Goal: Task Accomplishment & Management: Contribute content

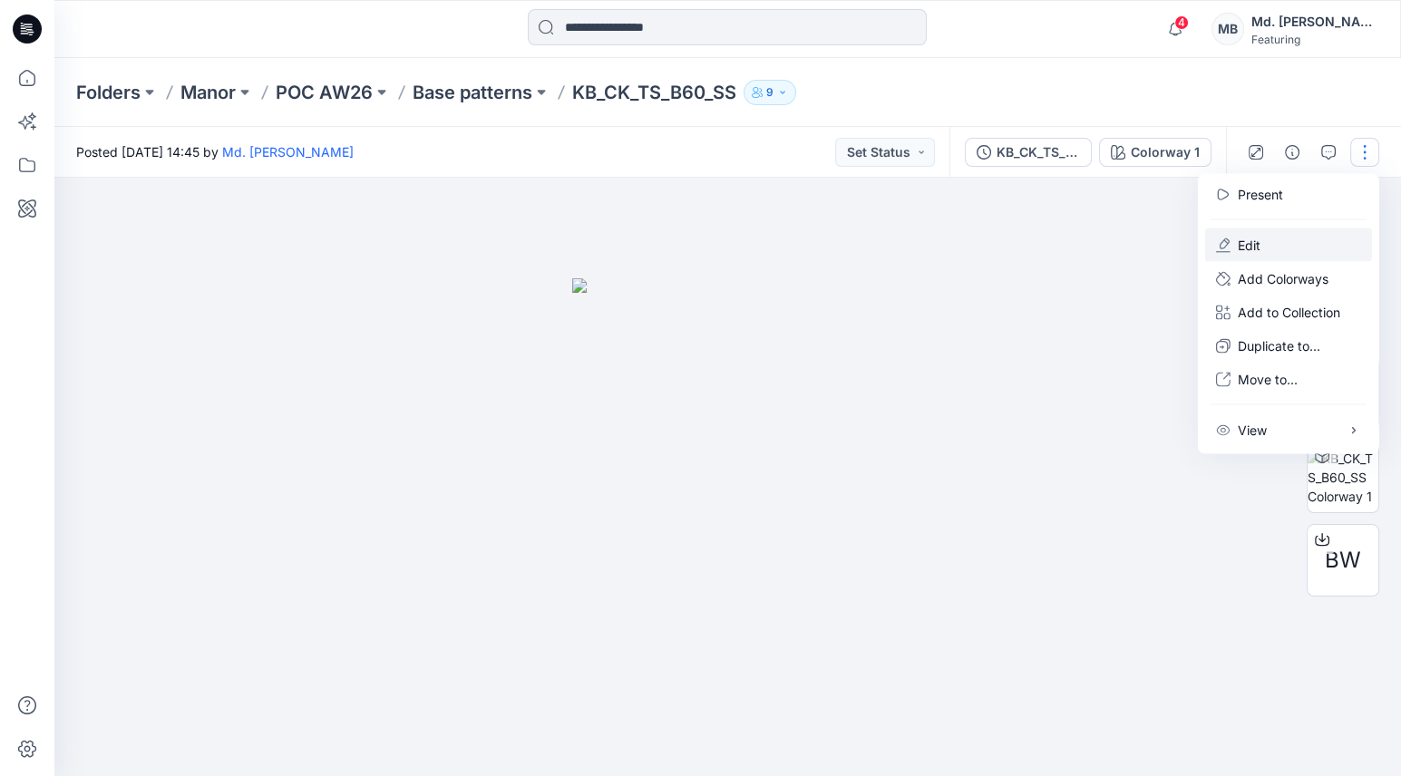
click at [1232, 239] on button "Edit" at bounding box center [1288, 246] width 167 height 34
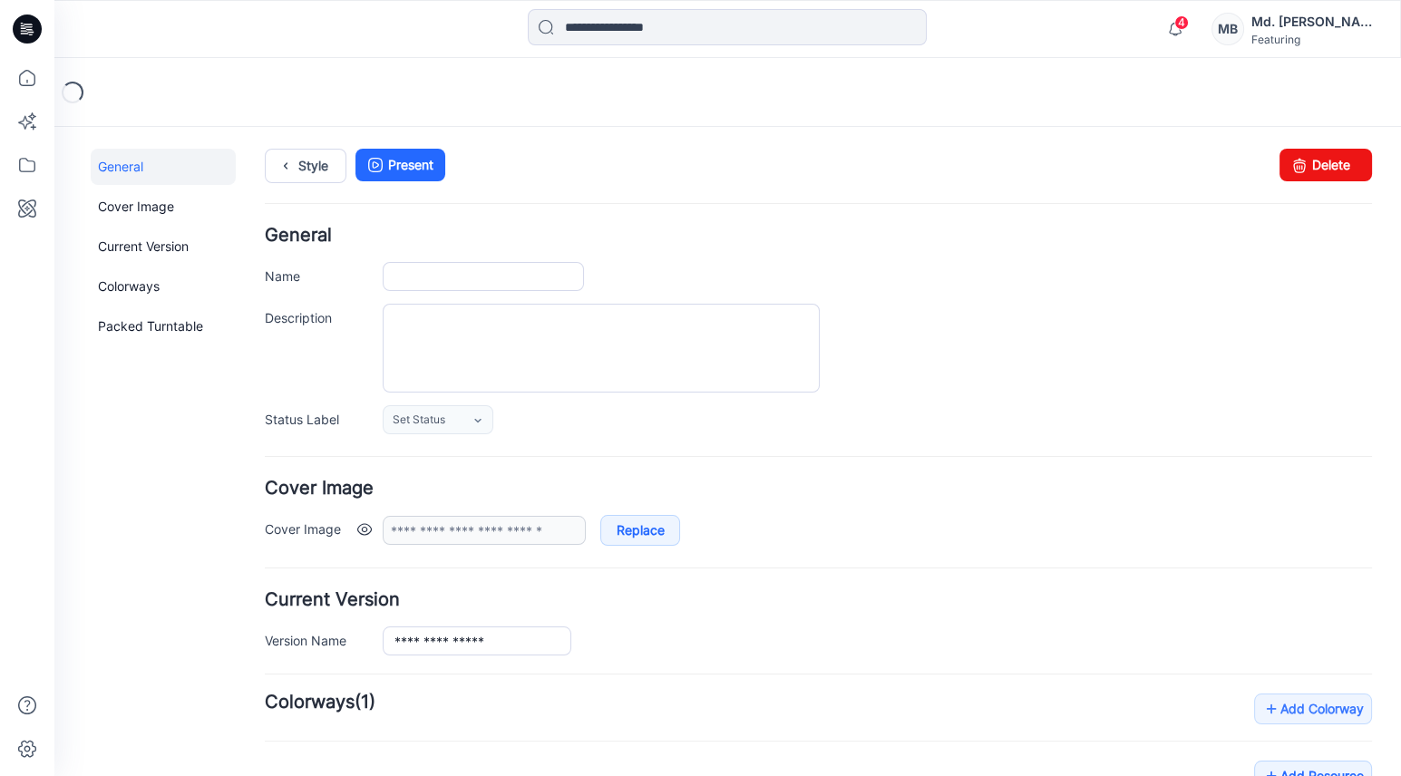
type input "**********"
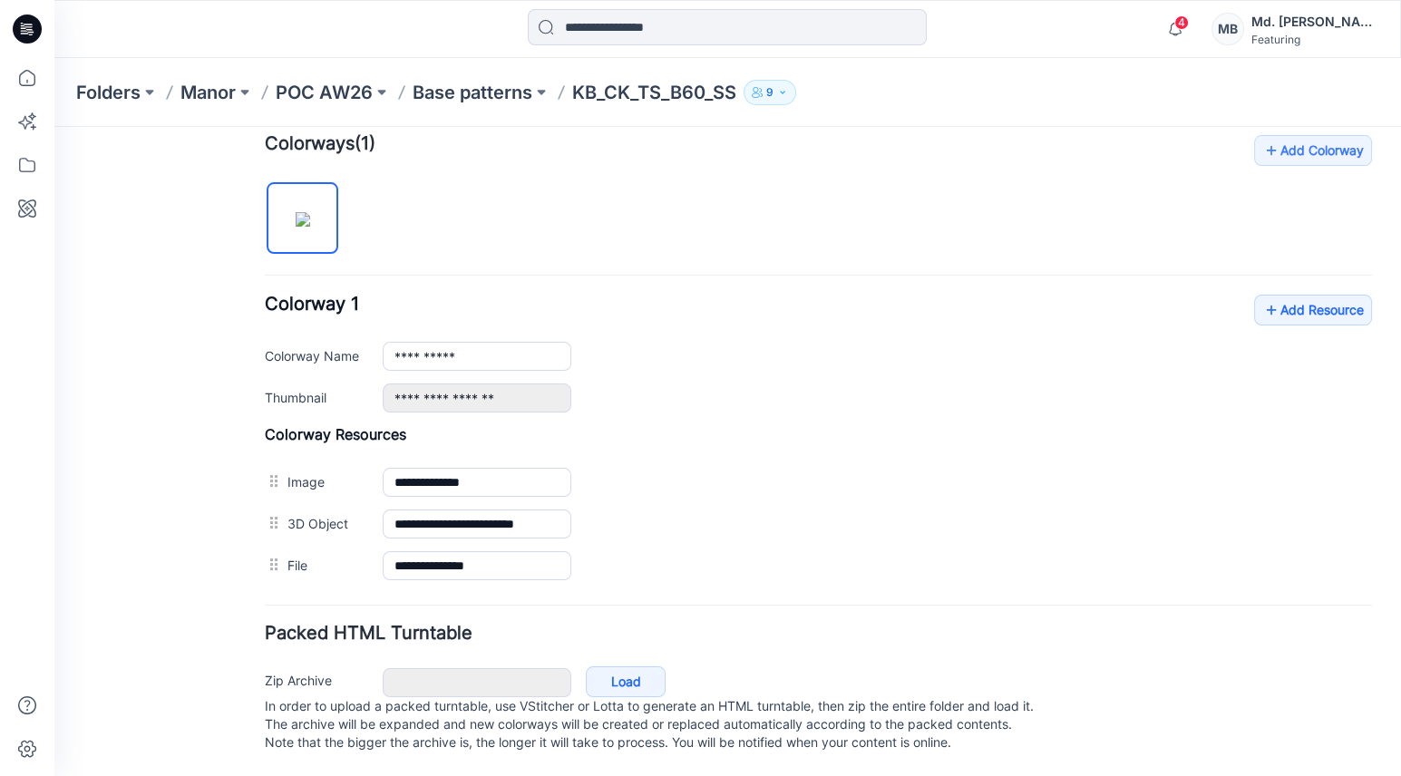
scroll to position [568, 0]
click at [623, 667] on link "Load" at bounding box center [626, 682] width 80 height 31
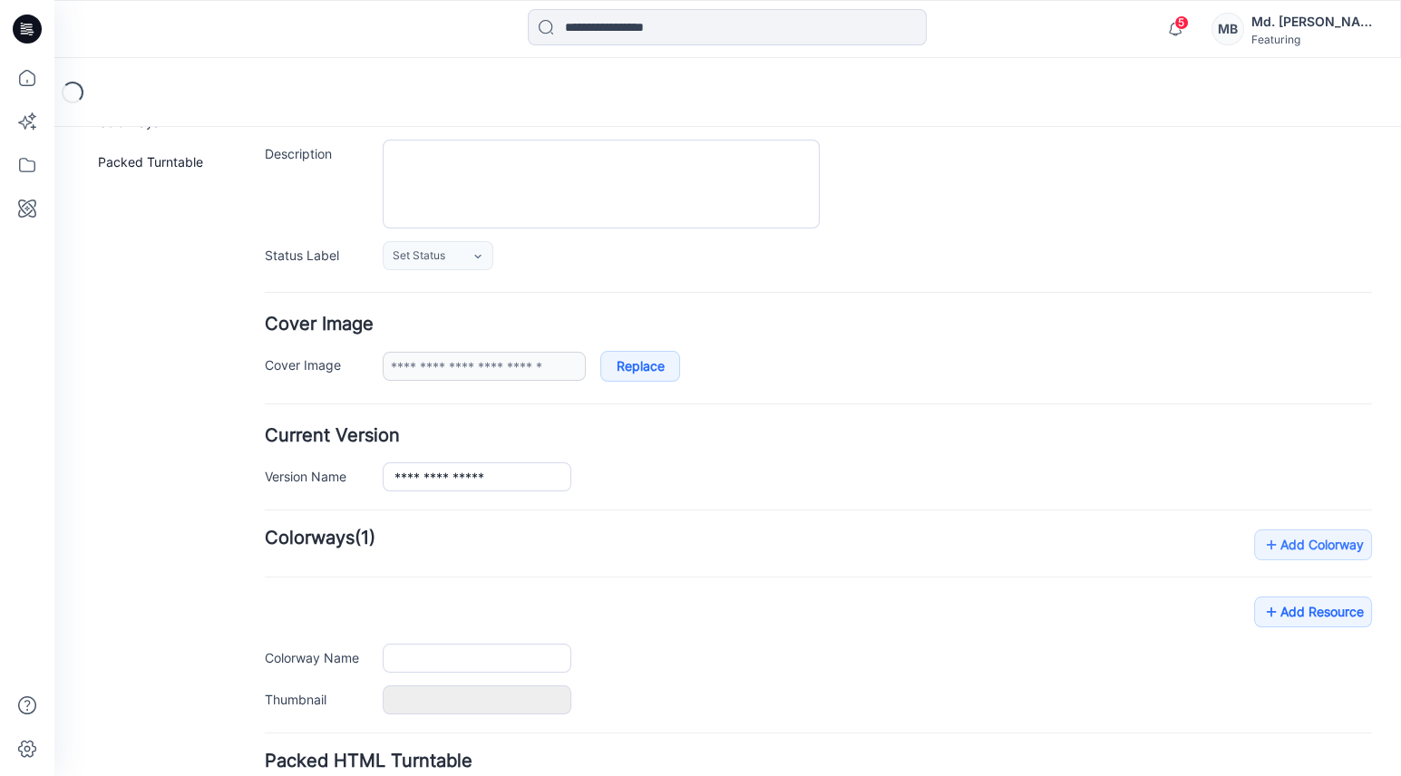
type input "**********"
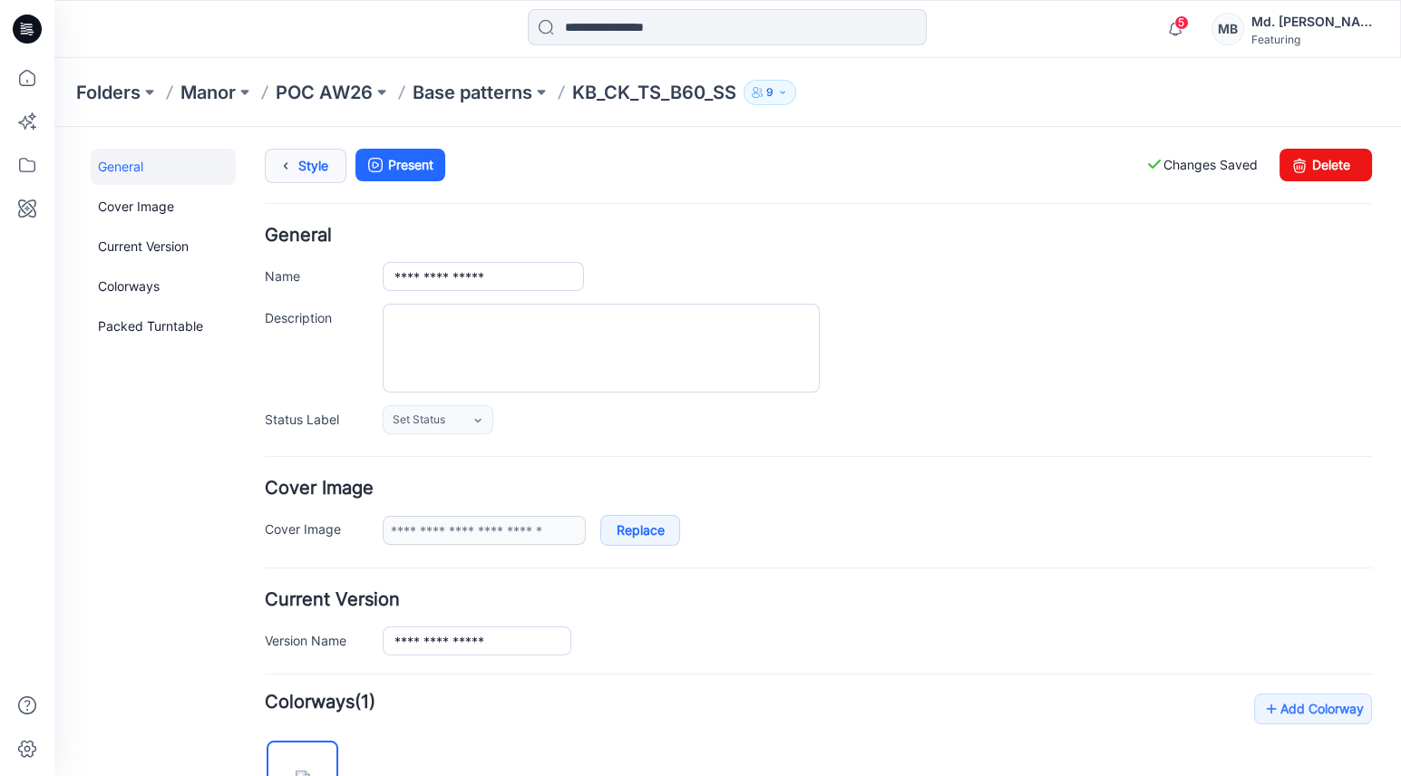
click at [313, 160] on link "Style" at bounding box center [306, 166] width 82 height 34
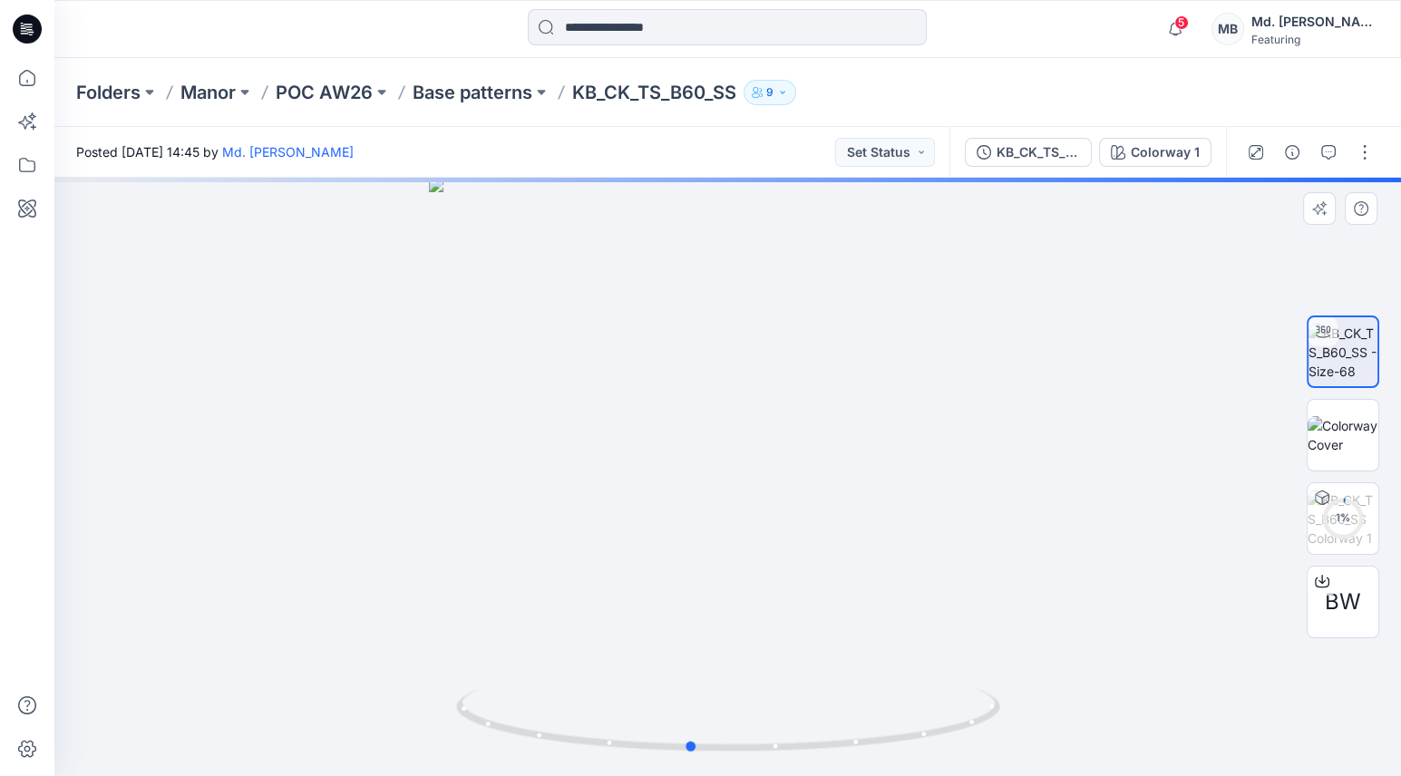
drag, startPoint x: 916, startPoint y: 507, endPoint x: 879, endPoint y: 517, distance: 38.5
click at [879, 517] on div at bounding box center [727, 477] width 1347 height 599
drag, startPoint x: 855, startPoint y: 401, endPoint x: 779, endPoint y: 647, distance: 257.3
click at [779, 647] on img at bounding box center [638, 320] width 1649 height 911
drag, startPoint x: 879, startPoint y: 416, endPoint x: 969, endPoint y: 511, distance: 131.5
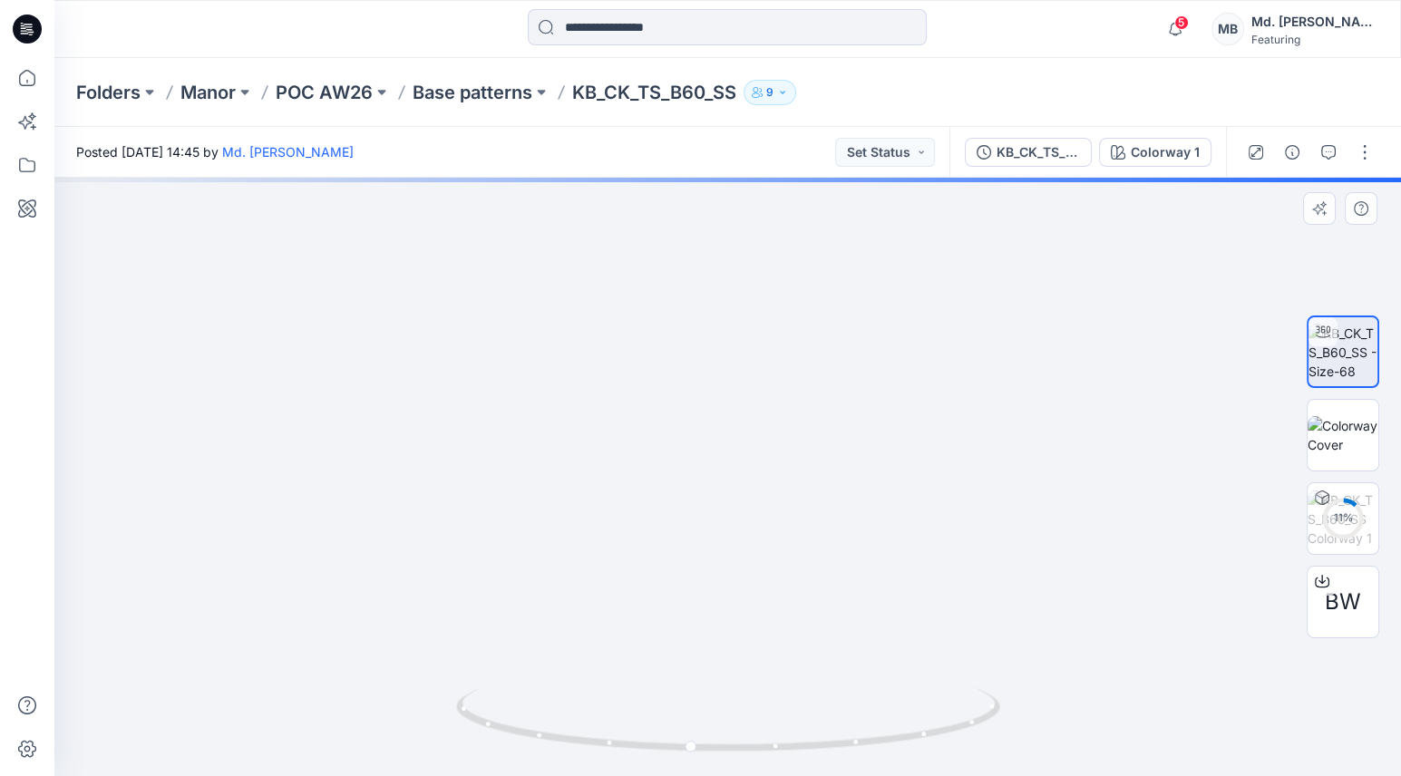
click at [969, 511] on img at bounding box center [733, 359] width 1768 height 834
drag, startPoint x: 950, startPoint y: 418, endPoint x: 899, endPoint y: 413, distance: 51.1
click at [899, 413] on img at bounding box center [695, 371] width 1768 height 812
drag, startPoint x: 911, startPoint y: 626, endPoint x: 951, endPoint y: 612, distance: 43.0
click at [950, 612] on img at bounding box center [597, 371] width 1768 height 810
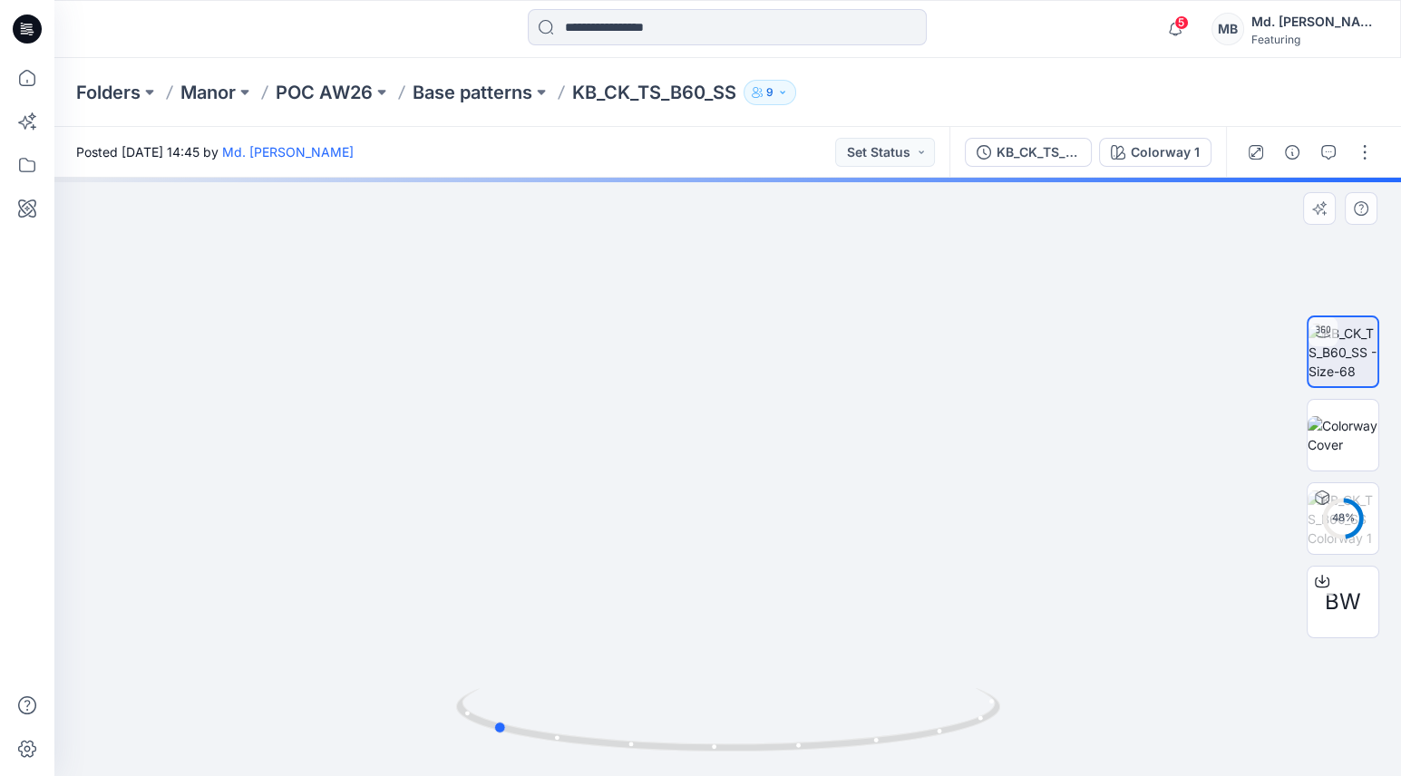
drag, startPoint x: 944, startPoint y: 735, endPoint x: 747, endPoint y: 758, distance: 198.1
click at [747, 758] on div at bounding box center [728, 731] width 544 height 91
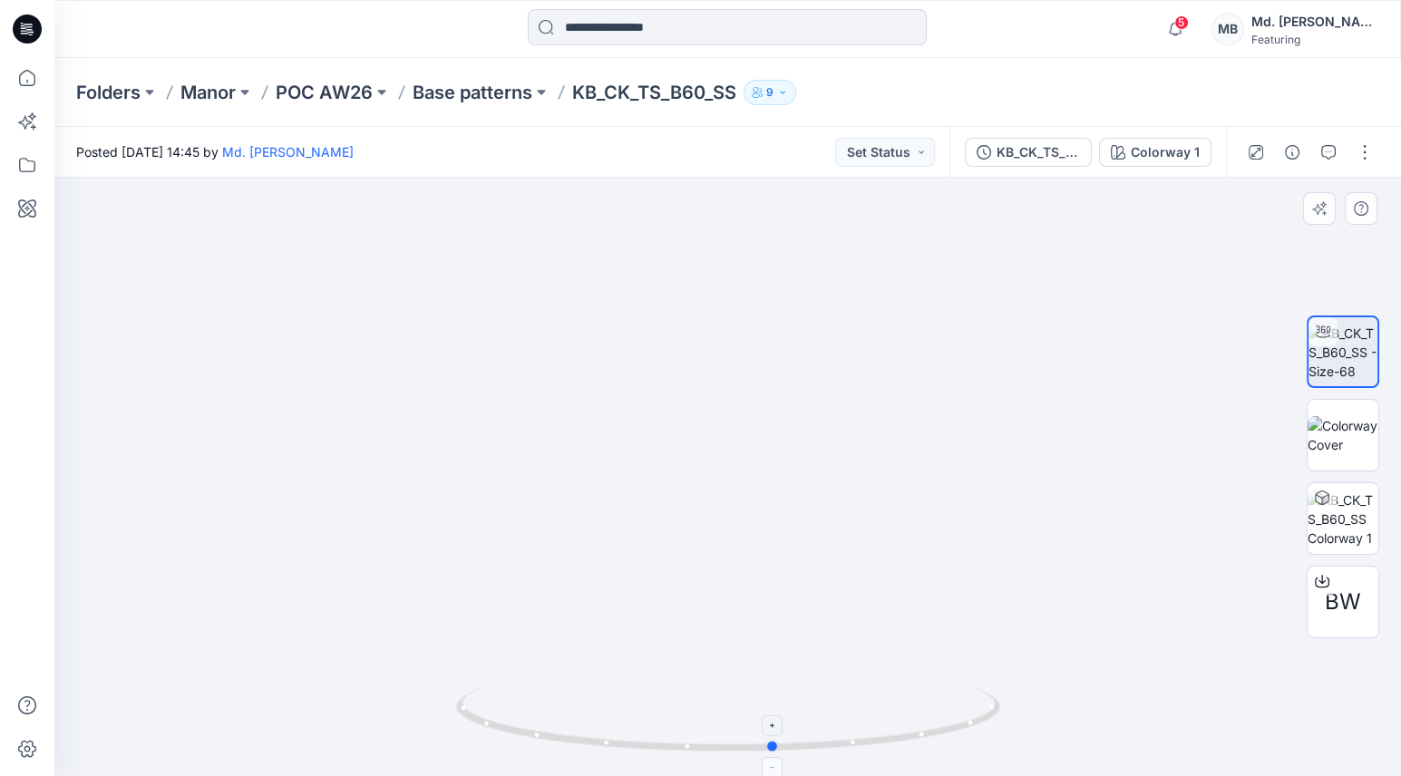
drag, startPoint x: 784, startPoint y: 757, endPoint x: 523, endPoint y: 750, distance: 261.3
click at [523, 750] on div at bounding box center [728, 731] width 544 height 91
click at [981, 303] on div at bounding box center [727, 477] width 1347 height 599
click at [1366, 154] on button "button" at bounding box center [1364, 152] width 29 height 29
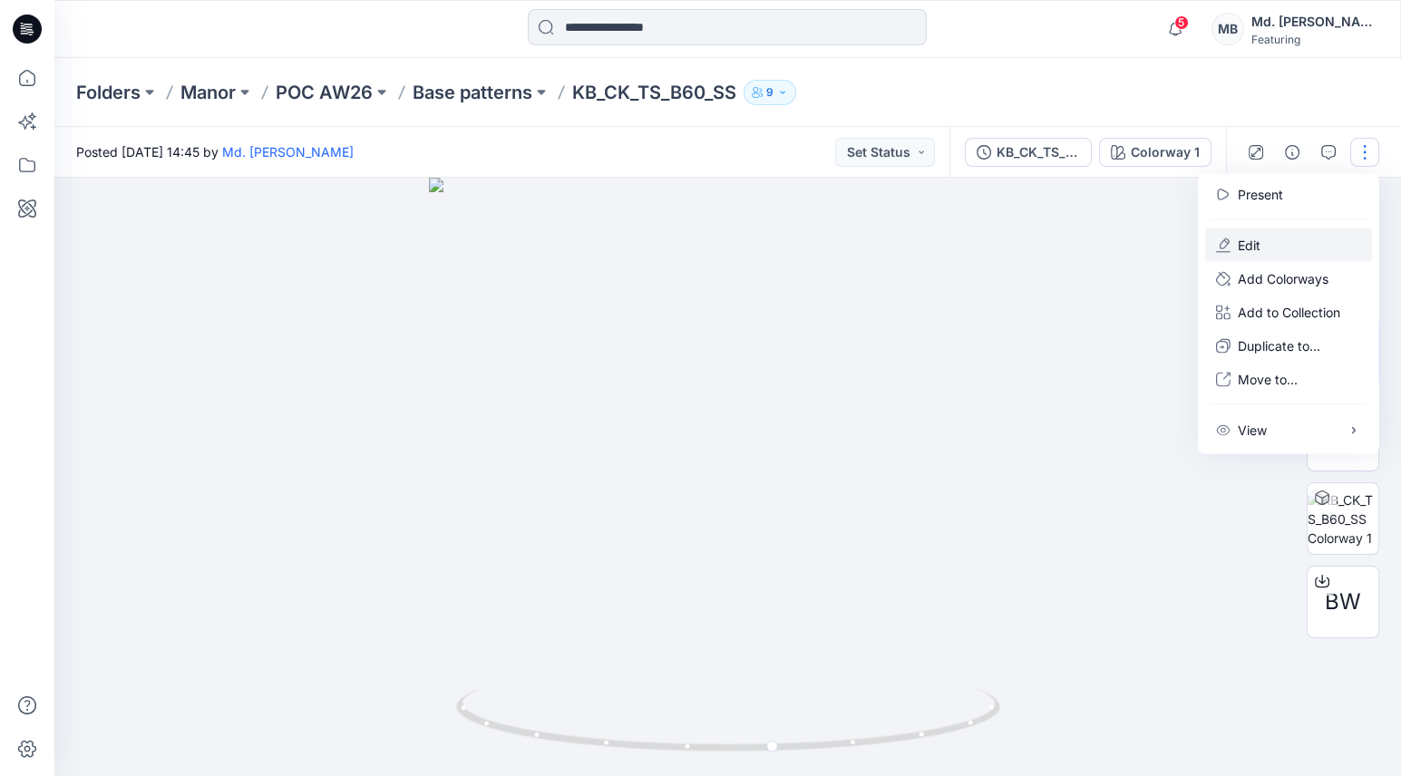
click at [1247, 243] on p "Edit" at bounding box center [1249, 245] width 23 height 19
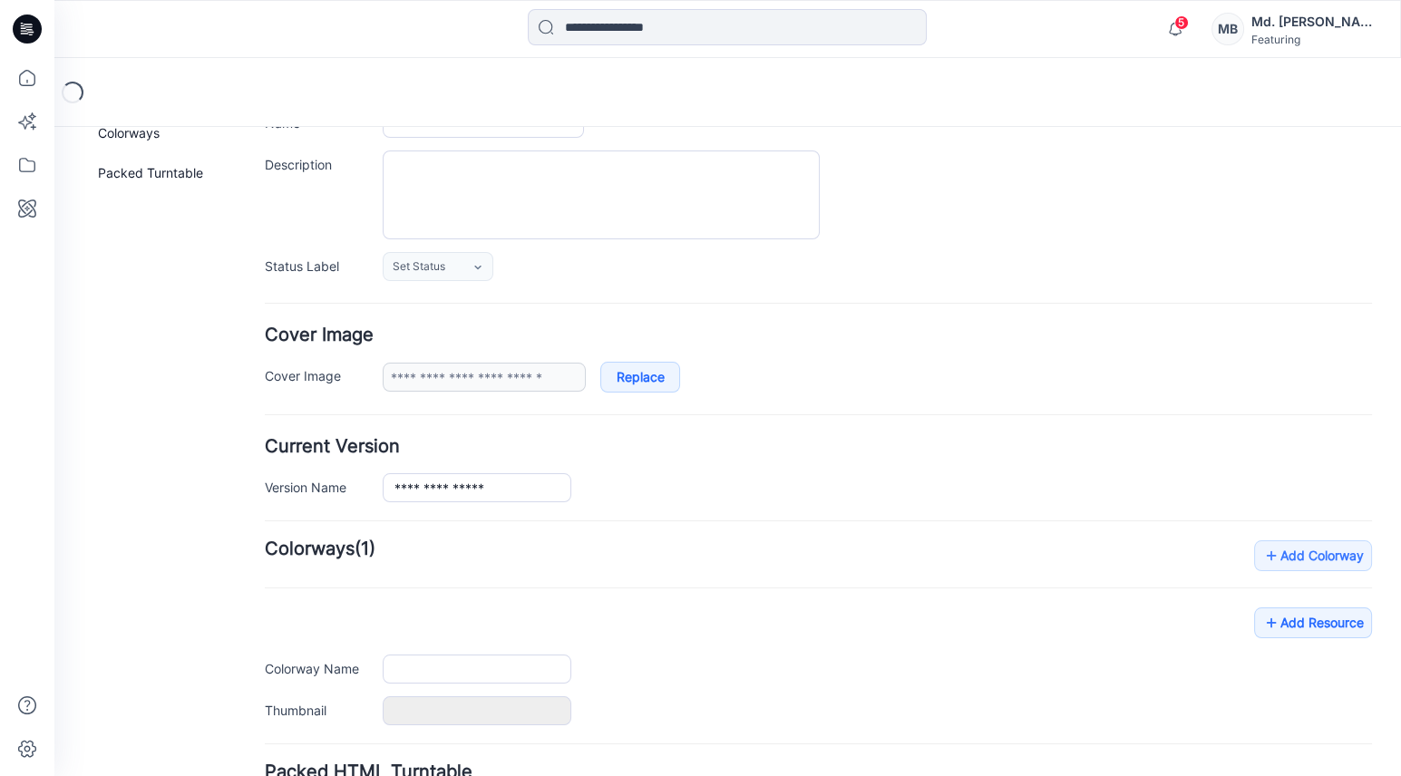
type input "**********"
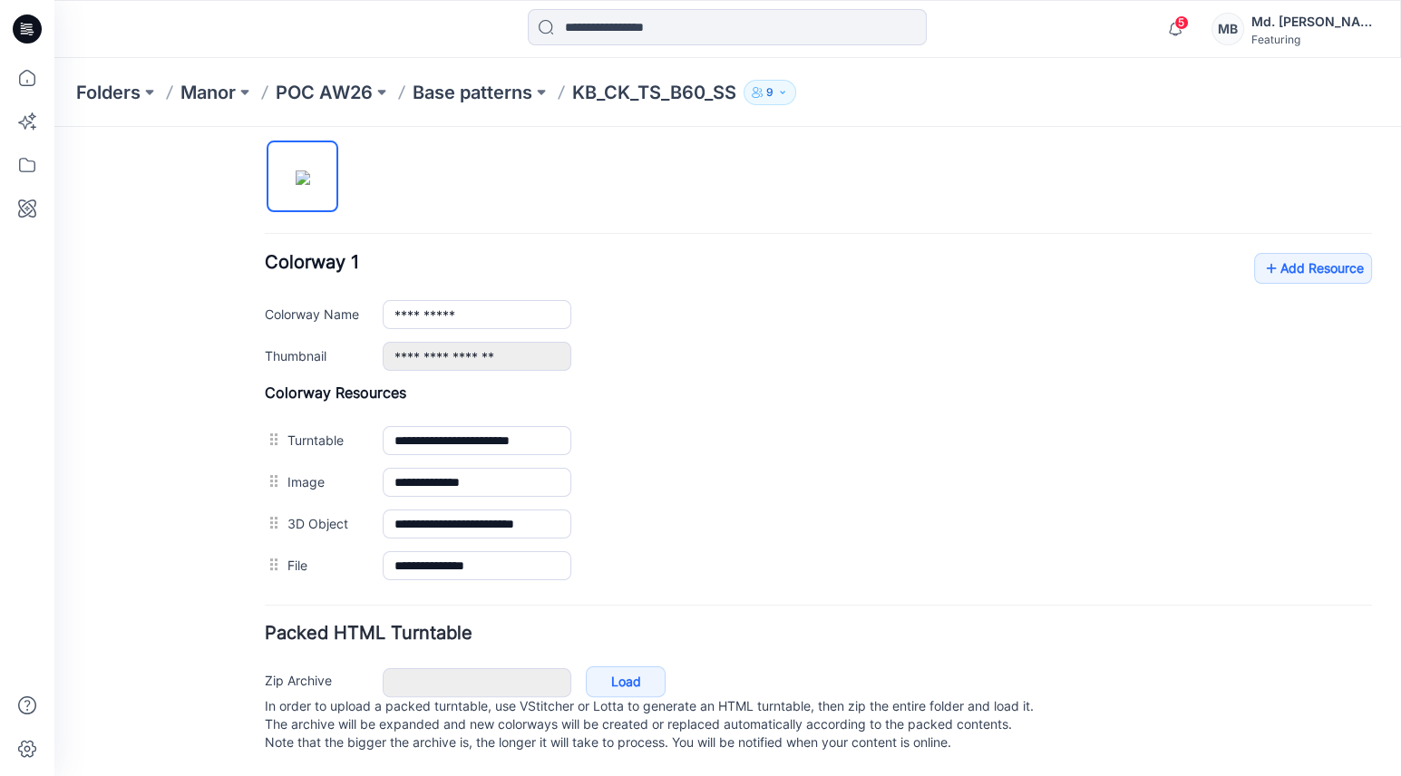
scroll to position [609, 0]
click at [643, 667] on link "Load" at bounding box center [626, 682] width 80 height 31
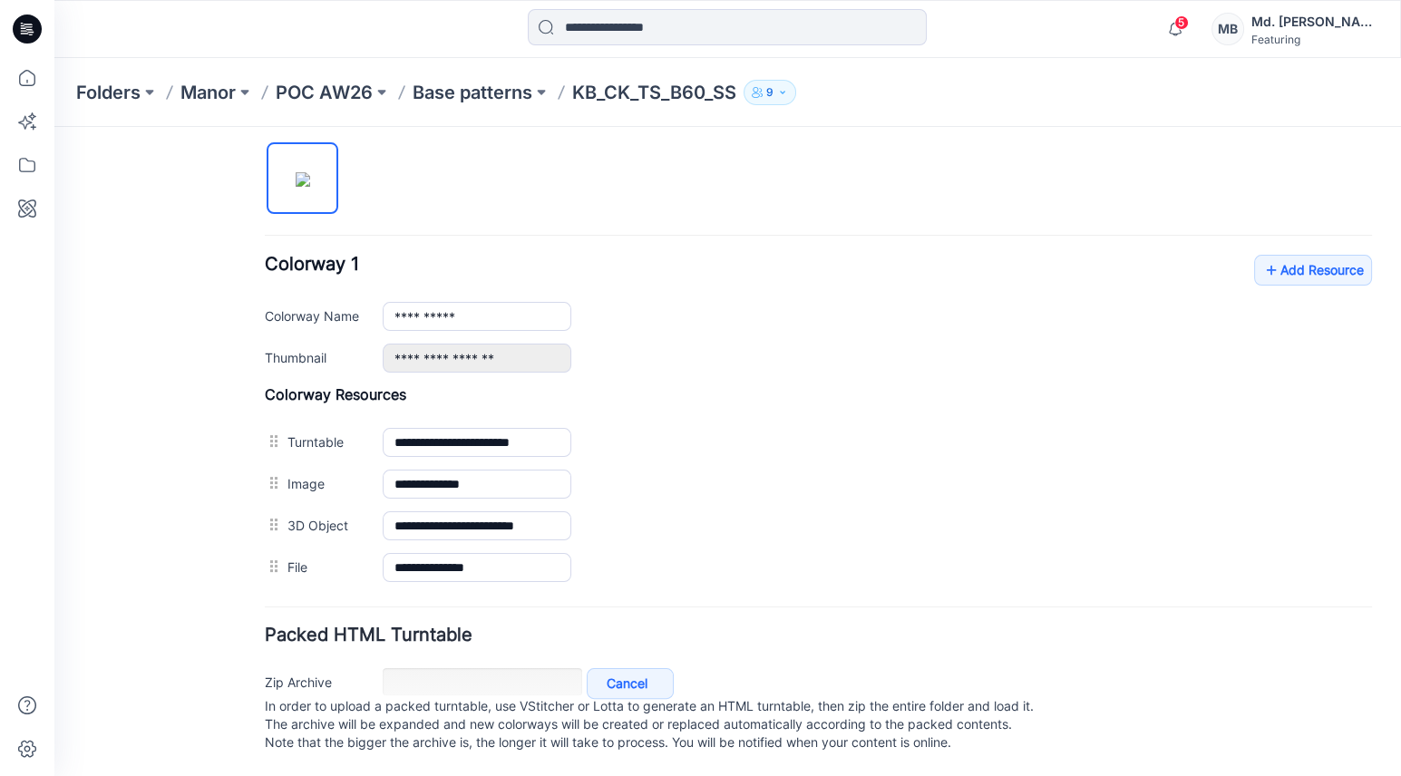
scroll to position [607, 0]
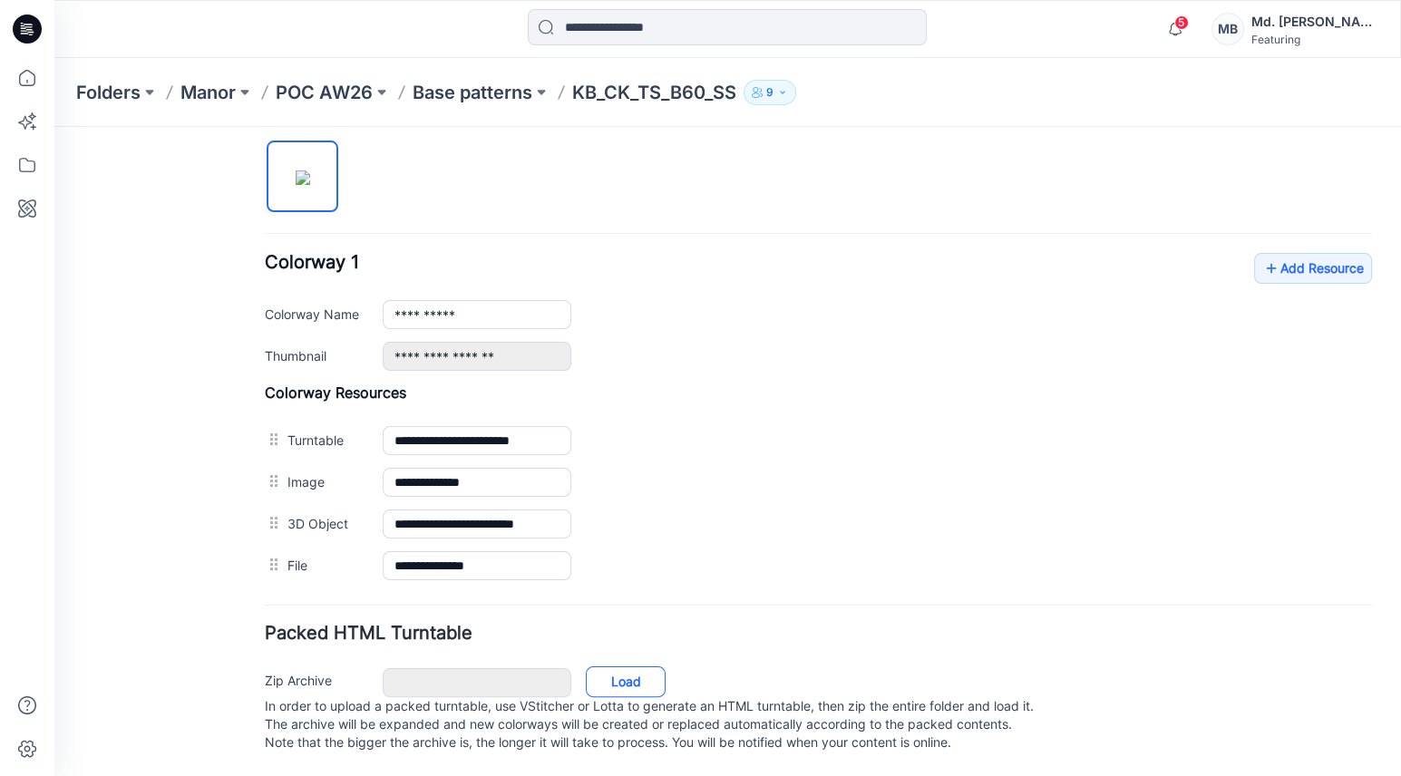
click at [629, 667] on link "Load" at bounding box center [626, 682] width 80 height 31
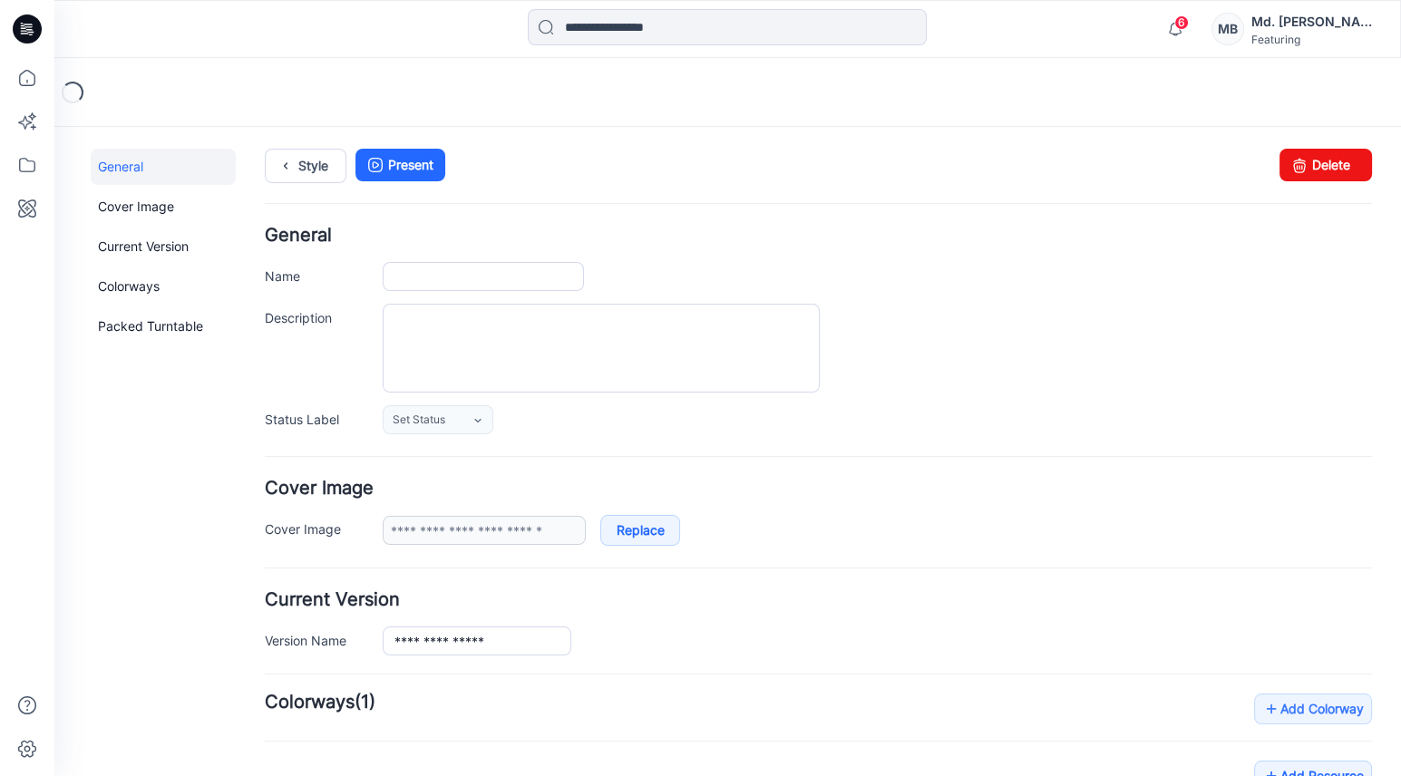
type input "**********"
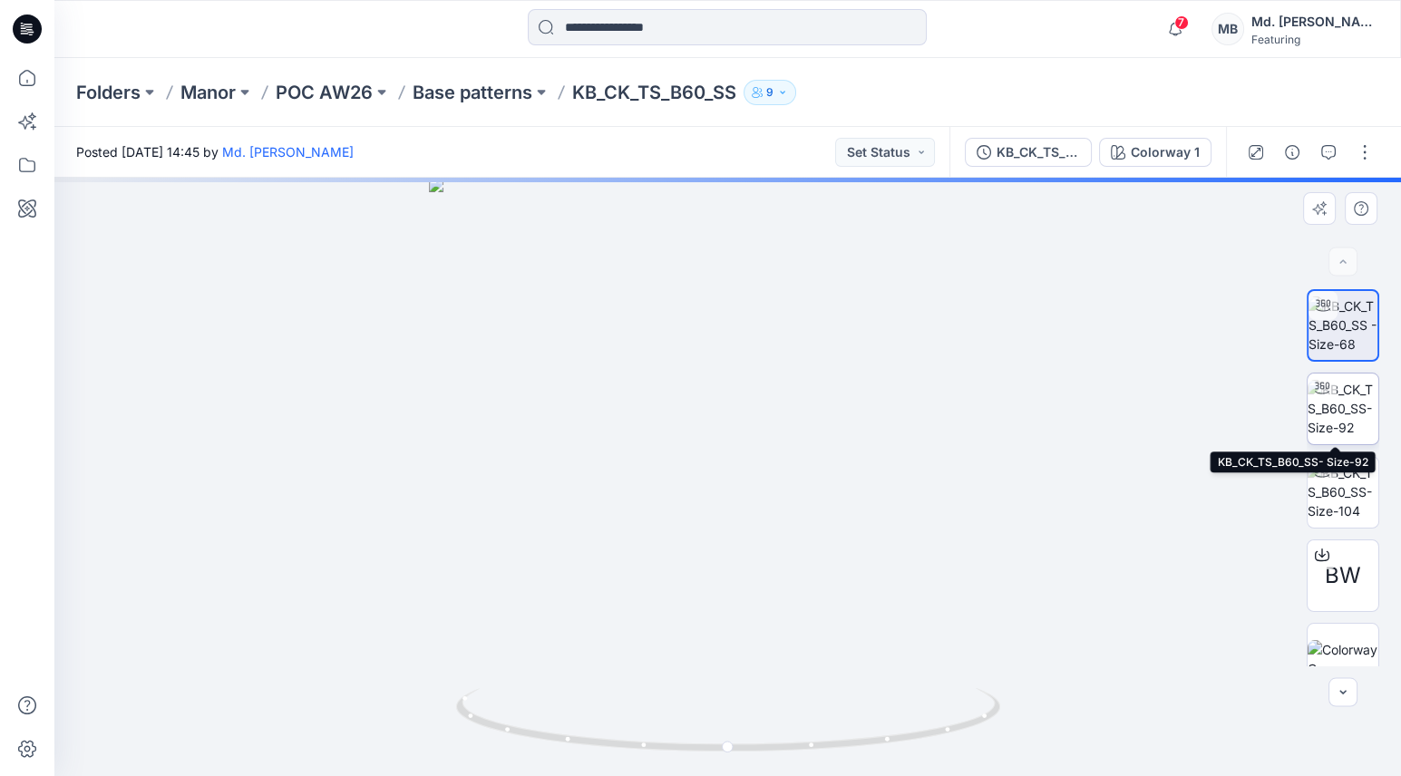
click at [1349, 414] on img at bounding box center [1343, 408] width 71 height 57
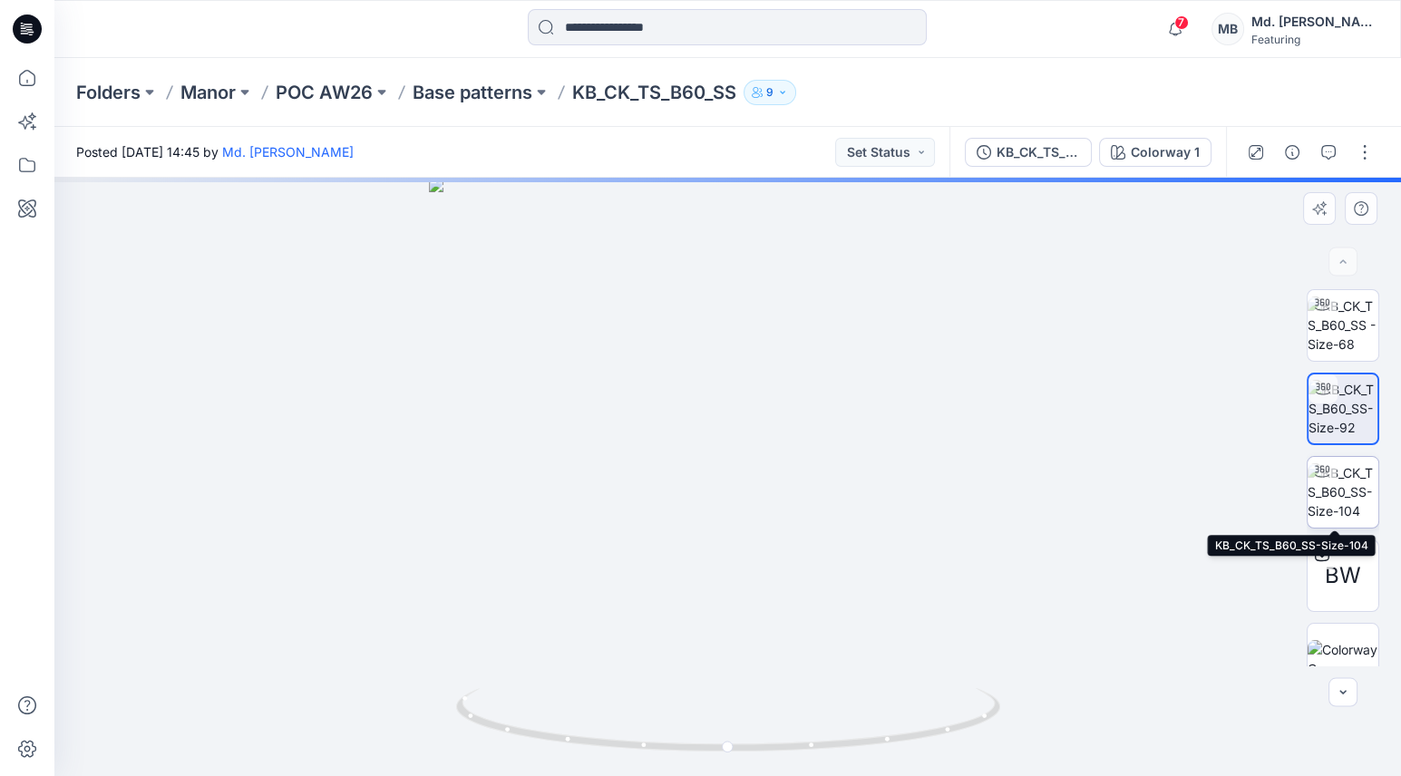
click at [1338, 488] on img at bounding box center [1343, 491] width 71 height 57
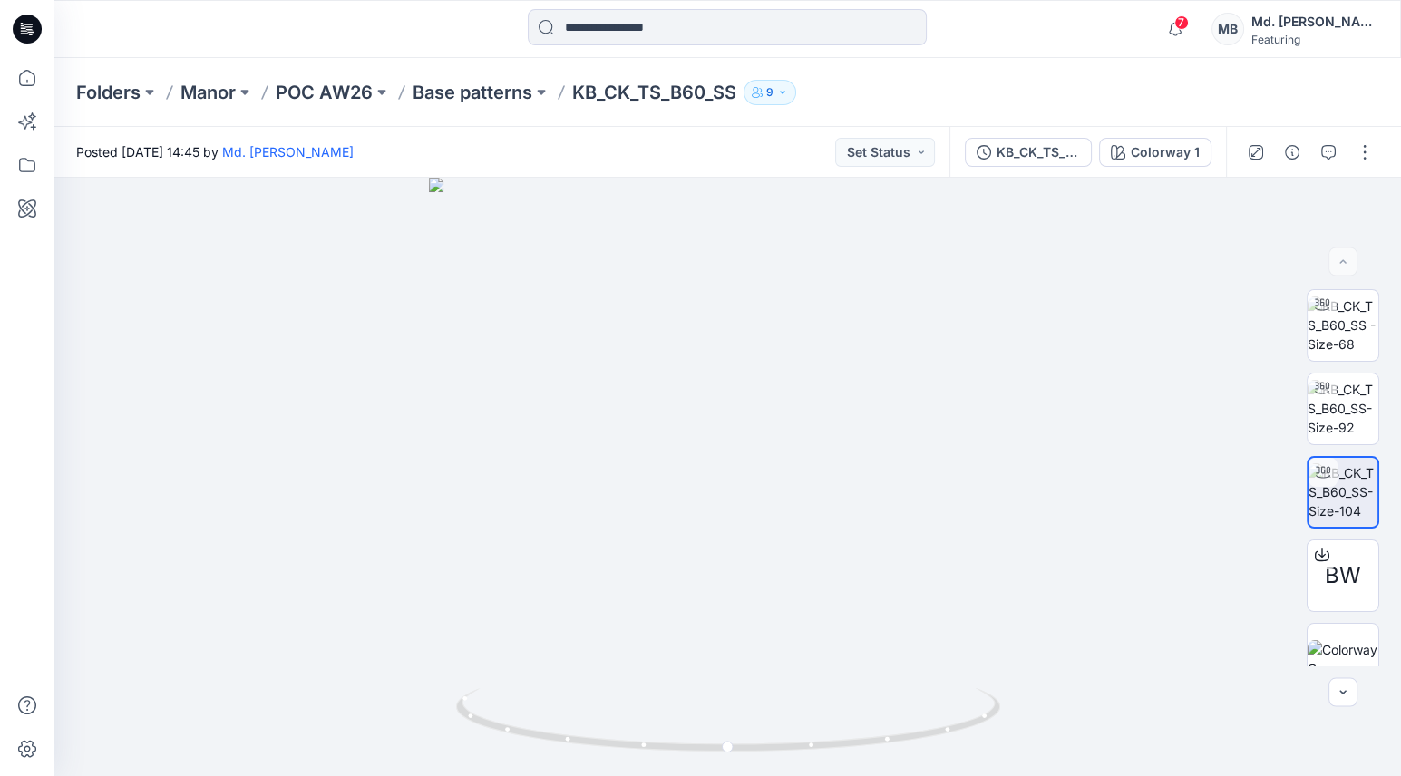
click at [616, 1] on div "7 Notifications Your style KB_CK_TS_B60_SS is ready 1 new Colorways Just now Yo…" at bounding box center [727, 29] width 1347 height 58
click at [462, 257] on div at bounding box center [727, 477] width 1347 height 599
click at [1190, 22] on icon "button" at bounding box center [1175, 29] width 34 height 36
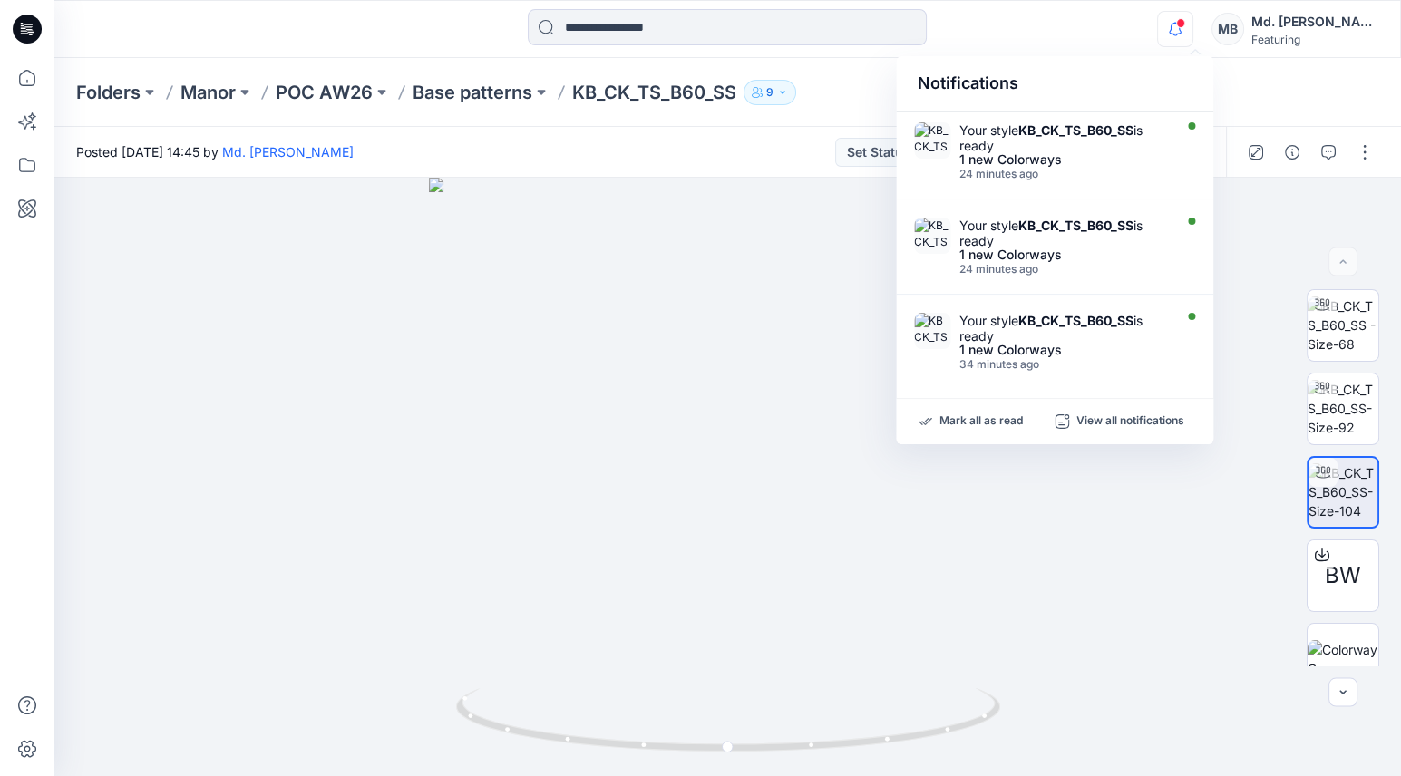
click at [1287, 71] on div "Folders Manor POC AW26 Base patterns KB_CK_TS_B60_SS 9" at bounding box center [727, 92] width 1347 height 69
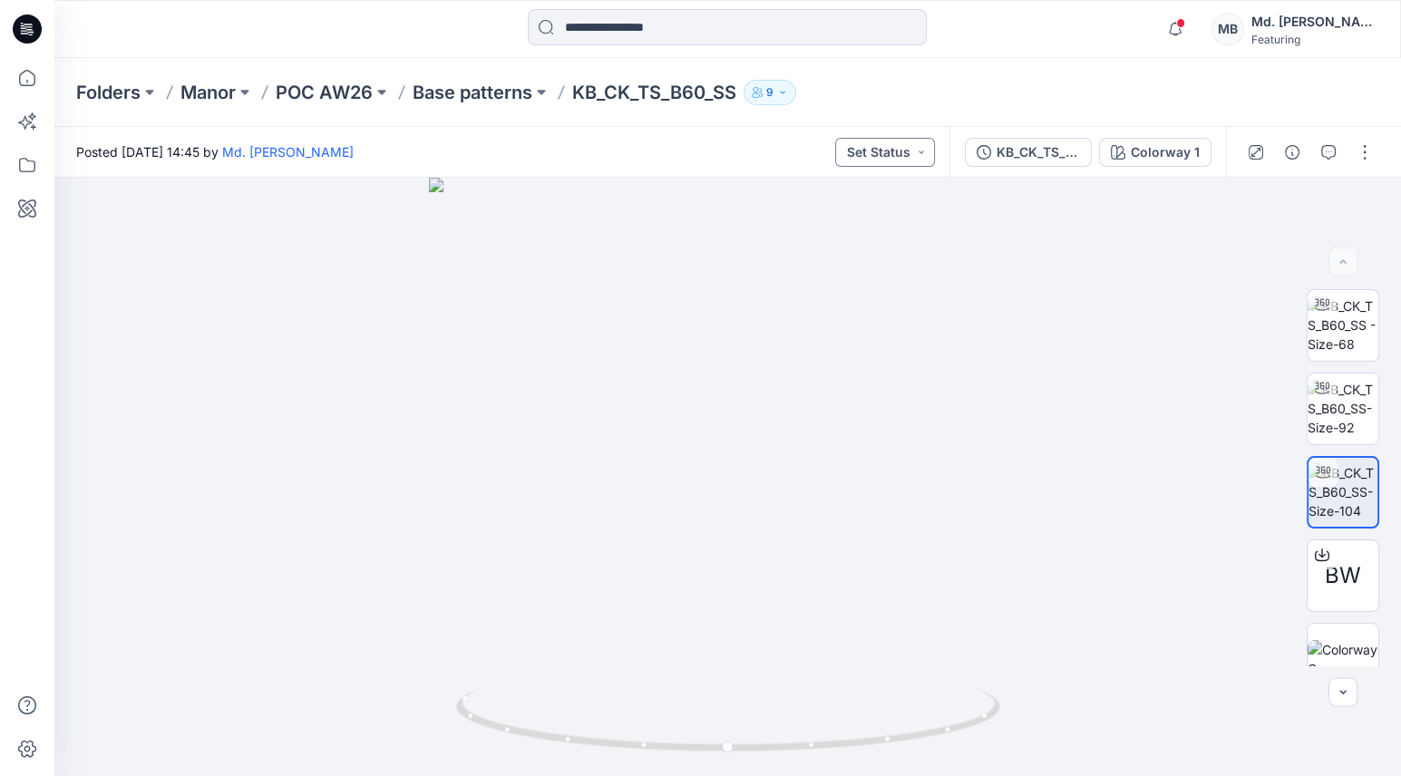
click at [930, 147] on button "Set Status" at bounding box center [885, 152] width 100 height 29
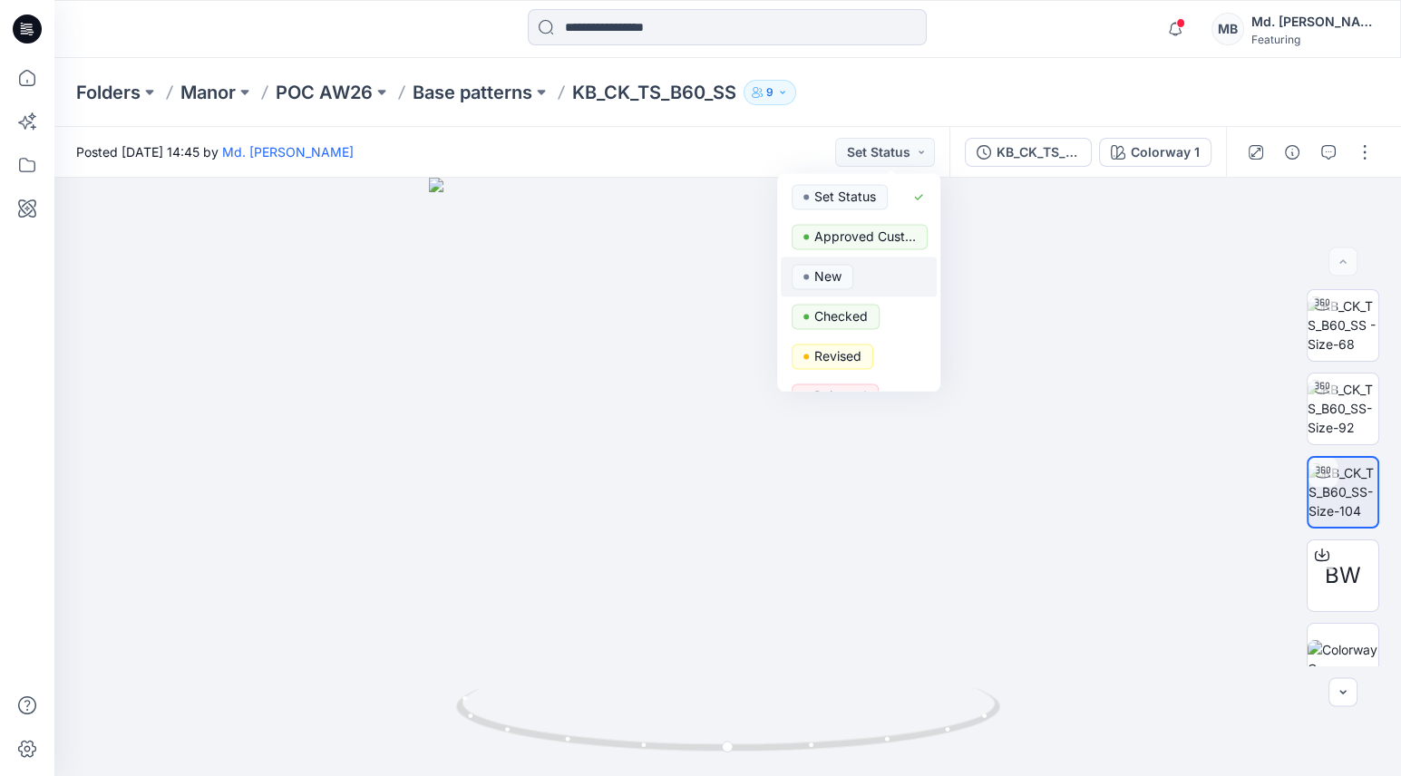
click at [843, 271] on span "New" at bounding box center [823, 277] width 62 height 25
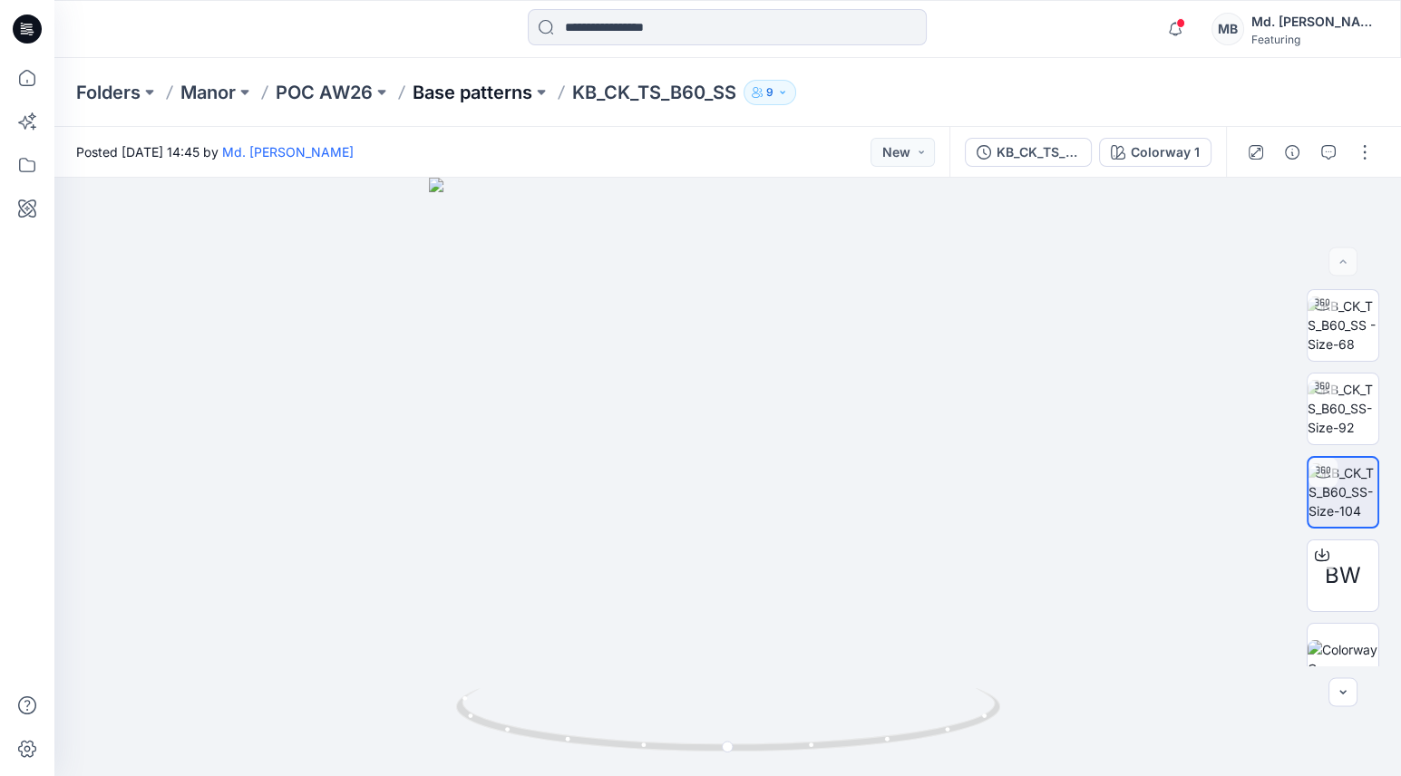
click at [502, 97] on p "Base patterns" at bounding box center [473, 92] width 120 height 25
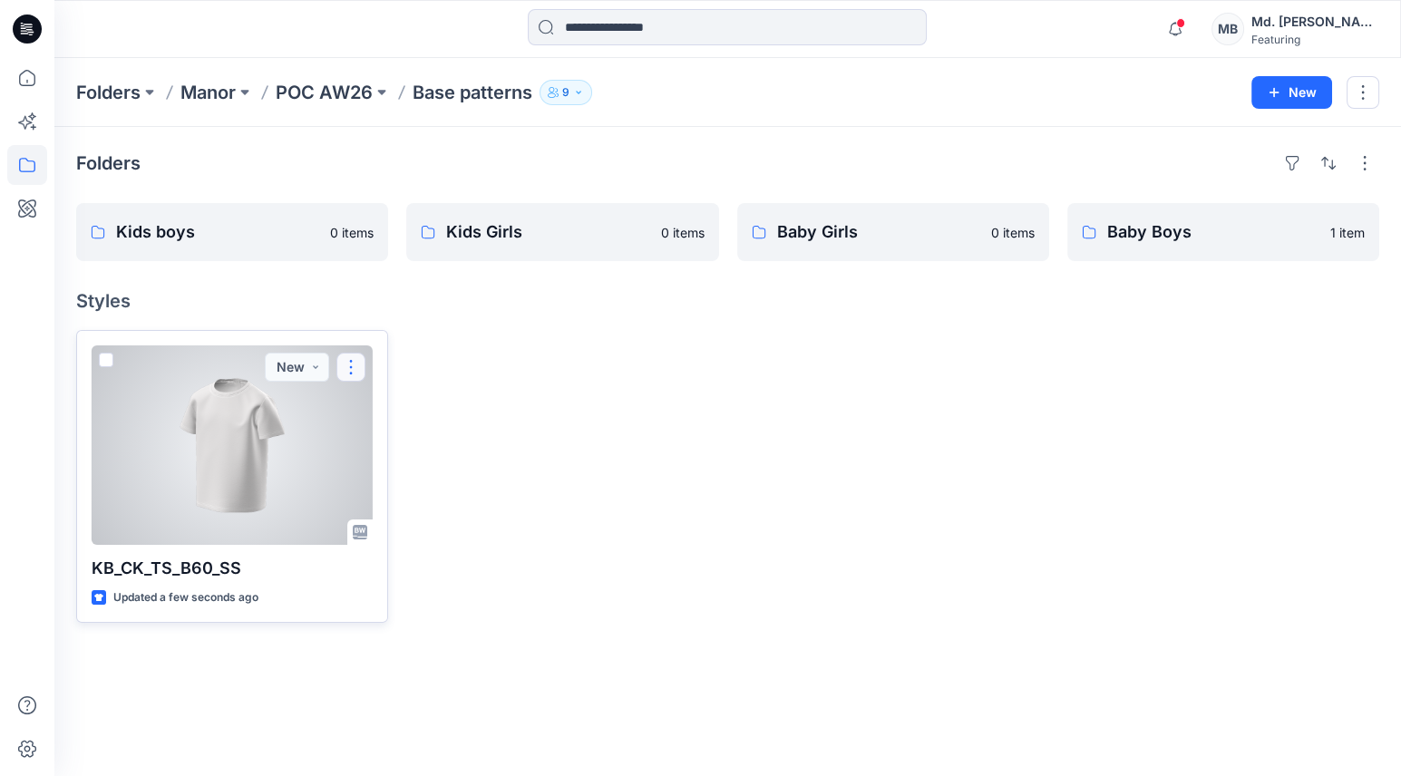
click at [350, 364] on button "button" at bounding box center [350, 367] width 29 height 29
click at [100, 358] on span at bounding box center [106, 360] width 15 height 15
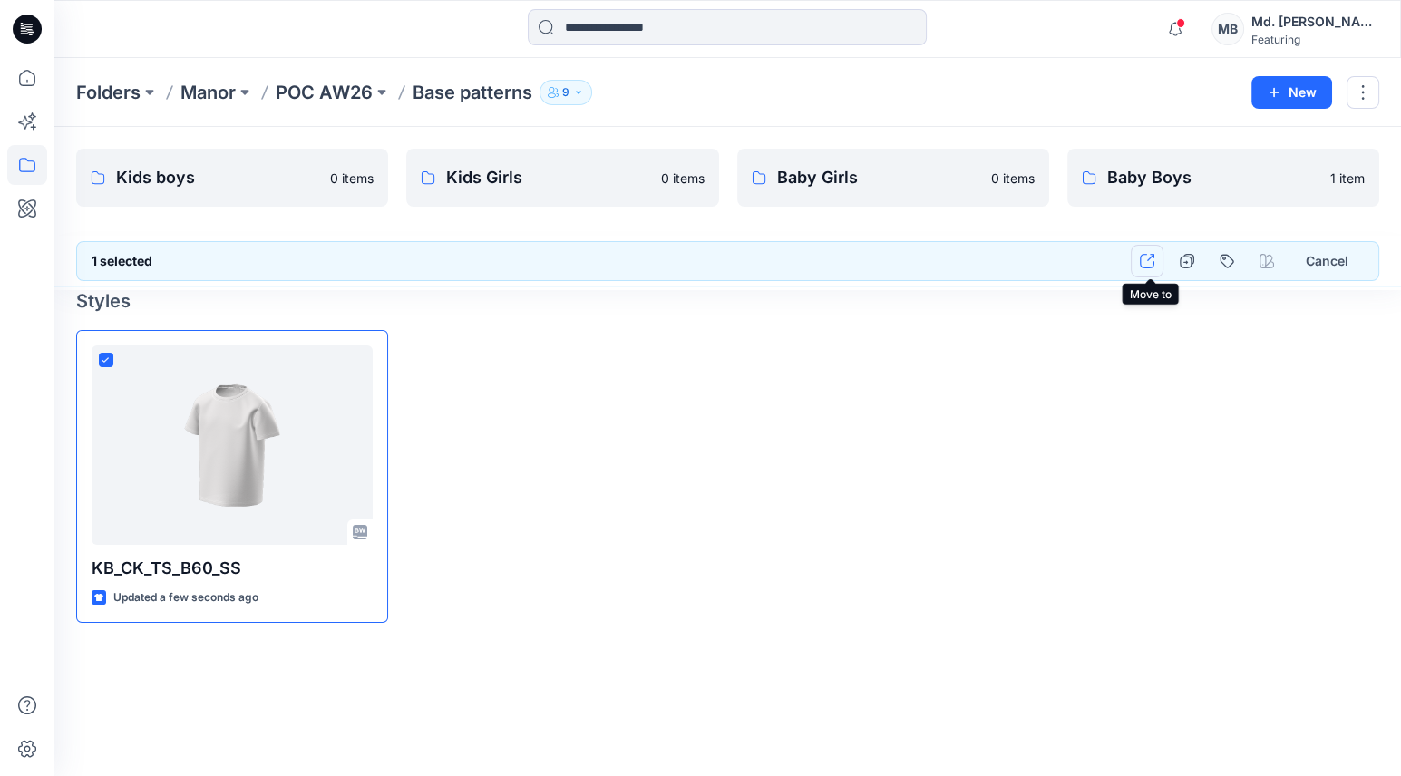
click at [1151, 258] on icon "button" at bounding box center [1147, 261] width 15 height 15
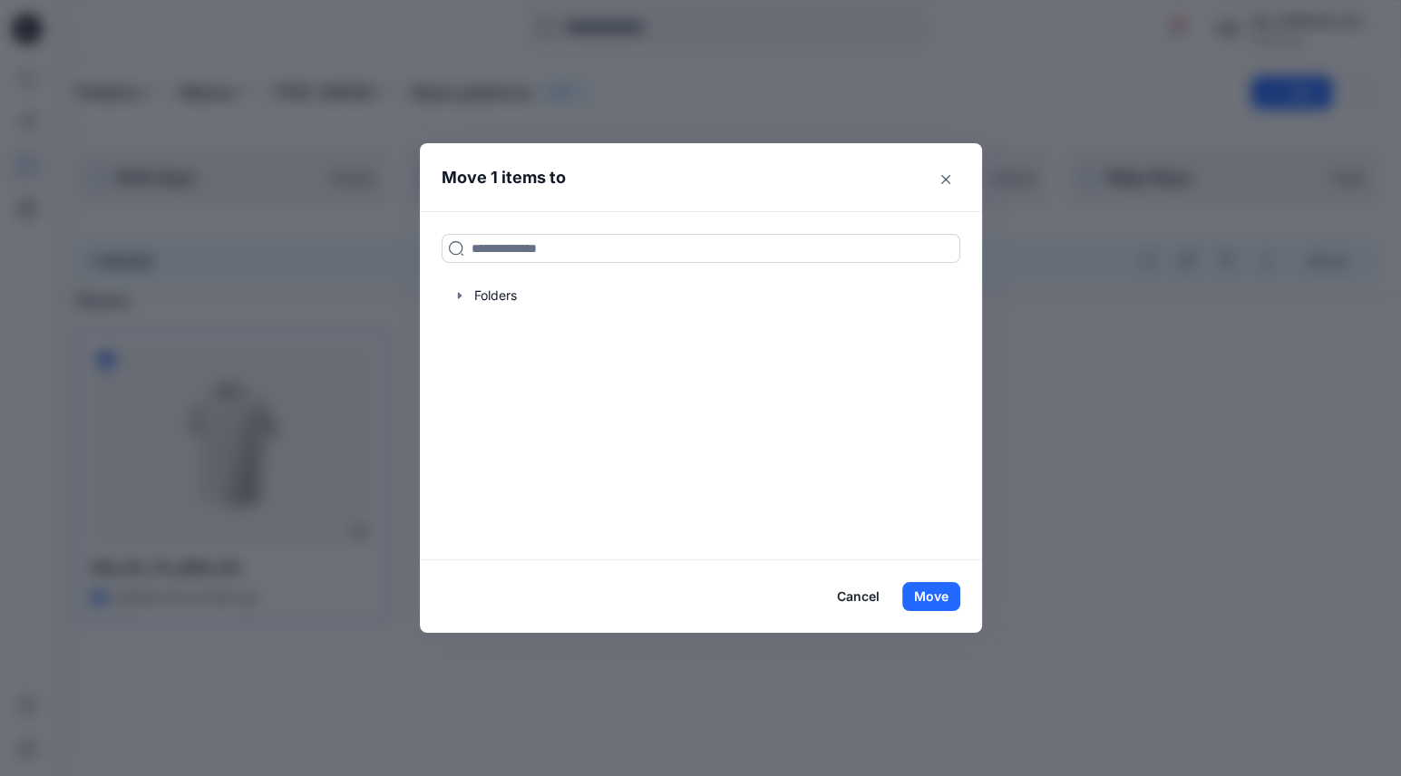
click at [618, 258] on input at bounding box center [701, 248] width 519 height 29
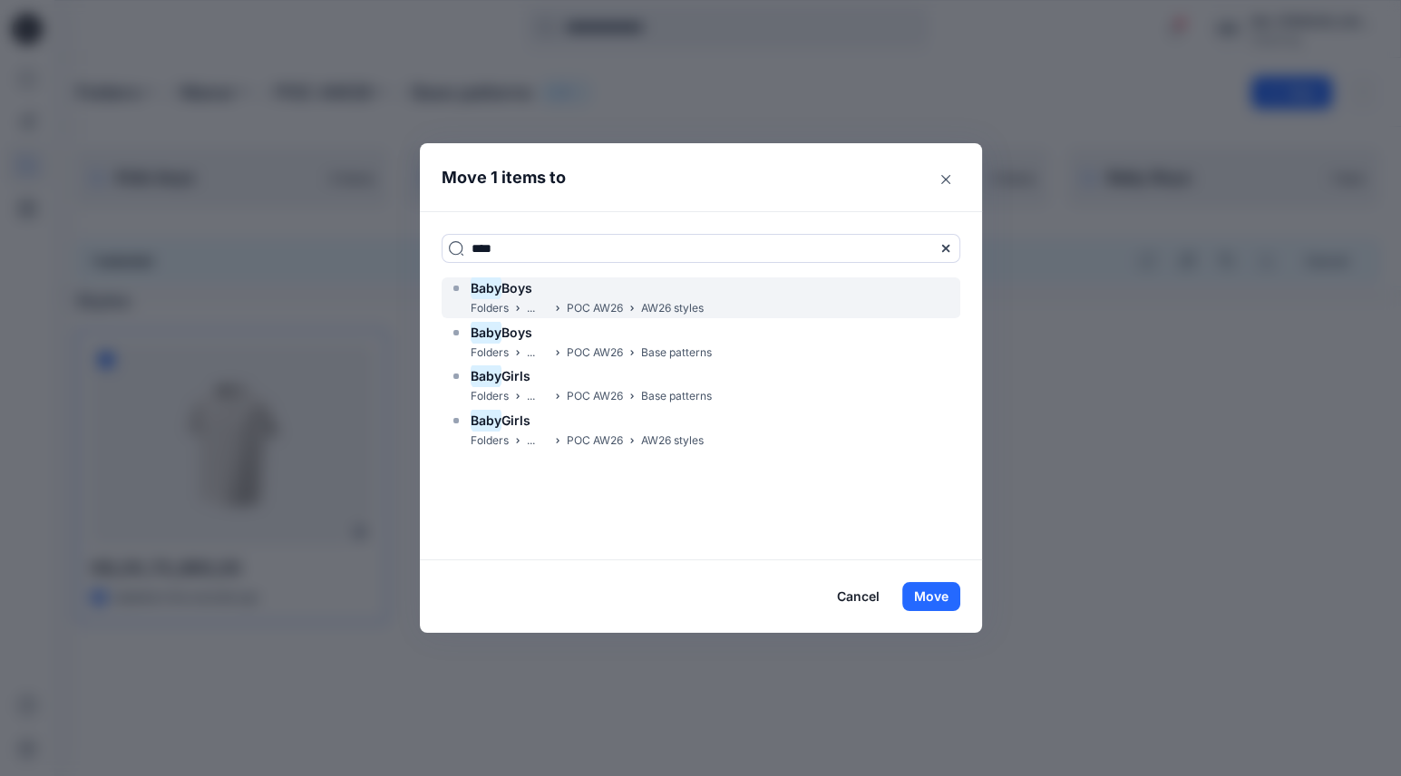
click at [566, 288] on div "Baby Boys" at bounding box center [576, 289] width 255 height 22
click at [589, 297] on div "Baby Boys" at bounding box center [576, 289] width 255 height 22
click at [528, 292] on span "Boys" at bounding box center [517, 287] width 31 height 15
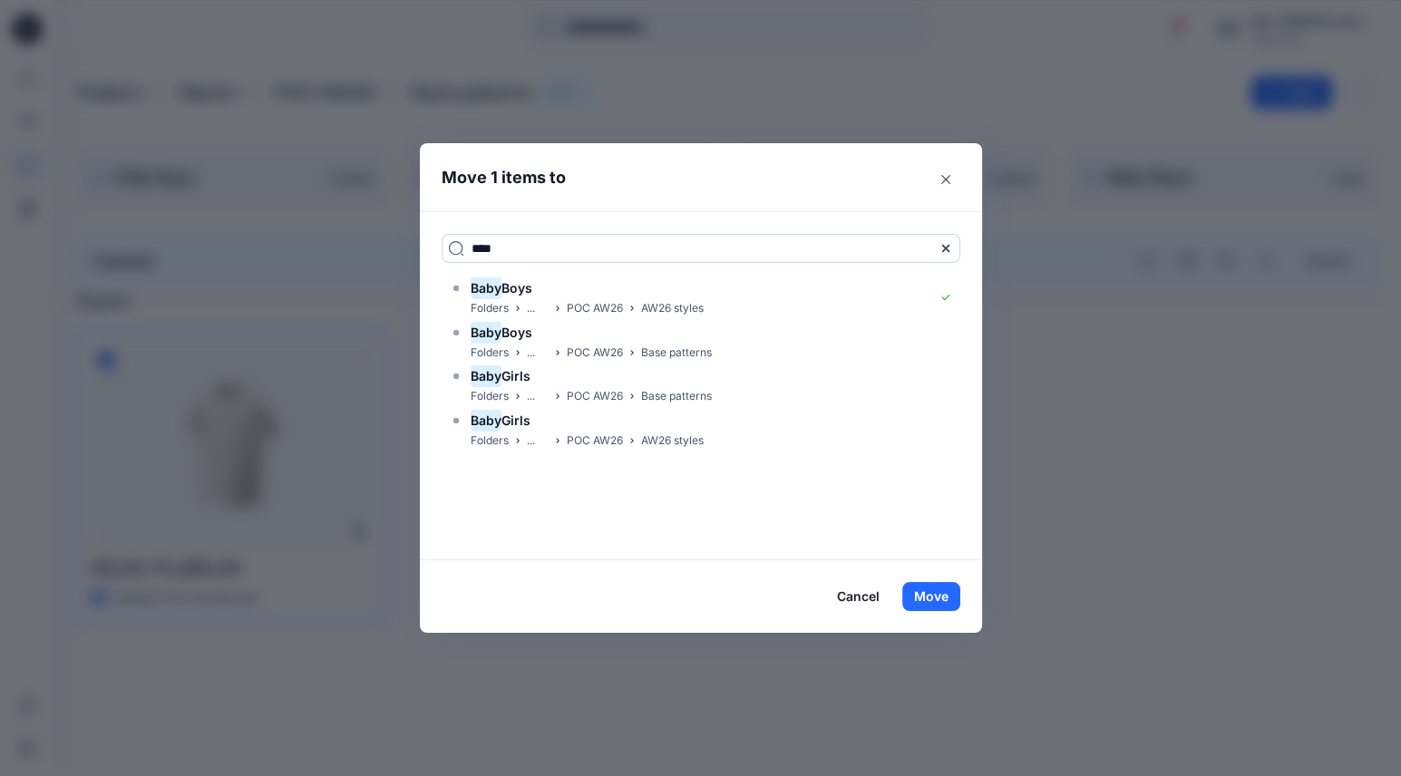
click at [540, 253] on input "****" at bounding box center [701, 248] width 519 height 29
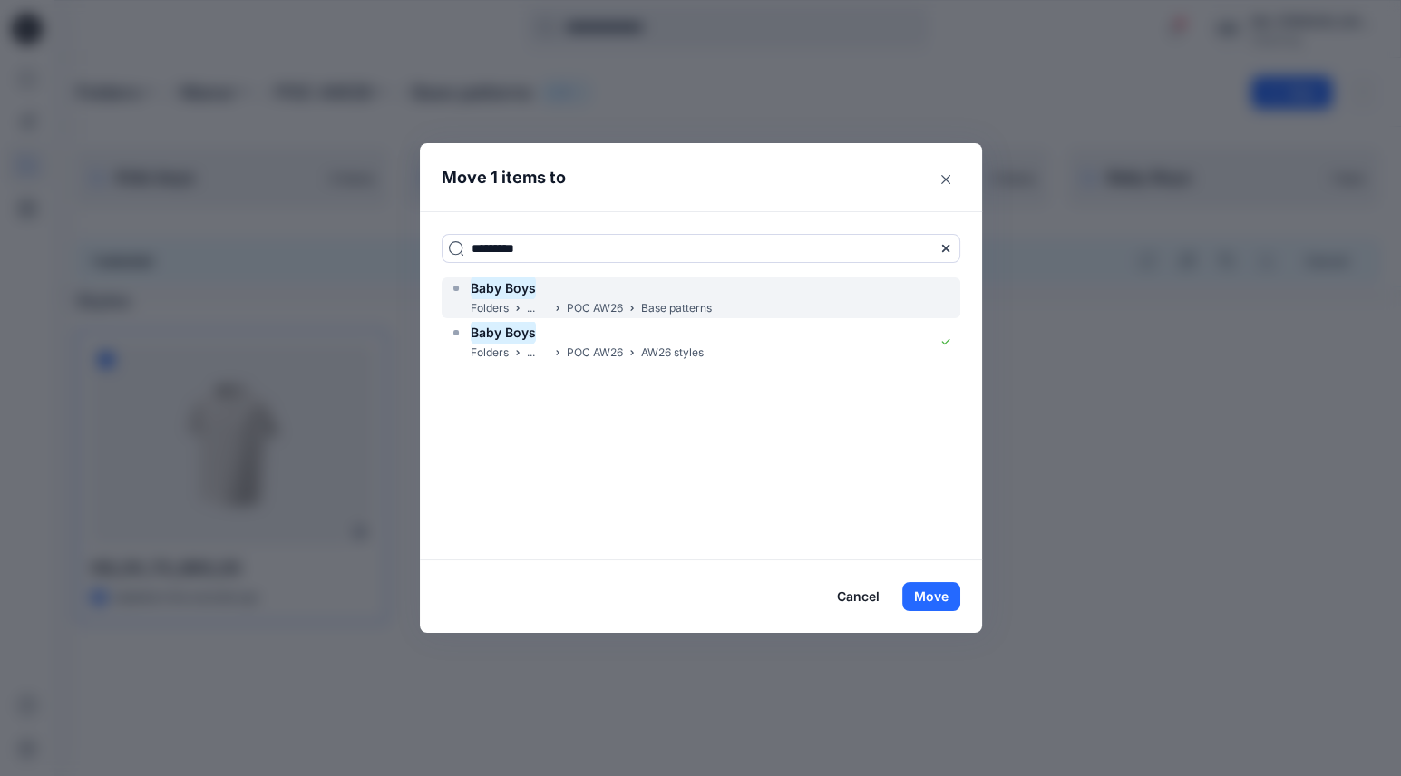
type input "*********"
click at [531, 285] on mark "Baby Boys" at bounding box center [503, 288] width 65 height 24
click at [571, 304] on p "POC AW26" at bounding box center [595, 308] width 56 height 19
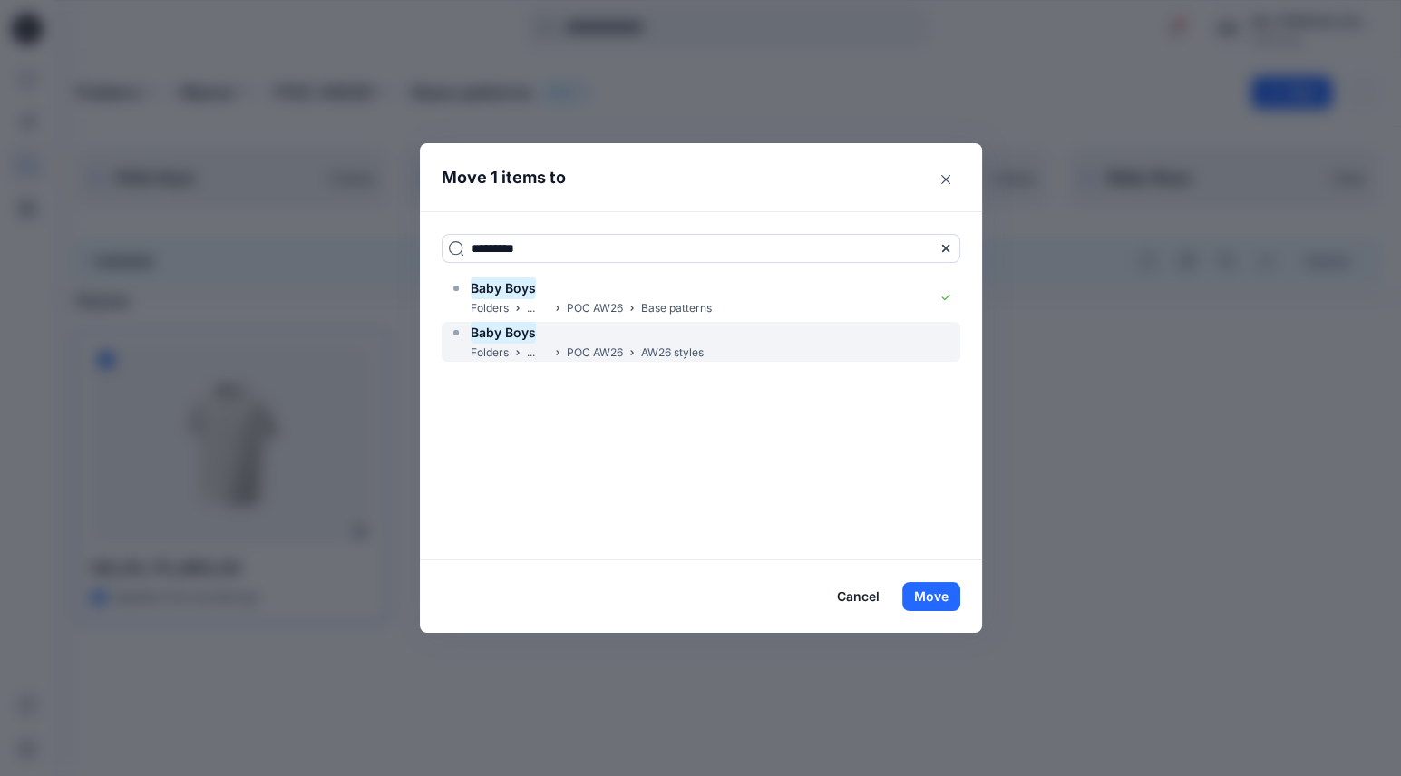
click at [587, 336] on div "Baby Boys" at bounding box center [576, 333] width 255 height 22
click at [692, 332] on div "Baby Boys" at bounding box center [576, 333] width 255 height 22
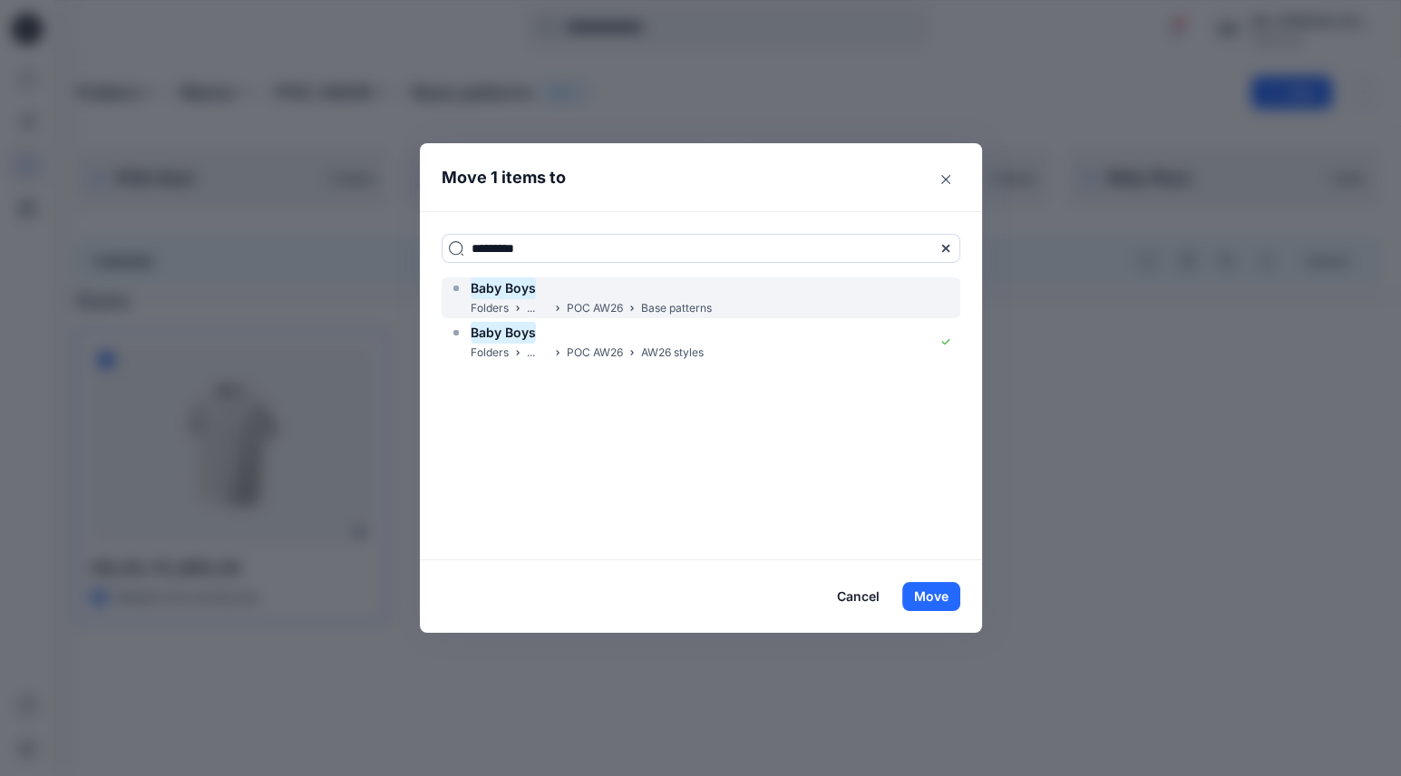
click at [703, 307] on p "Base patterns" at bounding box center [676, 308] width 71 height 19
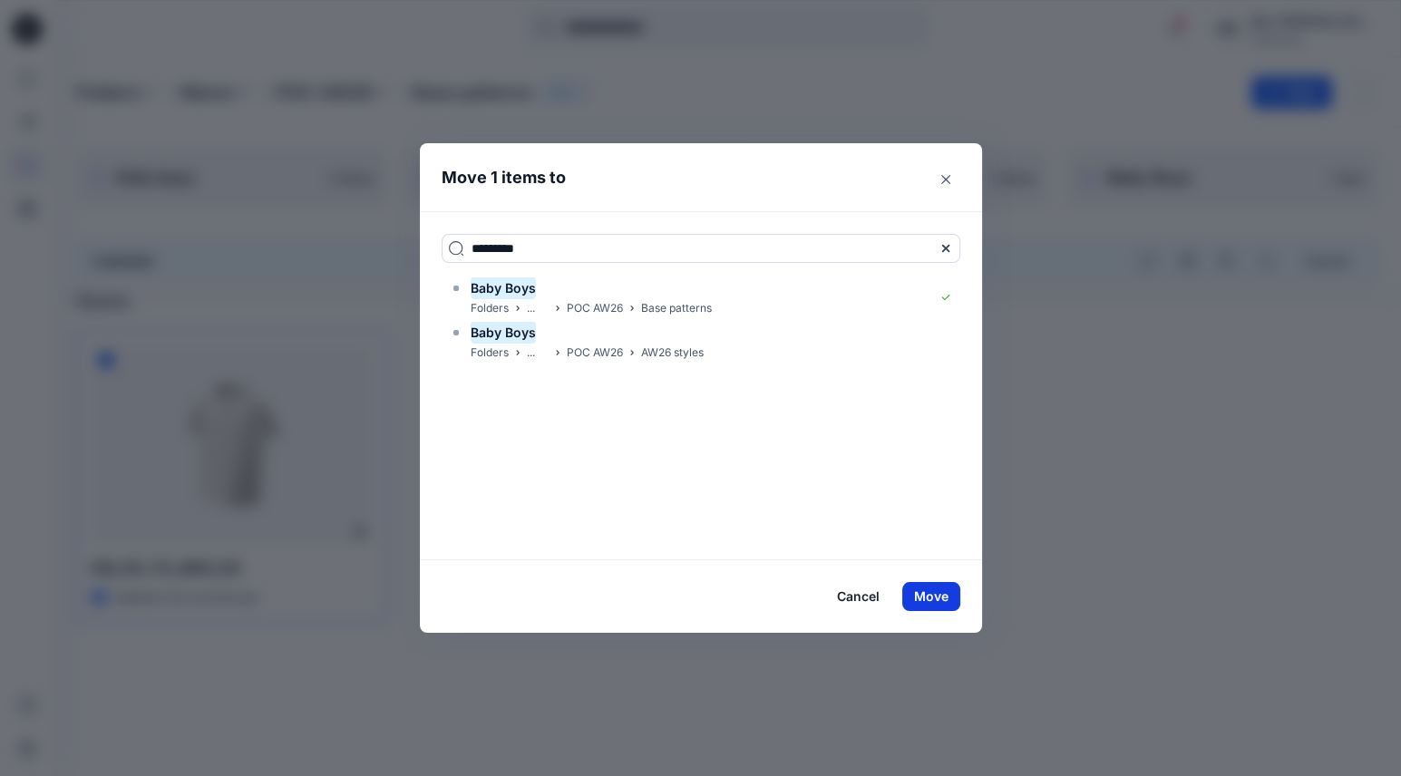
click at [923, 595] on button "Move" at bounding box center [931, 596] width 58 height 29
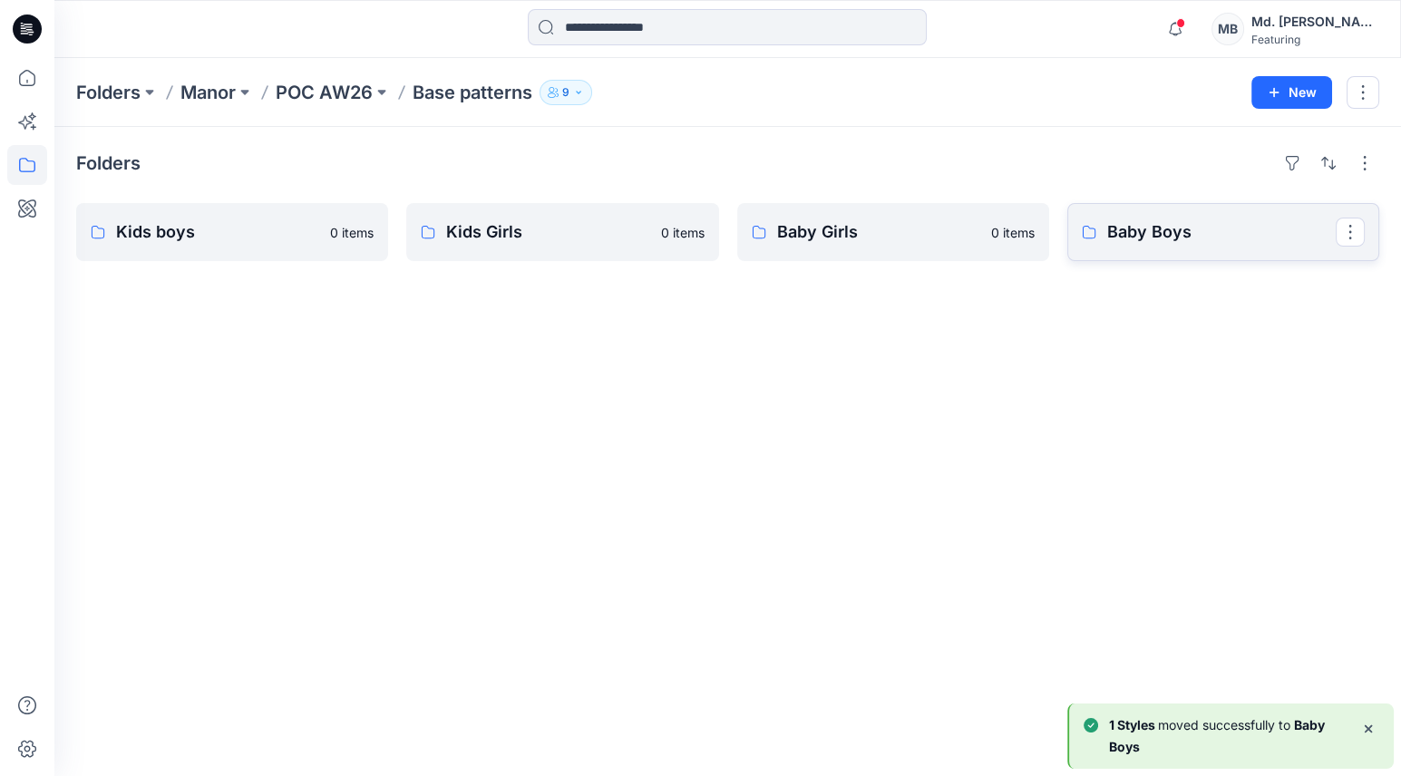
click at [1221, 245] on link "Baby Boys" at bounding box center [1223, 232] width 312 height 58
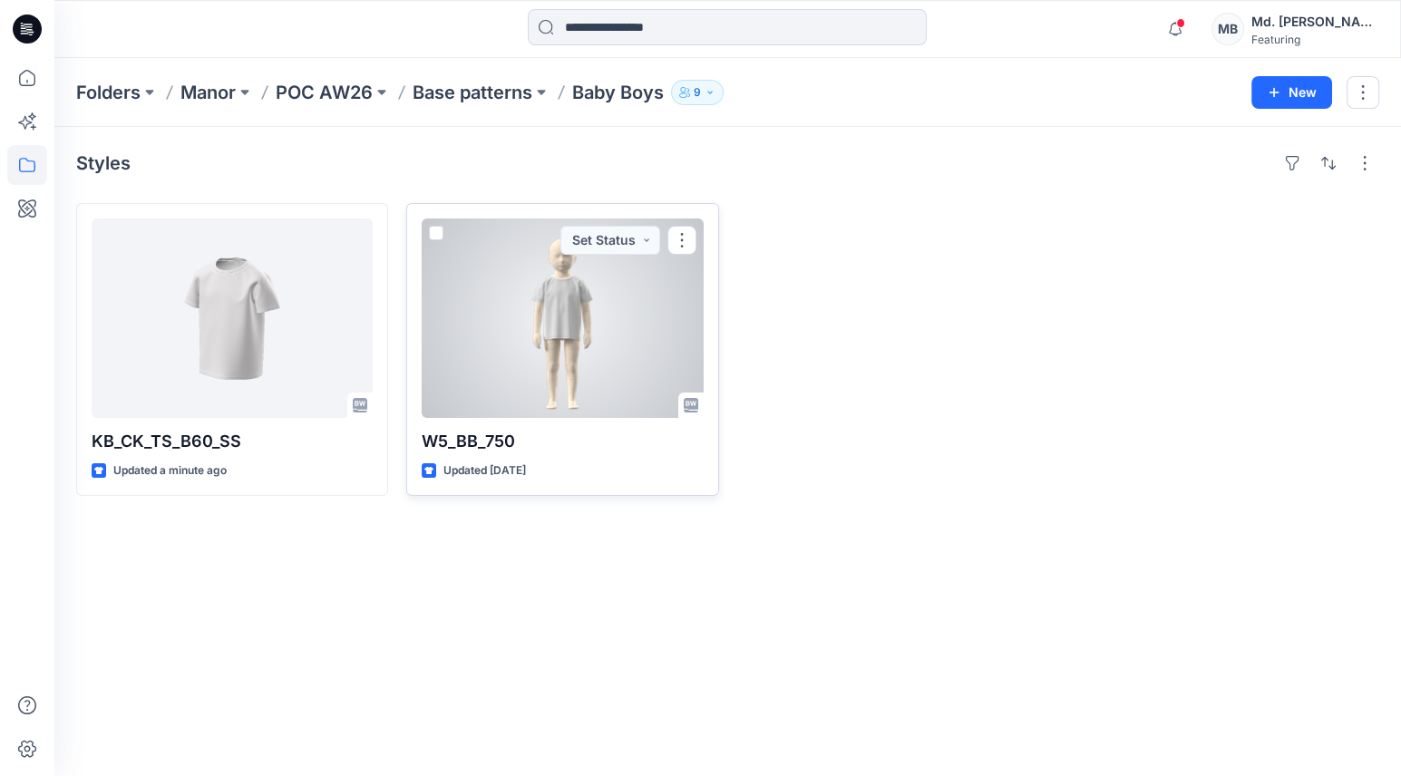
click at [433, 234] on span at bounding box center [436, 233] width 15 height 15
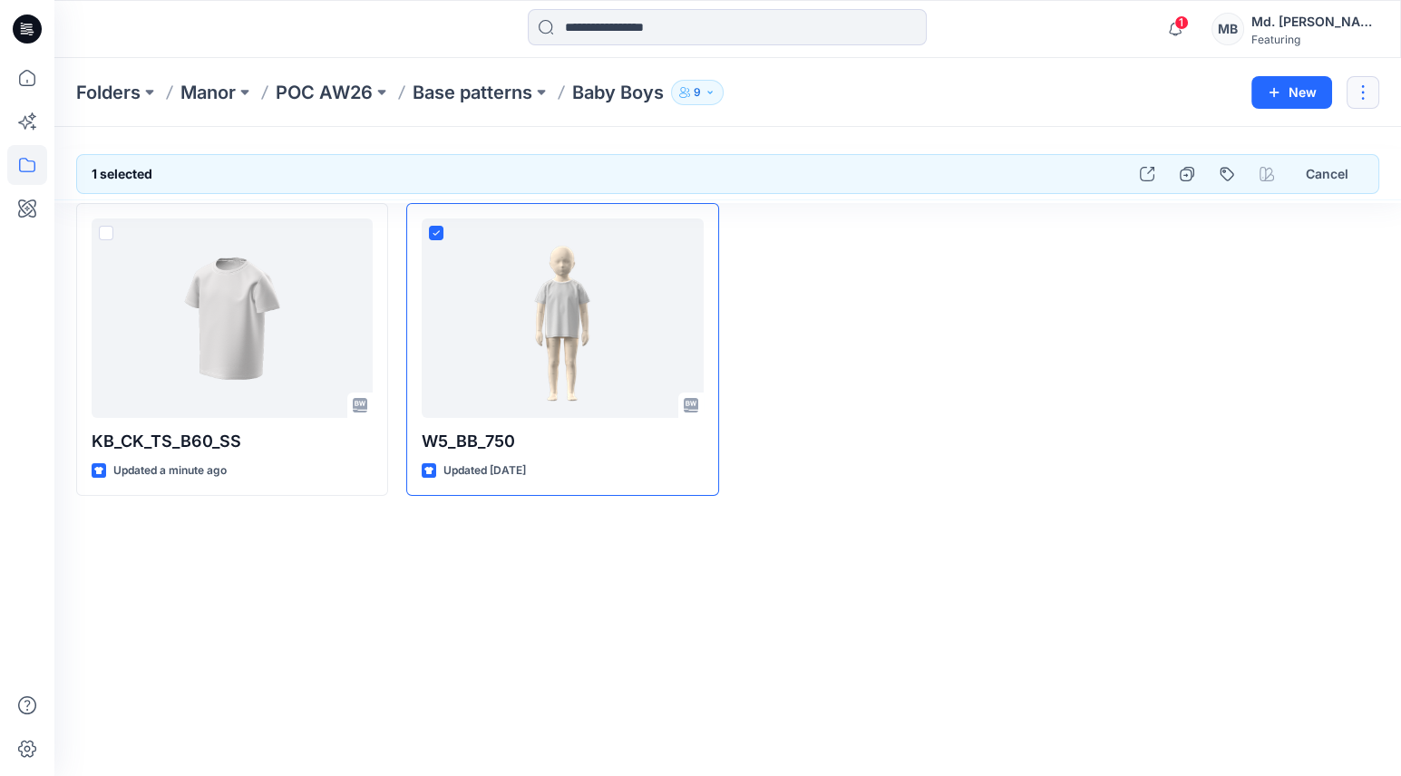
click at [1373, 93] on button "button" at bounding box center [1363, 92] width 33 height 33
click at [1120, 298] on div at bounding box center [1223, 349] width 312 height 293
click at [835, 317] on div at bounding box center [893, 349] width 312 height 293
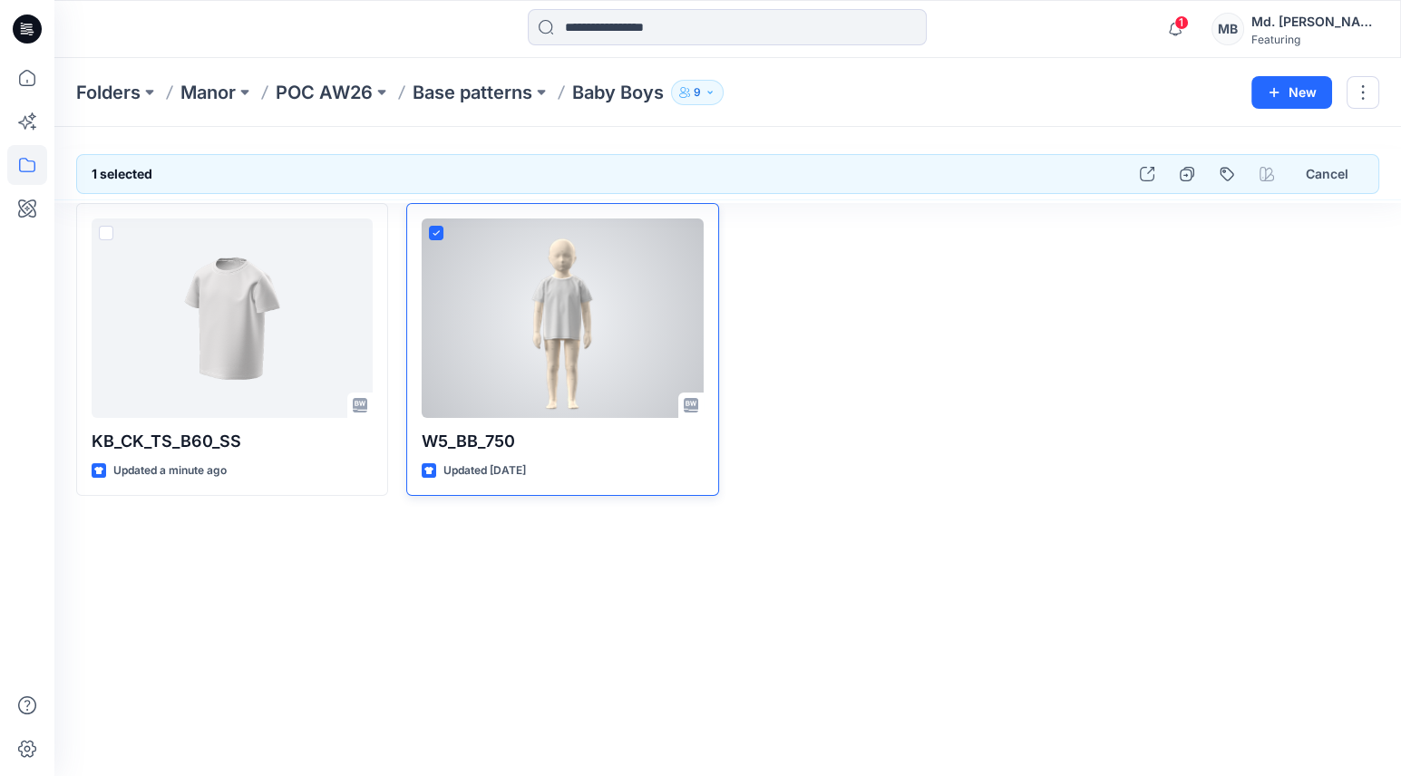
click at [608, 321] on div at bounding box center [562, 319] width 281 height 200
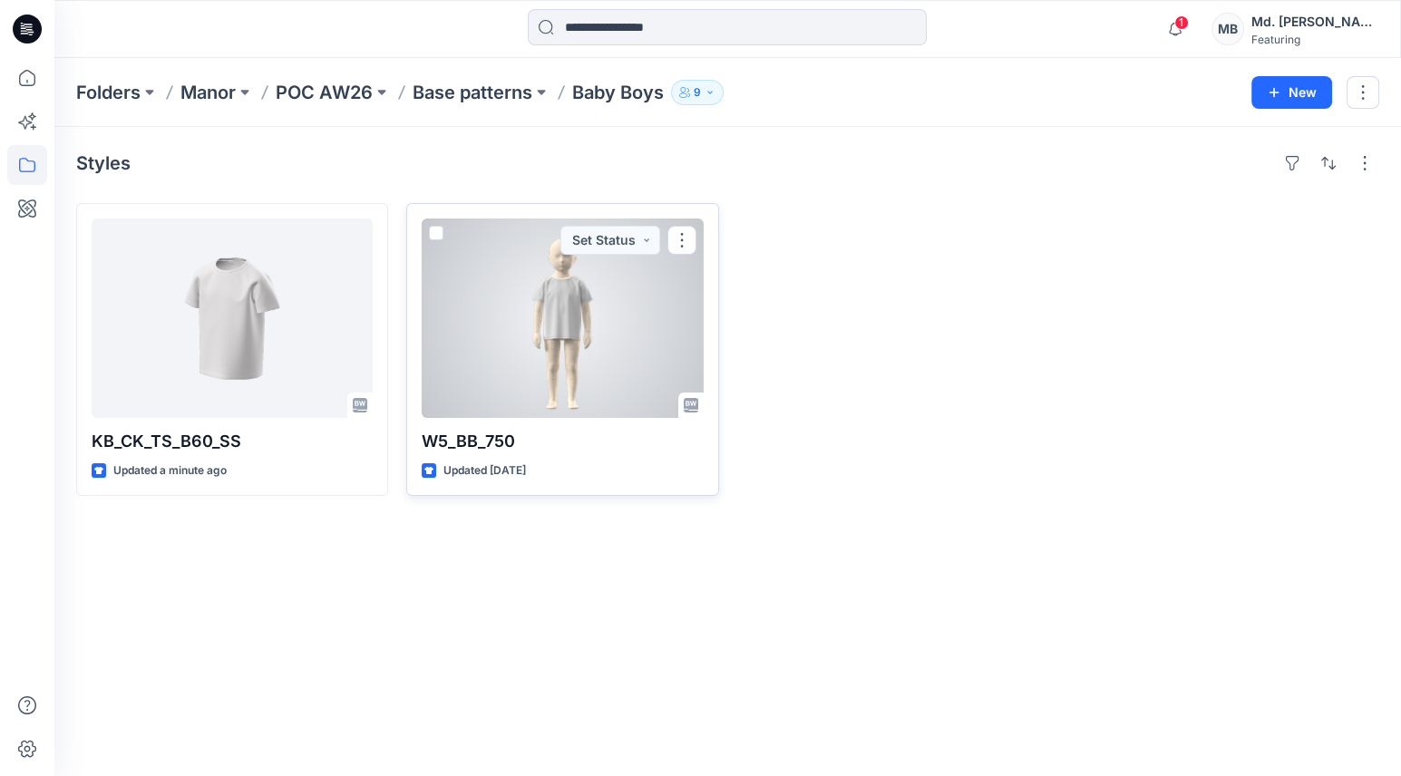
click at [608, 321] on div at bounding box center [562, 319] width 281 height 200
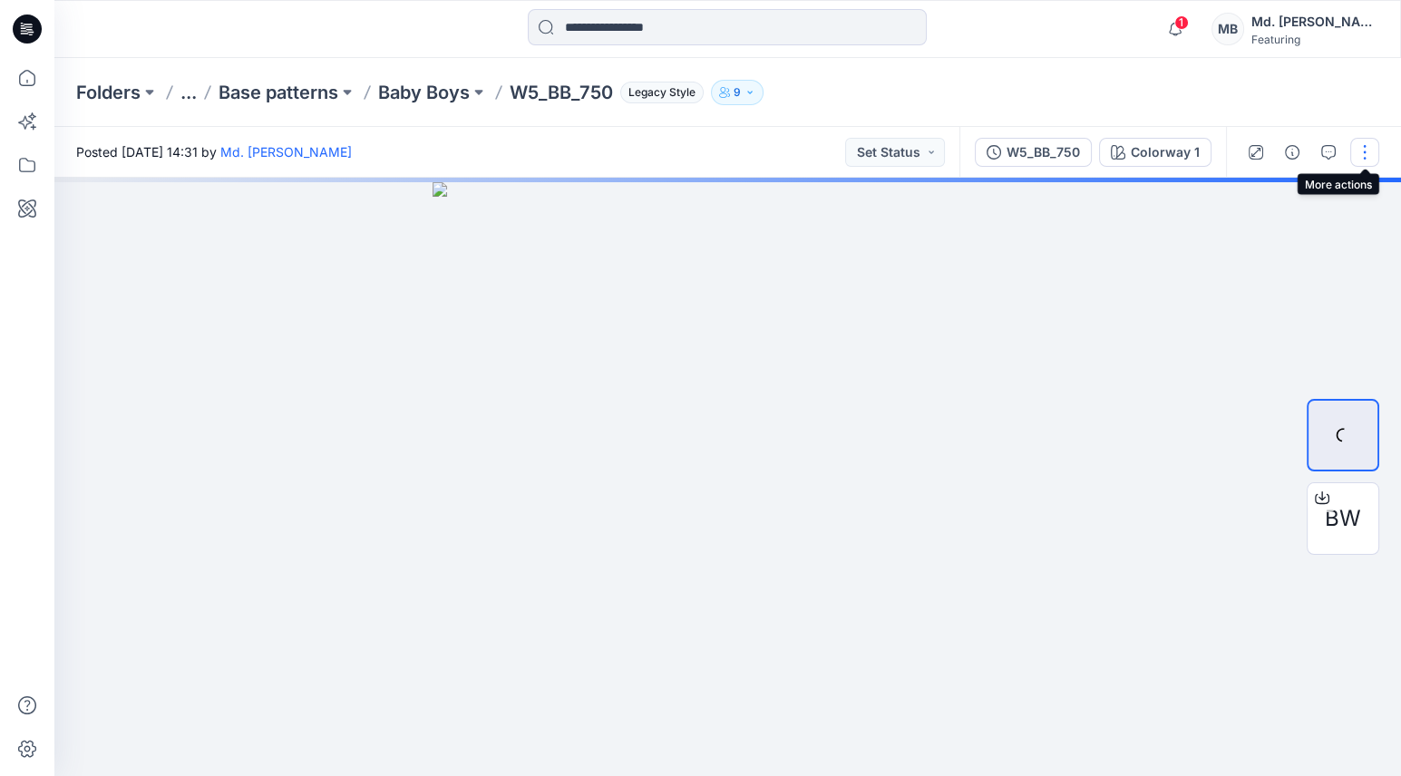
click at [1357, 147] on button "button" at bounding box center [1364, 152] width 29 height 29
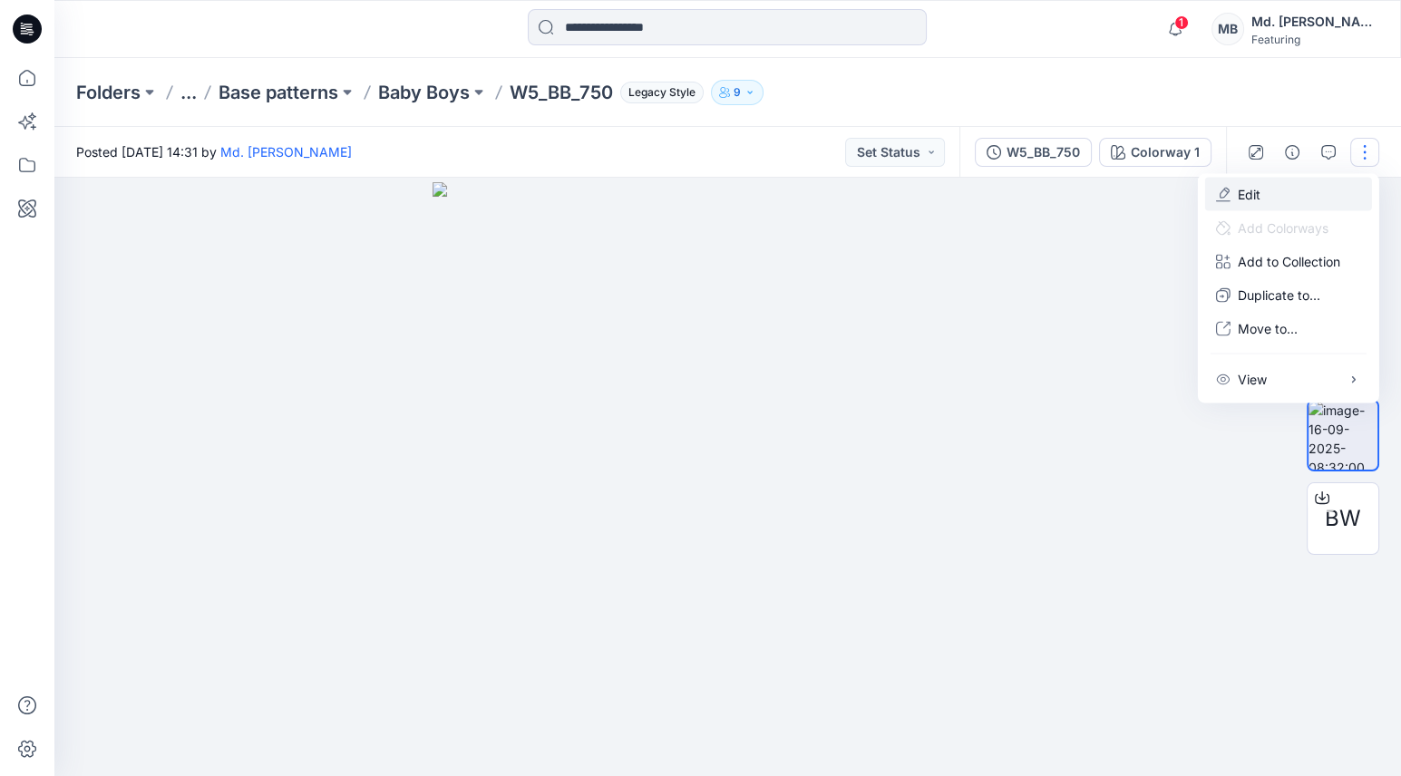
click at [1291, 200] on button "Edit" at bounding box center [1288, 195] width 167 height 34
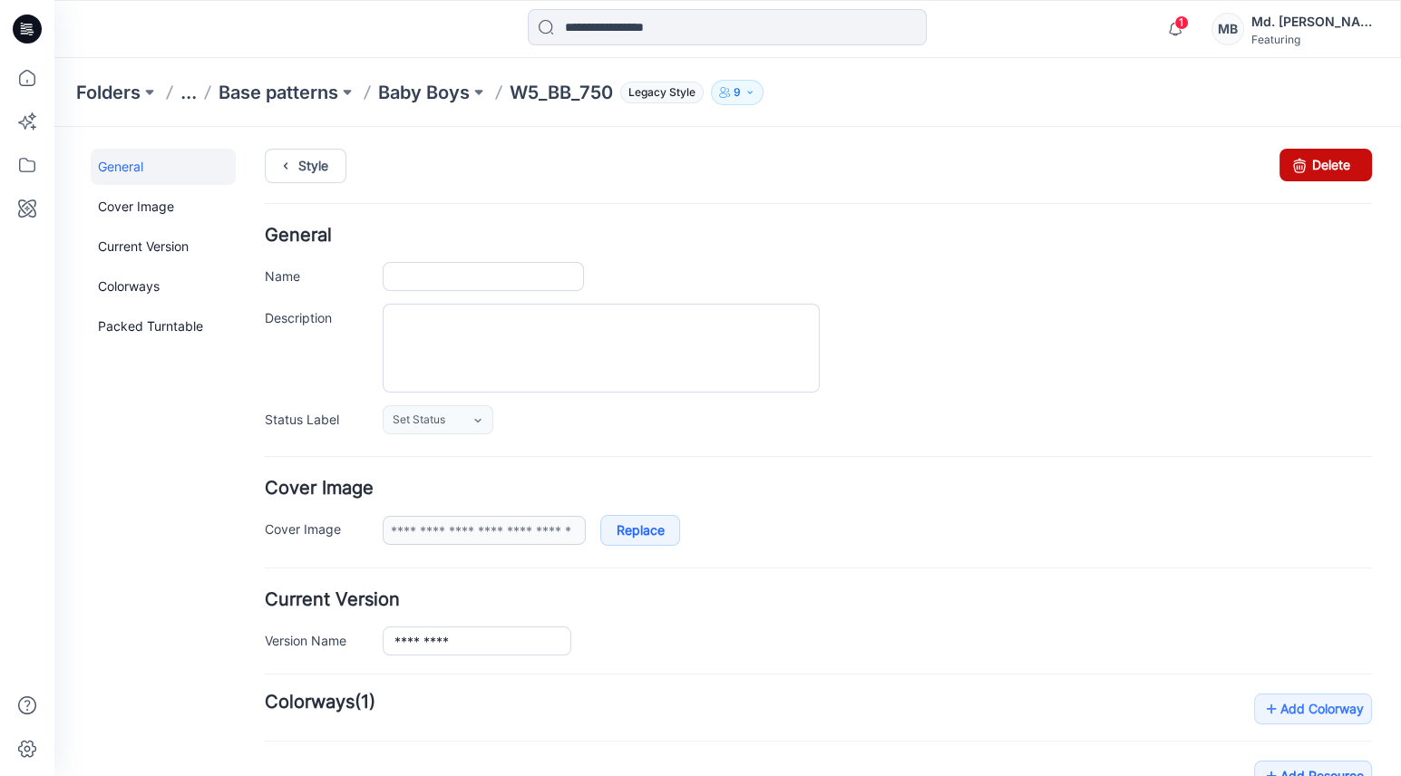
type input "*********"
type textarea "**********"
type input "**********"
click at [1298, 169] on icon at bounding box center [1299, 165] width 25 height 33
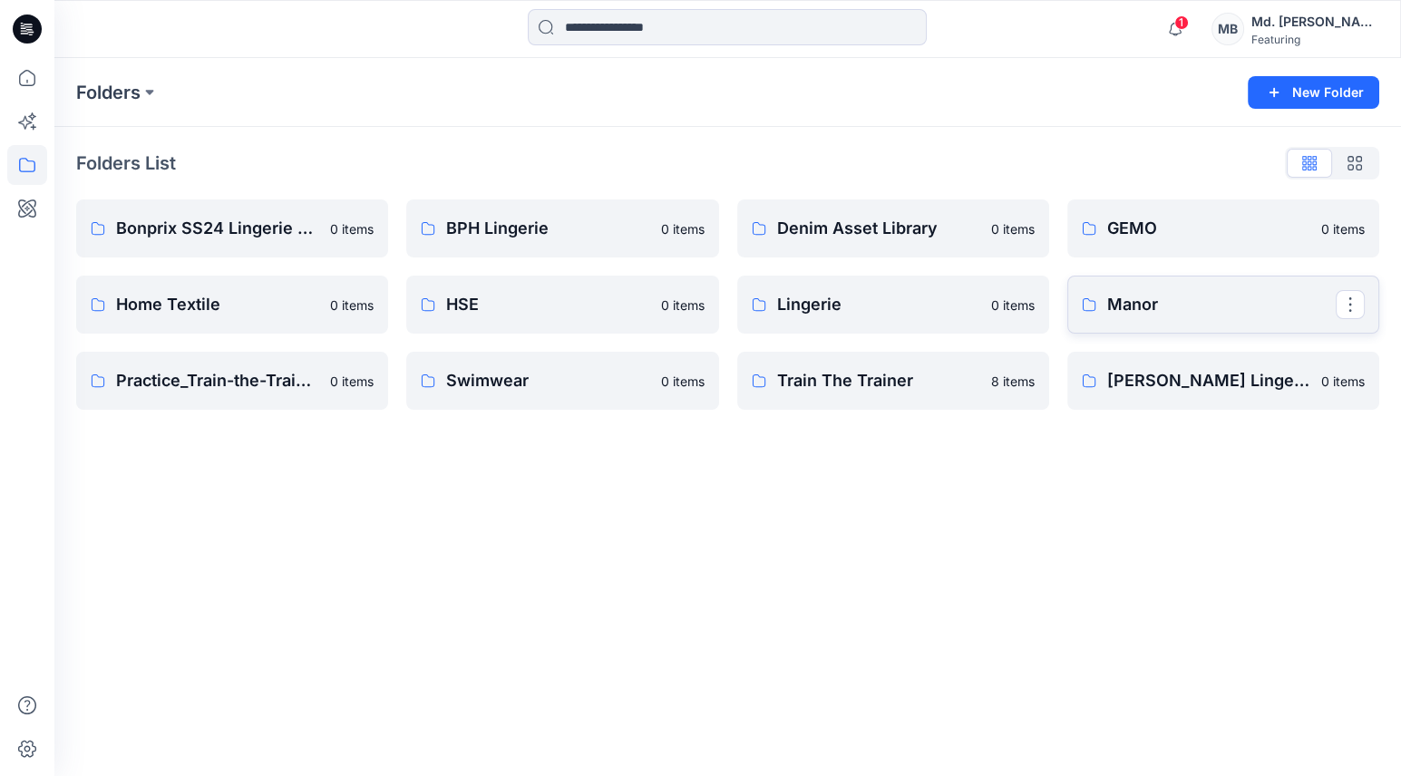
click at [1112, 293] on p "Manor" at bounding box center [1221, 304] width 229 height 25
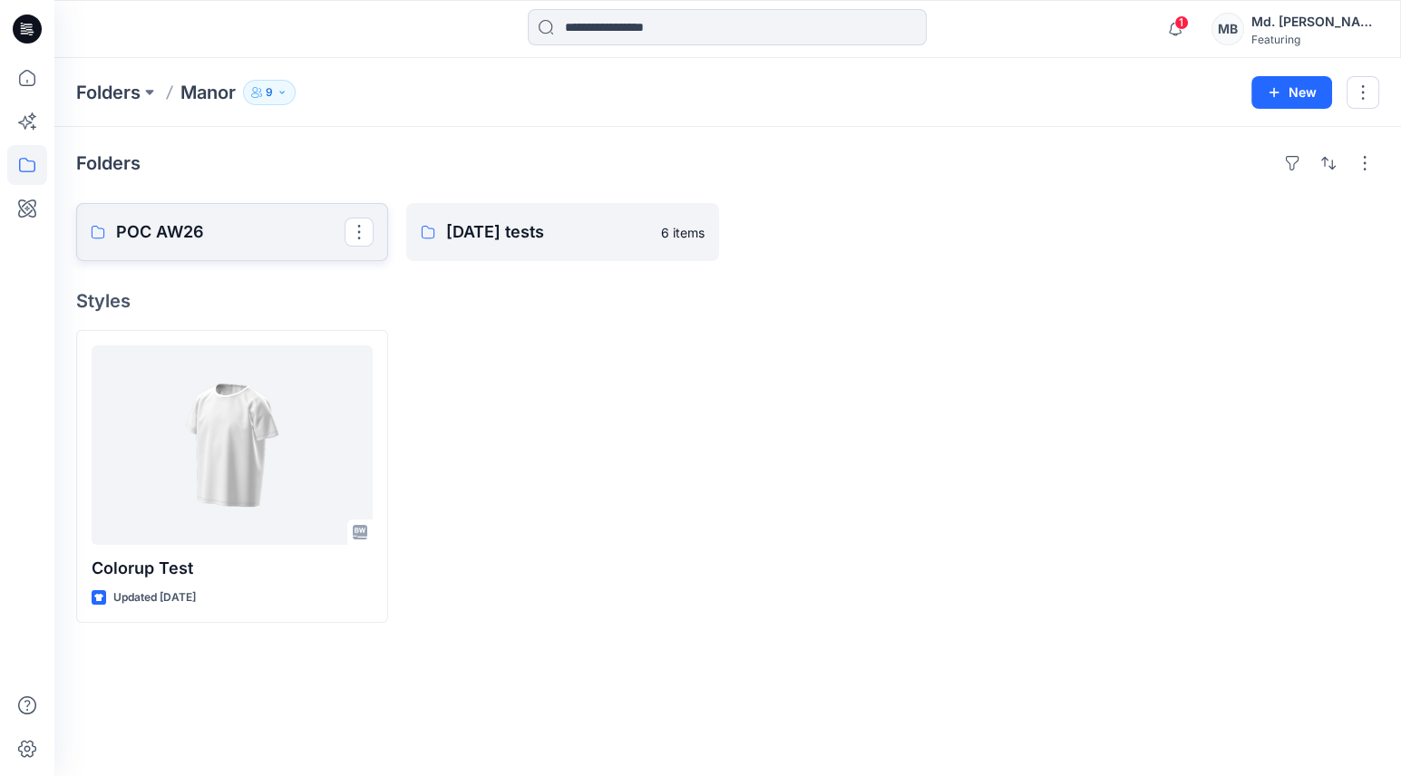
click at [232, 236] on p "POC AW26" at bounding box center [230, 231] width 229 height 25
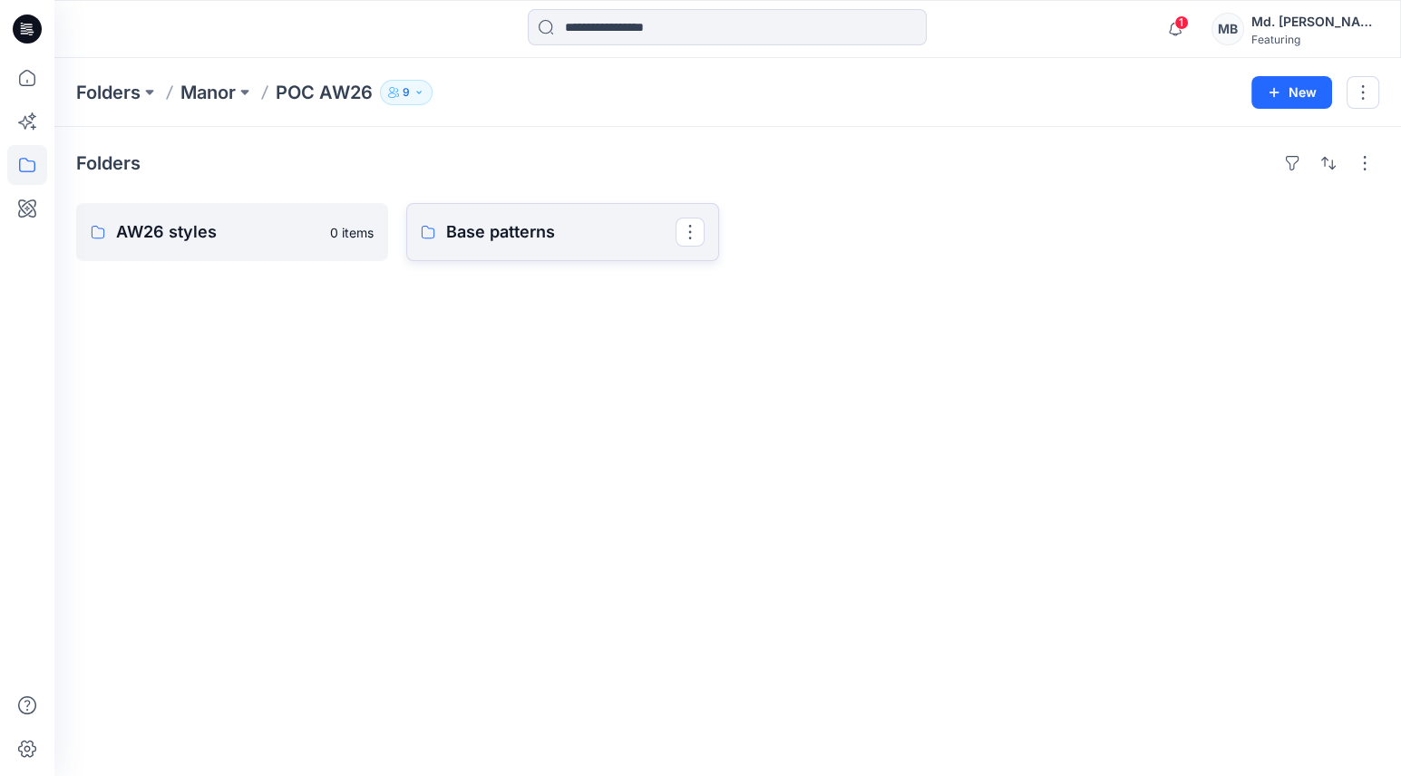
click at [482, 242] on p "Base patterns" at bounding box center [560, 231] width 229 height 25
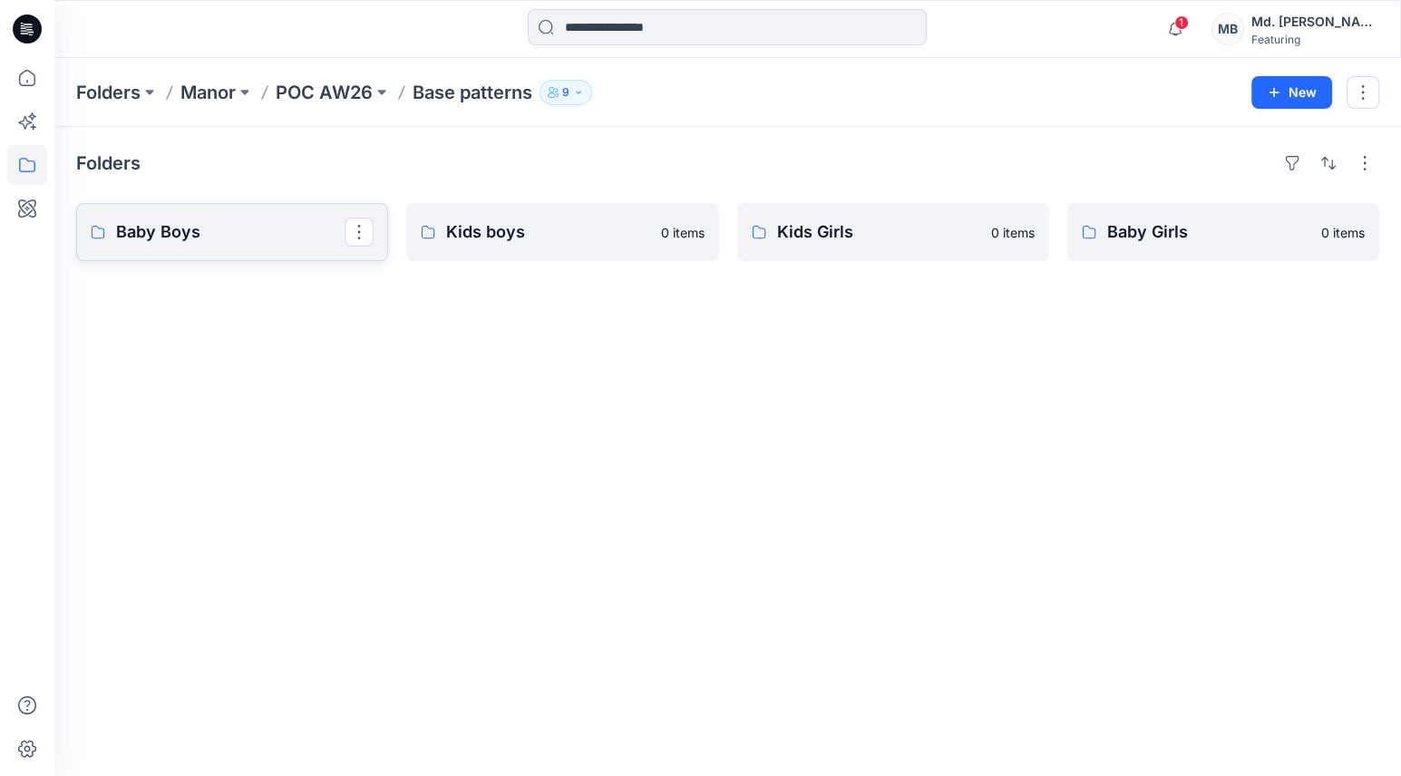
click at [221, 221] on p "Baby Boys" at bounding box center [230, 231] width 229 height 25
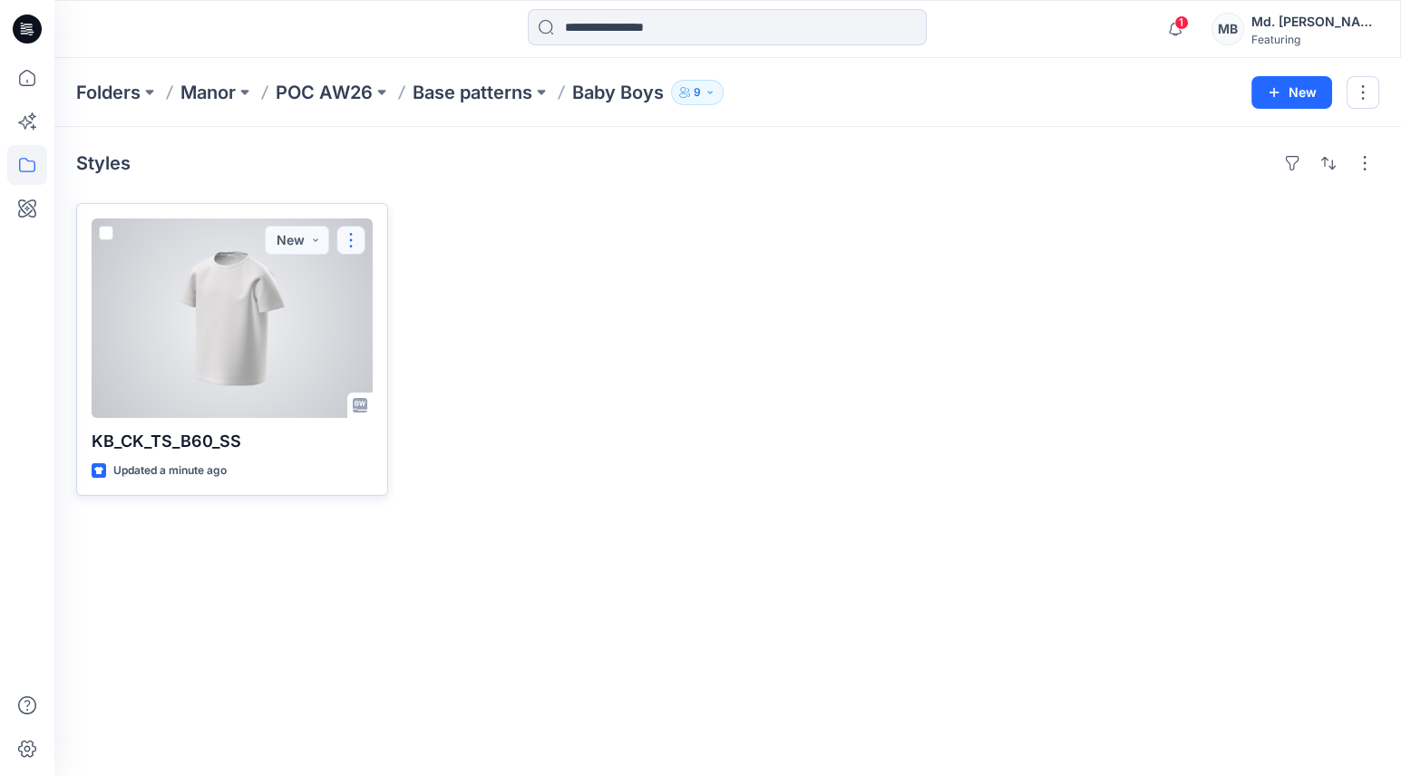
drag, startPoint x: 230, startPoint y: 345, endPoint x: 355, endPoint y: 239, distance: 163.5
click at [355, 239] on button "button" at bounding box center [350, 240] width 29 height 29
click at [401, 349] on button "Add Tag" at bounding box center [438, 349] width 196 height 34
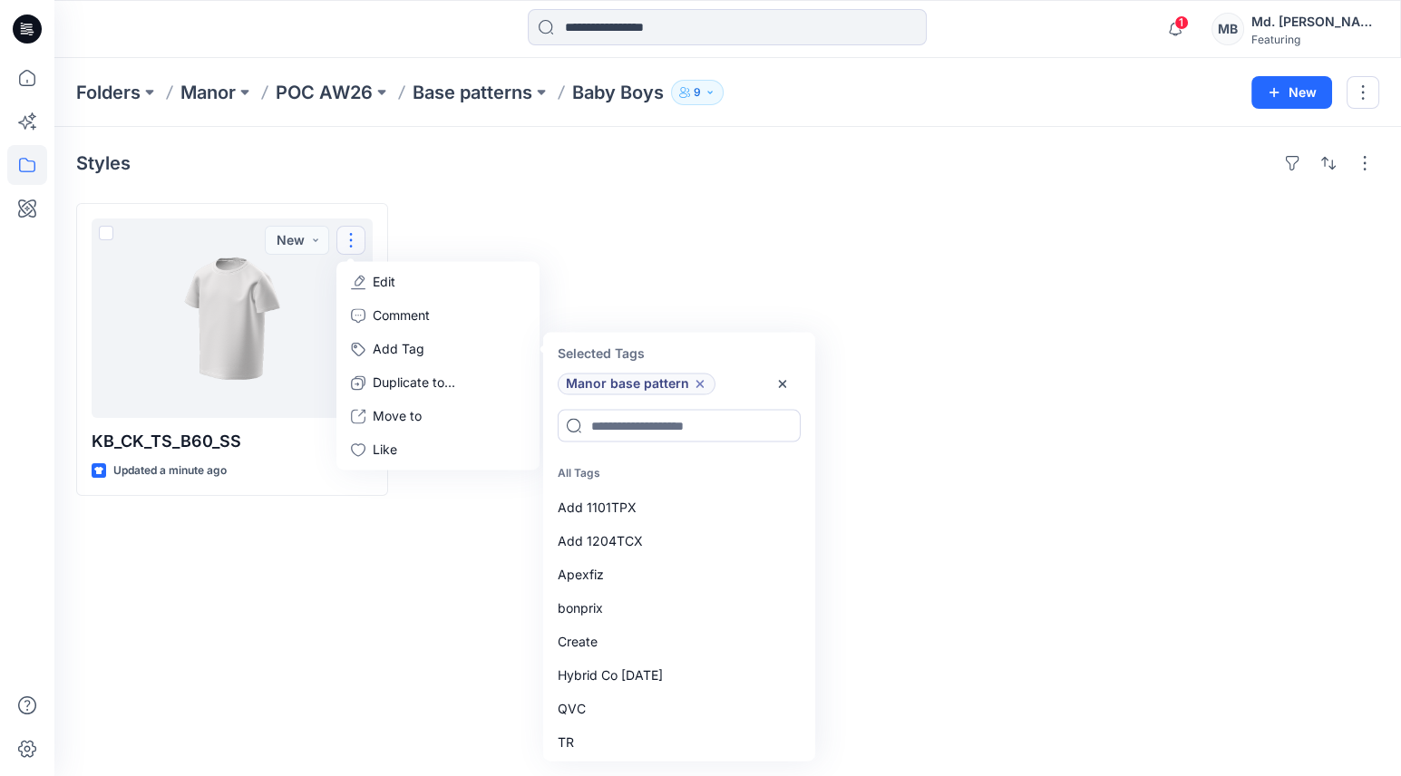
click at [693, 268] on div at bounding box center [562, 349] width 312 height 293
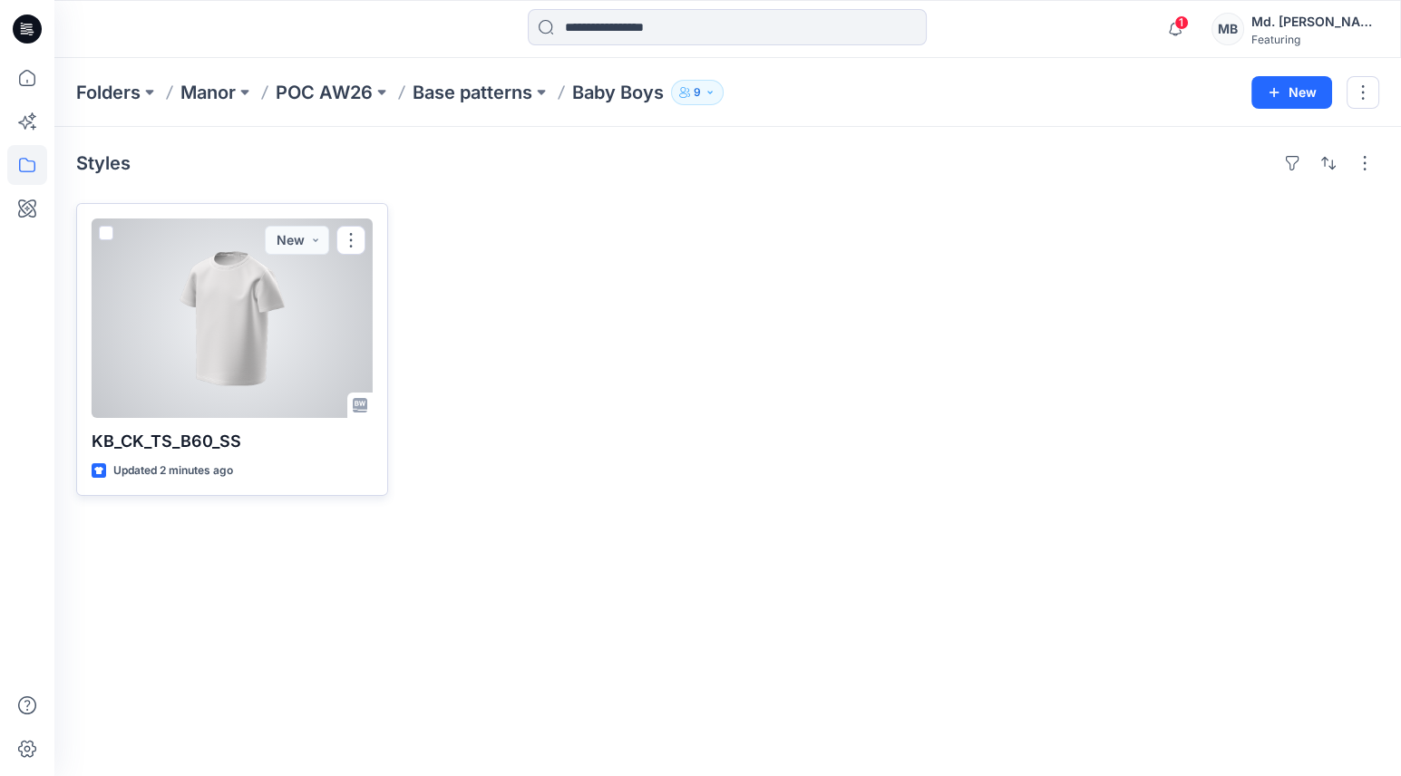
click at [259, 364] on div at bounding box center [232, 319] width 281 height 200
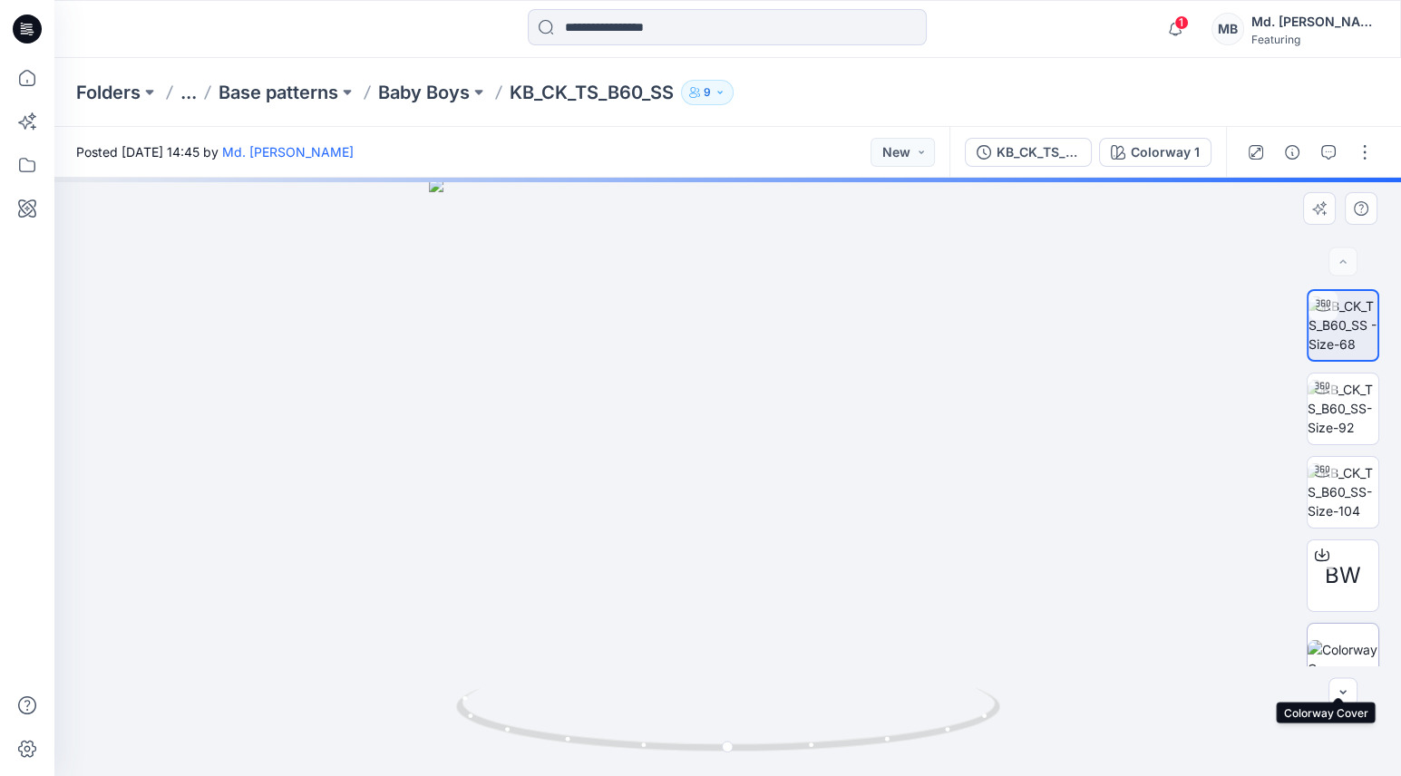
click at [1332, 643] on img at bounding box center [1343, 659] width 71 height 38
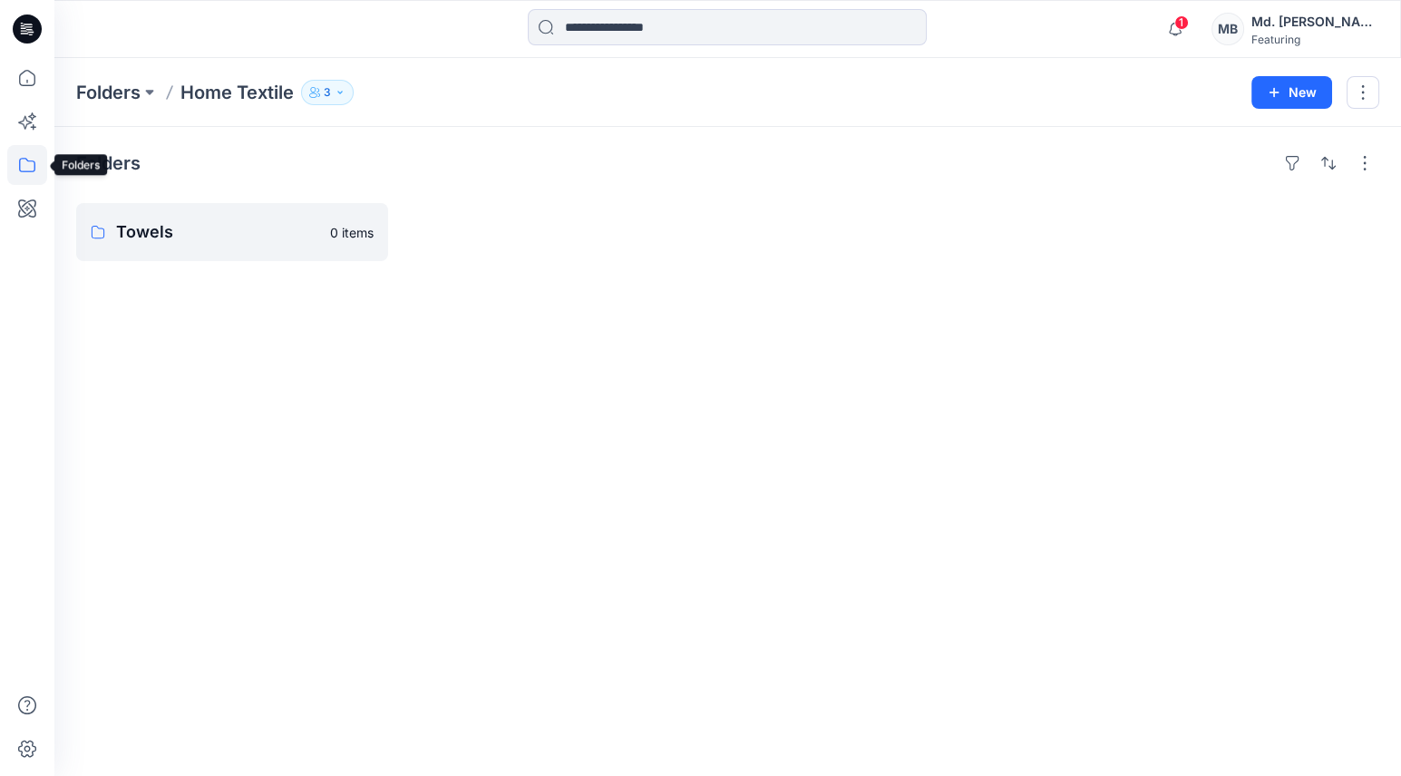
click at [28, 159] on icon at bounding box center [27, 165] width 40 height 40
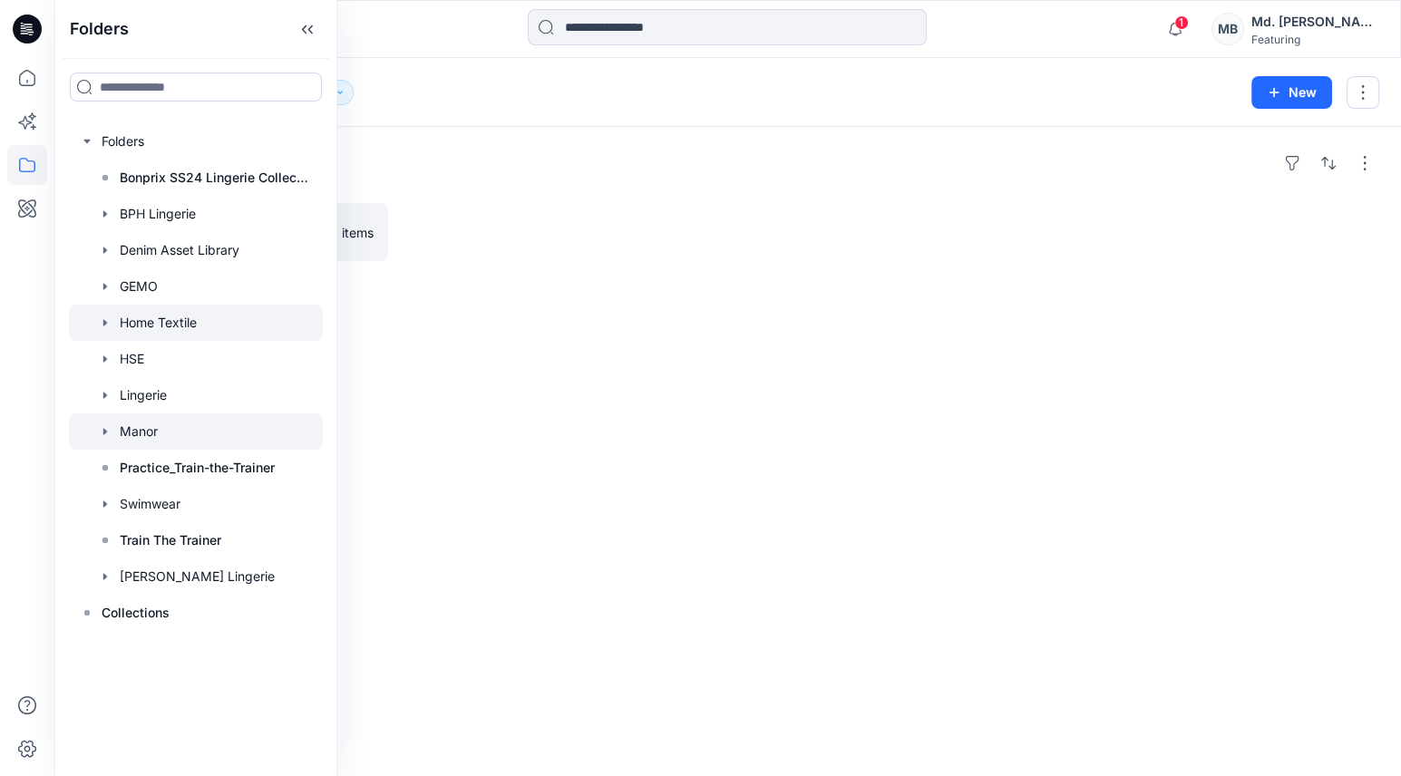
click at [151, 438] on div at bounding box center [196, 432] width 254 height 36
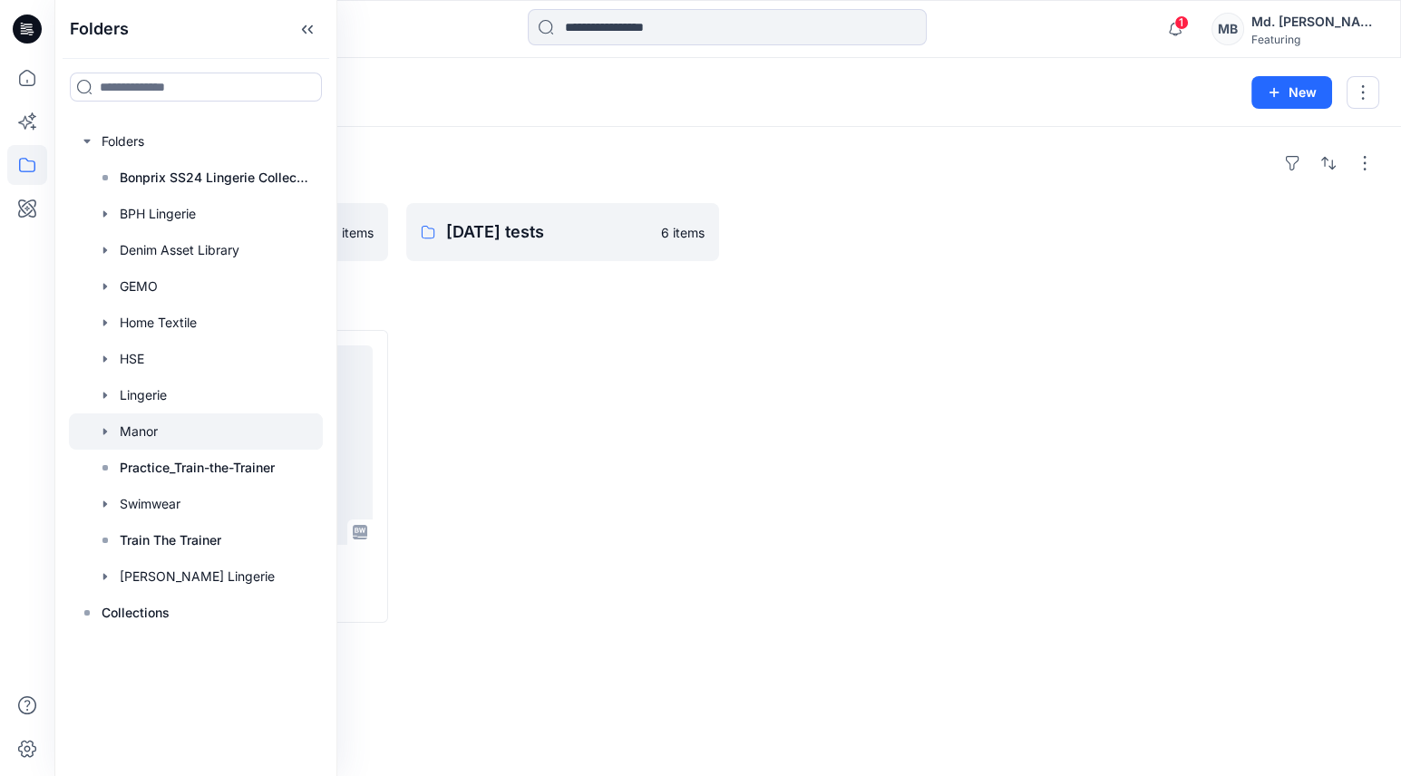
click at [558, 164] on div "Folders" at bounding box center [727, 163] width 1303 height 29
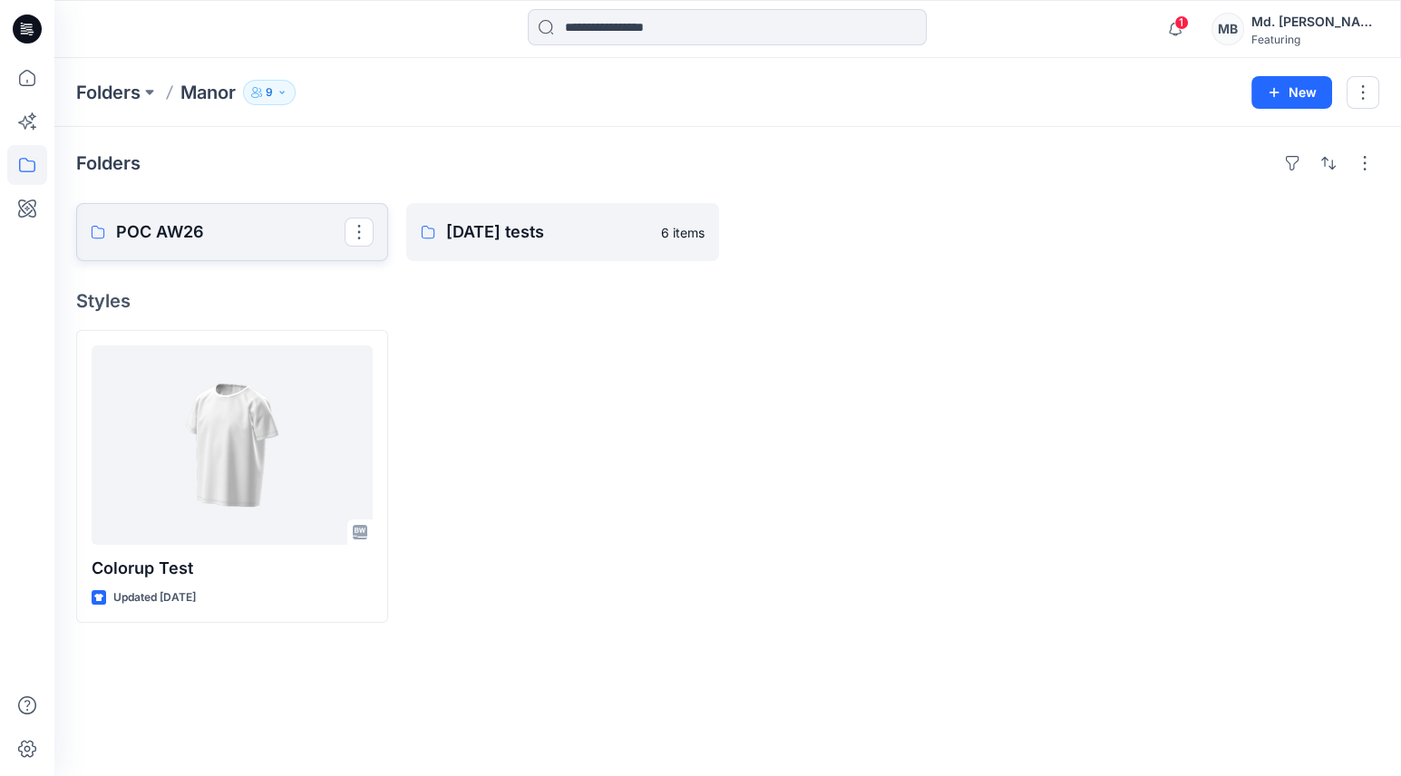
click at [245, 227] on p "POC AW26" at bounding box center [230, 231] width 229 height 25
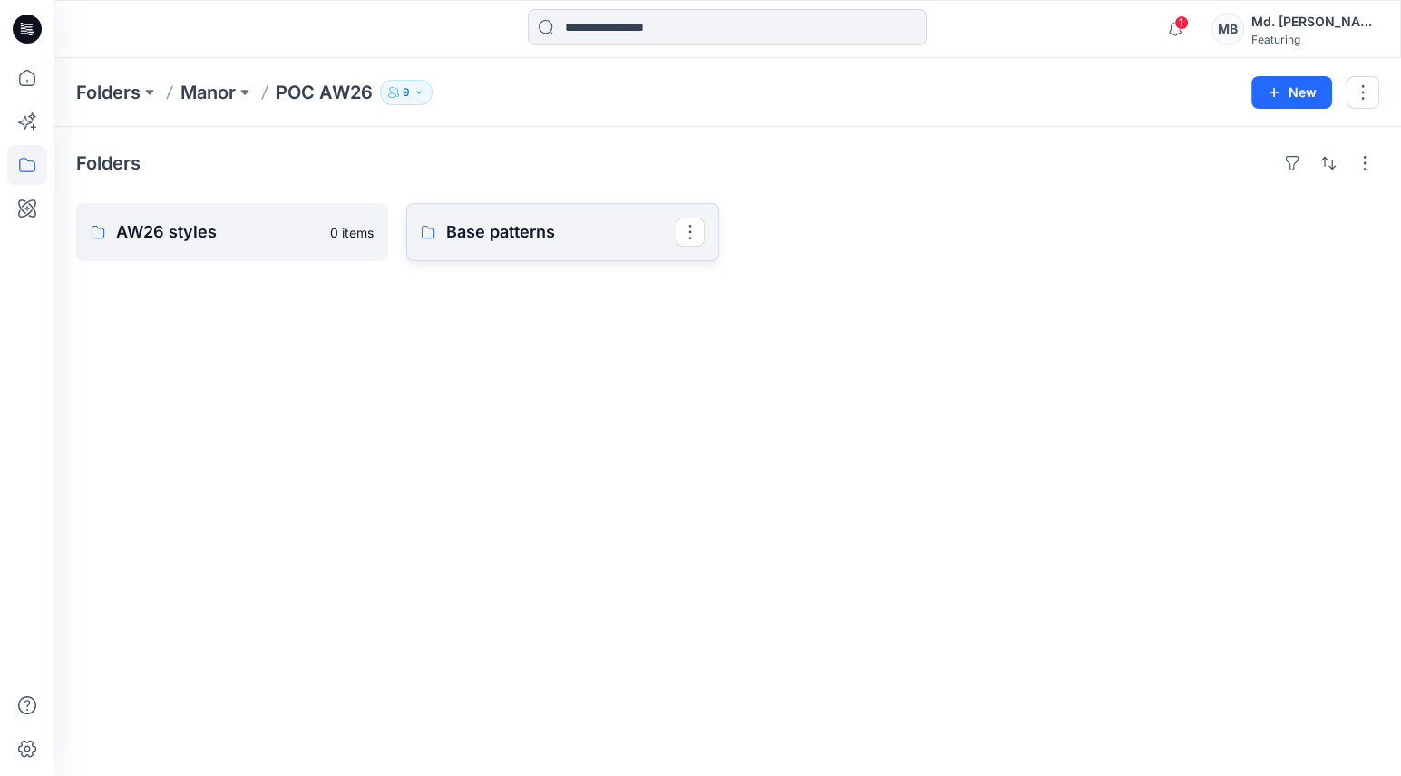
click at [514, 229] on p "Base patterns" at bounding box center [560, 231] width 229 height 25
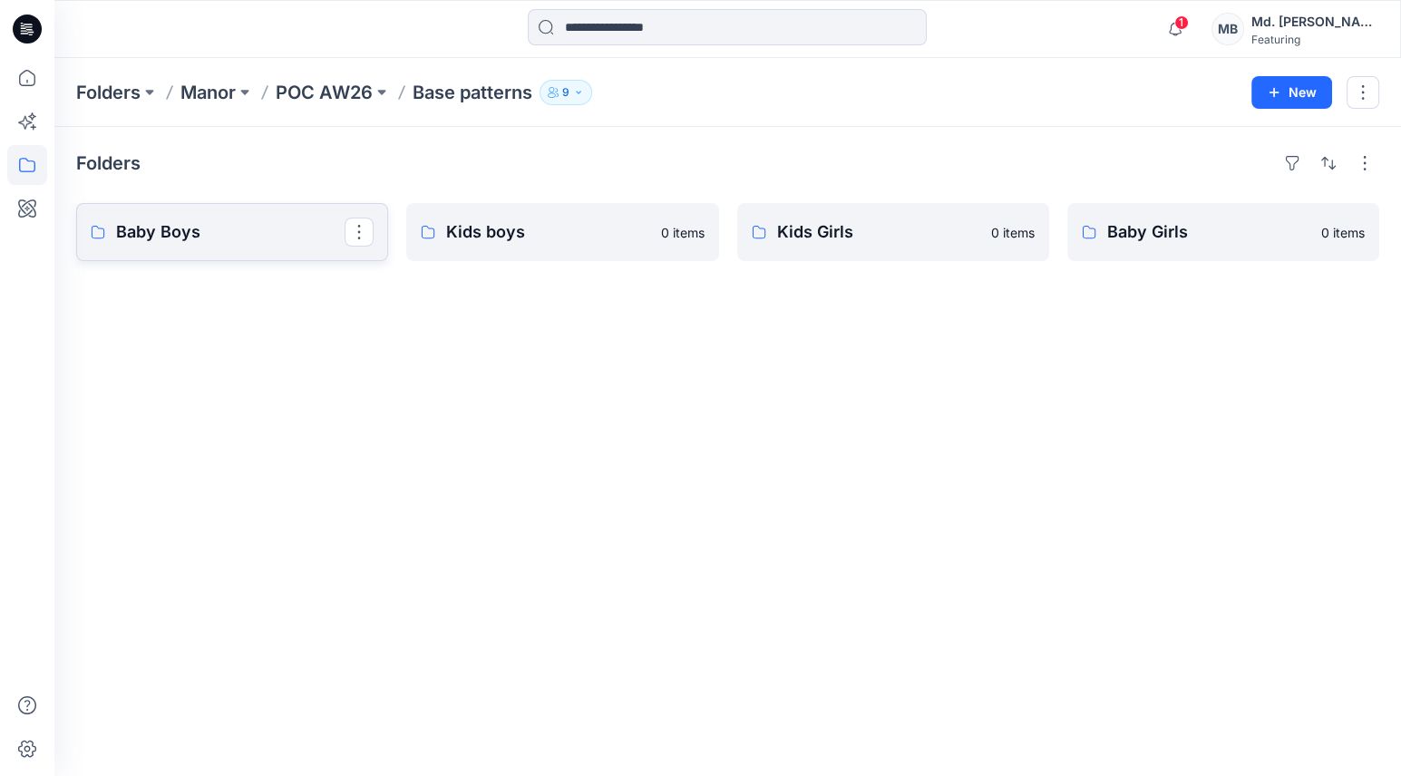
click at [249, 248] on link "Baby Boys" at bounding box center [232, 232] width 312 height 58
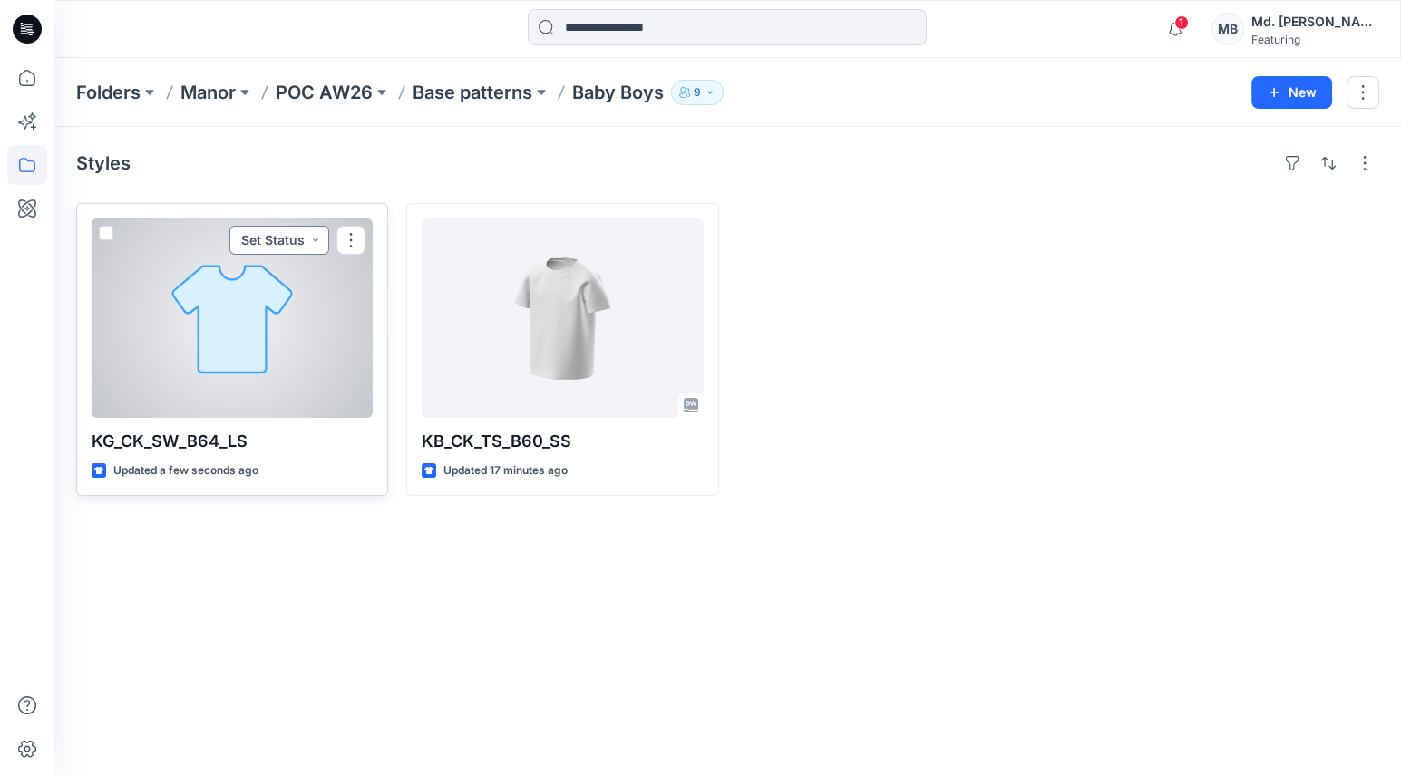
click at [273, 239] on button "Set Status" at bounding box center [279, 240] width 100 height 29
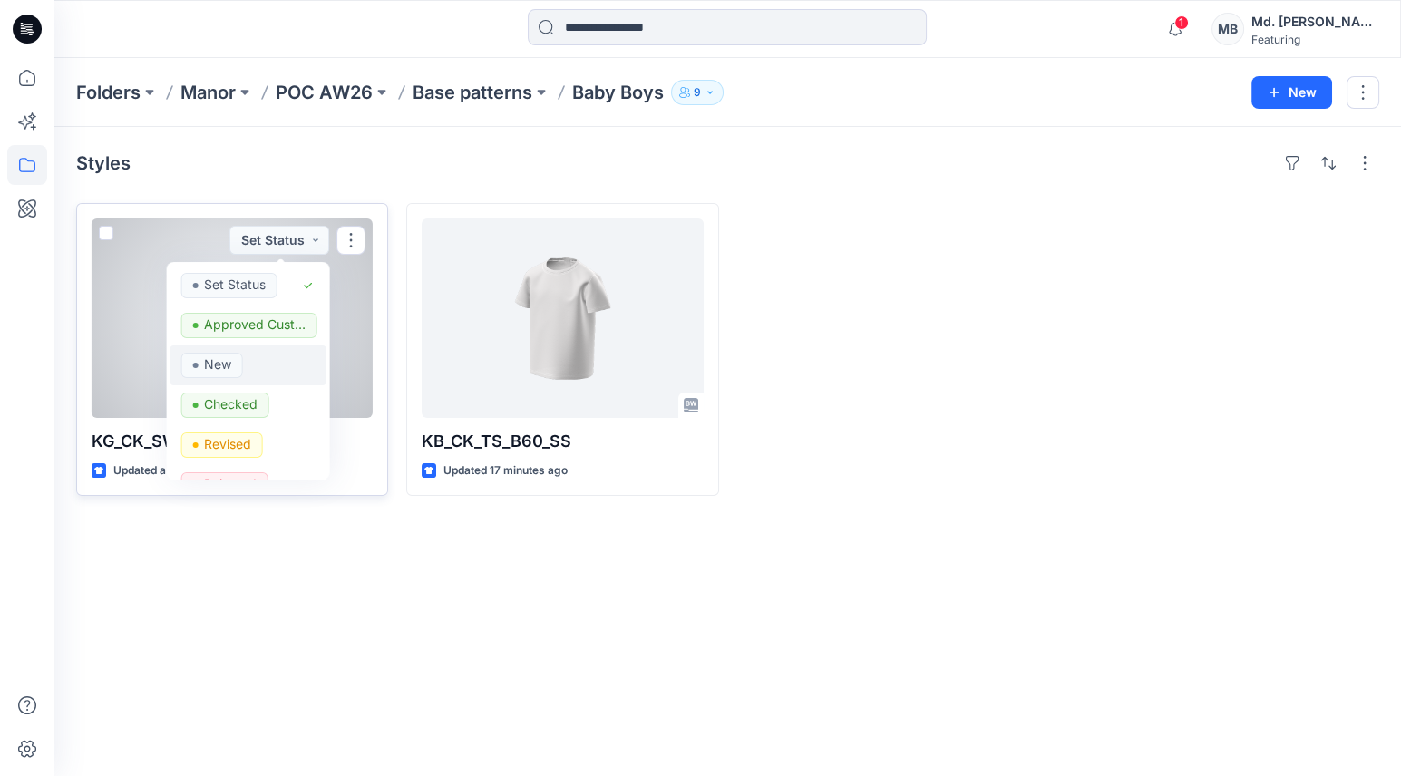
click at [216, 359] on p "New" at bounding box center [217, 365] width 27 height 24
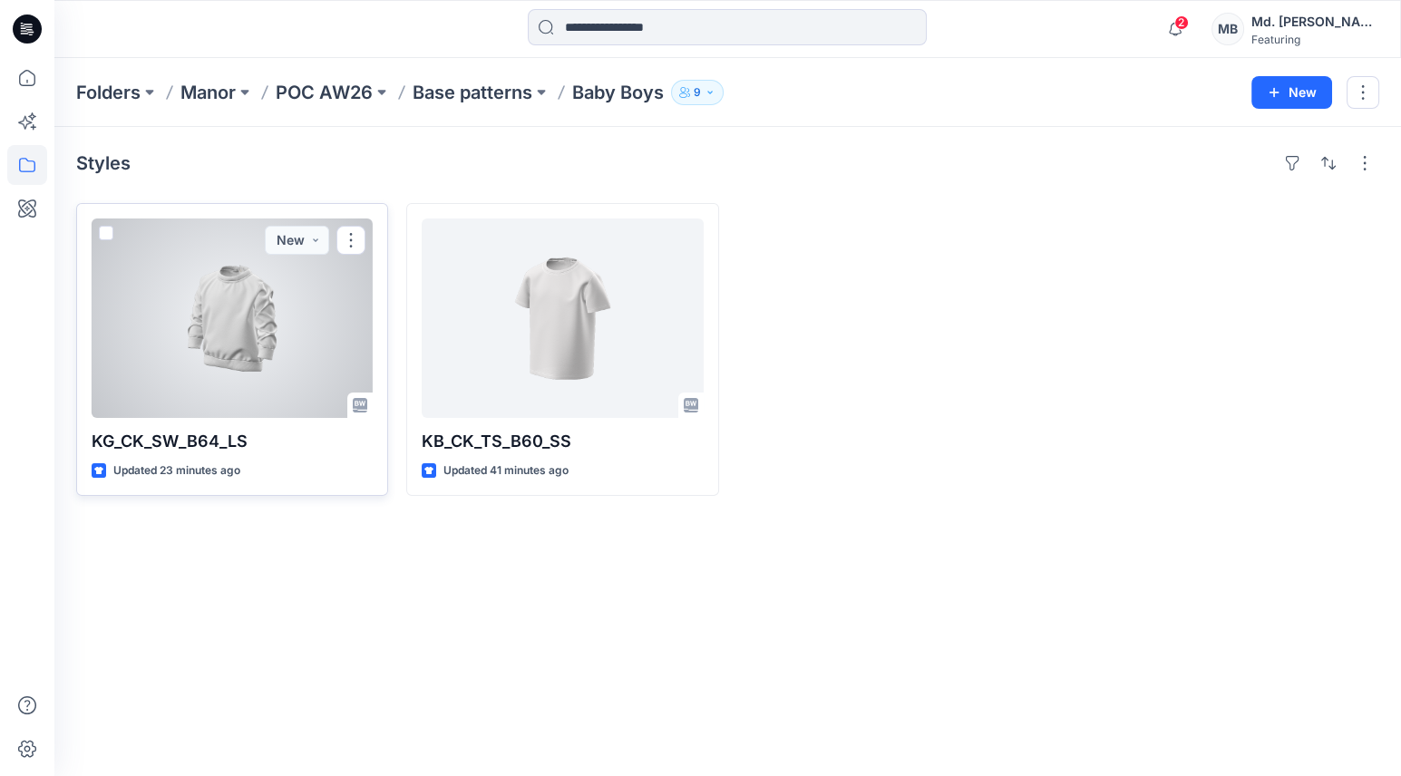
click at [234, 361] on div at bounding box center [232, 319] width 281 height 200
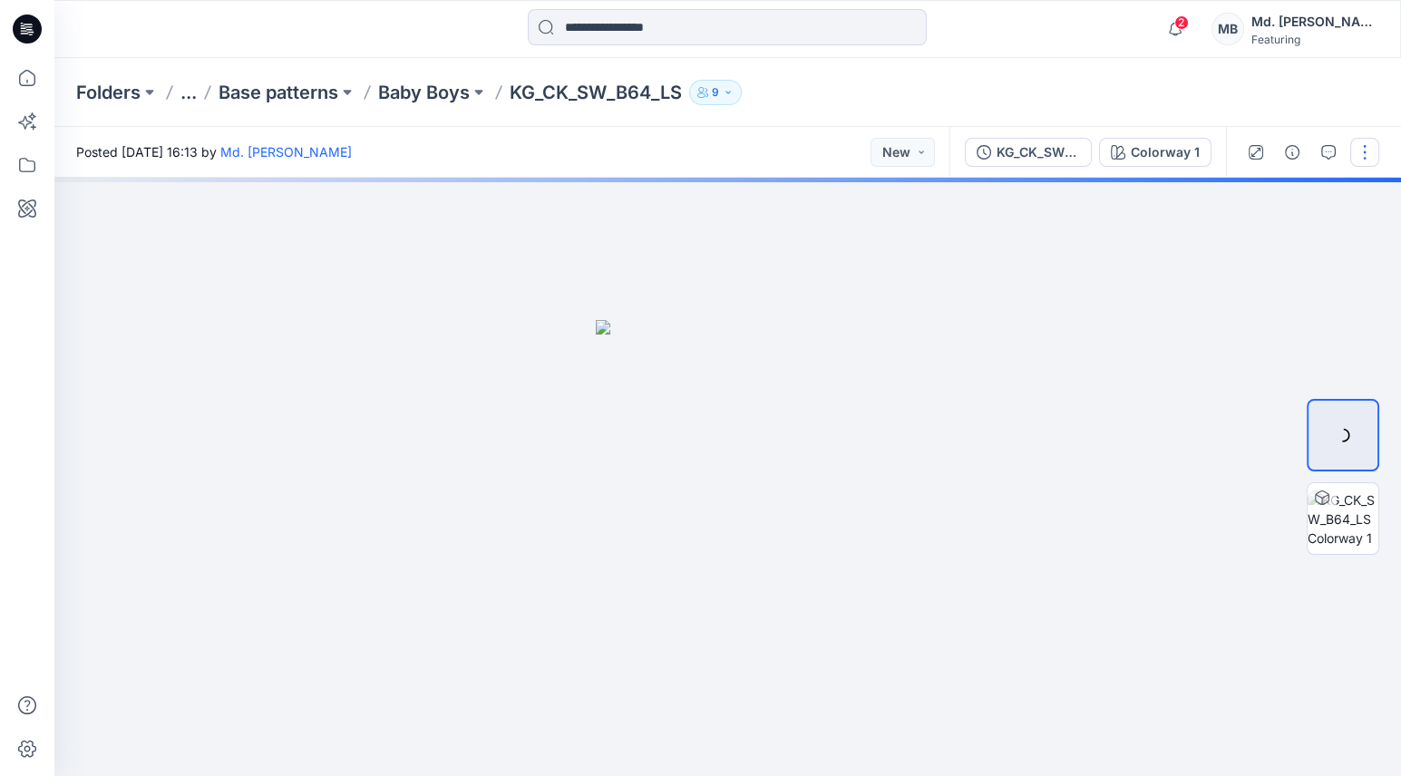
click at [1359, 153] on button "button" at bounding box center [1364, 152] width 29 height 29
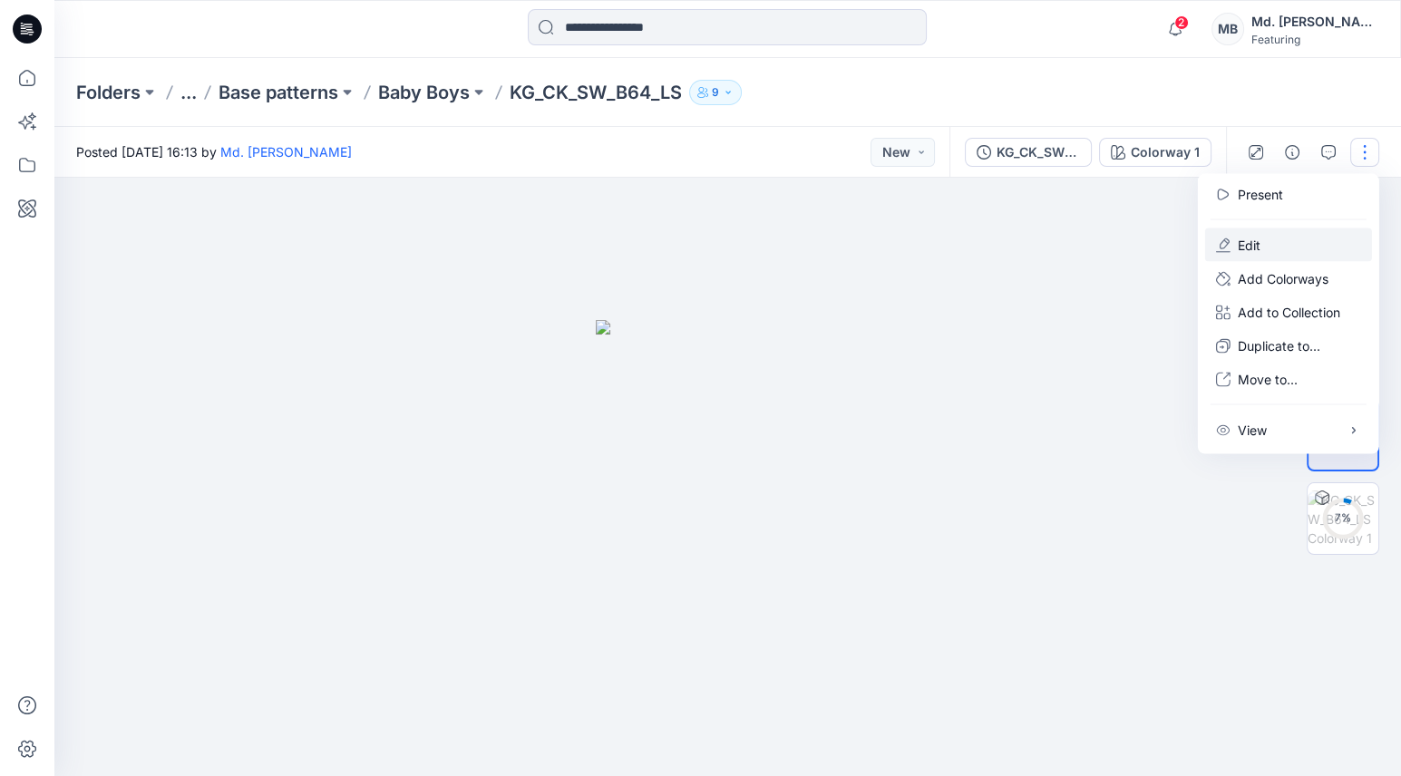
click at [1261, 244] on button "Edit" at bounding box center [1288, 246] width 167 height 34
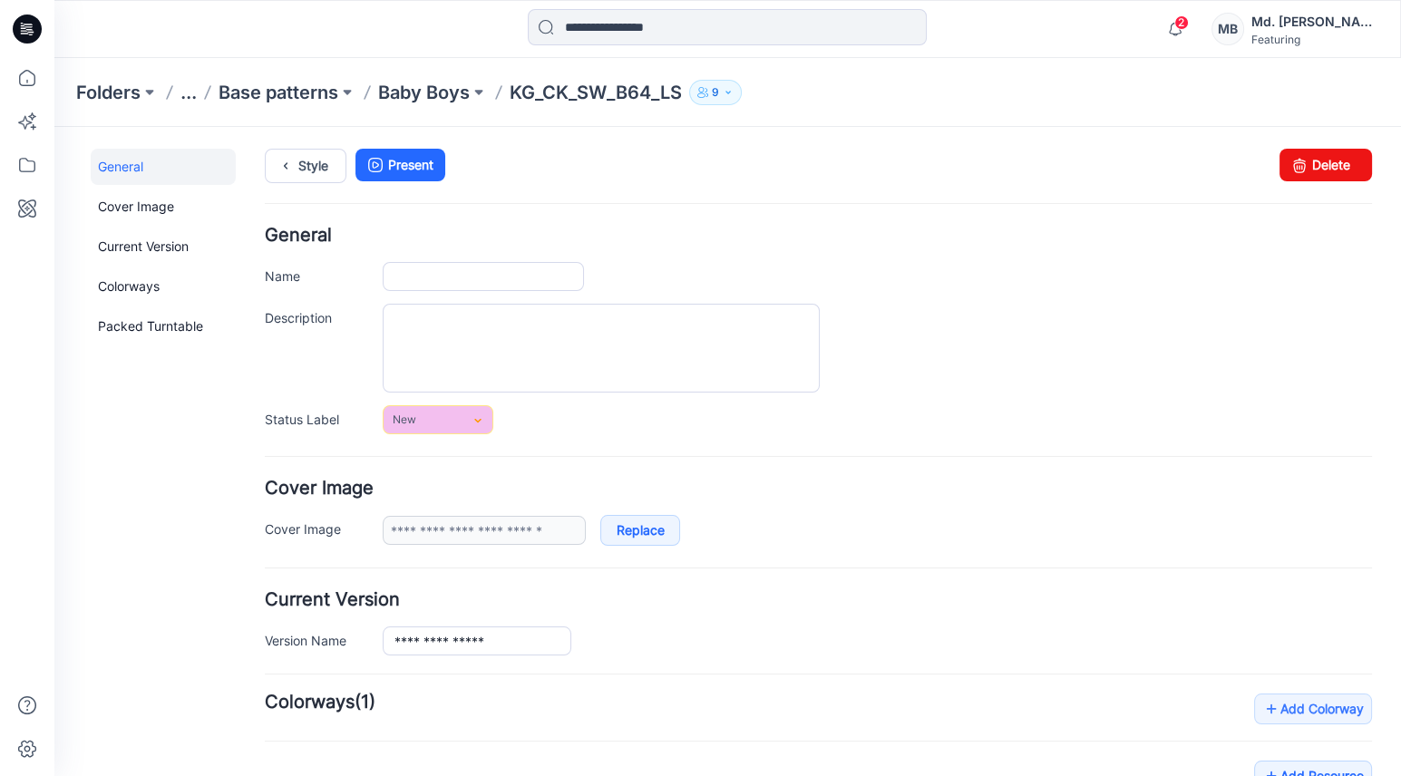
type input "**********"
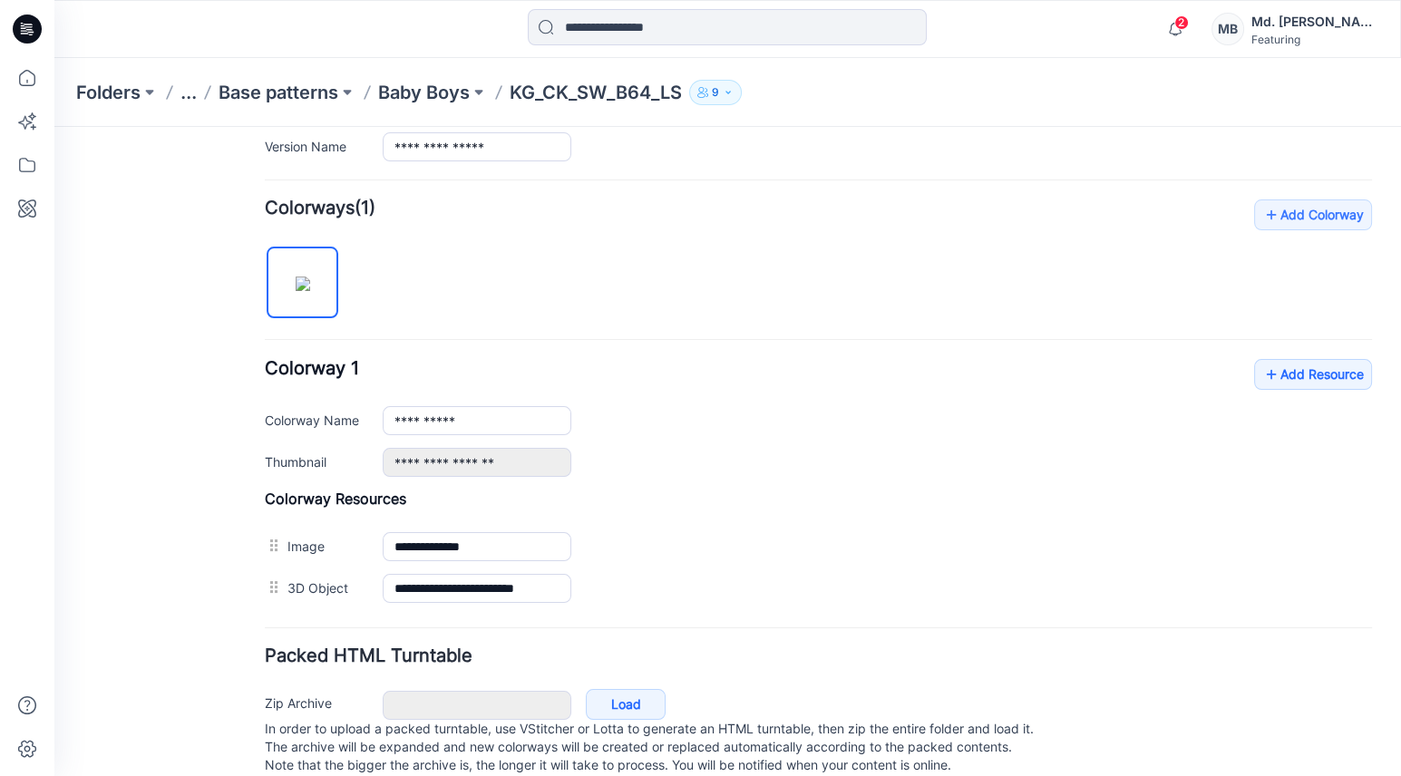
scroll to position [527, 0]
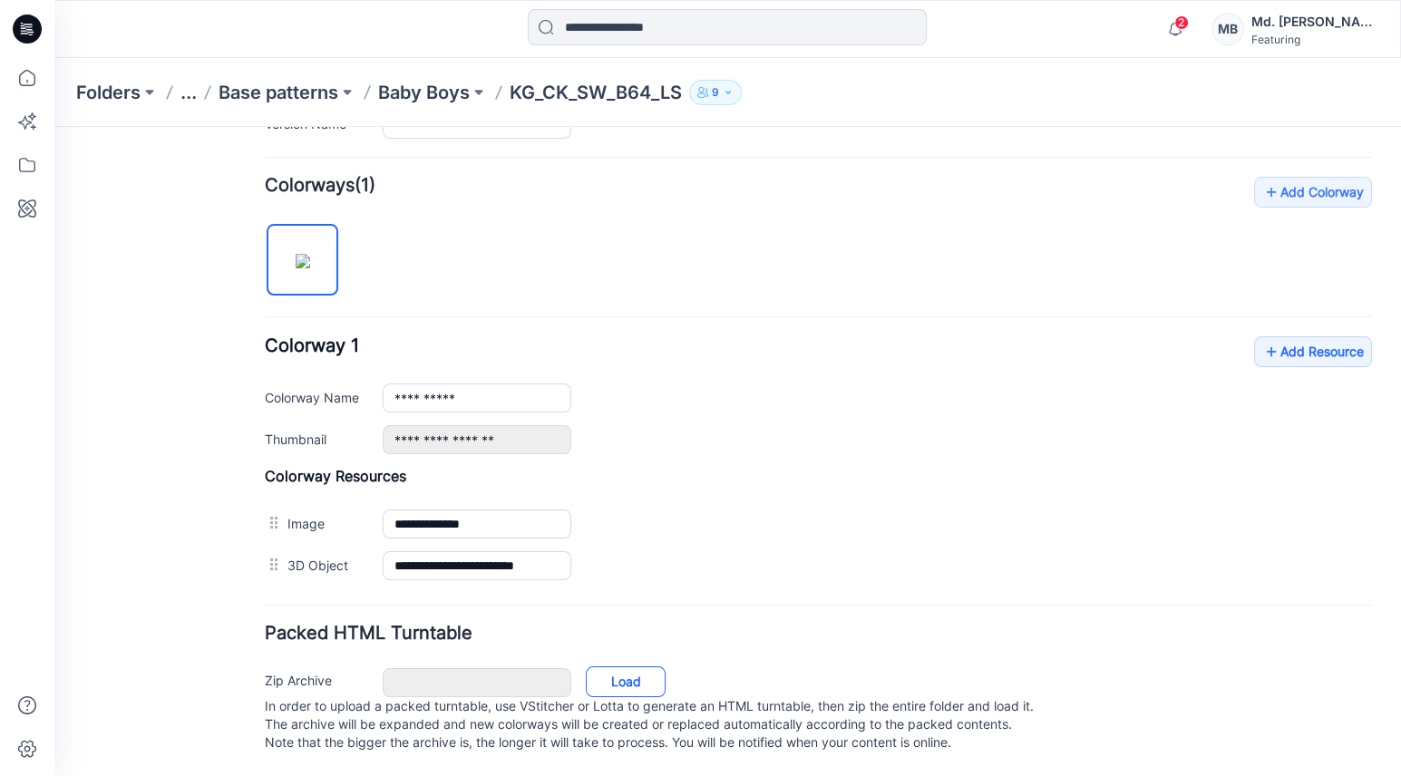
click at [645, 667] on link "Load" at bounding box center [626, 682] width 80 height 31
click at [622, 667] on link "Load" at bounding box center [626, 682] width 80 height 31
click at [604, 667] on link "Load" at bounding box center [626, 682] width 80 height 31
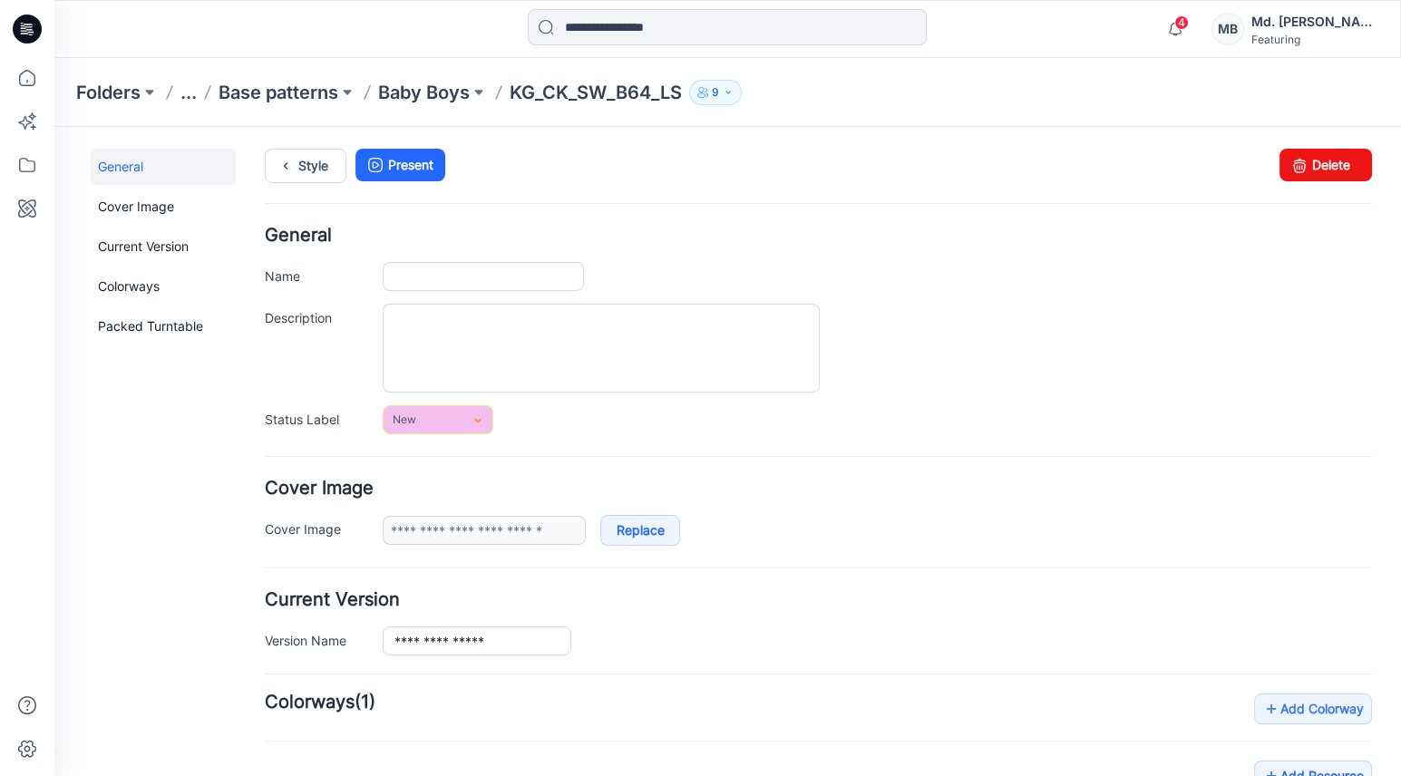
type input "**********"
click at [304, 170] on link "Style" at bounding box center [306, 166] width 82 height 34
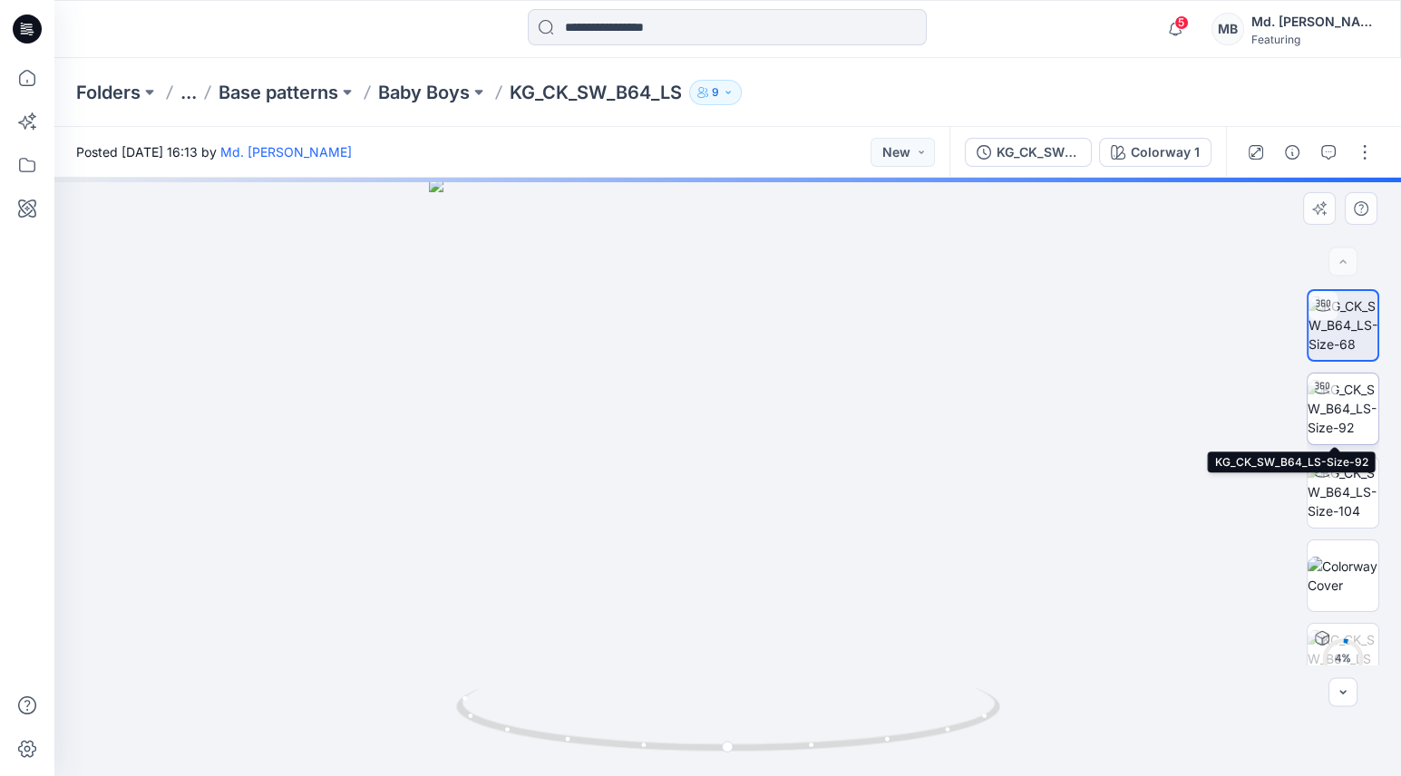
click at [1352, 424] on img at bounding box center [1343, 408] width 71 height 57
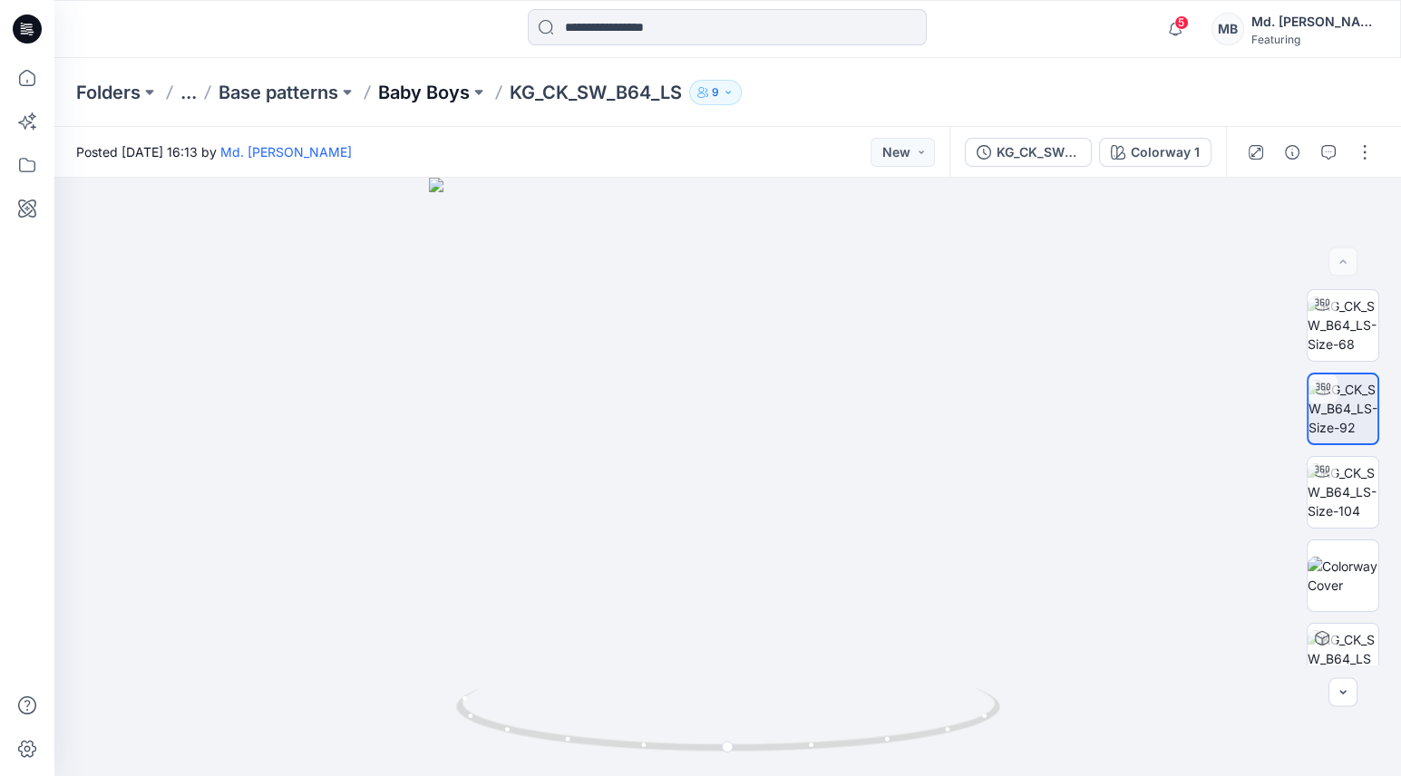
click at [448, 90] on p "Baby Boys" at bounding box center [424, 92] width 92 height 25
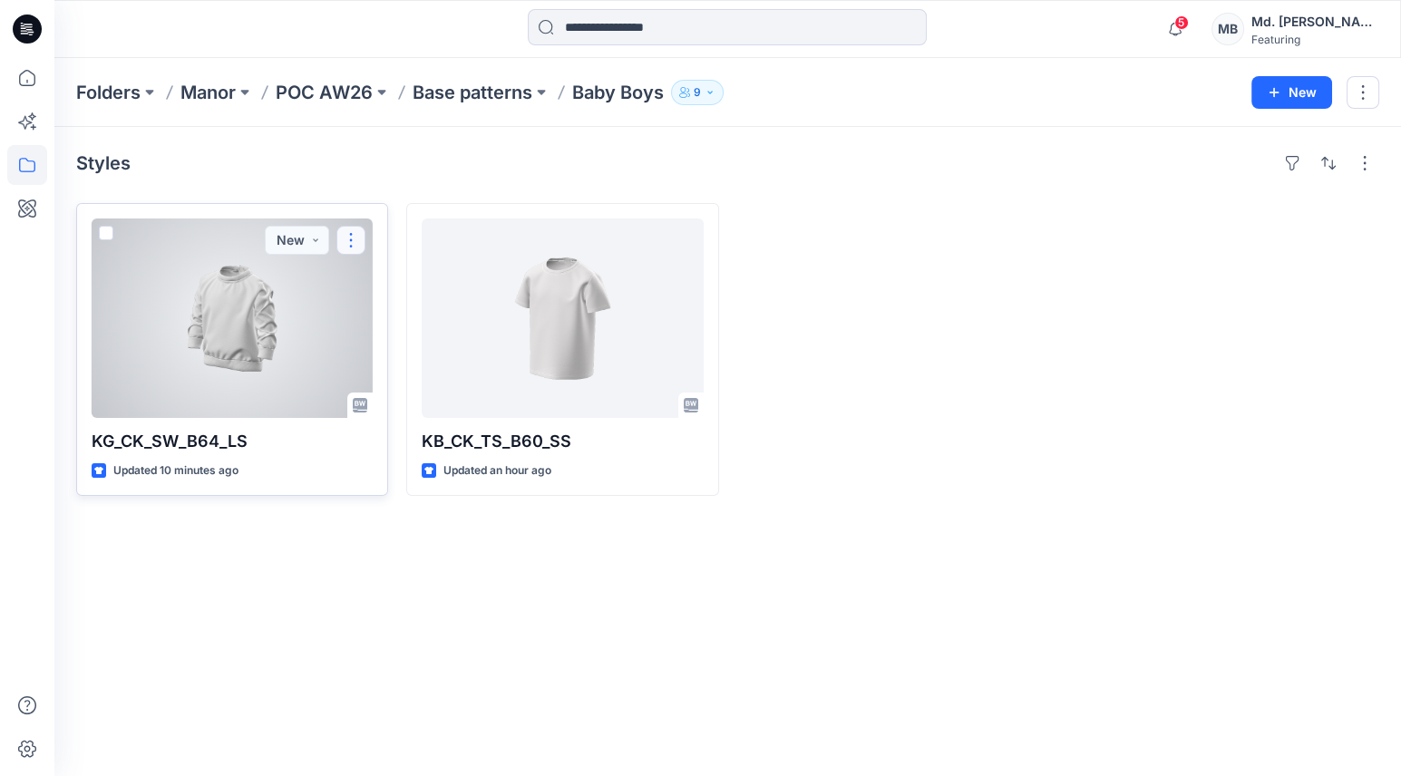
drag, startPoint x: 269, startPoint y: 306, endPoint x: 347, endPoint y: 240, distance: 101.7
click at [347, 240] on button "button" at bounding box center [350, 240] width 29 height 29
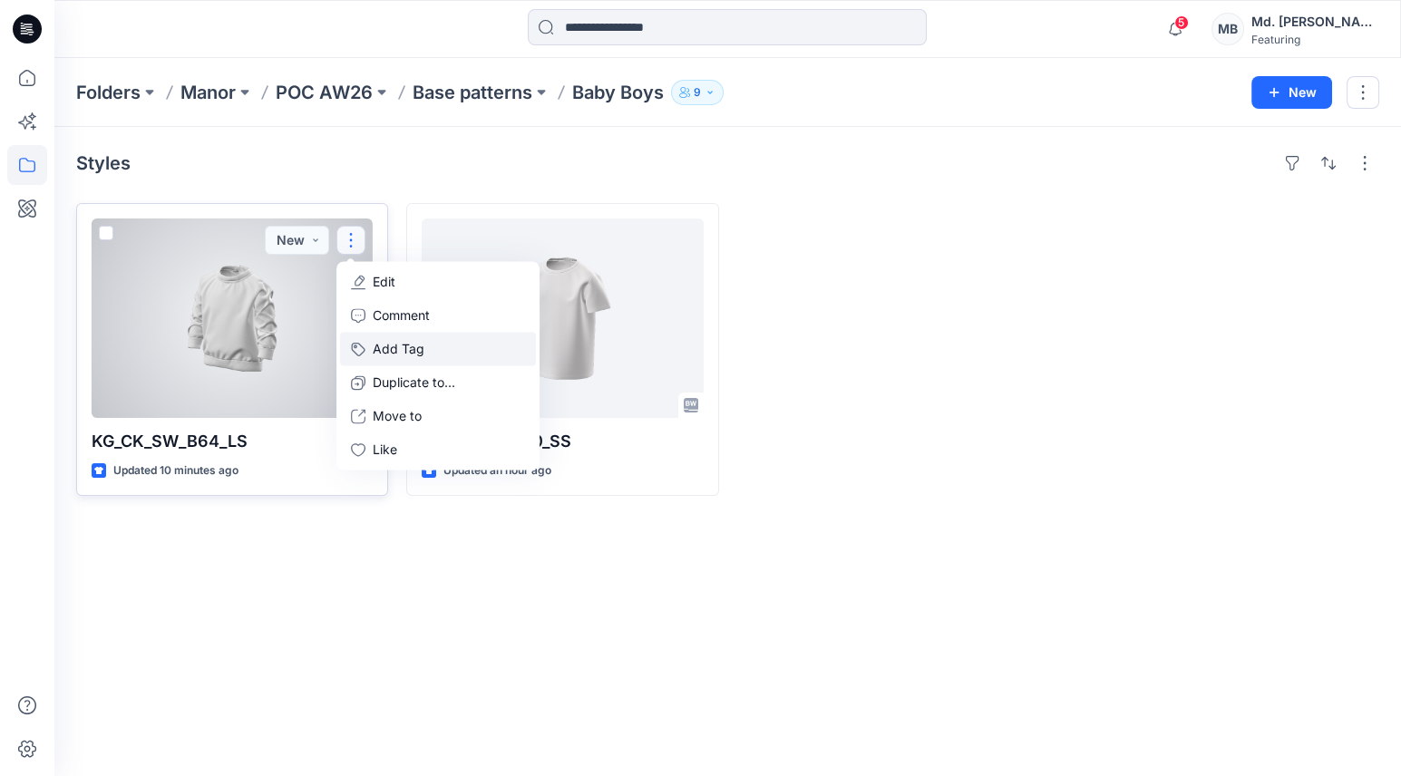
click at [389, 346] on button "Add Tag" at bounding box center [438, 349] width 196 height 34
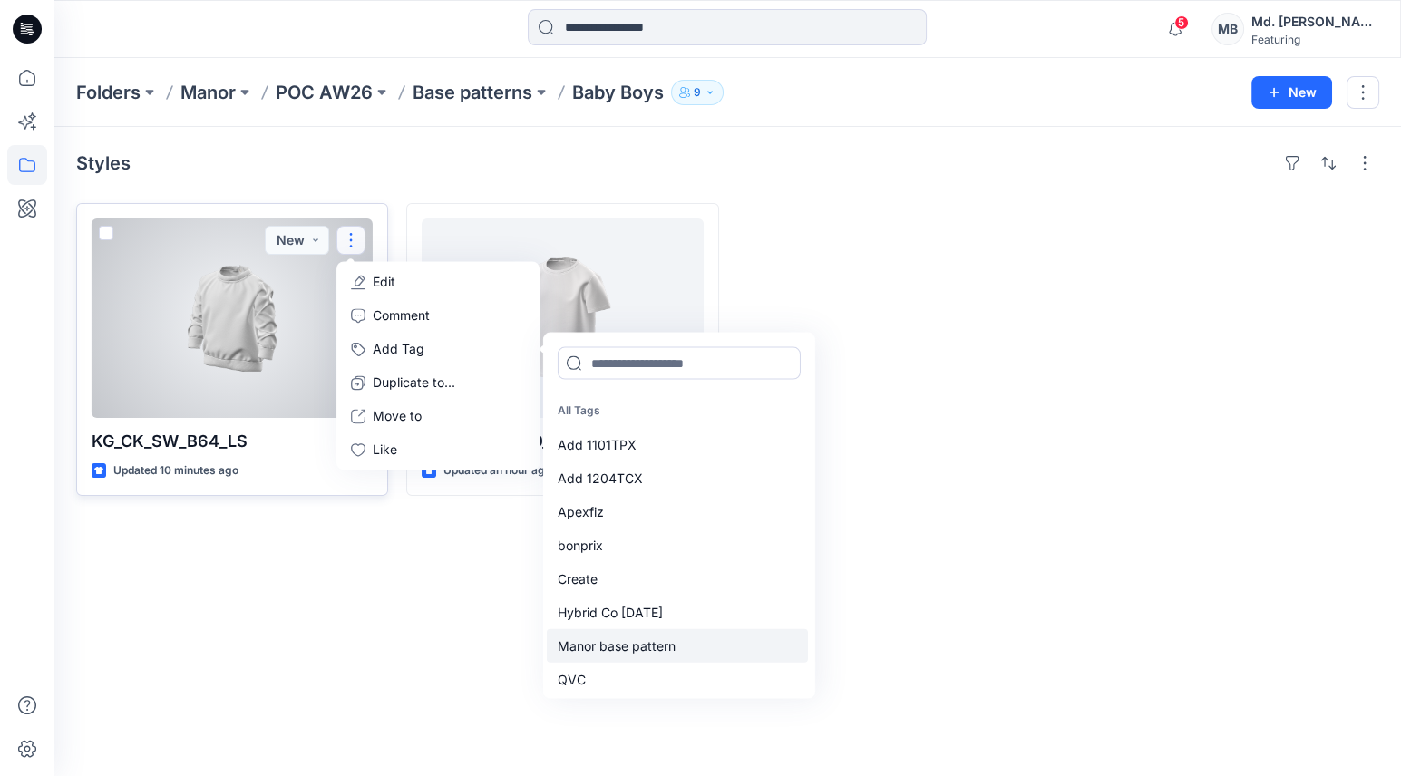
click at [657, 647] on div "Manor base pattern" at bounding box center [677, 645] width 261 height 34
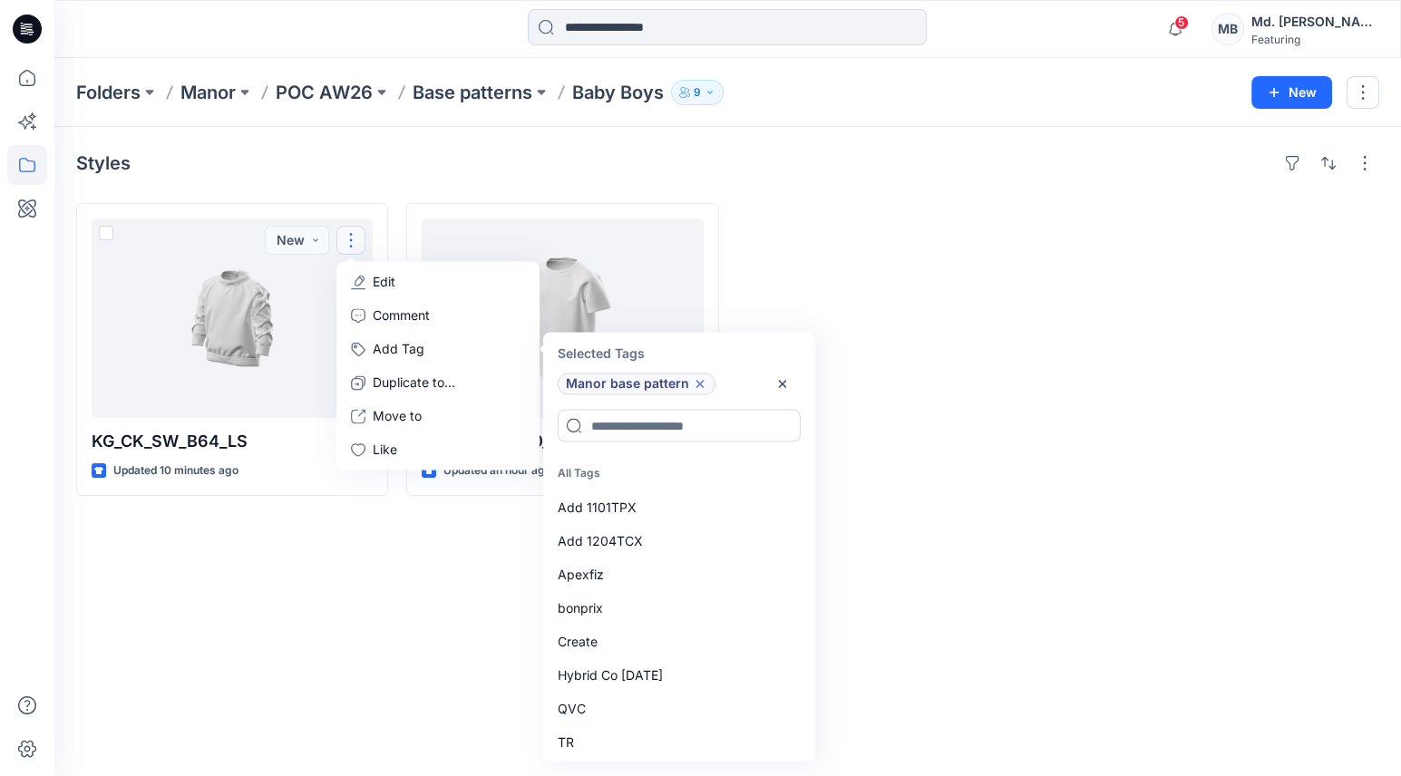
click at [481, 582] on div "Styles KG_CK_SW_B64_LS Updated 10 minutes ago New Edit Comment Add Tag Selected…" at bounding box center [727, 451] width 1347 height 649
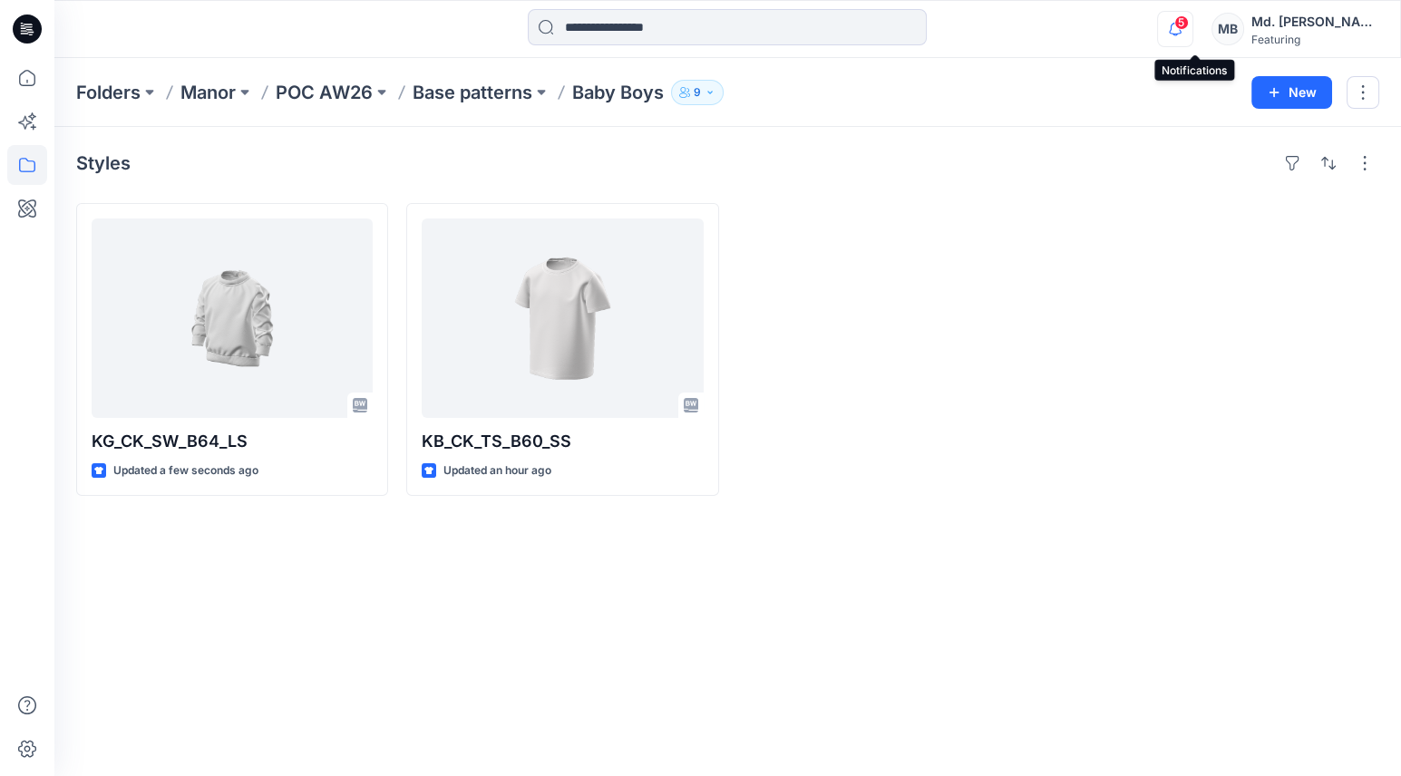
click at [1182, 33] on icon "button" at bounding box center [1175, 29] width 13 height 12
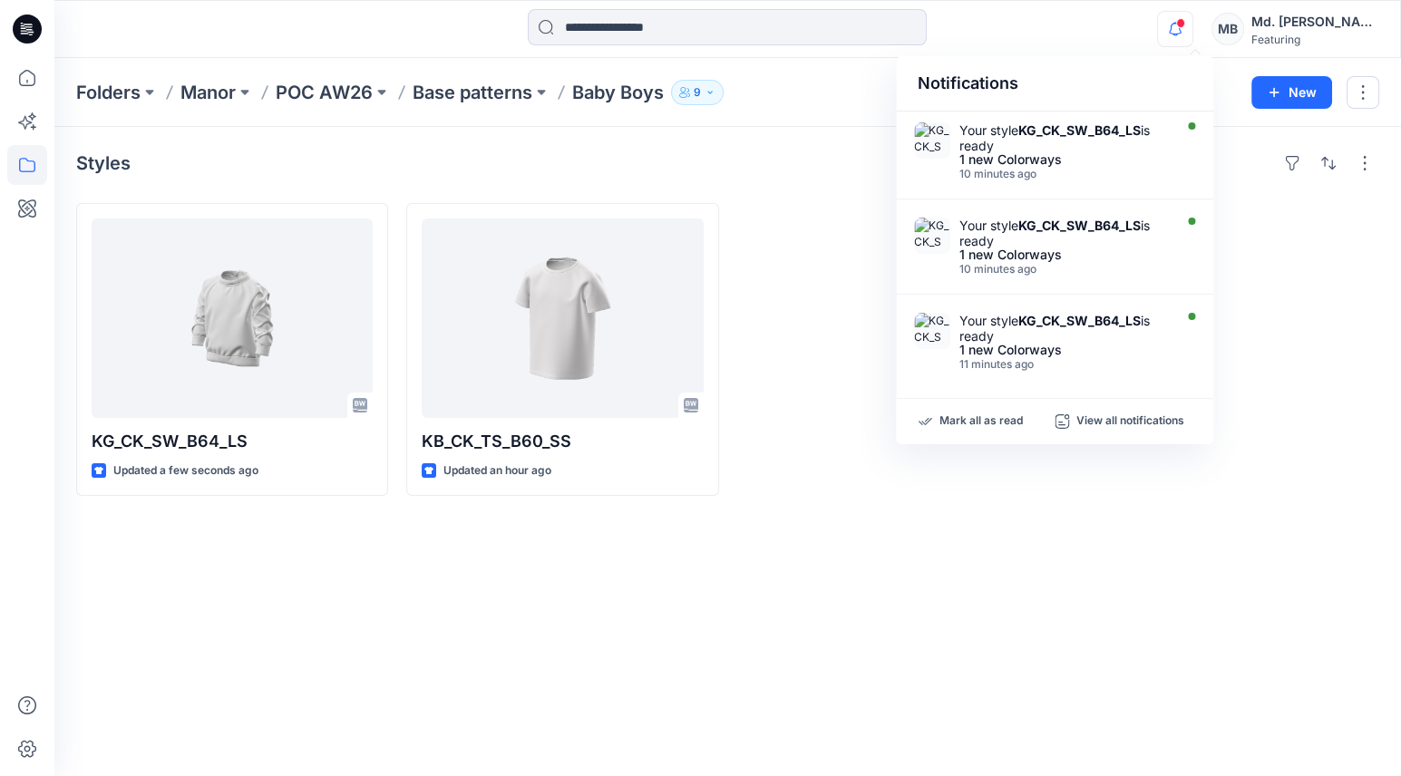
click at [1252, 595] on div "Styles KG_CK_SW_B64_LS Updated a few seconds ago KB_CK_TS_B60_SS Updated an hou…" at bounding box center [727, 451] width 1347 height 649
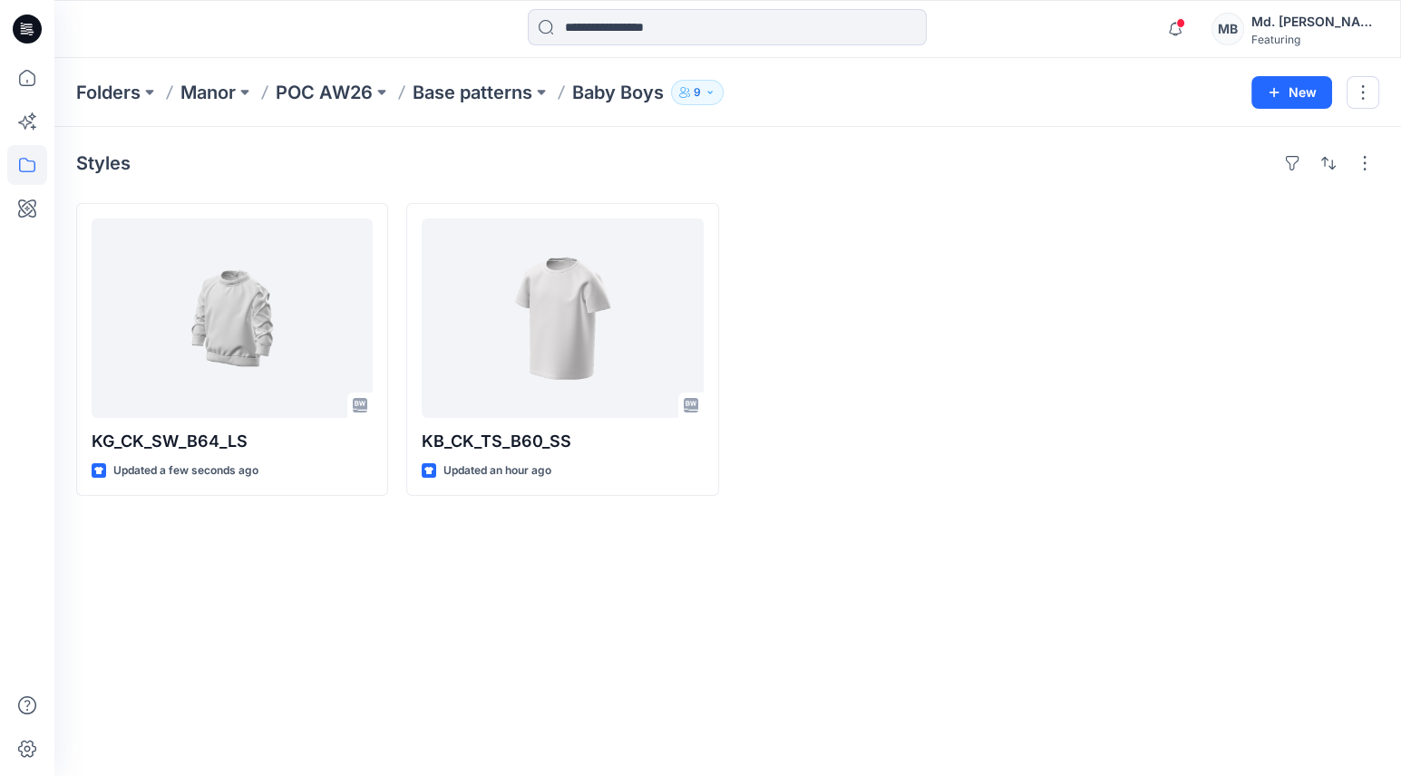
click at [26, 30] on icon at bounding box center [27, 29] width 29 height 29
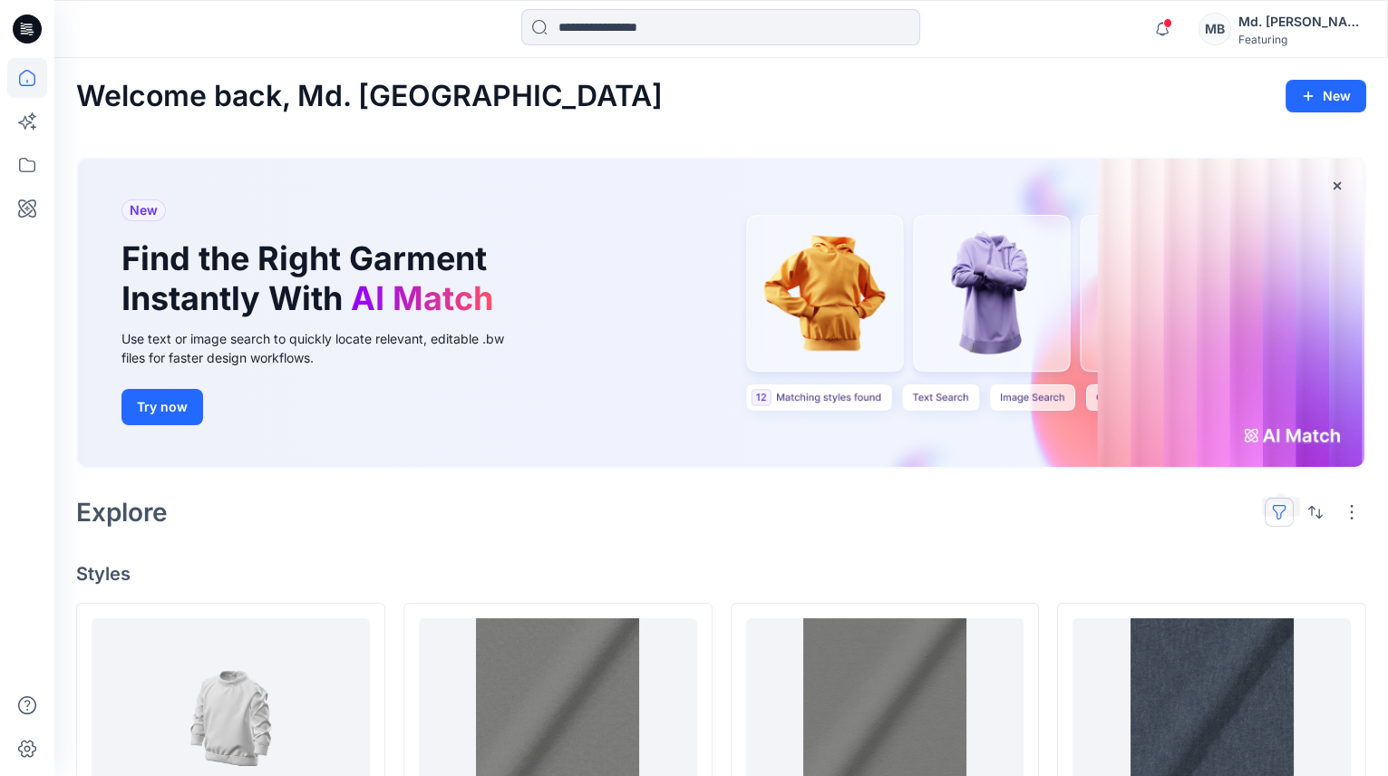
click at [1290, 498] on button "button" at bounding box center [1279, 512] width 29 height 29
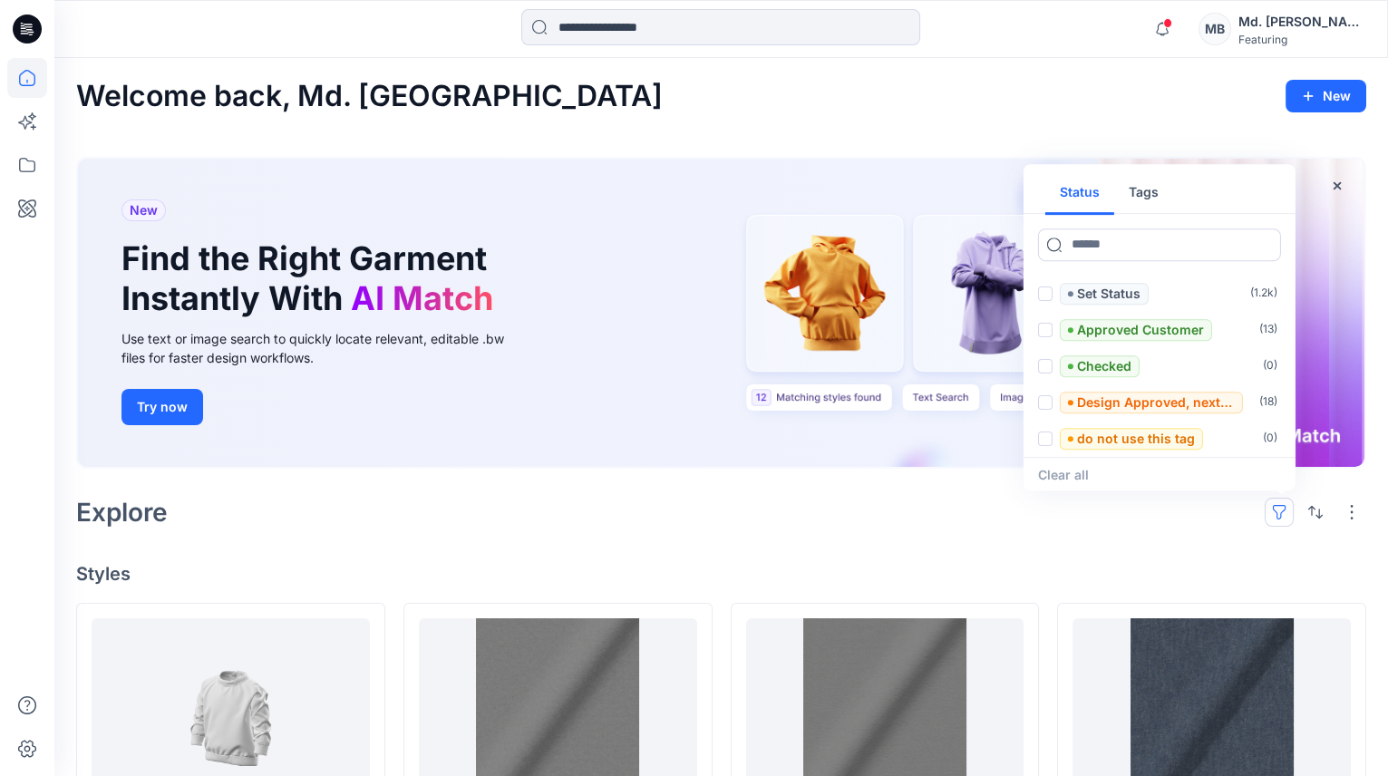
click at [1137, 171] on button "Tags" at bounding box center [1144, 193] width 59 height 44
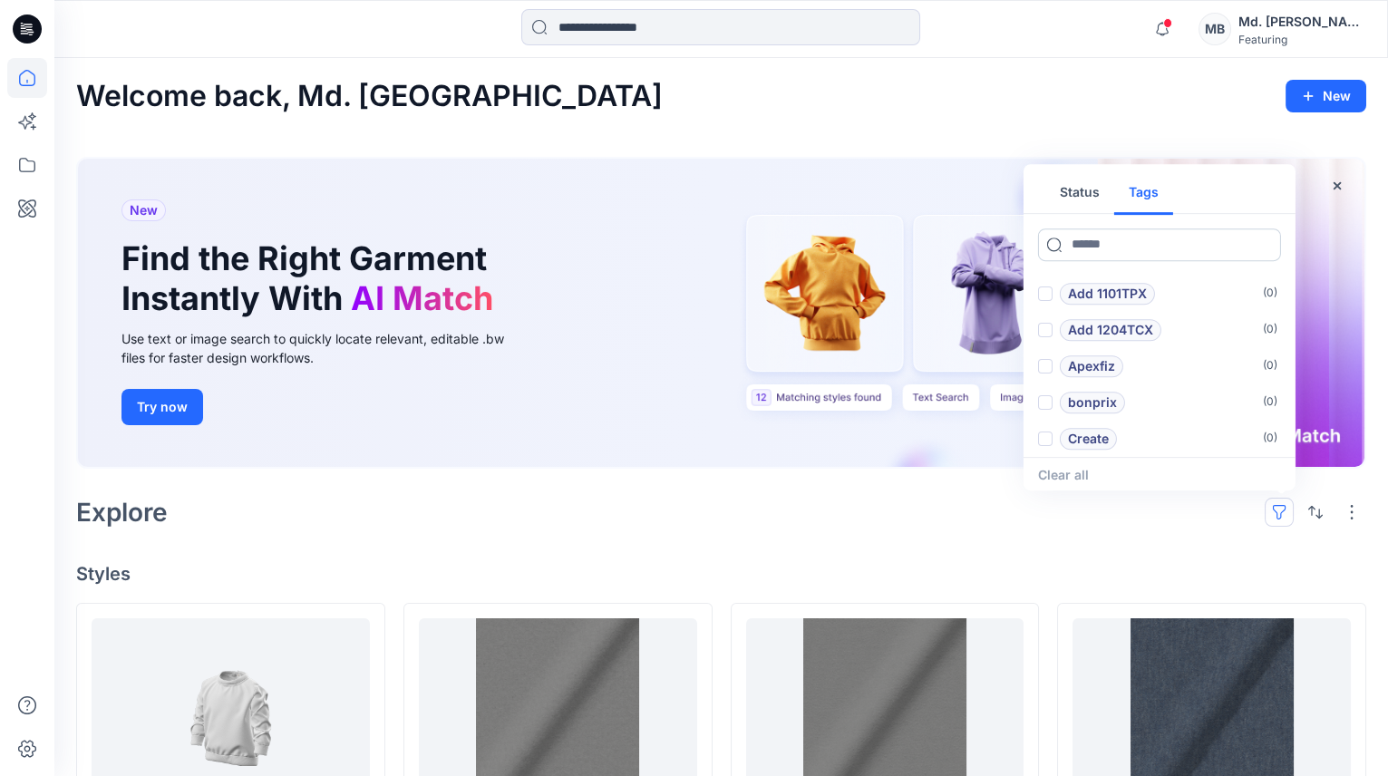
click at [1136, 229] on input at bounding box center [1159, 245] width 243 height 33
type input "*****"
click at [1129, 283] on p "Manor base pattern" at bounding box center [1129, 294] width 123 height 22
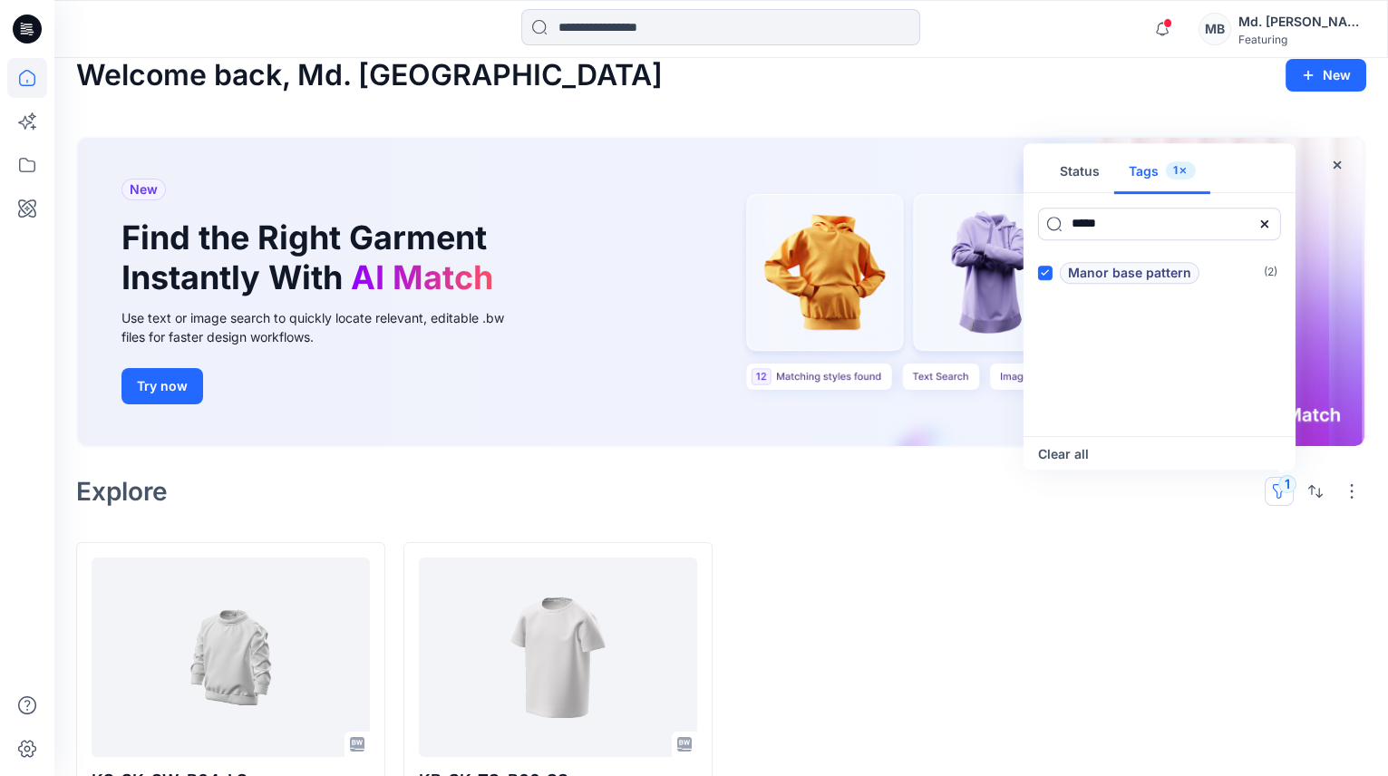
scroll to position [63, 0]
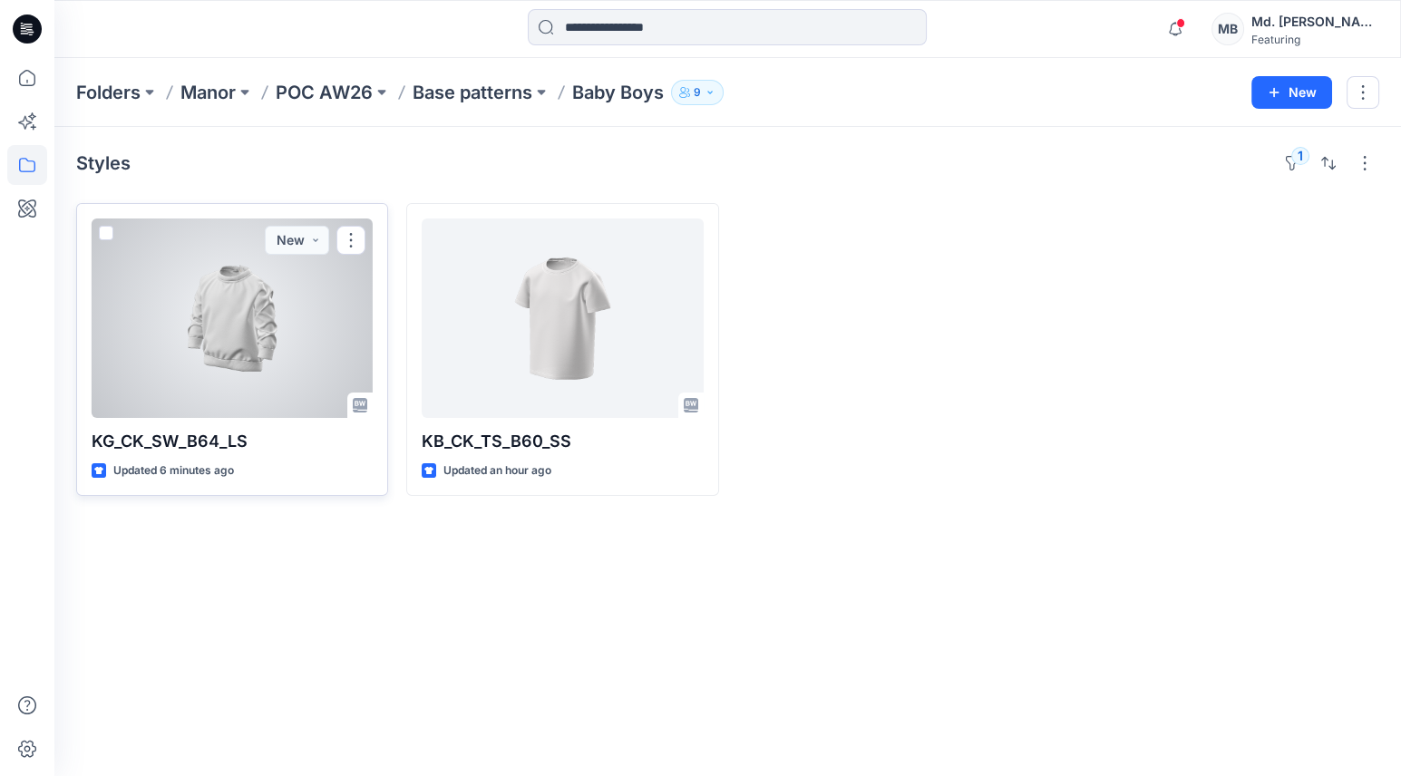
click at [102, 236] on span at bounding box center [106, 233] width 15 height 15
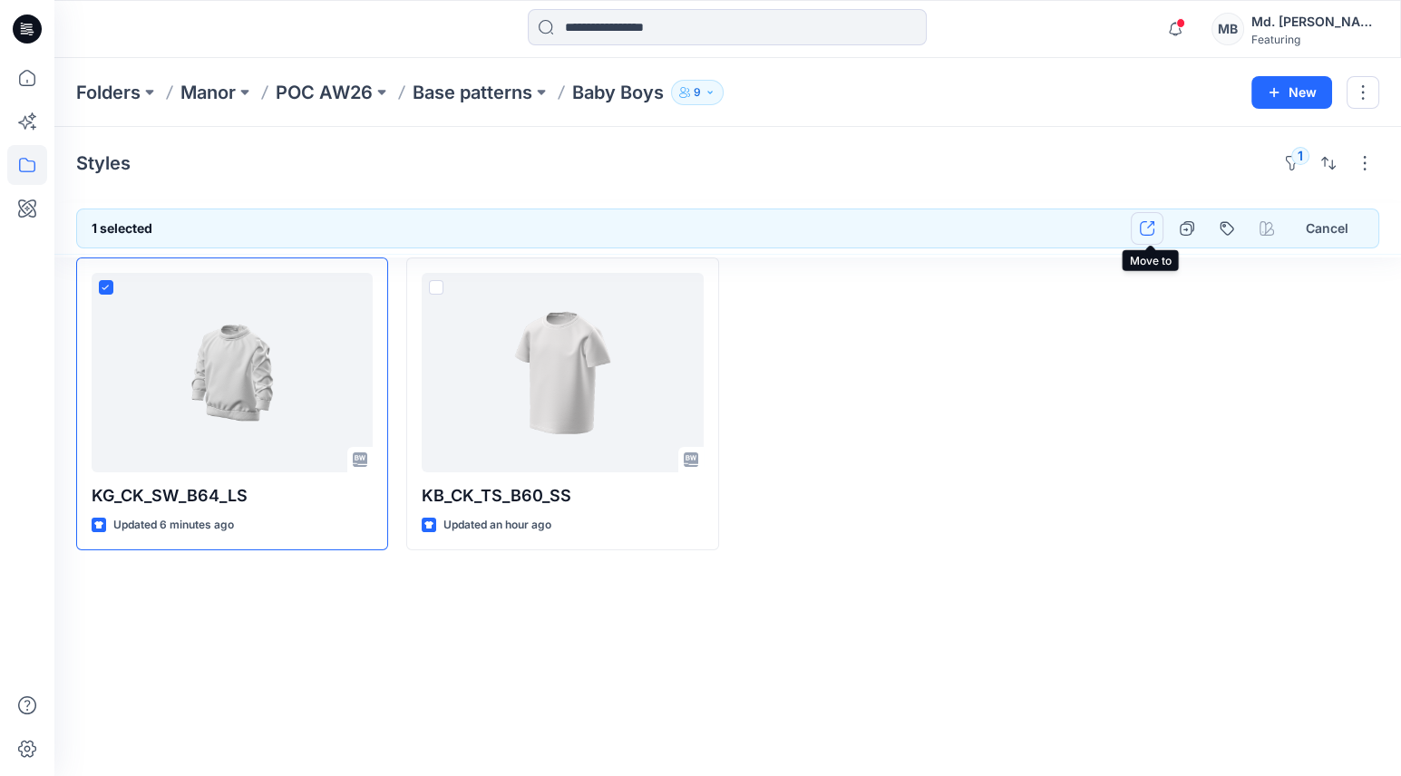
click at [1154, 227] on icon "button" at bounding box center [1147, 228] width 15 height 15
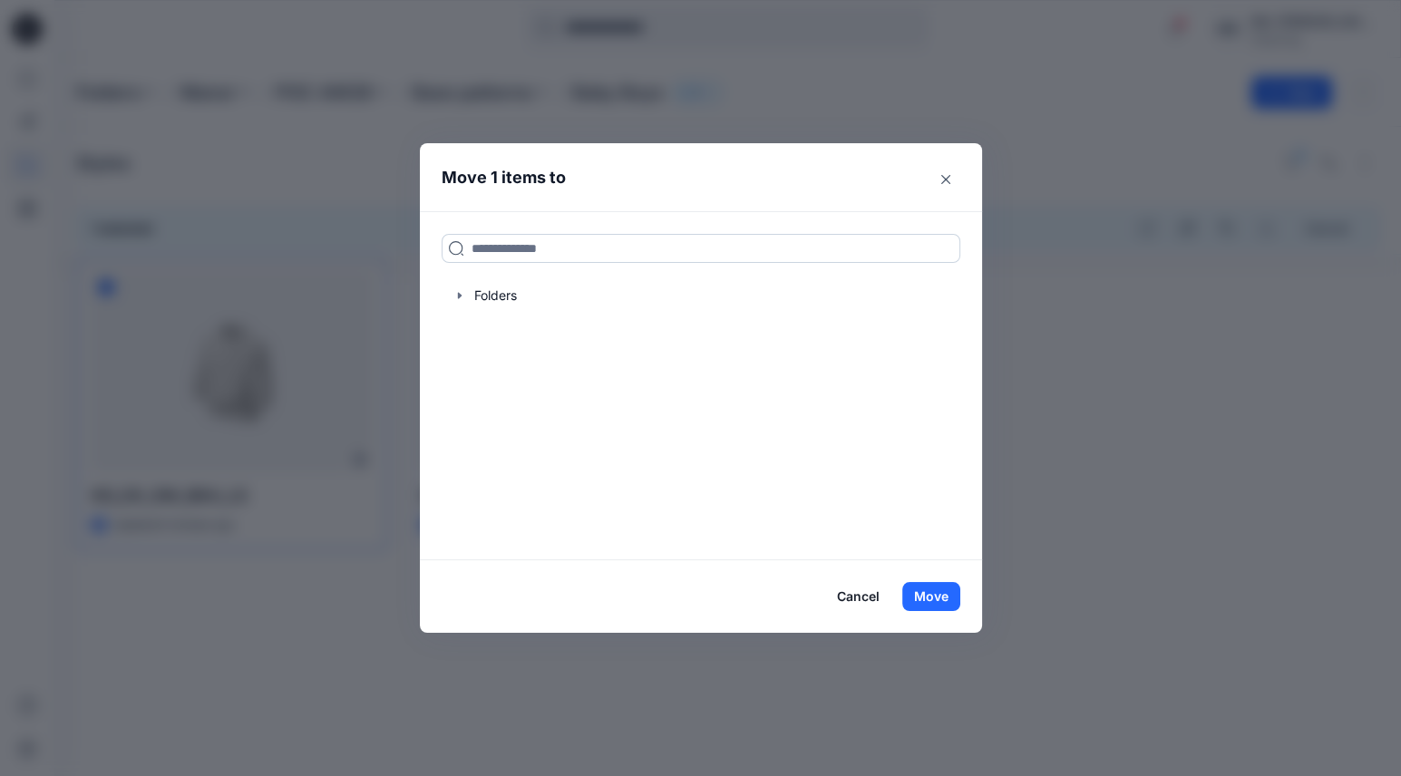
click at [616, 258] on input at bounding box center [701, 248] width 519 height 29
click at [558, 249] on input "*********" at bounding box center [701, 248] width 519 height 29
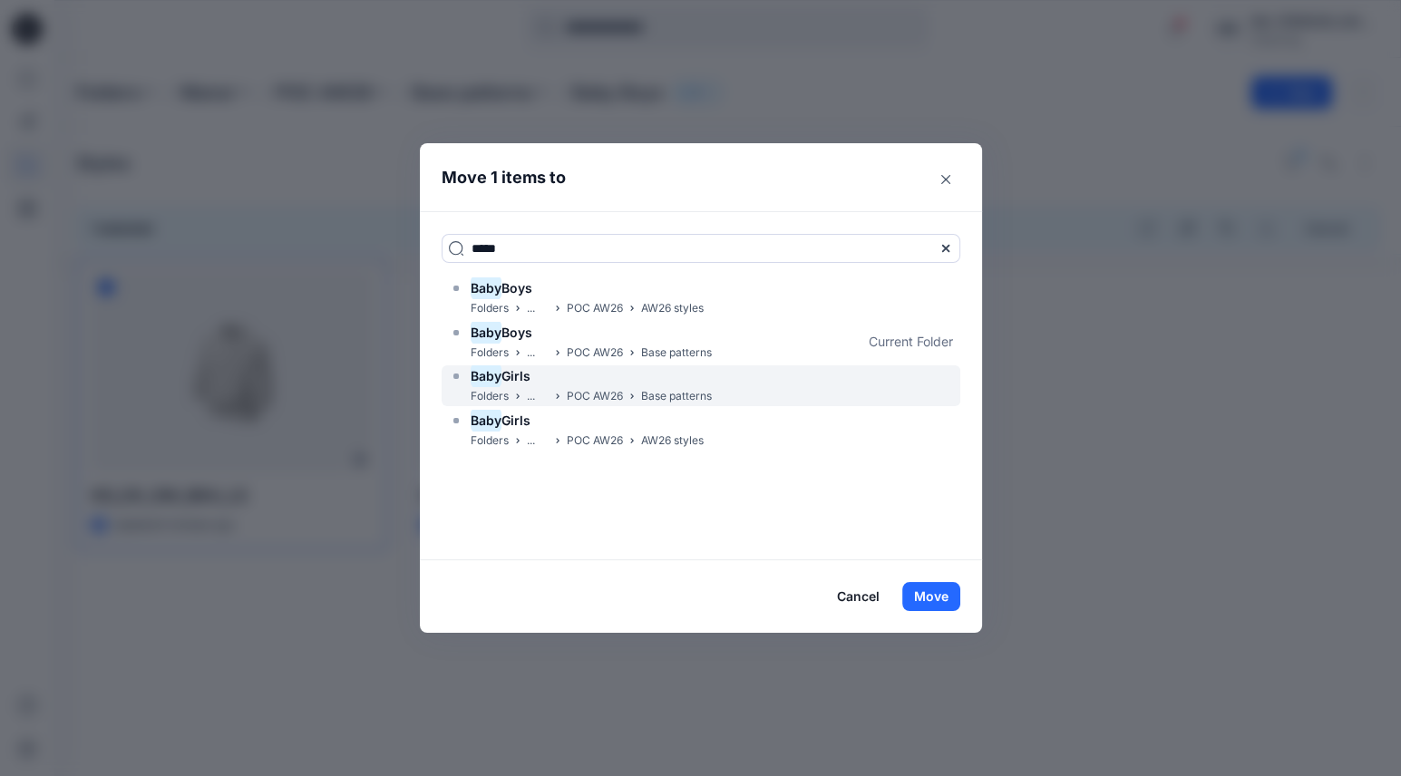
type input "****"
click at [592, 393] on p "POC AW26" at bounding box center [595, 396] width 56 height 19
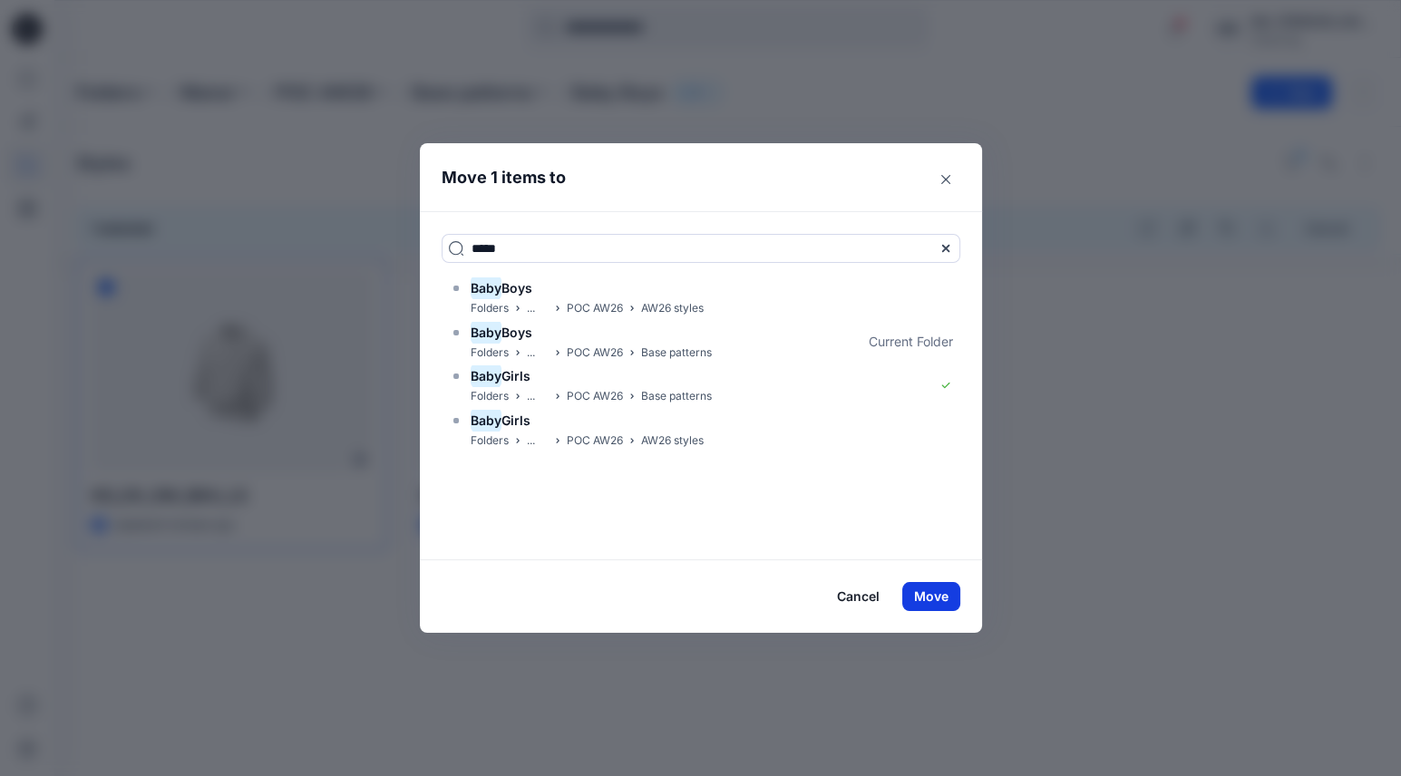
click at [941, 602] on button "Move" at bounding box center [931, 596] width 58 height 29
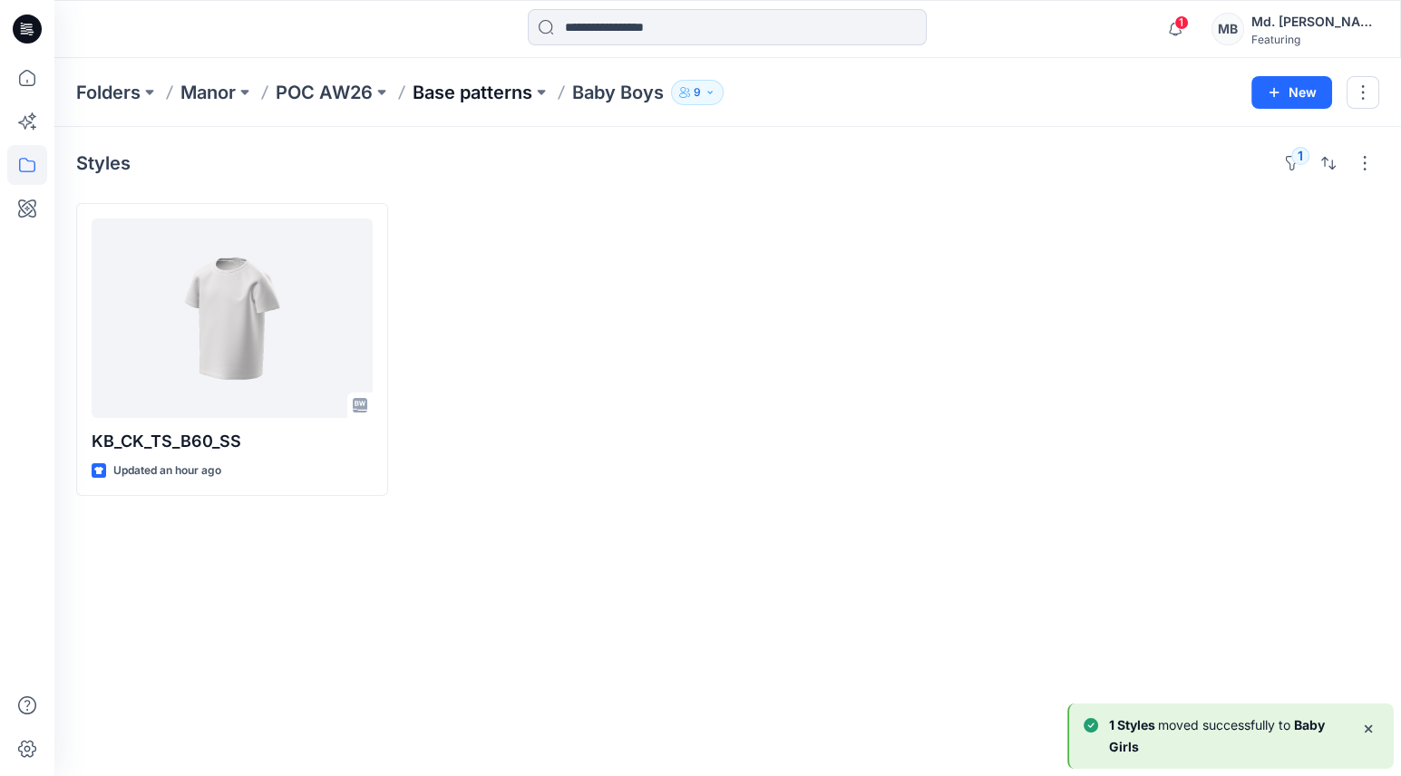
click at [493, 95] on p "Base patterns" at bounding box center [473, 92] width 120 height 25
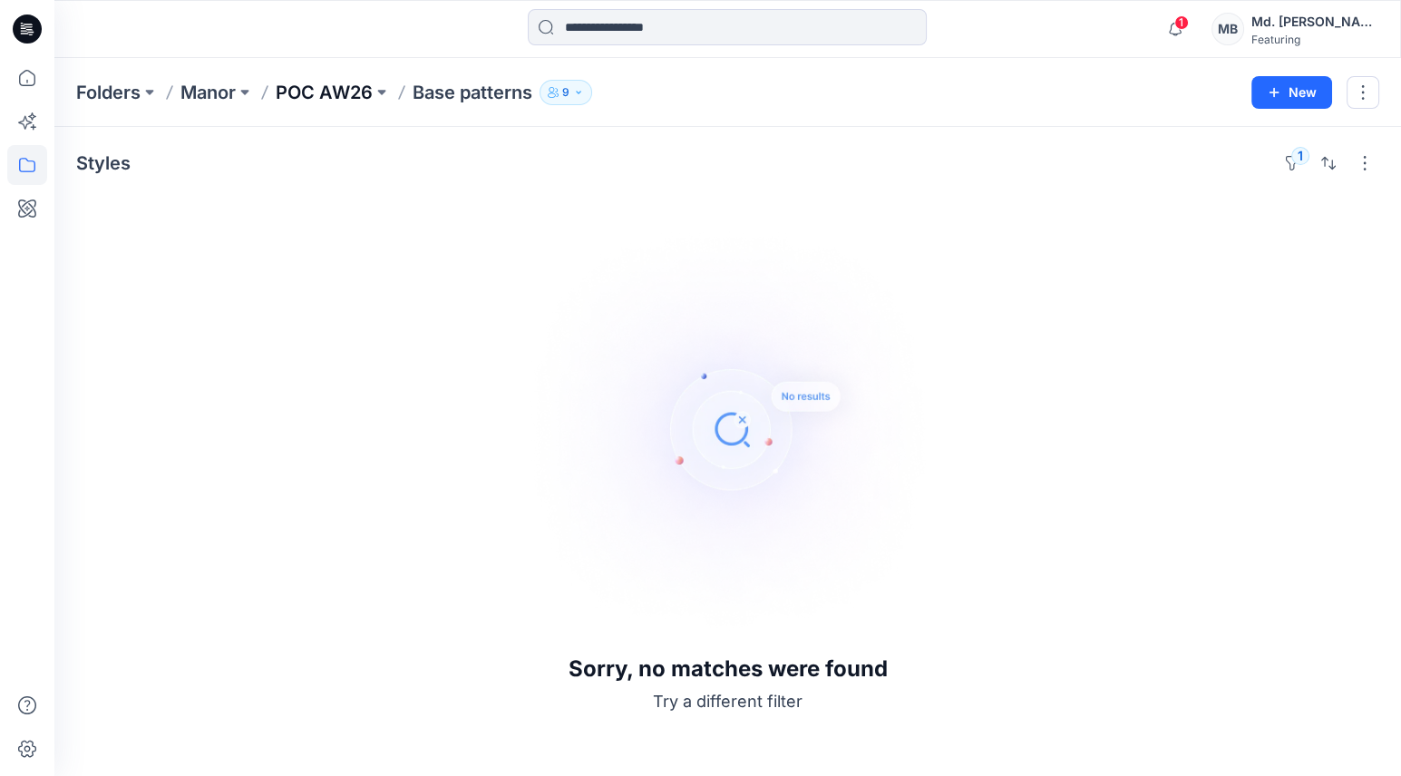
click at [335, 99] on p "POC AW26" at bounding box center [324, 92] width 97 height 25
click at [26, 161] on icon at bounding box center [27, 165] width 40 height 40
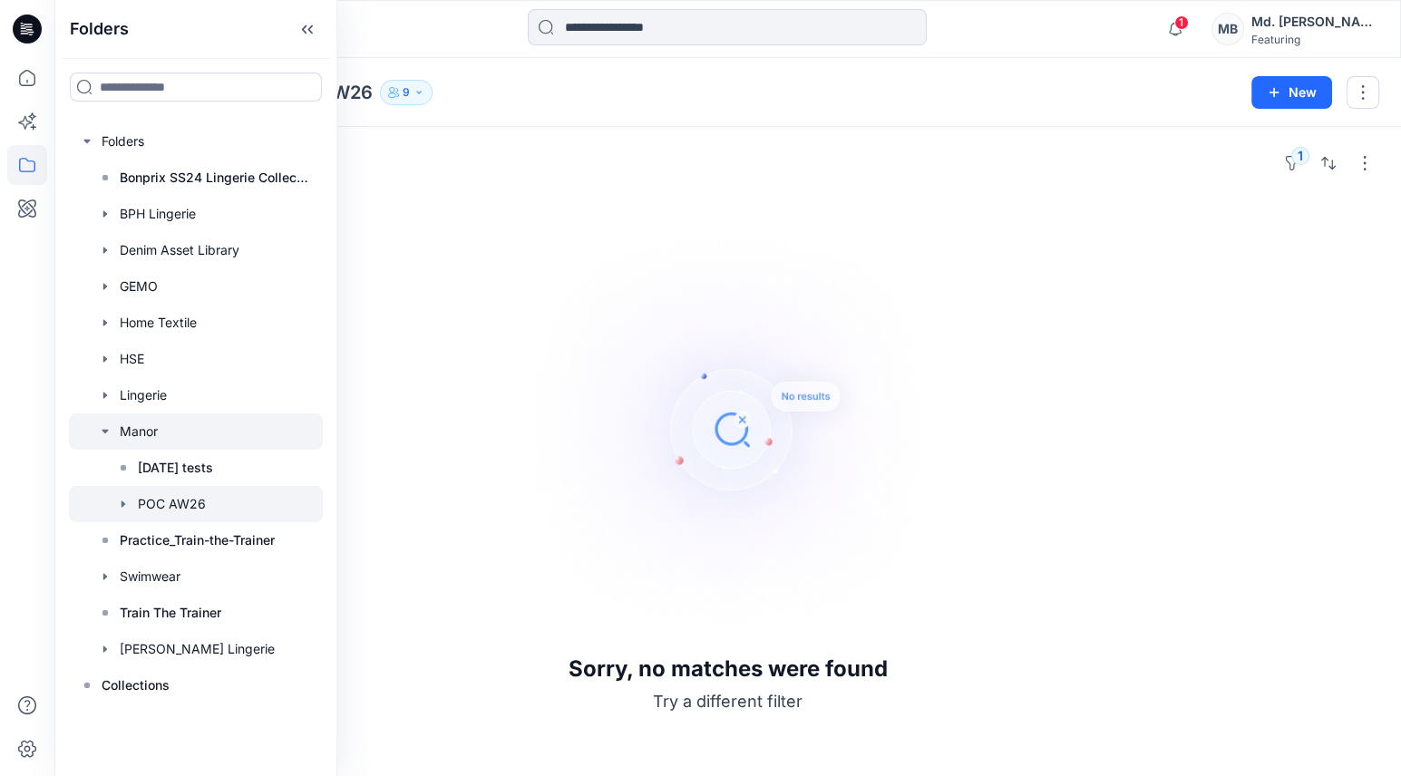
click at [186, 440] on div at bounding box center [196, 432] width 254 height 36
click at [496, 417] on div "Sorry, no matches were found Try a different filter" at bounding box center [727, 458] width 1303 height 511
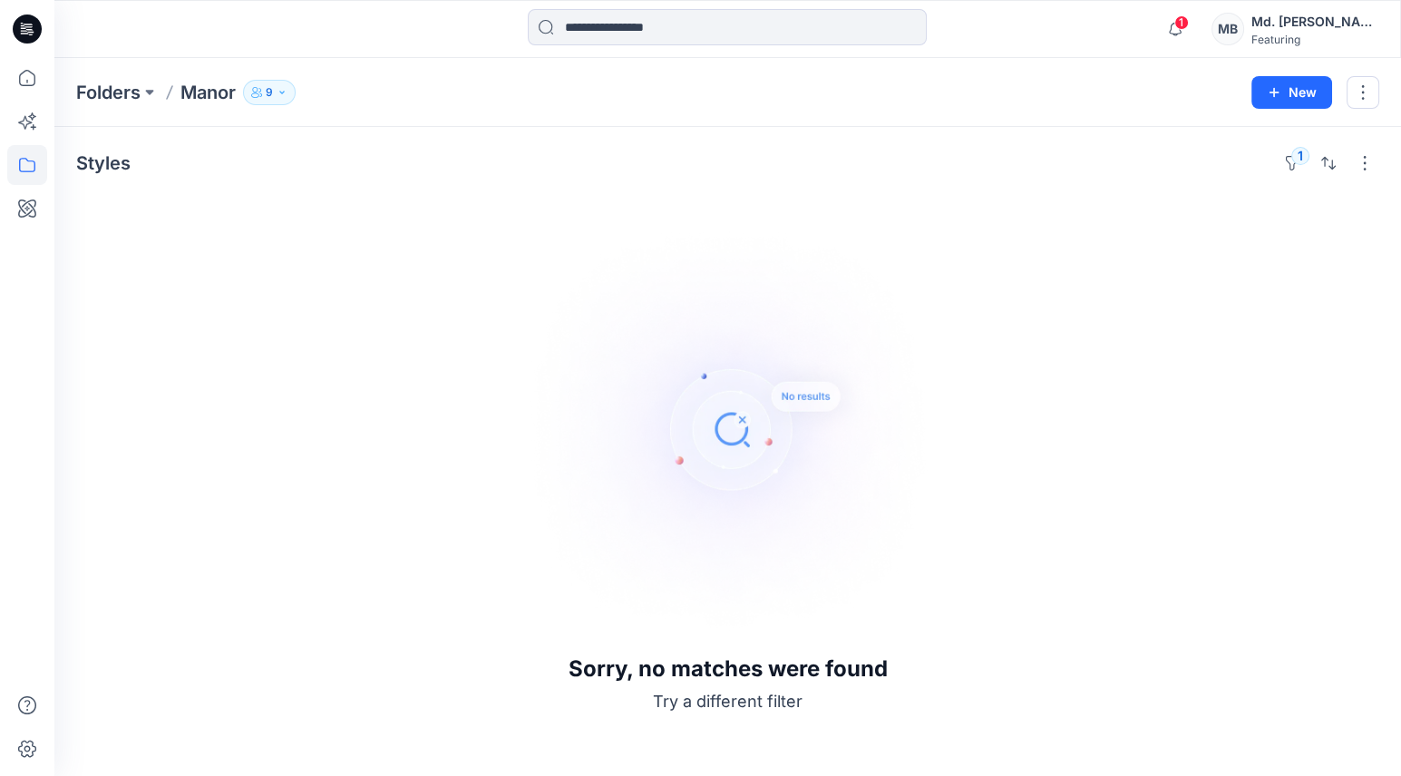
click at [198, 90] on p "Manor" at bounding box center [207, 92] width 55 height 25
click at [259, 94] on icon "button" at bounding box center [256, 92] width 11 height 11
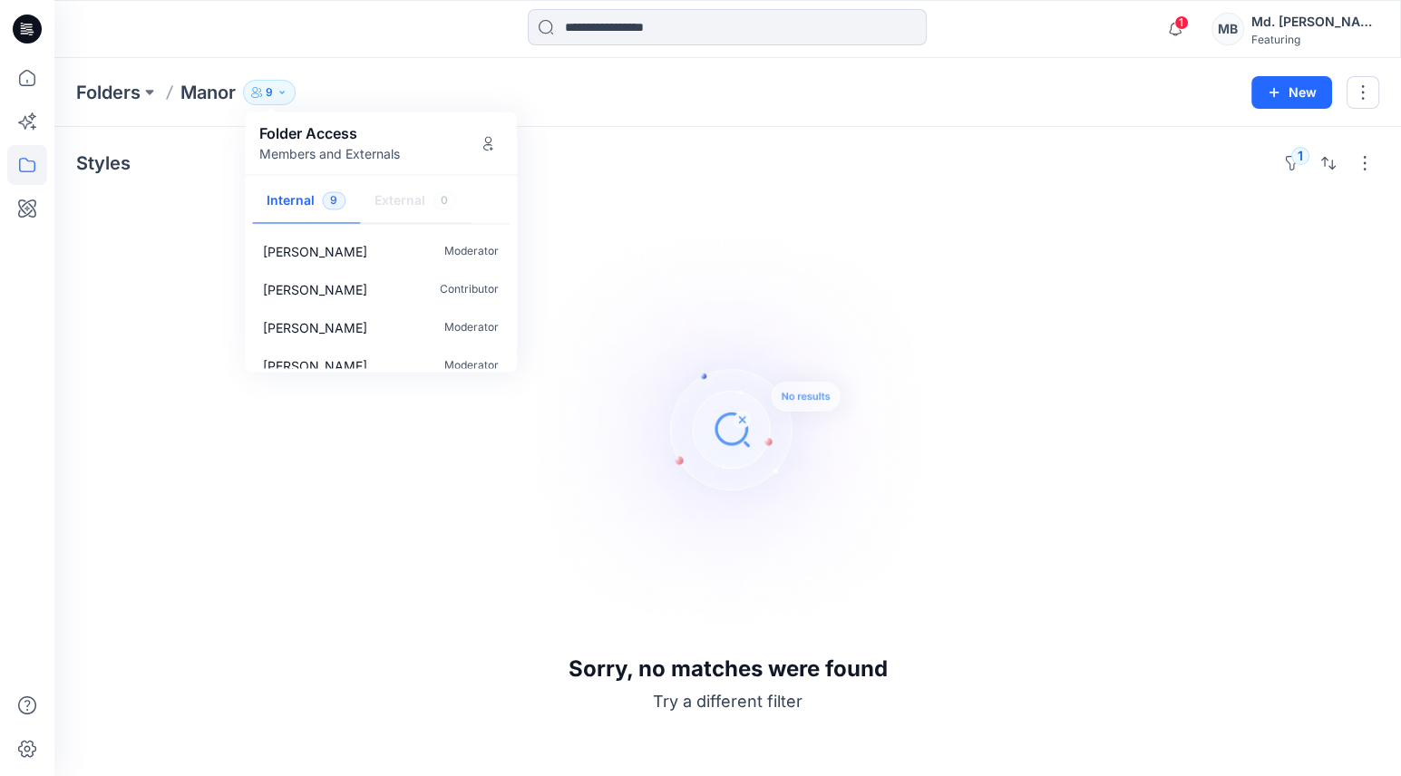
click at [197, 102] on p "Manor" at bounding box center [207, 92] width 55 height 25
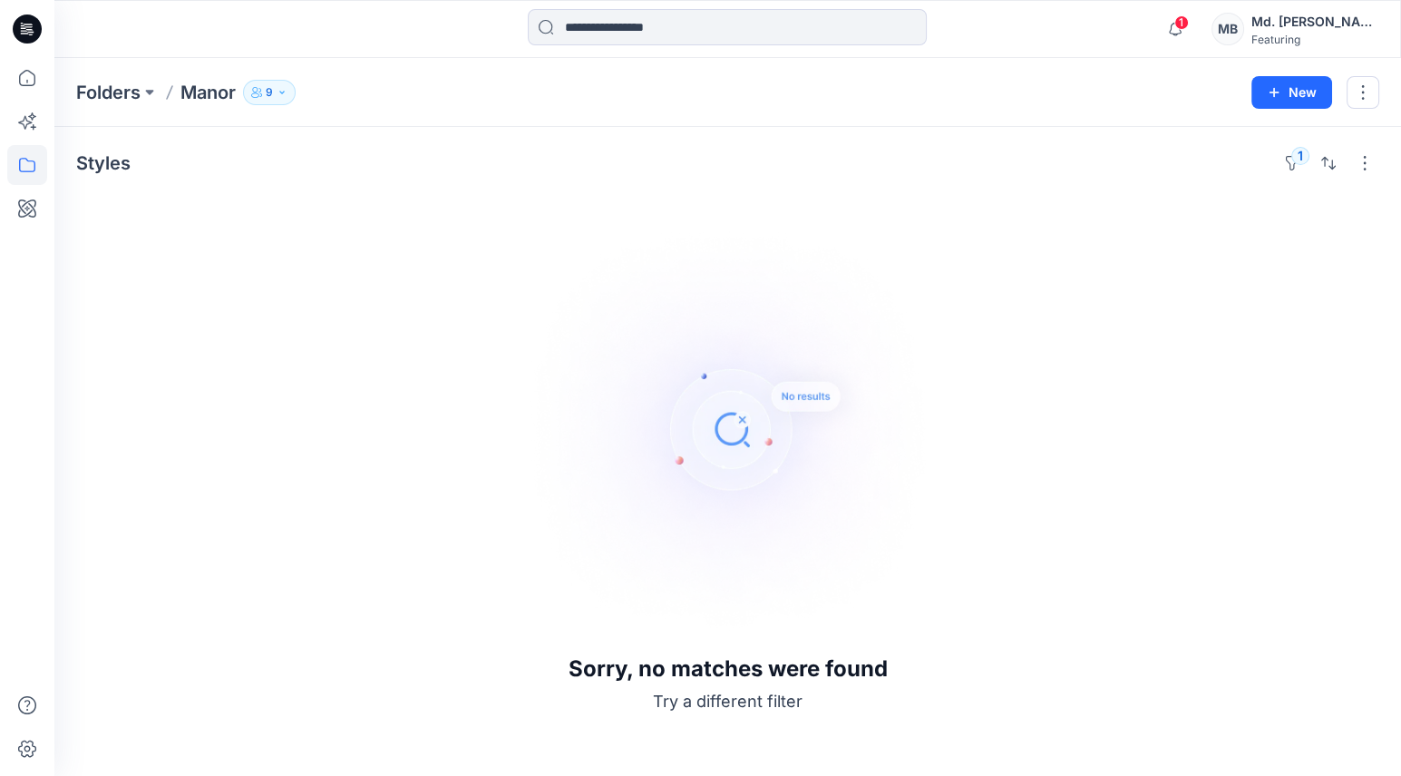
click at [200, 86] on p "Manor" at bounding box center [207, 92] width 55 height 25
click at [1299, 166] on button "1" at bounding box center [1292, 163] width 29 height 29
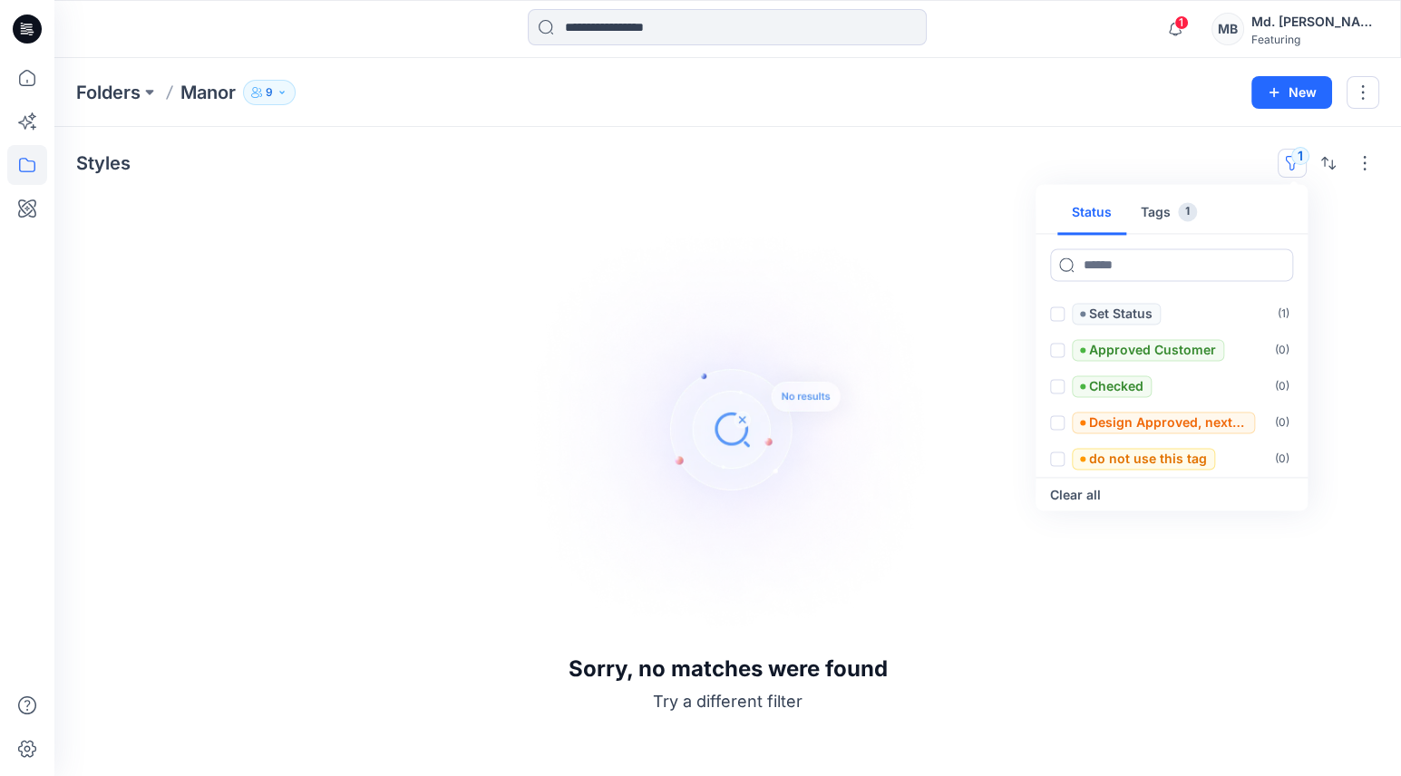
click at [1164, 214] on button "Tags 1" at bounding box center [1168, 213] width 85 height 44
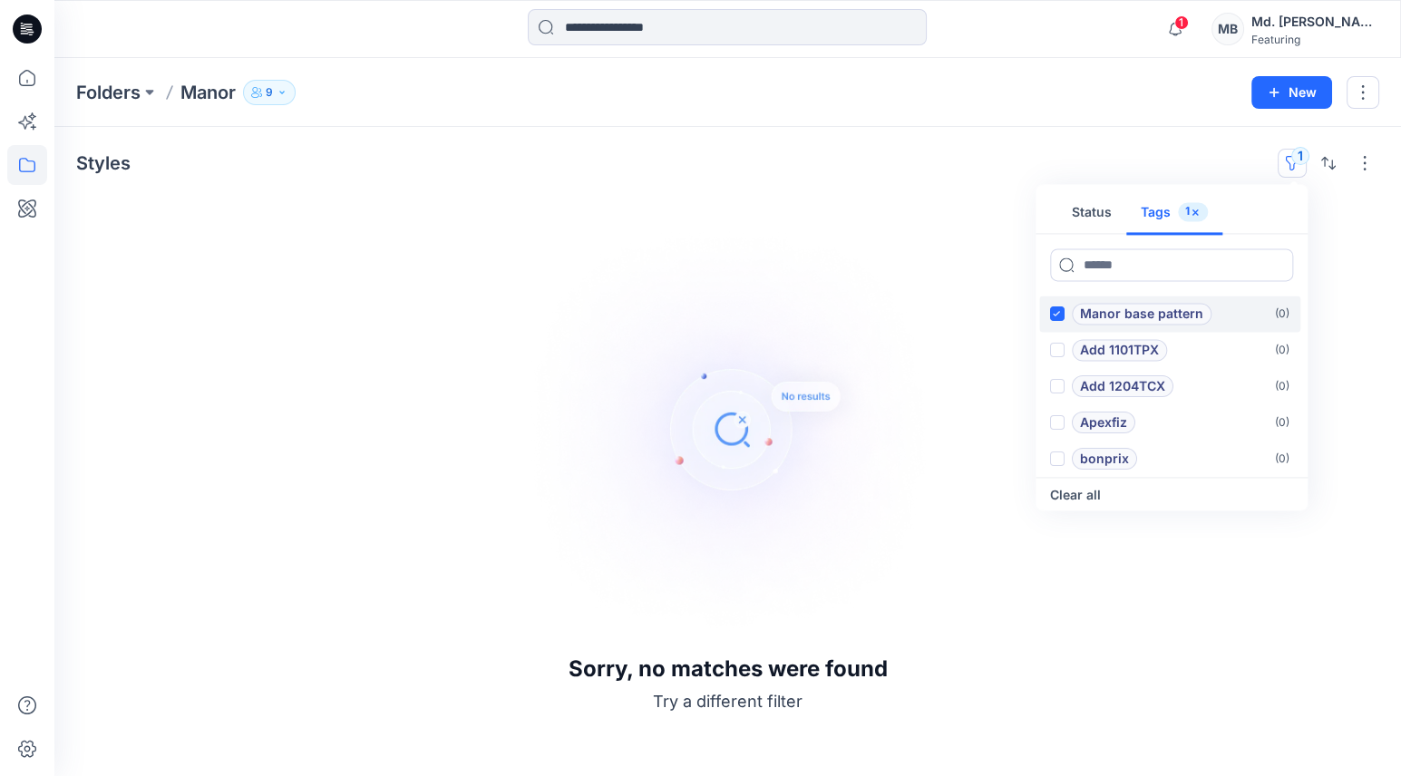
click at [1060, 311] on icon at bounding box center [1057, 314] width 8 height 6
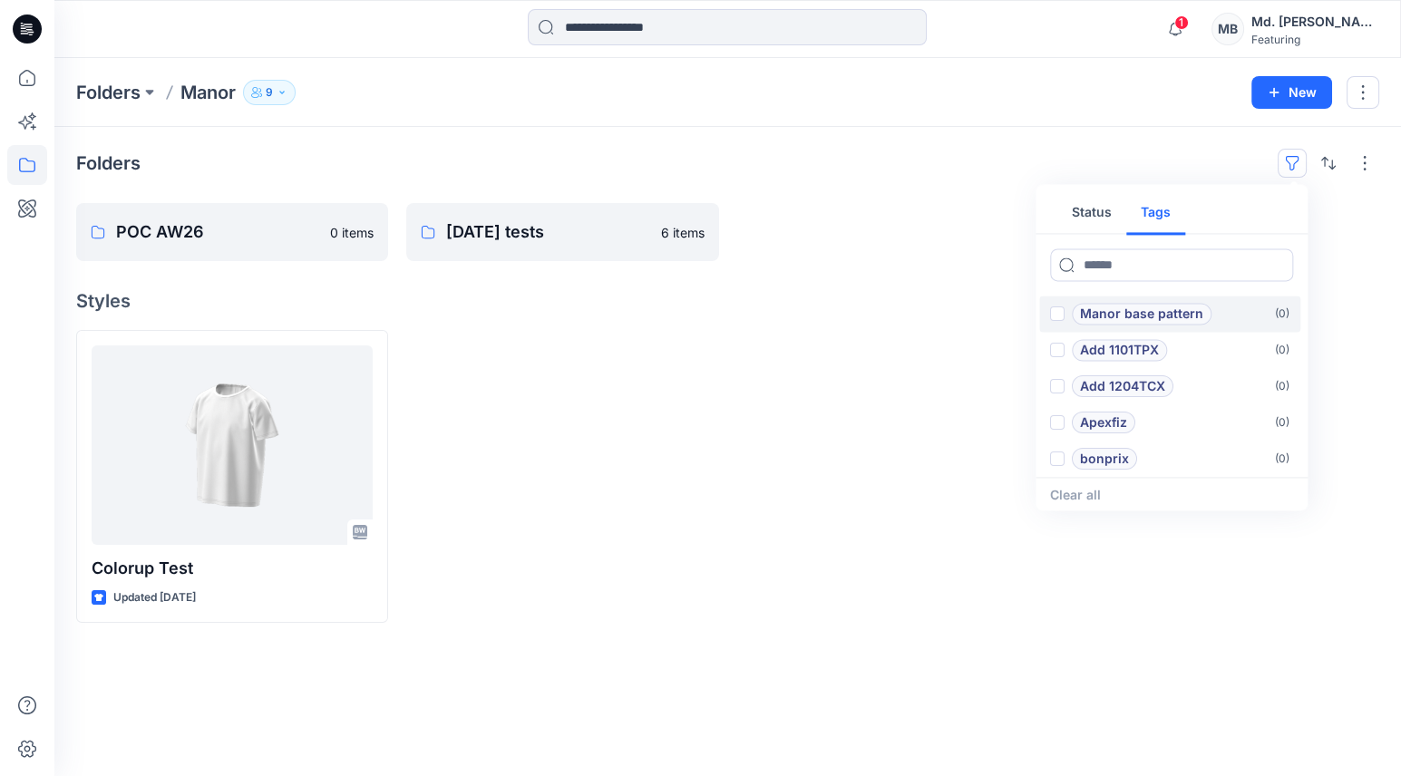
click at [644, 414] on div at bounding box center [562, 476] width 312 height 293
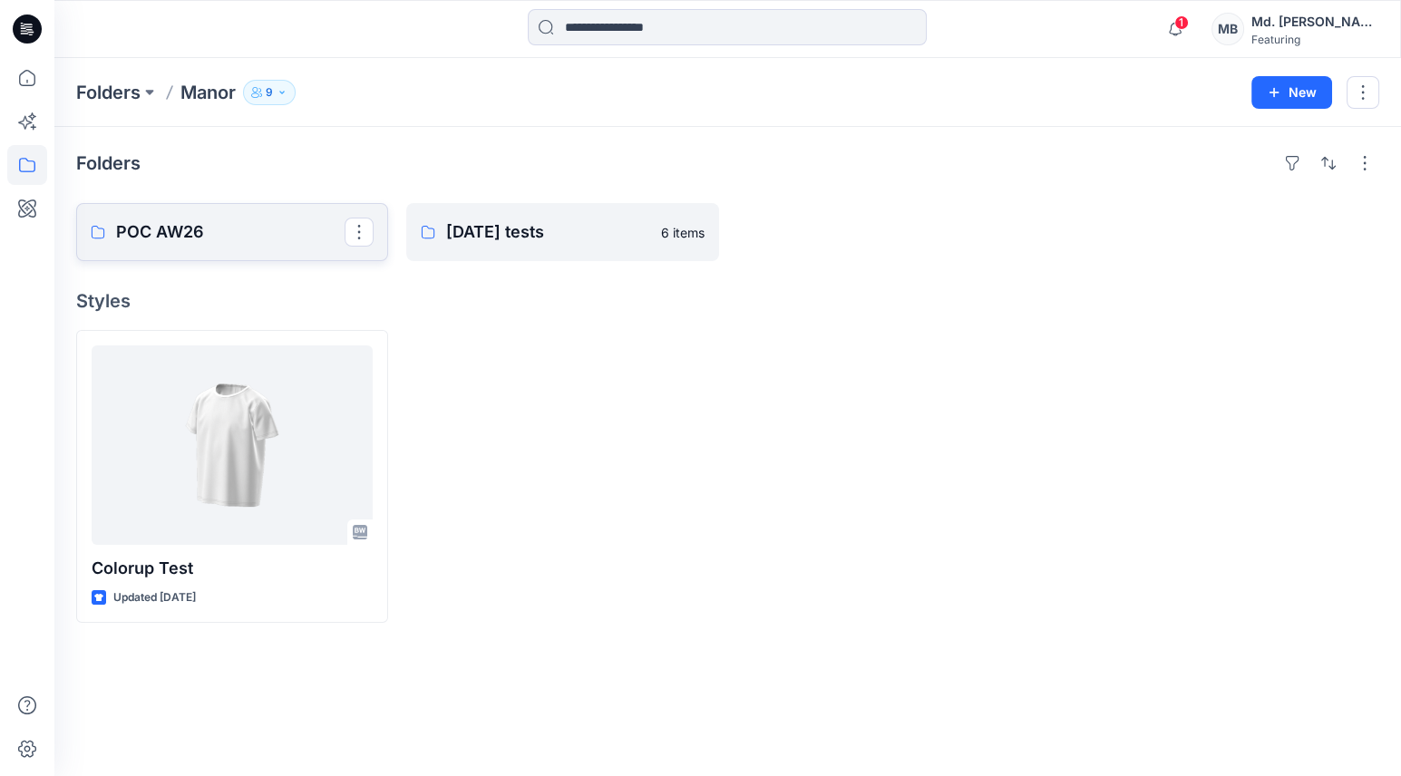
click at [196, 230] on p "POC AW26" at bounding box center [230, 231] width 229 height 25
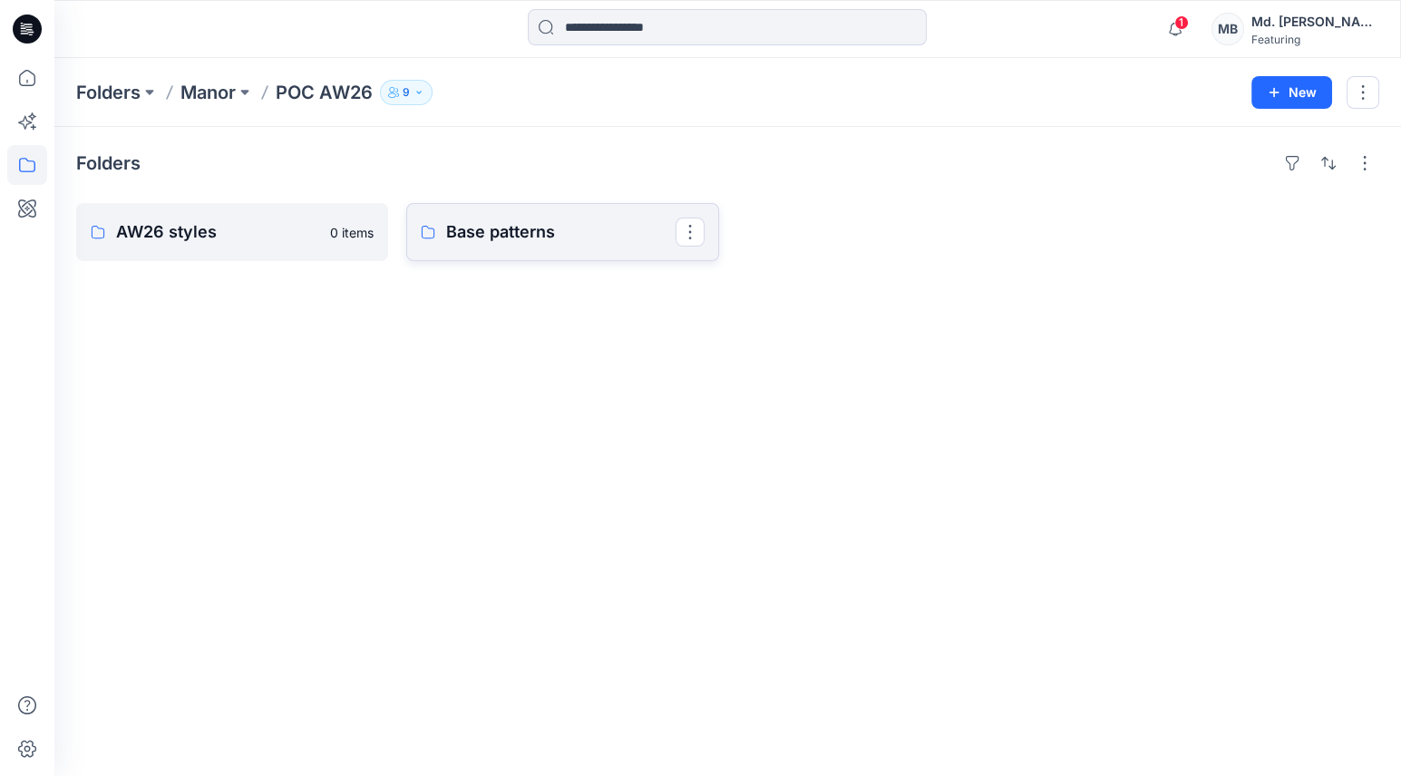
click at [472, 239] on p "Base patterns" at bounding box center [560, 231] width 229 height 25
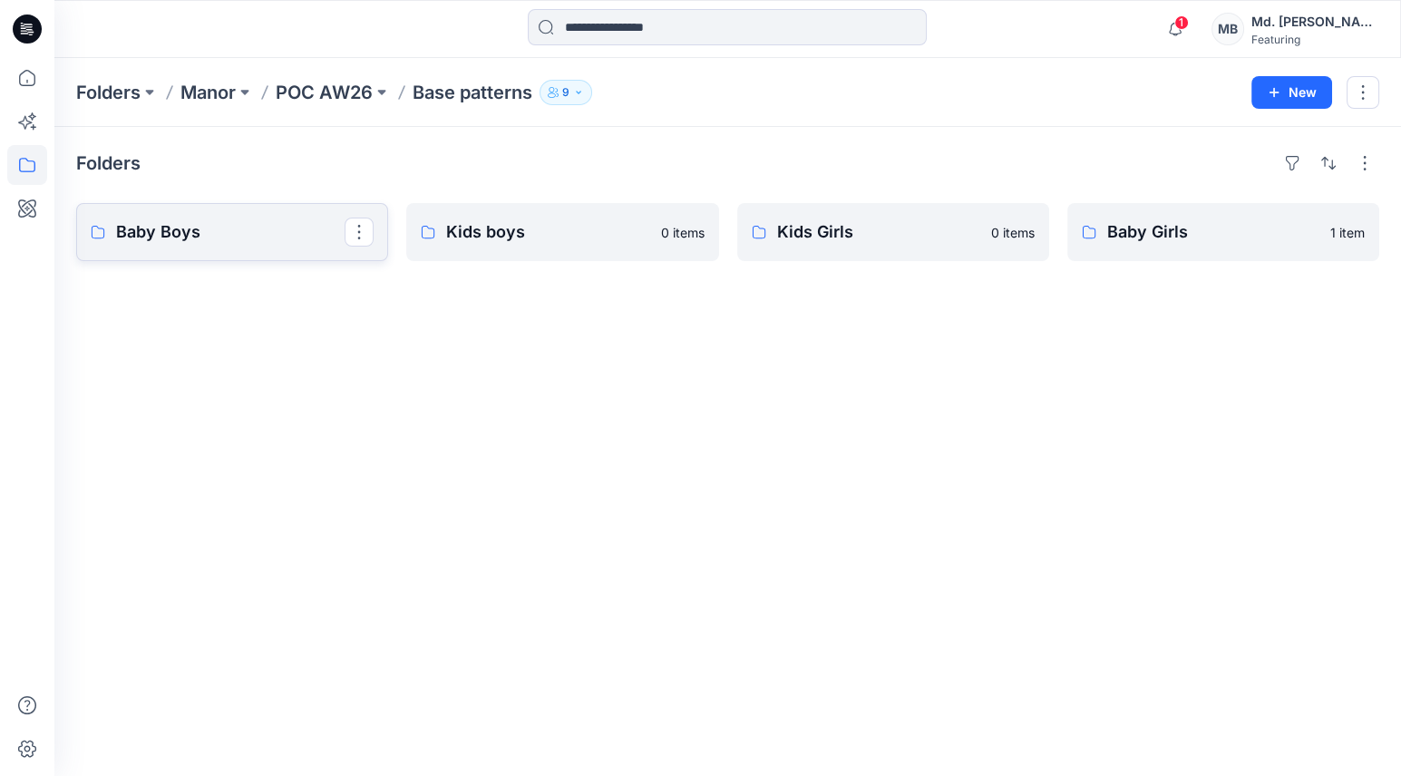
click at [216, 246] on link "Baby Boys" at bounding box center [232, 232] width 312 height 58
click at [1173, 250] on link "Baby Girls" at bounding box center [1223, 232] width 312 height 58
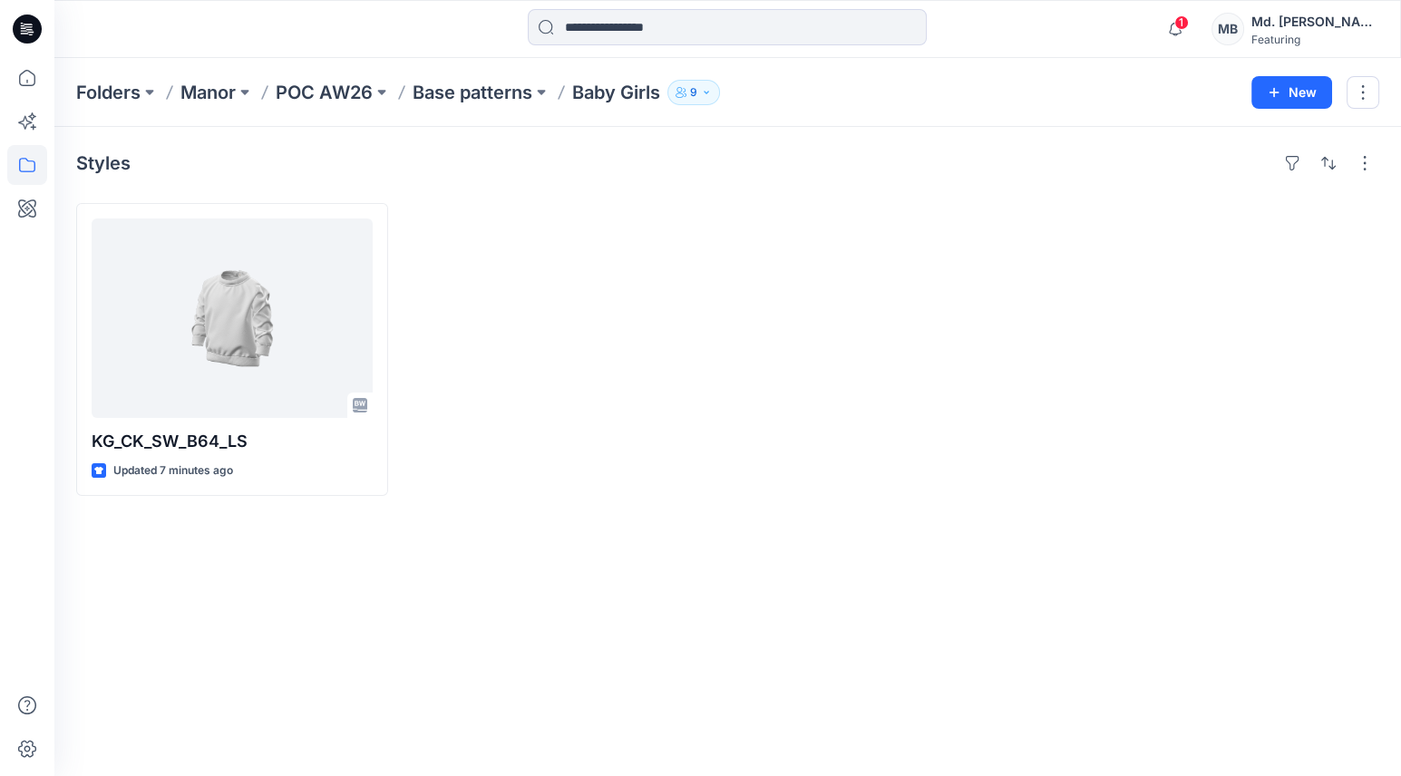
click at [527, 531] on div "Styles KG_CK_SW_B64_LS Updated 7 minutes ago" at bounding box center [727, 451] width 1347 height 649
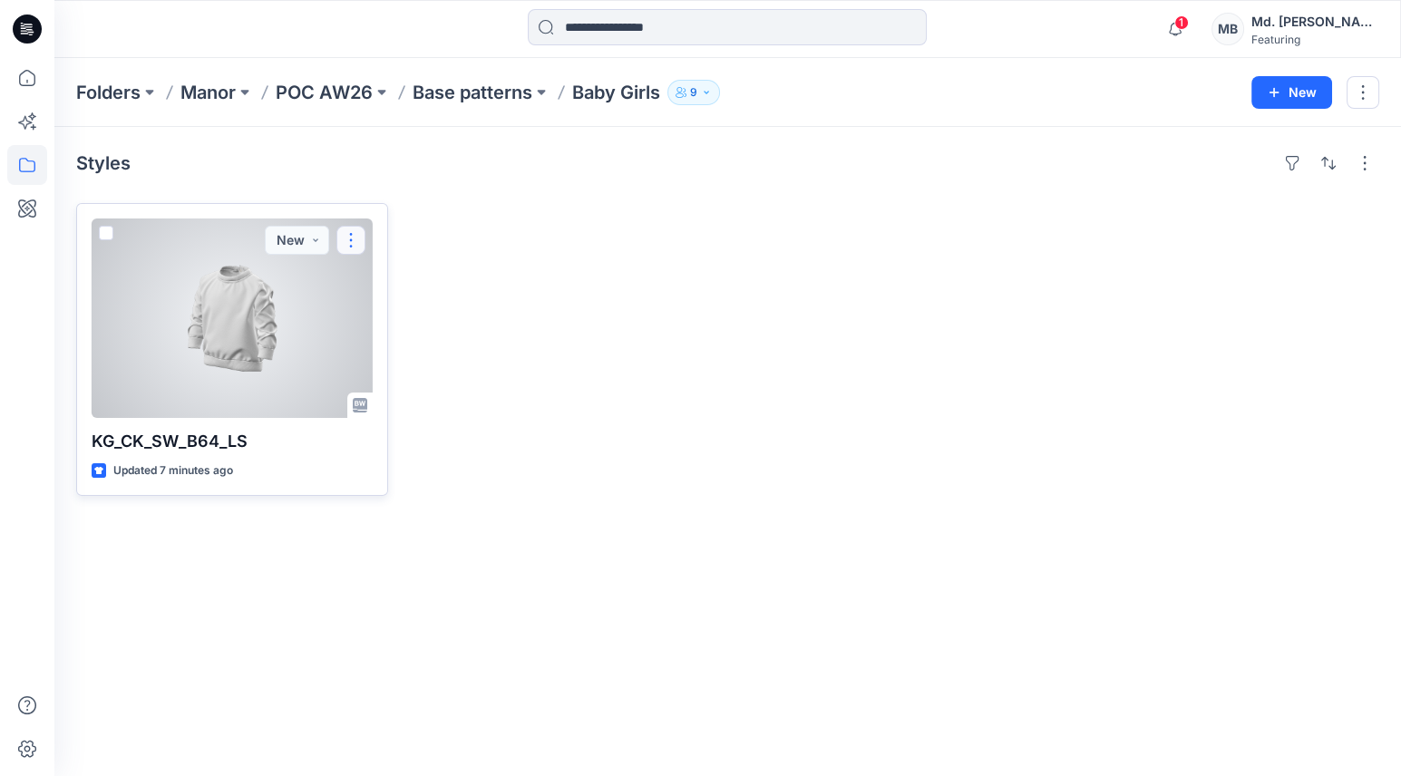
click at [355, 234] on button "button" at bounding box center [350, 240] width 29 height 29
click at [403, 353] on button "Add Tag" at bounding box center [438, 349] width 196 height 34
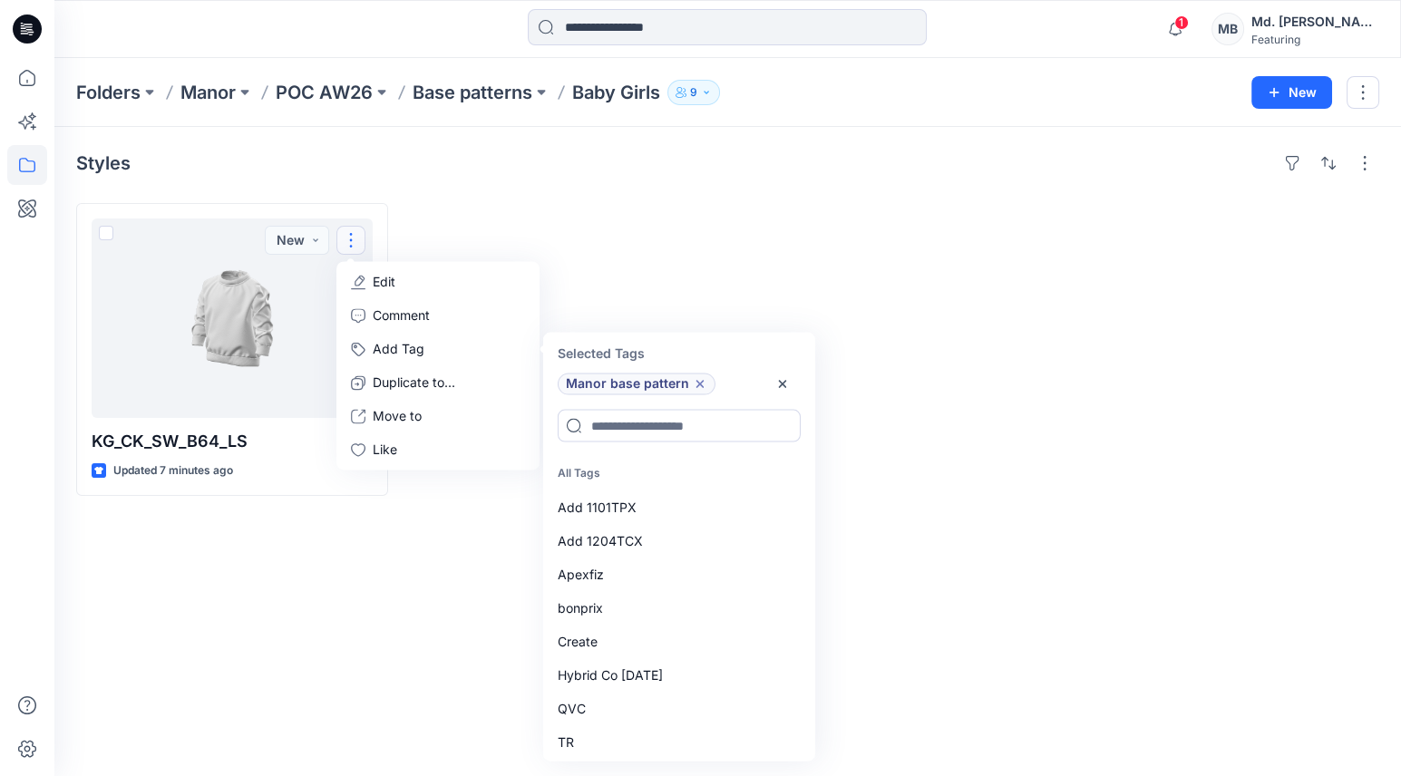
click at [716, 205] on div at bounding box center [562, 349] width 312 height 293
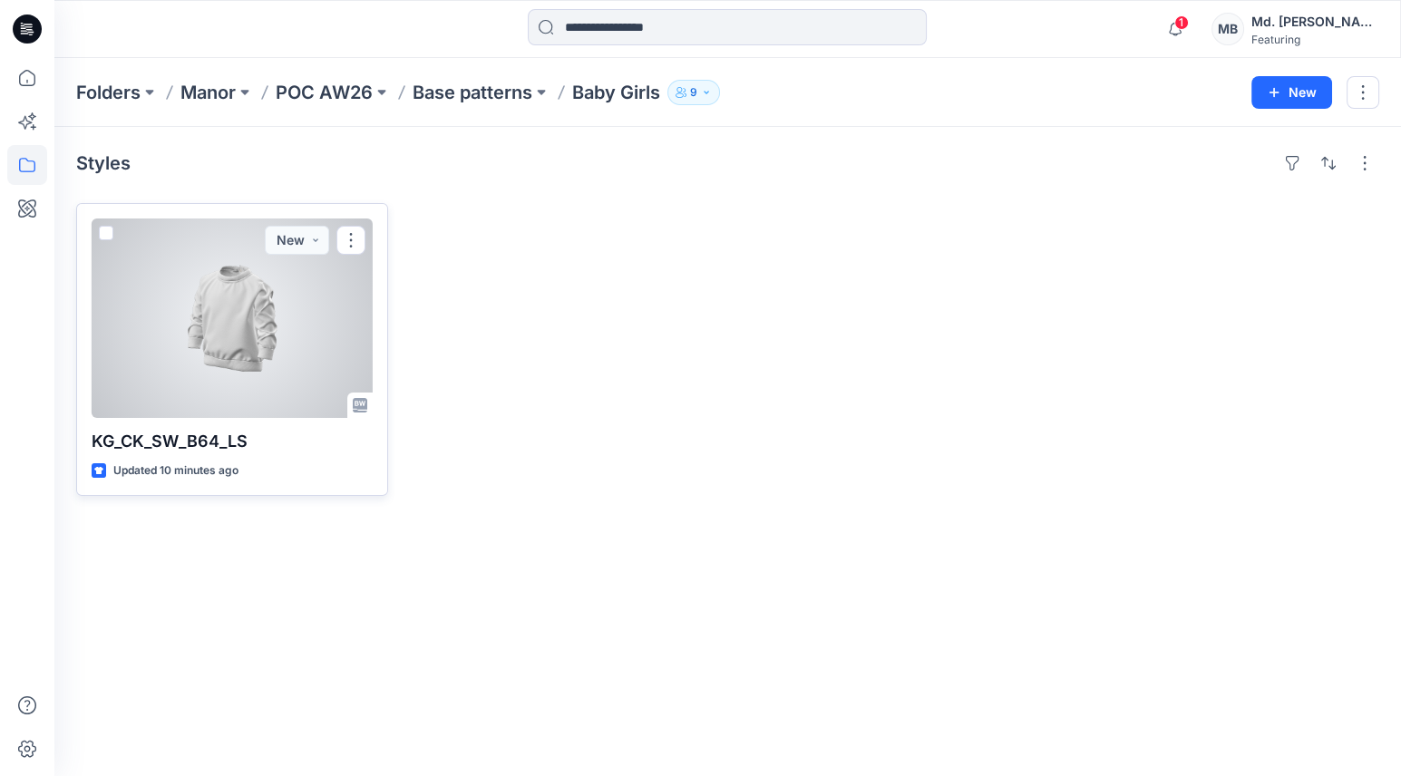
click at [226, 350] on div at bounding box center [232, 319] width 281 height 200
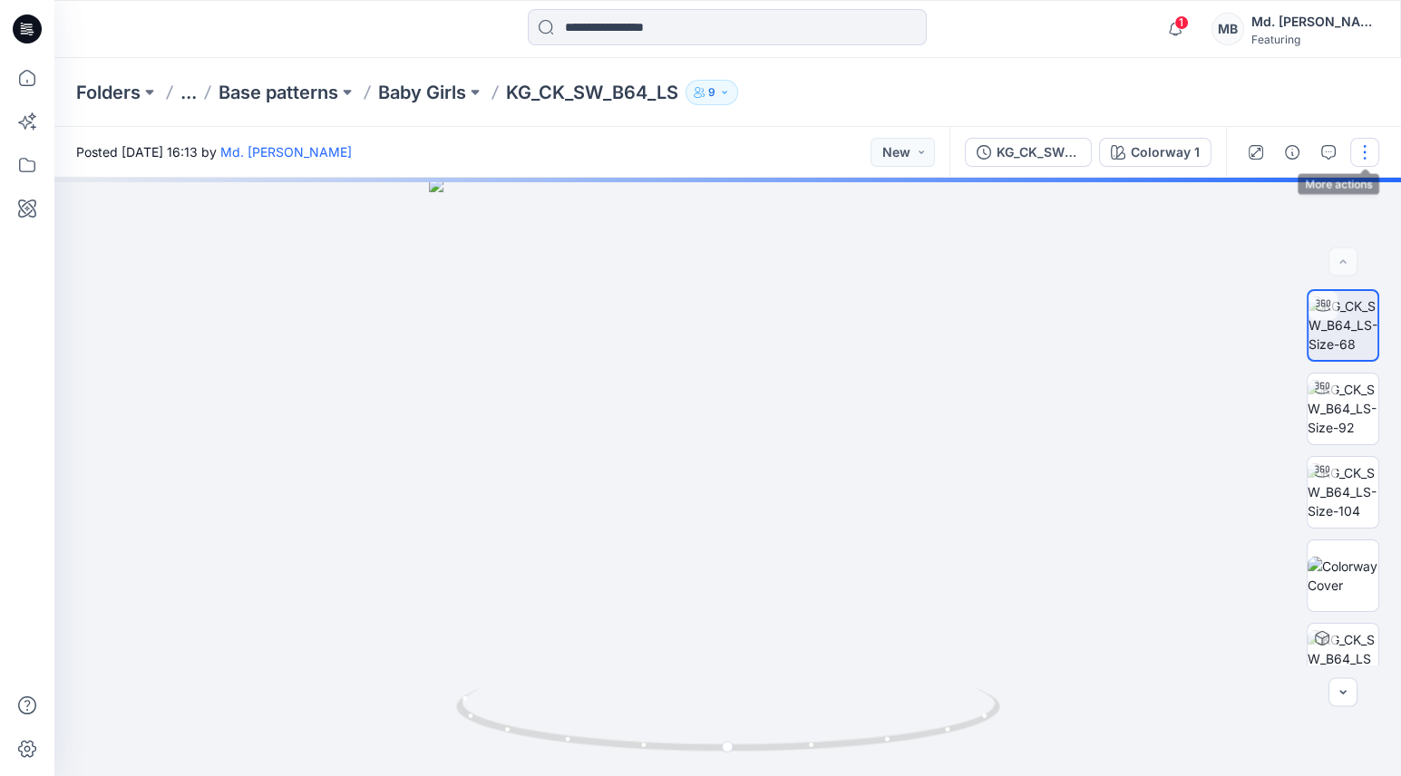
click at [1356, 149] on button "button" at bounding box center [1364, 152] width 29 height 29
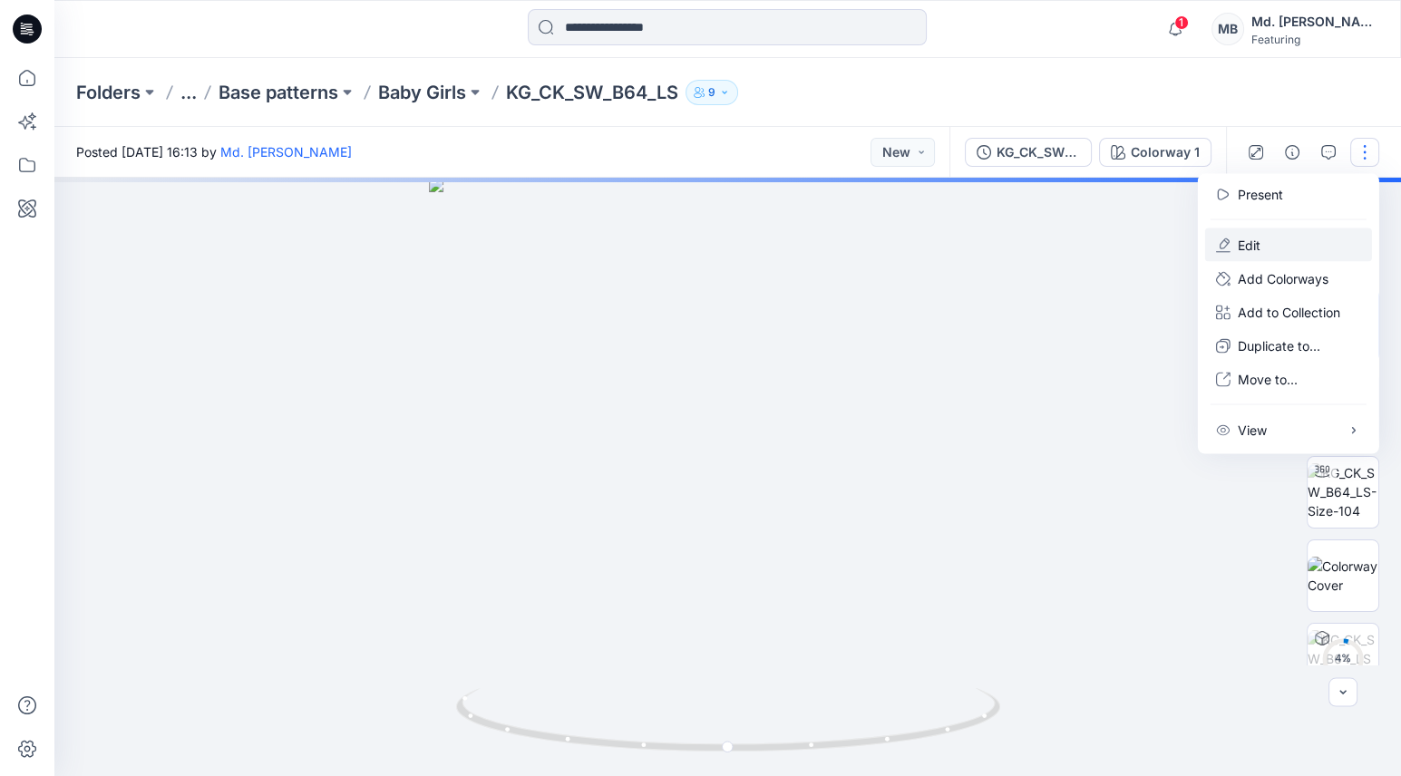
click at [1253, 236] on p "Edit" at bounding box center [1249, 245] width 23 height 19
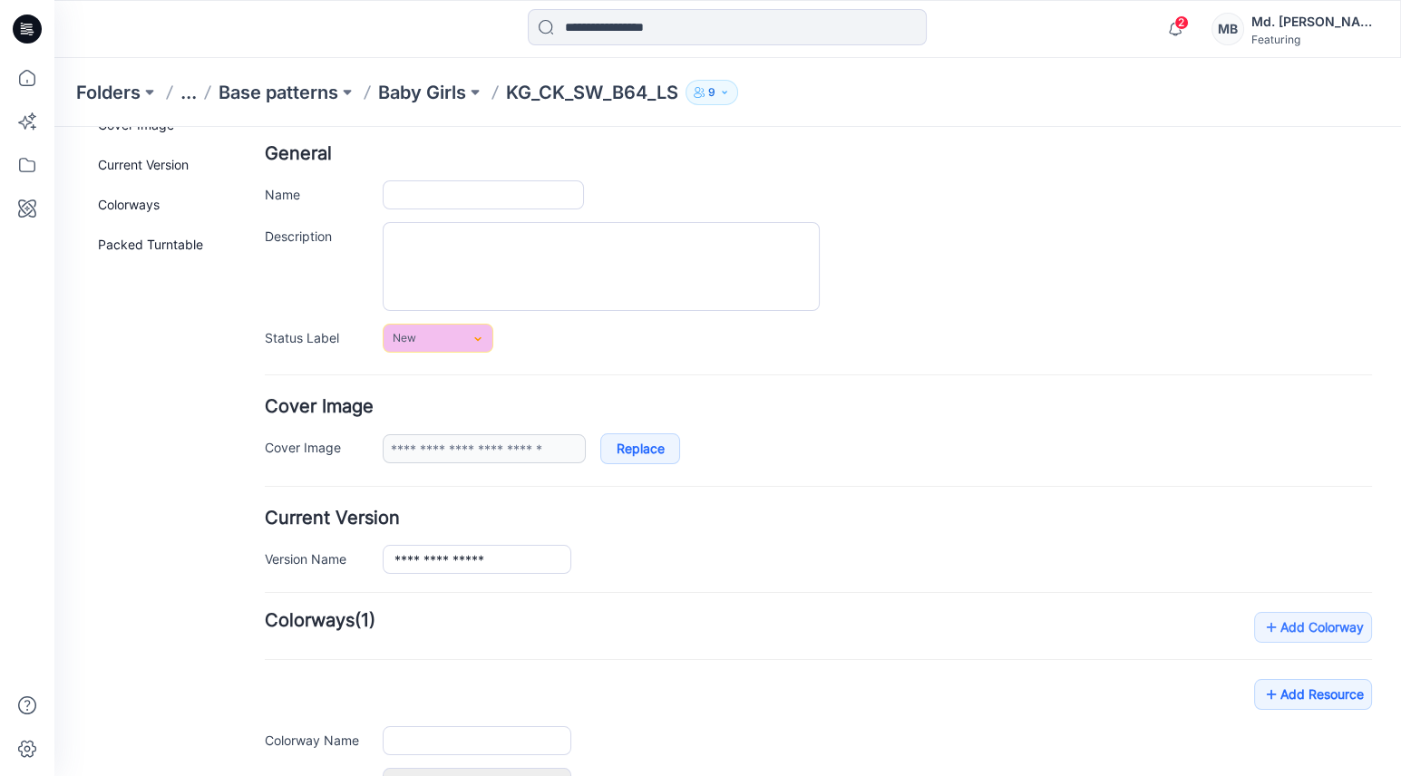
type input "**********"
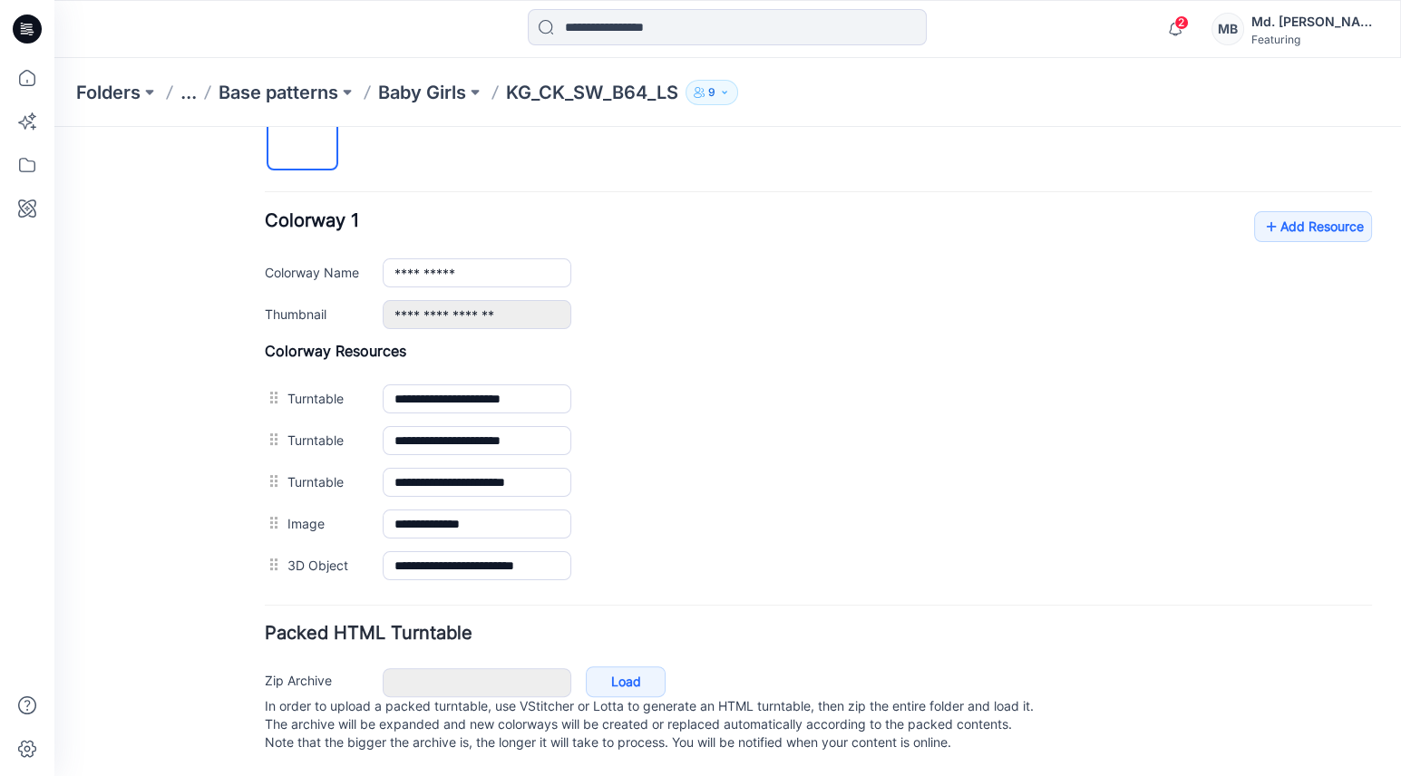
scroll to position [649, 0]
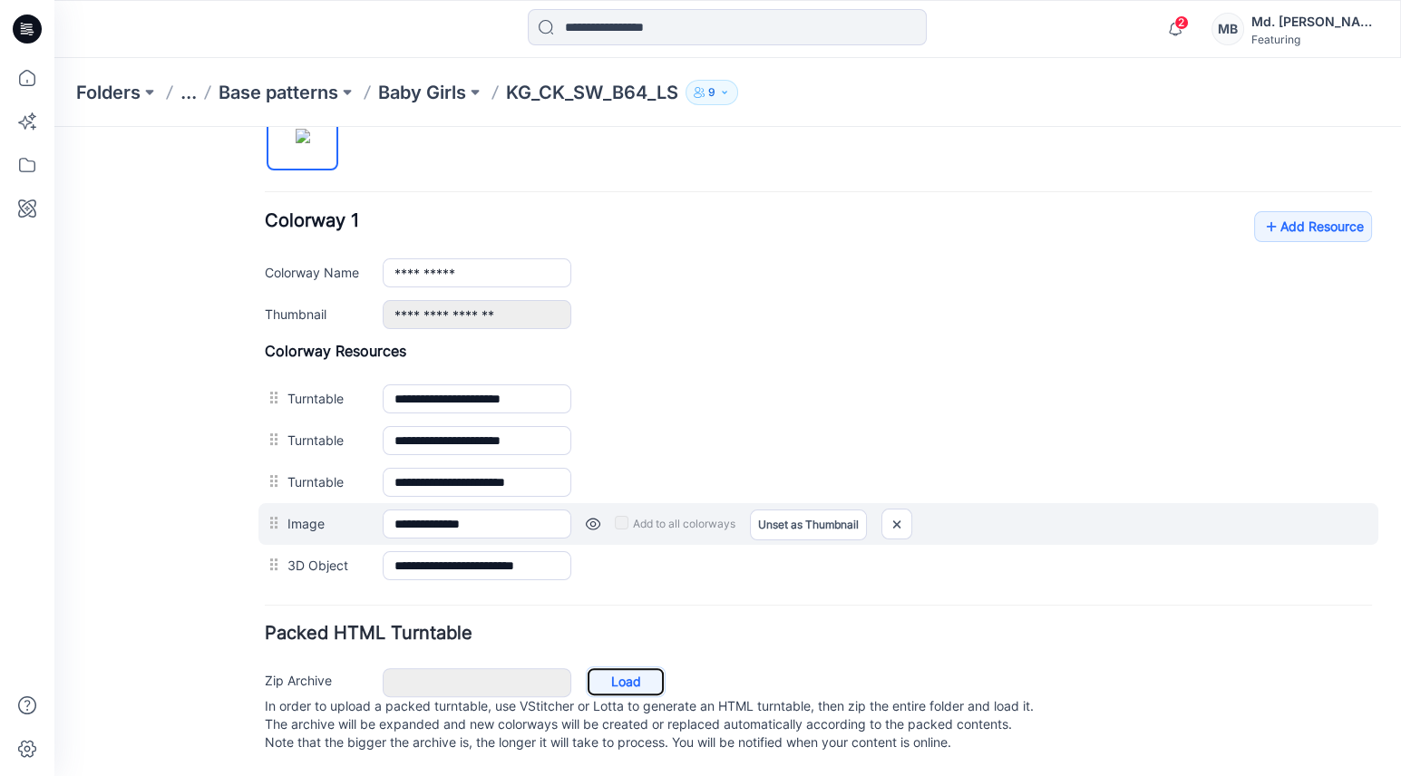
drag, startPoint x: 638, startPoint y: 667, endPoint x: 896, endPoint y: 519, distance: 298.2
click at [823, 556] on form "**********" at bounding box center [818, 172] width 1107 height 1174
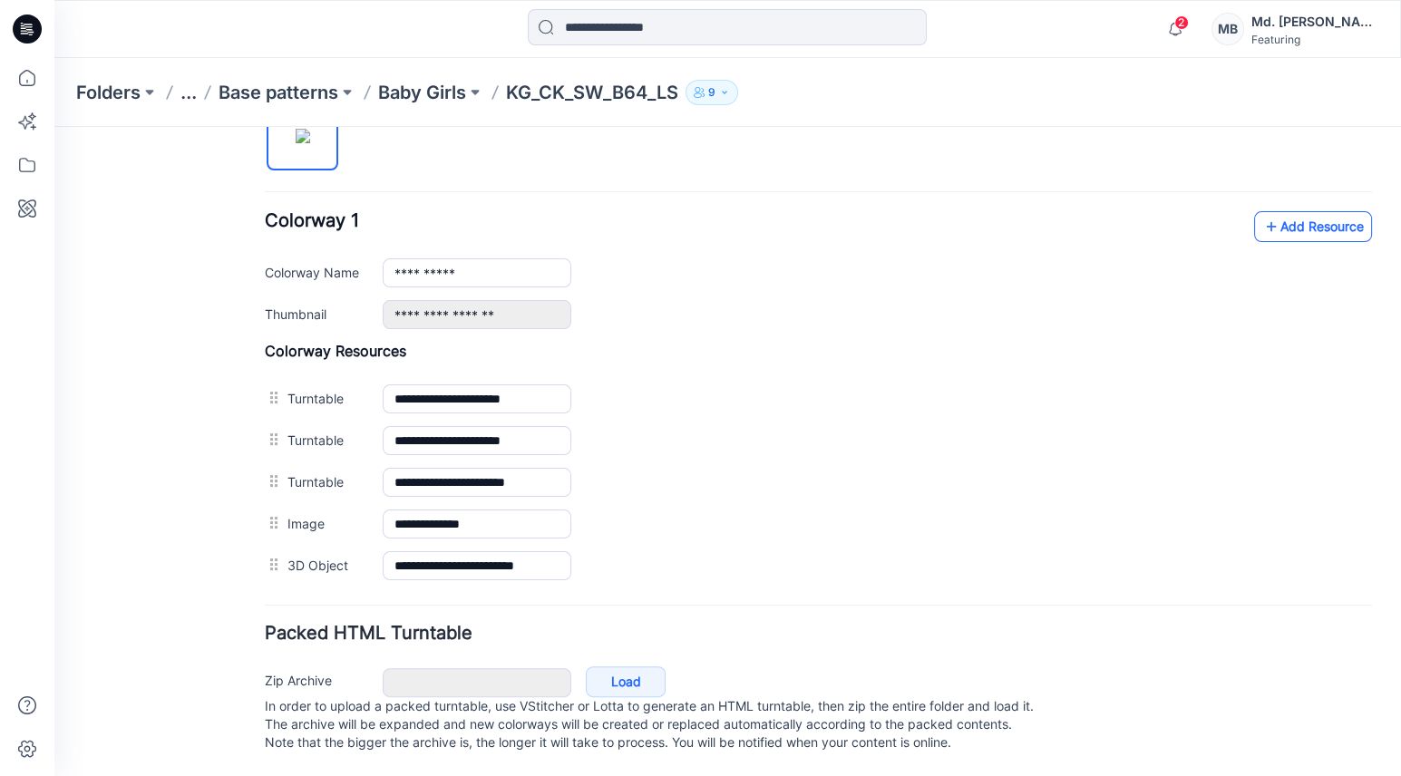
click at [1281, 219] on link "Add Resource" at bounding box center [1313, 226] width 118 height 31
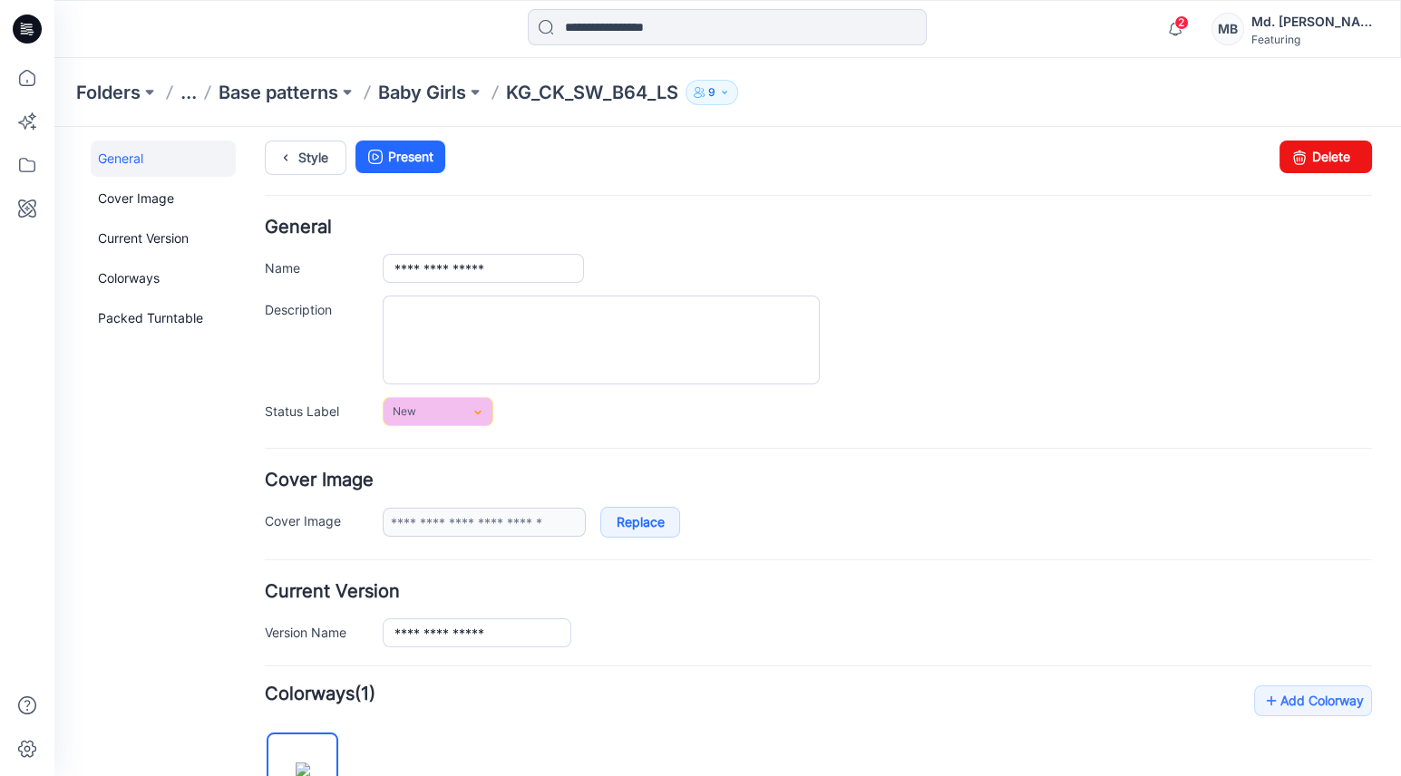
scroll to position [0, 0]
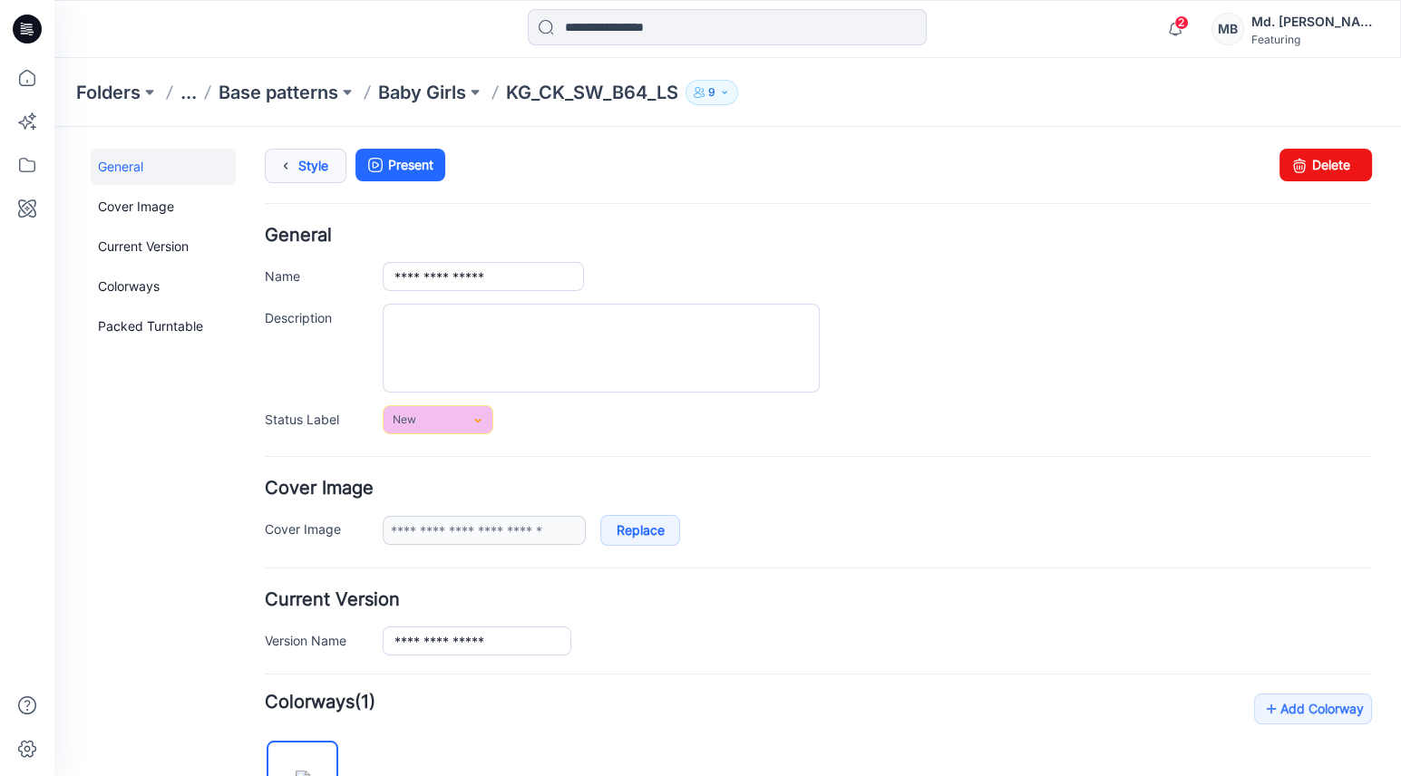
click at [293, 157] on icon at bounding box center [285, 166] width 25 height 33
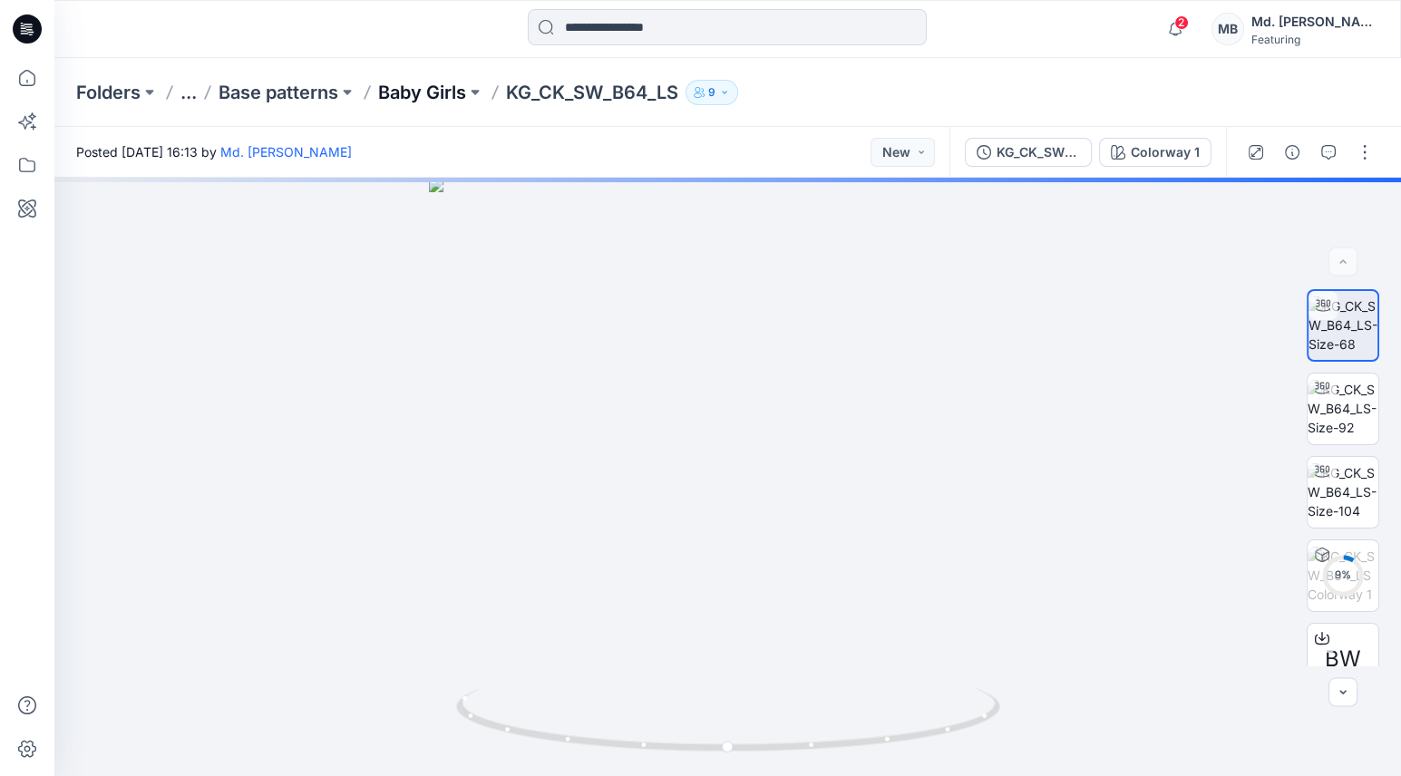
click at [450, 90] on p "Baby Girls" at bounding box center [422, 92] width 88 height 25
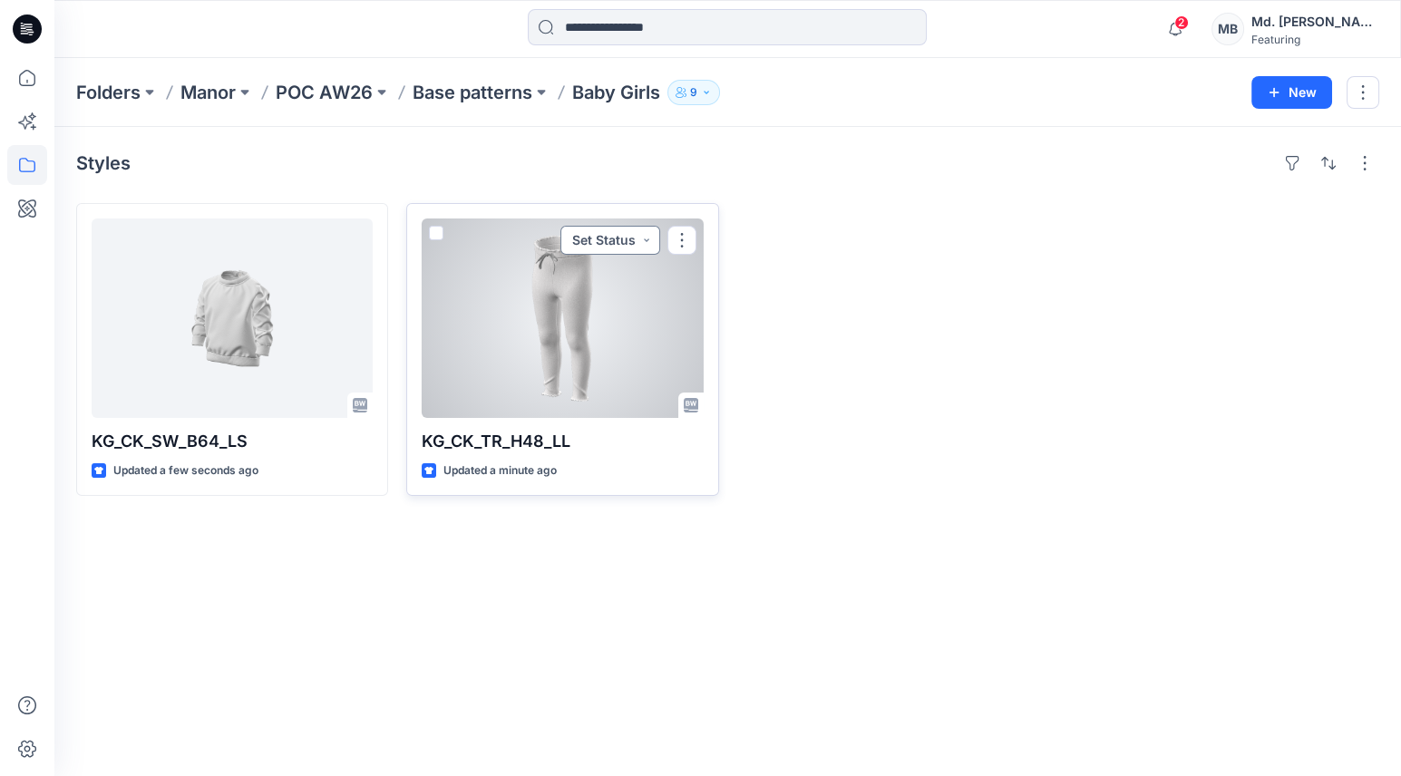
click at [612, 235] on button "Set Status" at bounding box center [610, 240] width 100 height 29
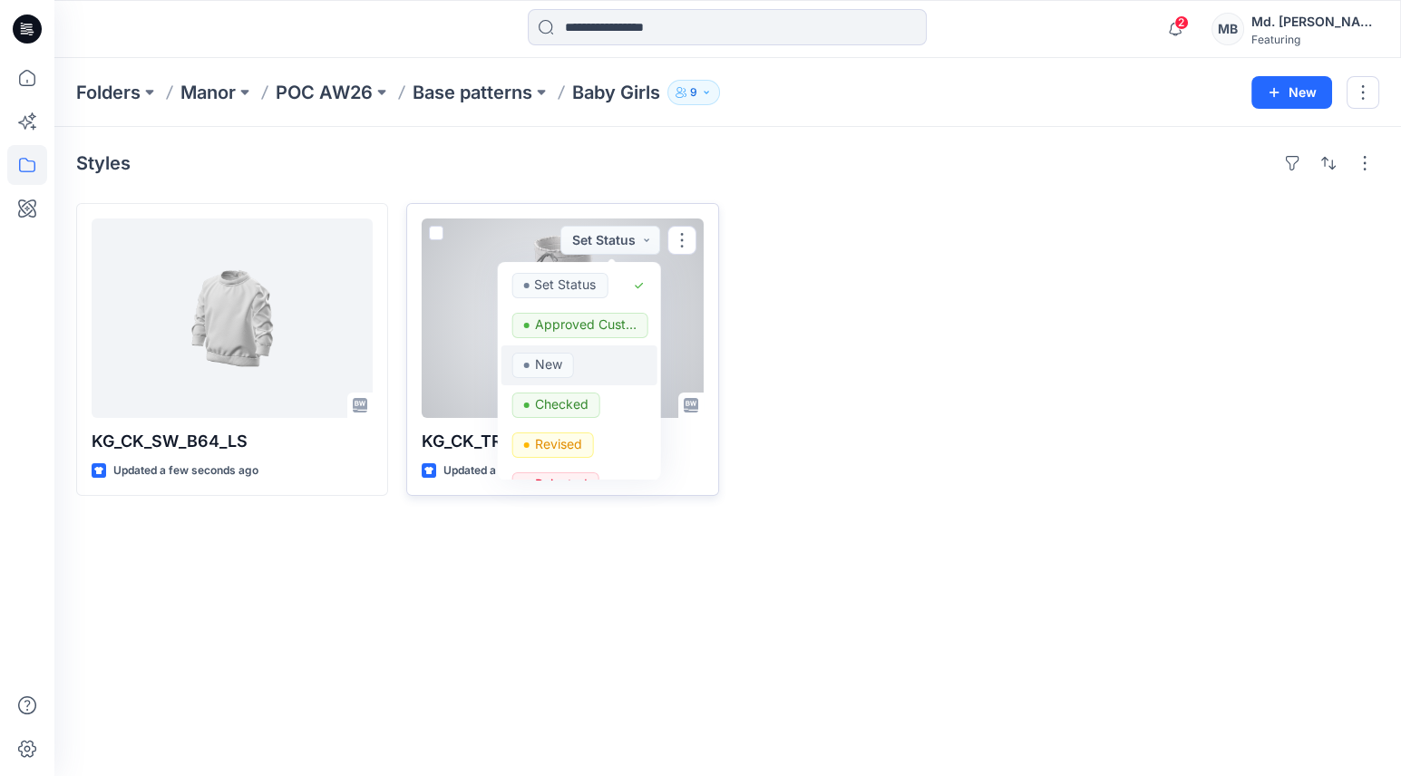
click at [550, 361] on p "New" at bounding box center [547, 365] width 27 height 24
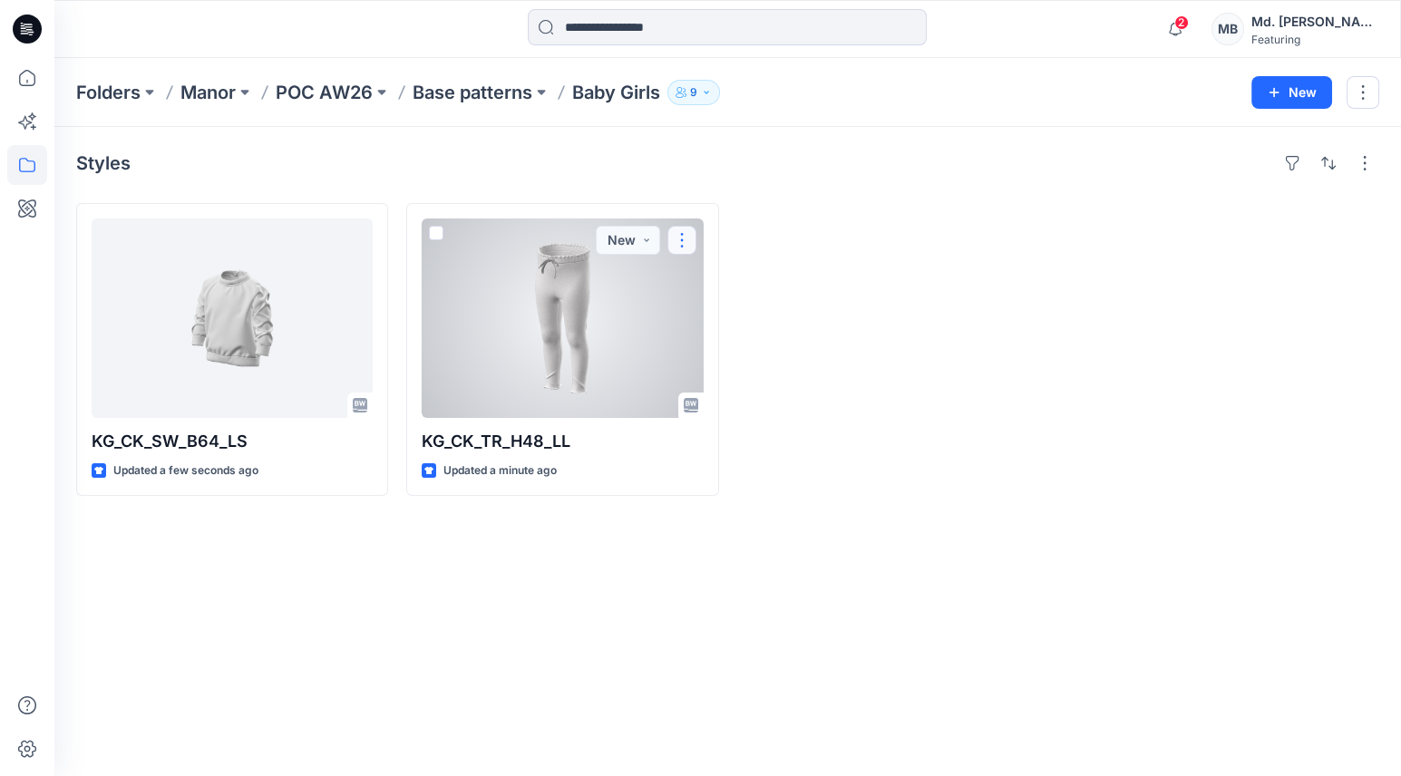
drag, startPoint x: 589, startPoint y: 326, endPoint x: 682, endPoint y: 235, distance: 130.2
click at [682, 235] on button "button" at bounding box center [681, 240] width 29 height 29
click at [722, 341] on button "Add Tag" at bounding box center [769, 349] width 196 height 34
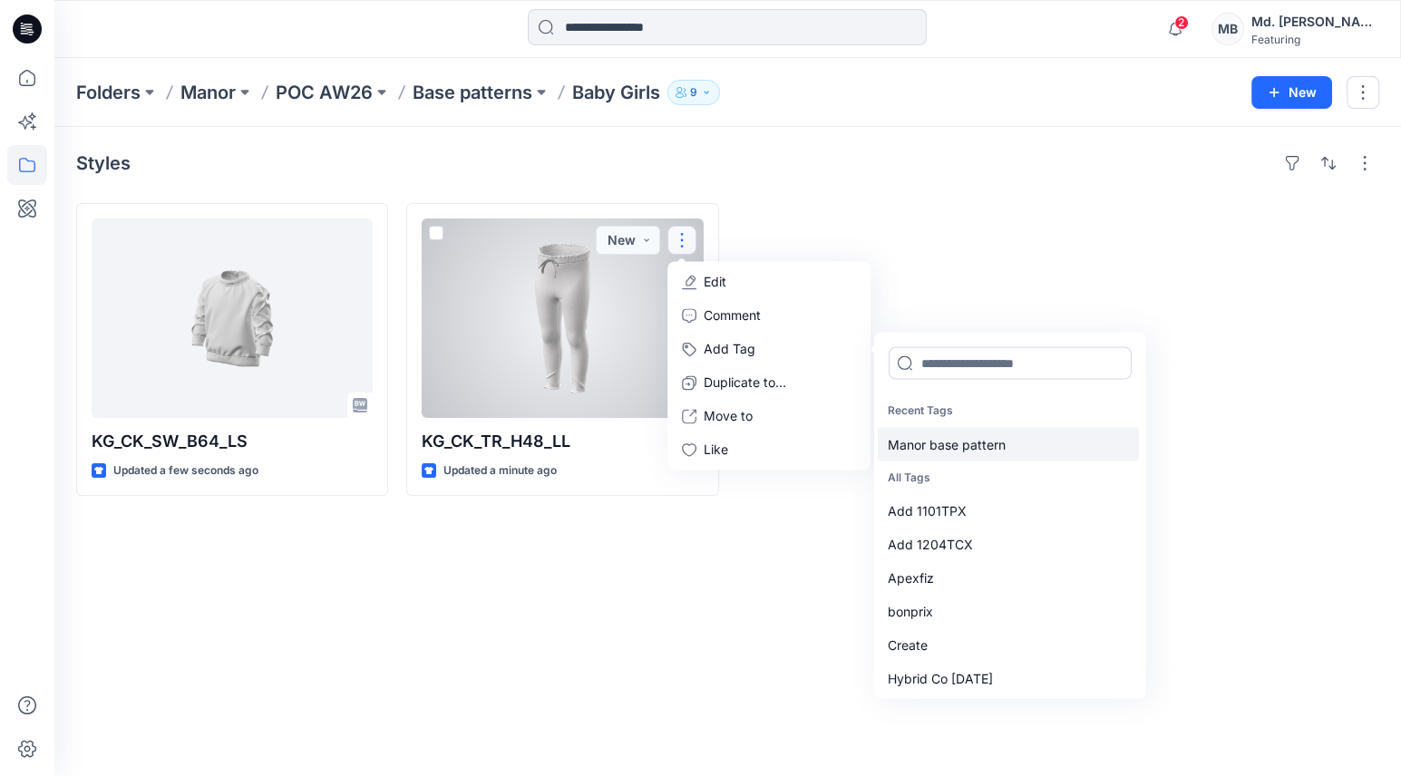
click at [969, 435] on div "Manor base pattern" at bounding box center [1007, 444] width 261 height 34
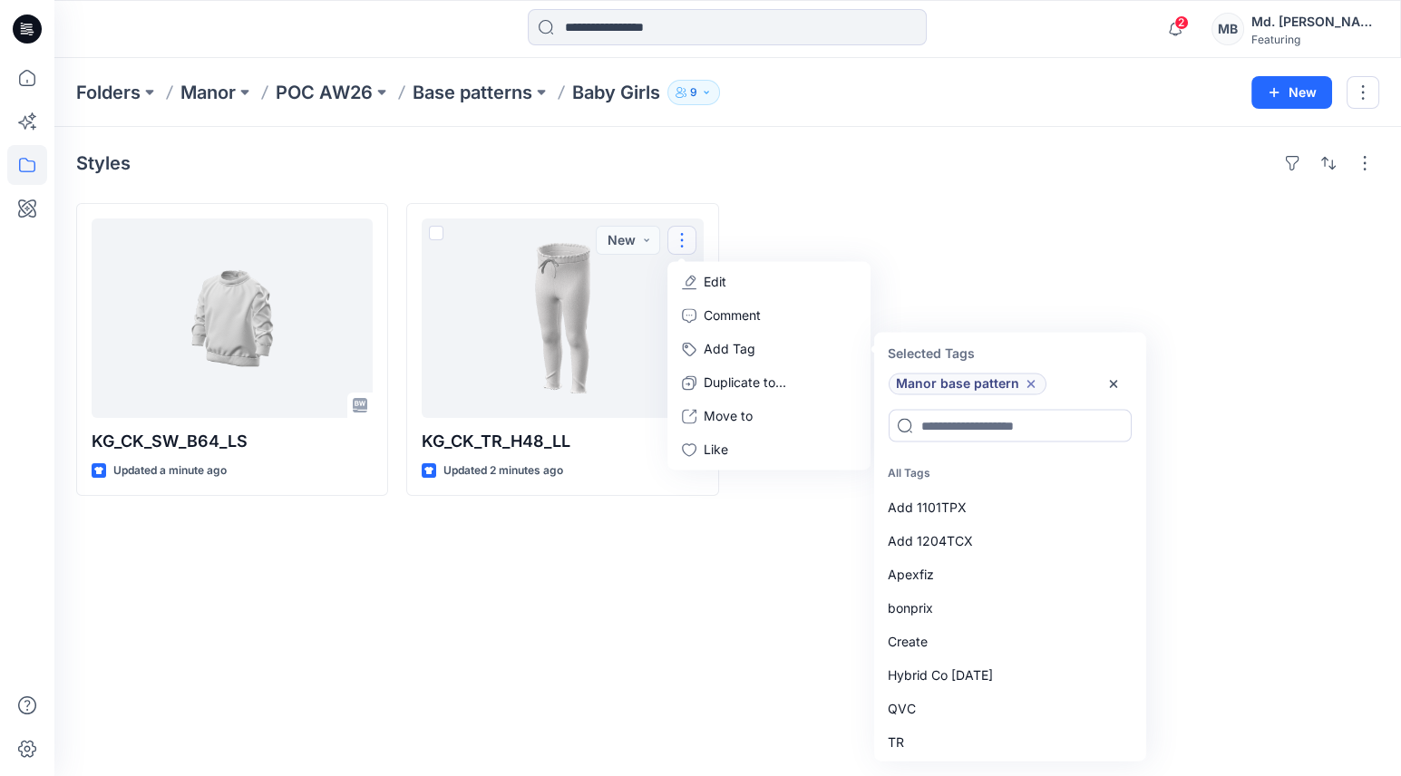
drag, startPoint x: 1019, startPoint y: 256, endPoint x: 1008, endPoint y: 256, distance: 11.8
click at [1019, 255] on div at bounding box center [893, 349] width 312 height 293
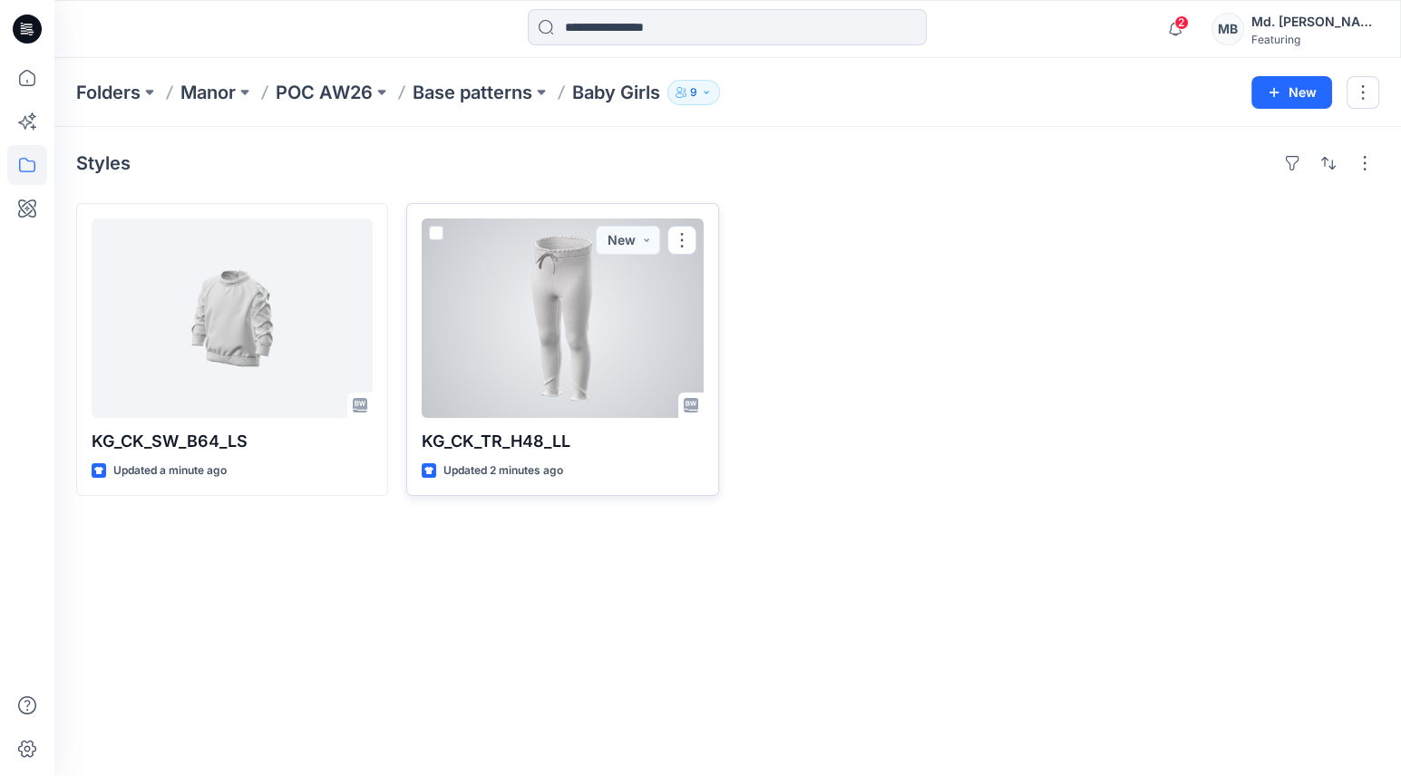
click at [563, 320] on div at bounding box center [562, 319] width 281 height 200
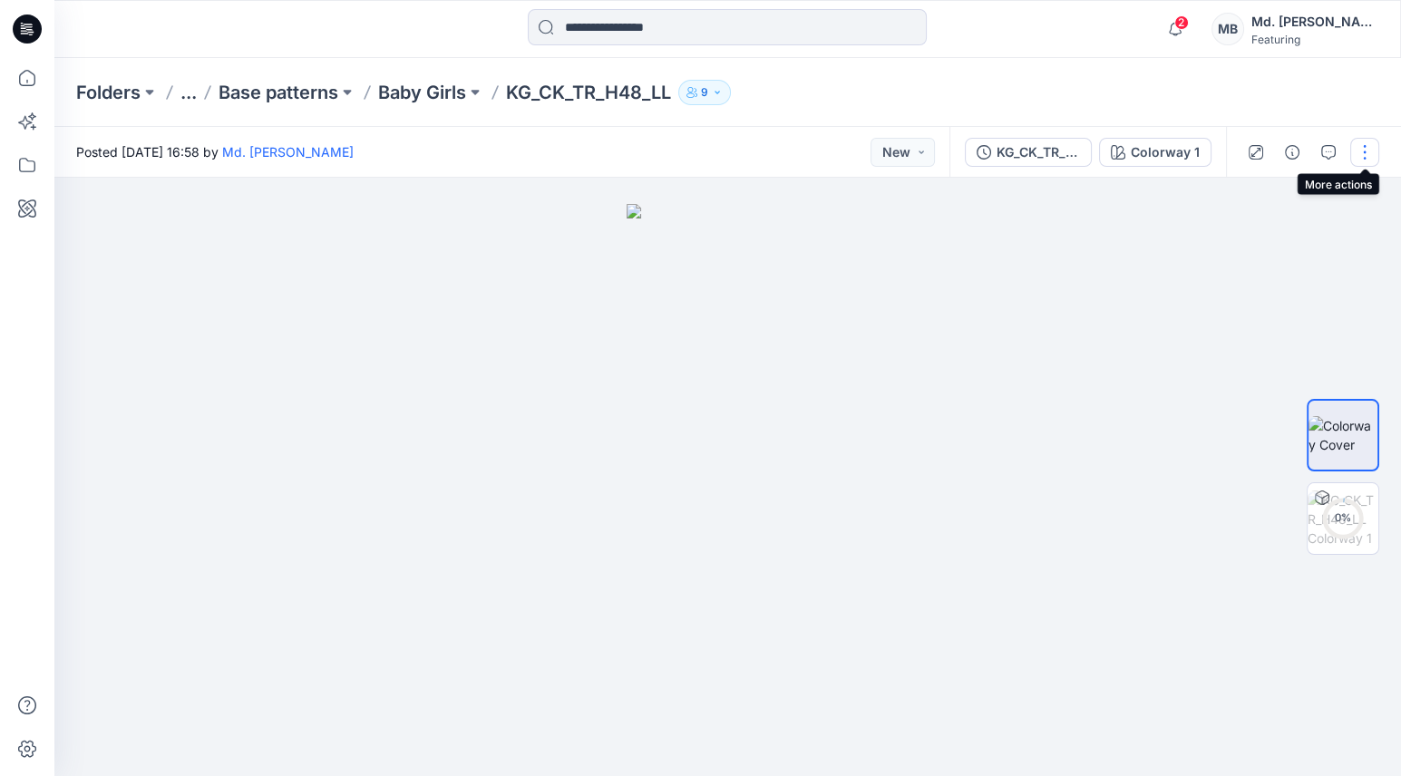
click at [1359, 150] on button "button" at bounding box center [1364, 152] width 29 height 29
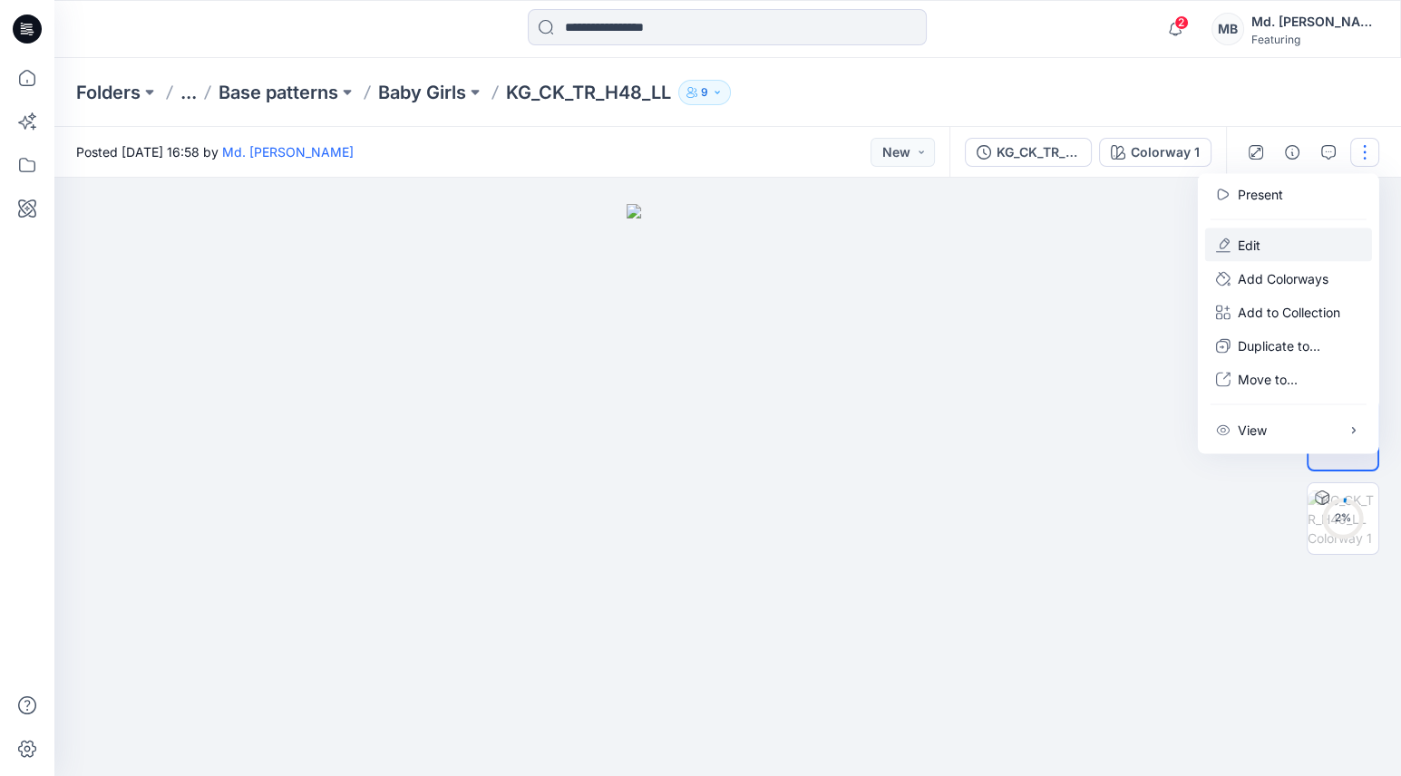
click at [1252, 241] on p "Edit" at bounding box center [1249, 245] width 23 height 19
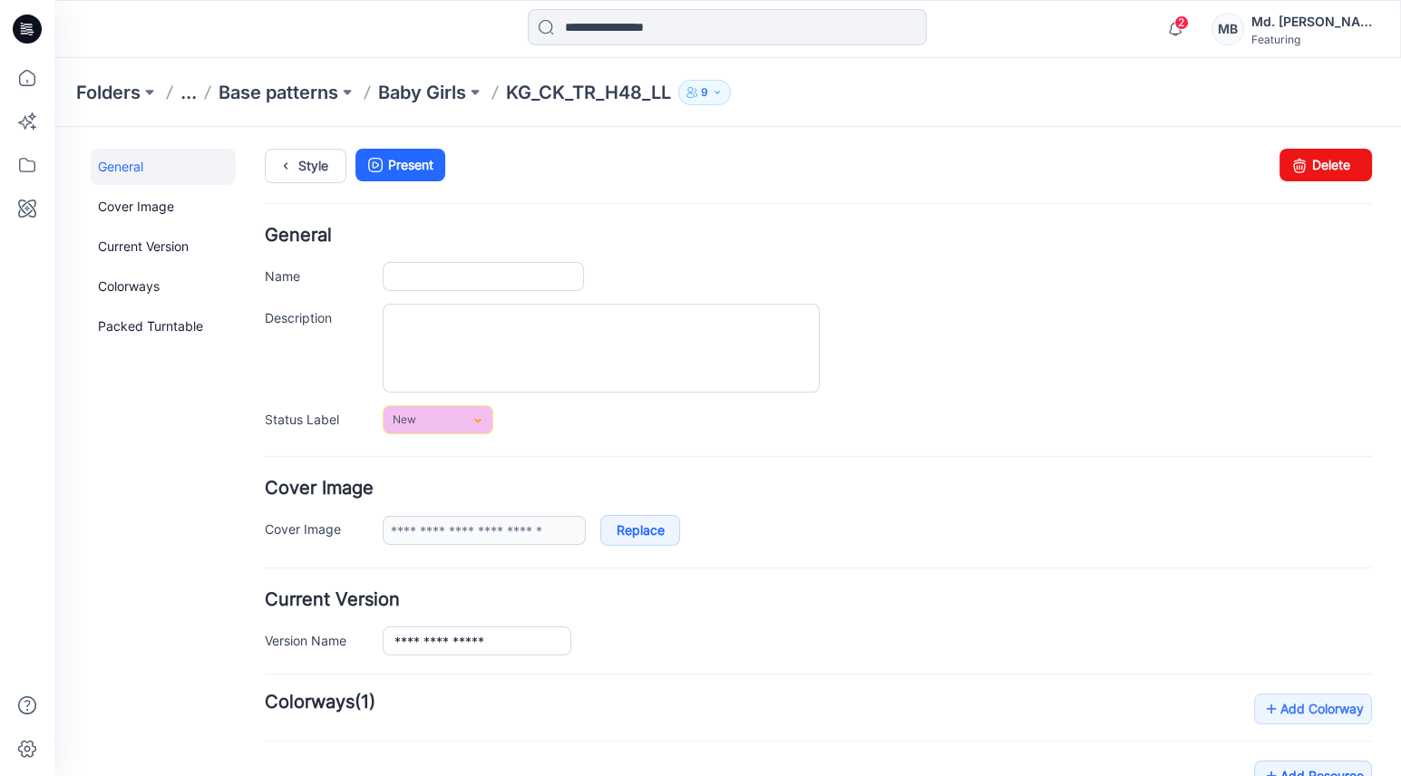
type input "**********"
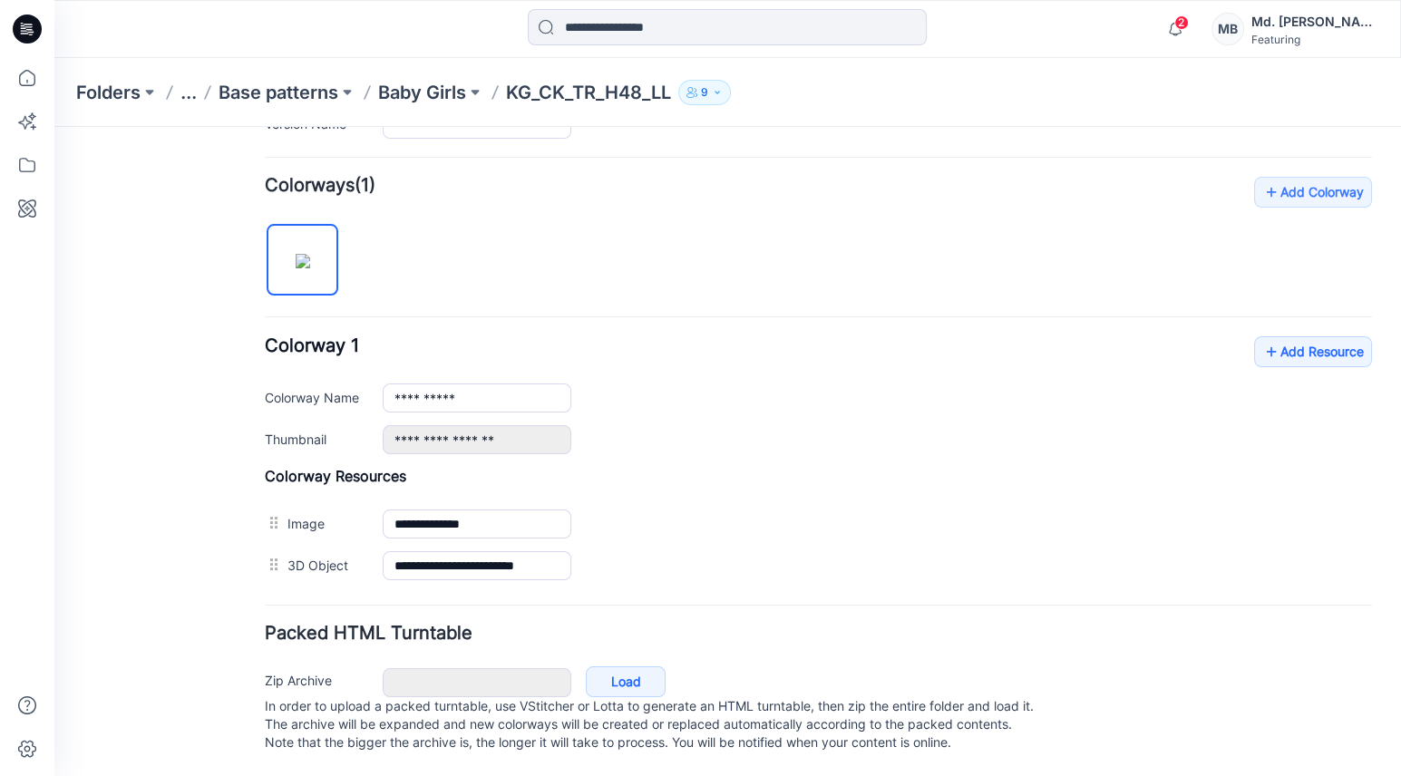
scroll to position [527, 0]
click at [636, 667] on link "Load" at bounding box center [626, 682] width 80 height 31
click at [626, 668] on link "Load" at bounding box center [626, 682] width 80 height 31
click at [644, 667] on link "Load" at bounding box center [626, 682] width 80 height 31
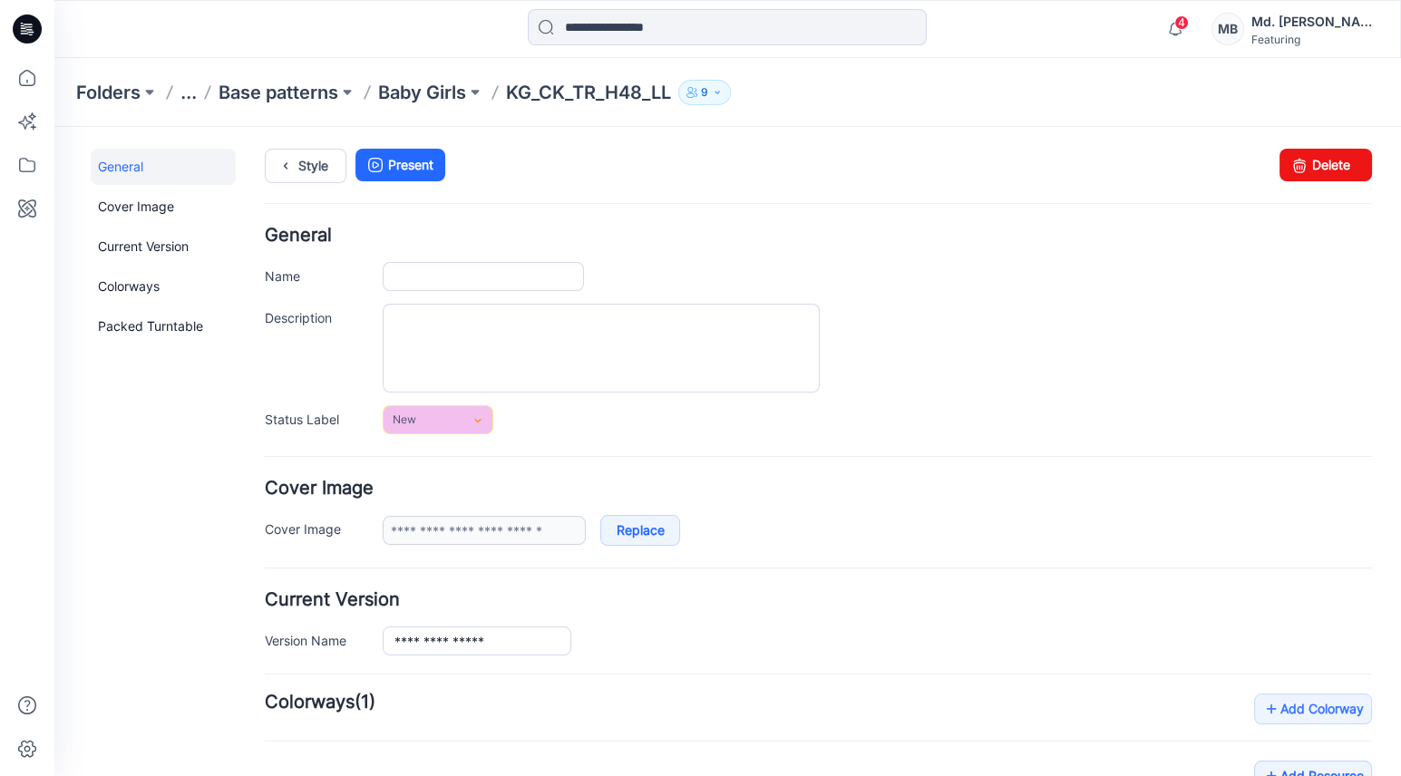
type input "**********"
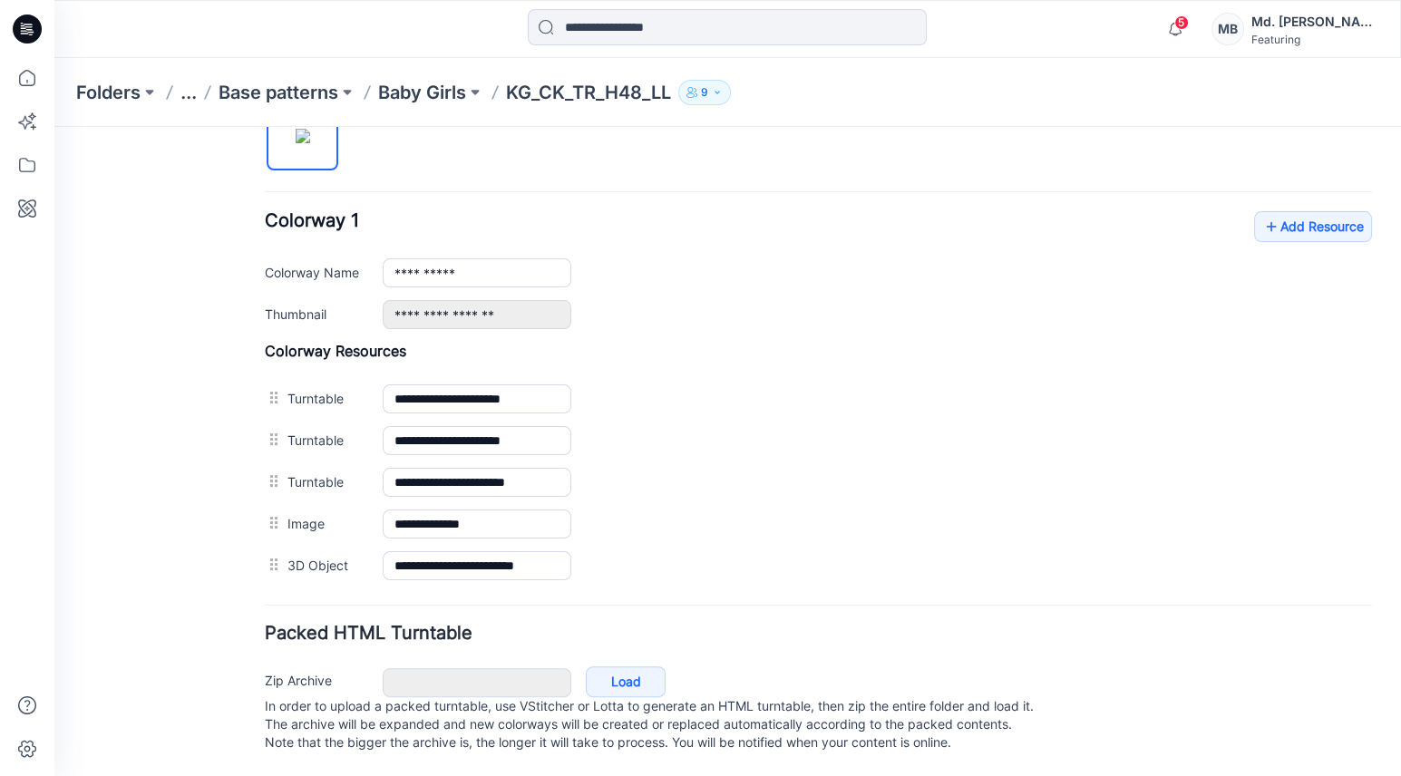
scroll to position [649, 0]
click at [1289, 220] on link "Add Resource" at bounding box center [1313, 226] width 118 height 31
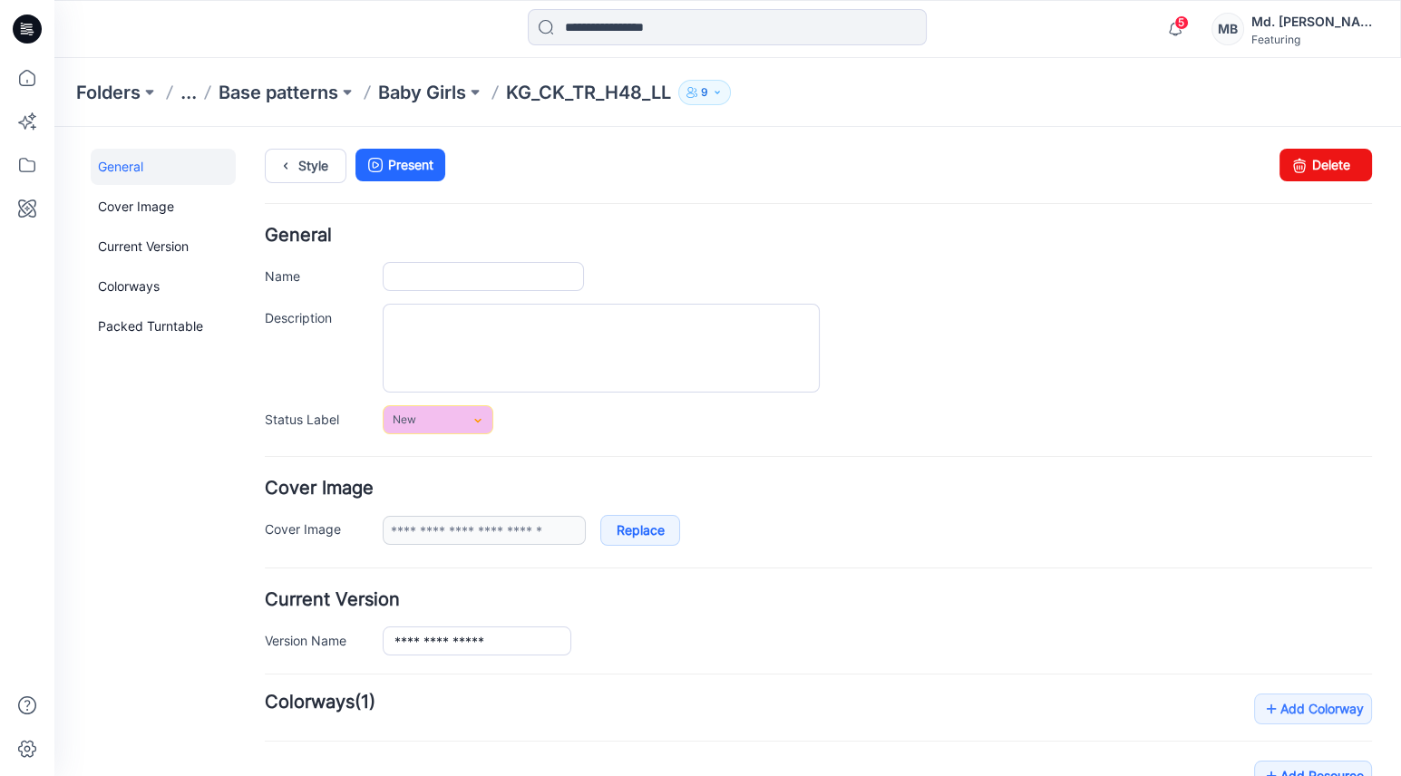
type input "**********"
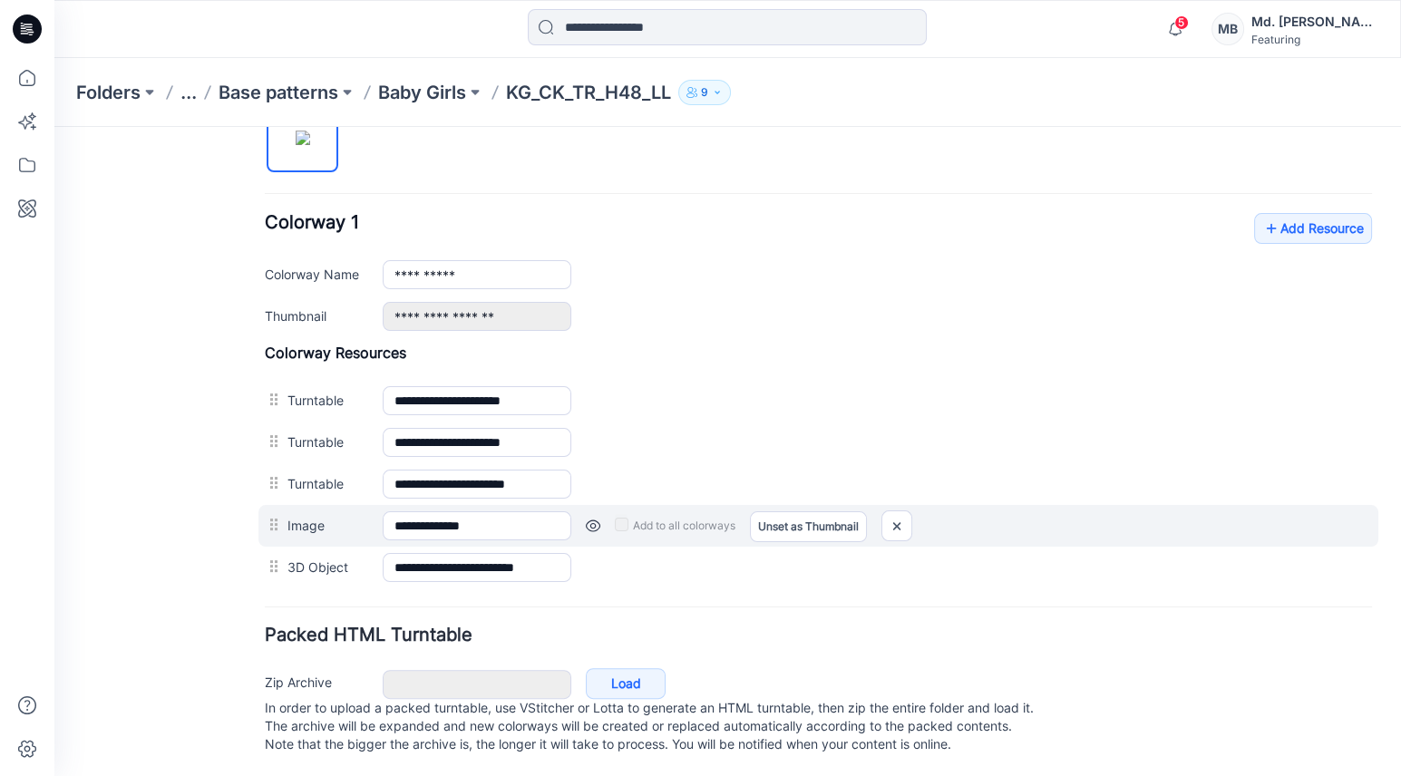
scroll to position [649, 0]
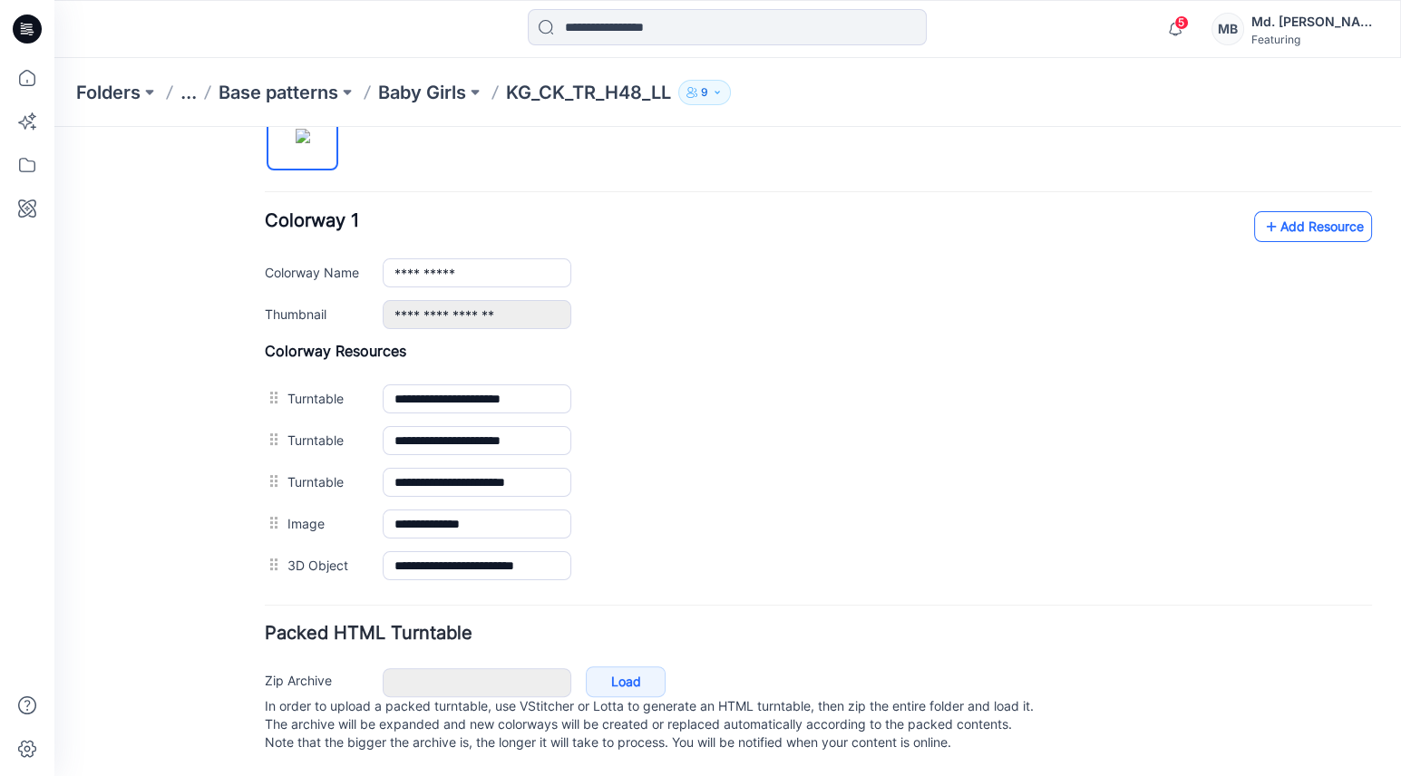
click at [1287, 218] on link "Add Resource" at bounding box center [1313, 226] width 118 height 31
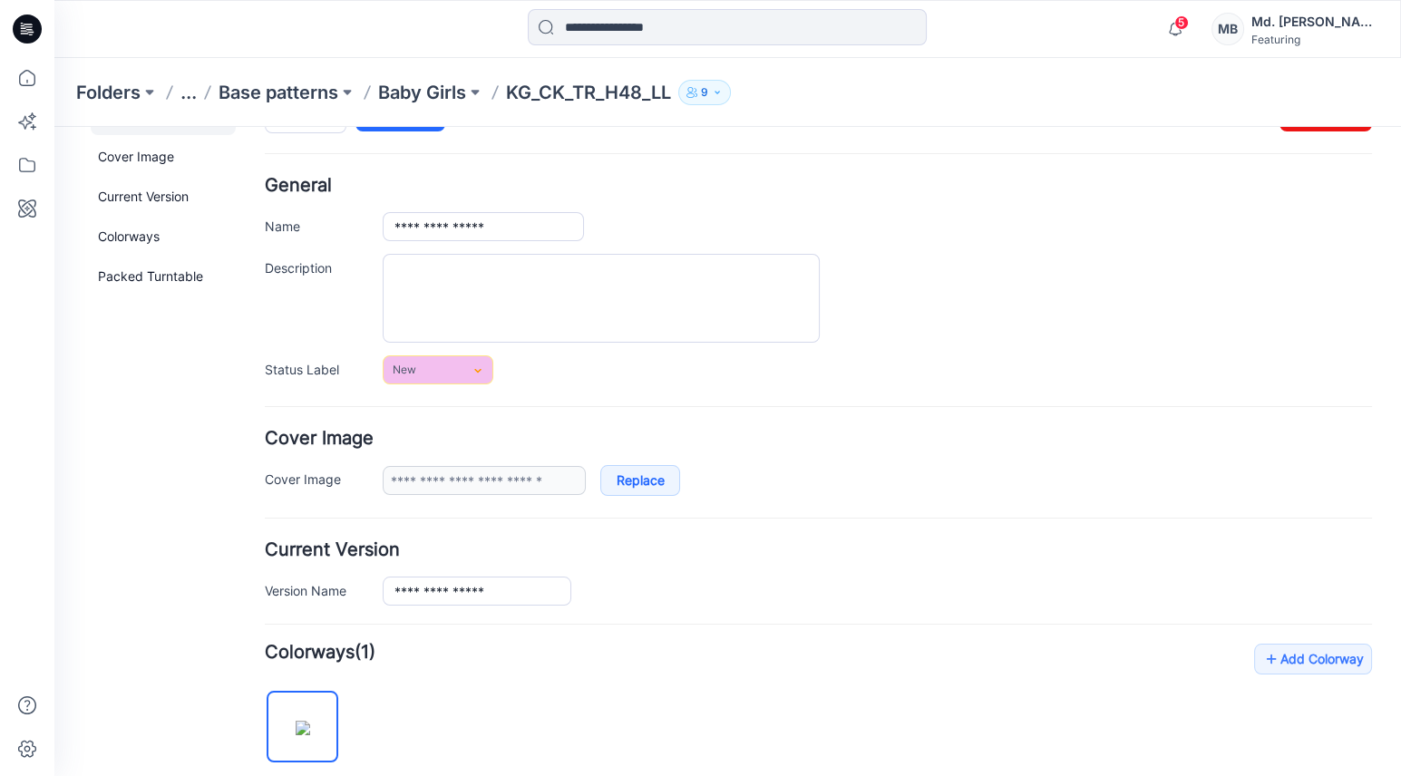
scroll to position [0, 0]
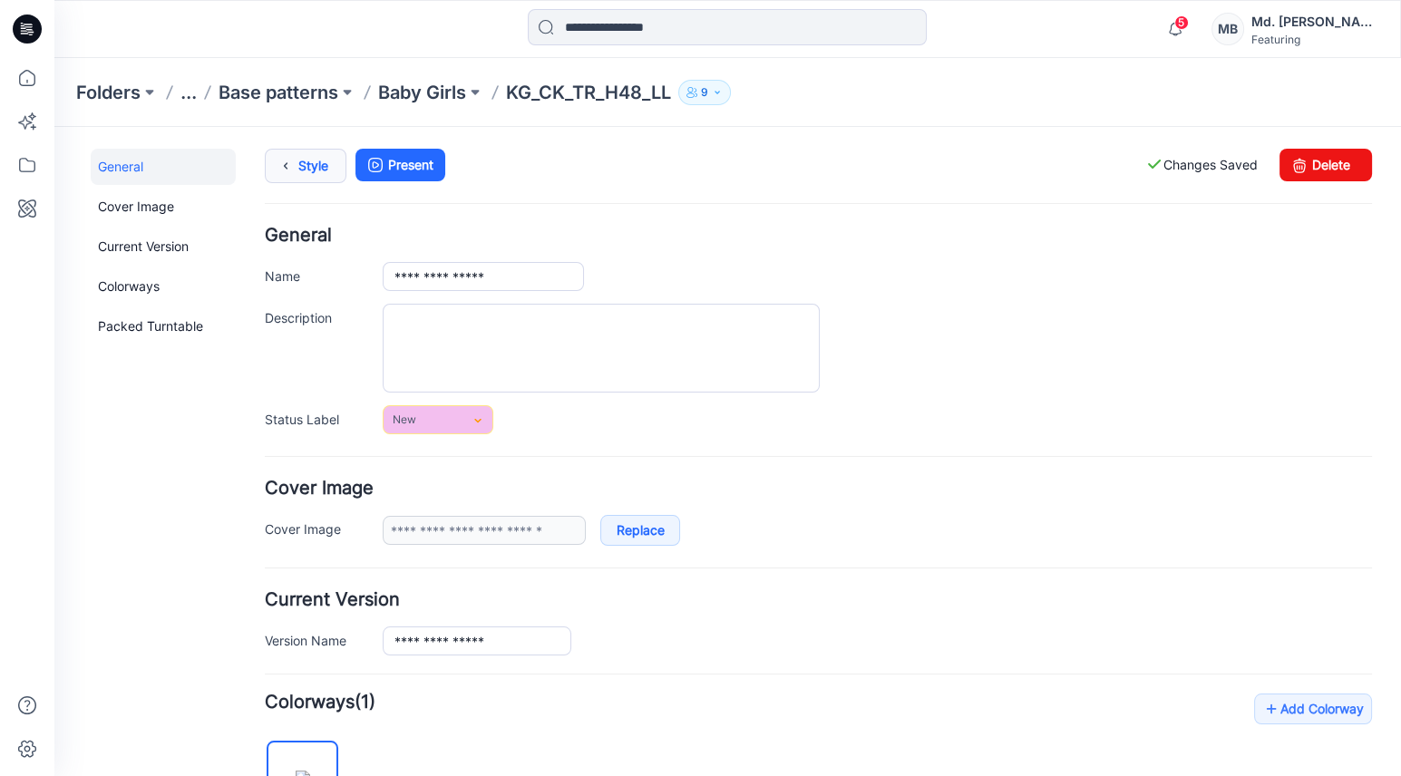
click at [295, 166] on icon at bounding box center [285, 166] width 25 height 33
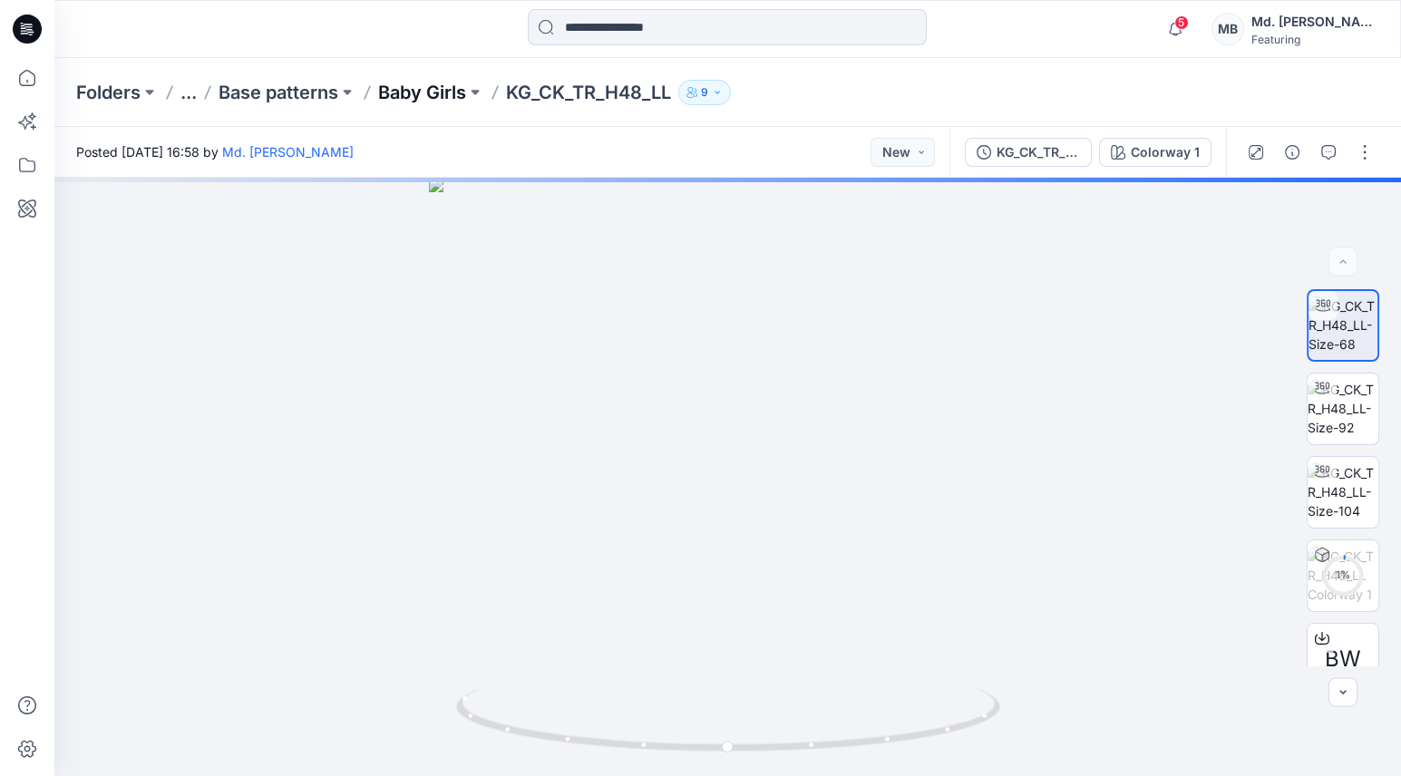
click at [431, 97] on p "Baby Girls" at bounding box center [422, 92] width 88 height 25
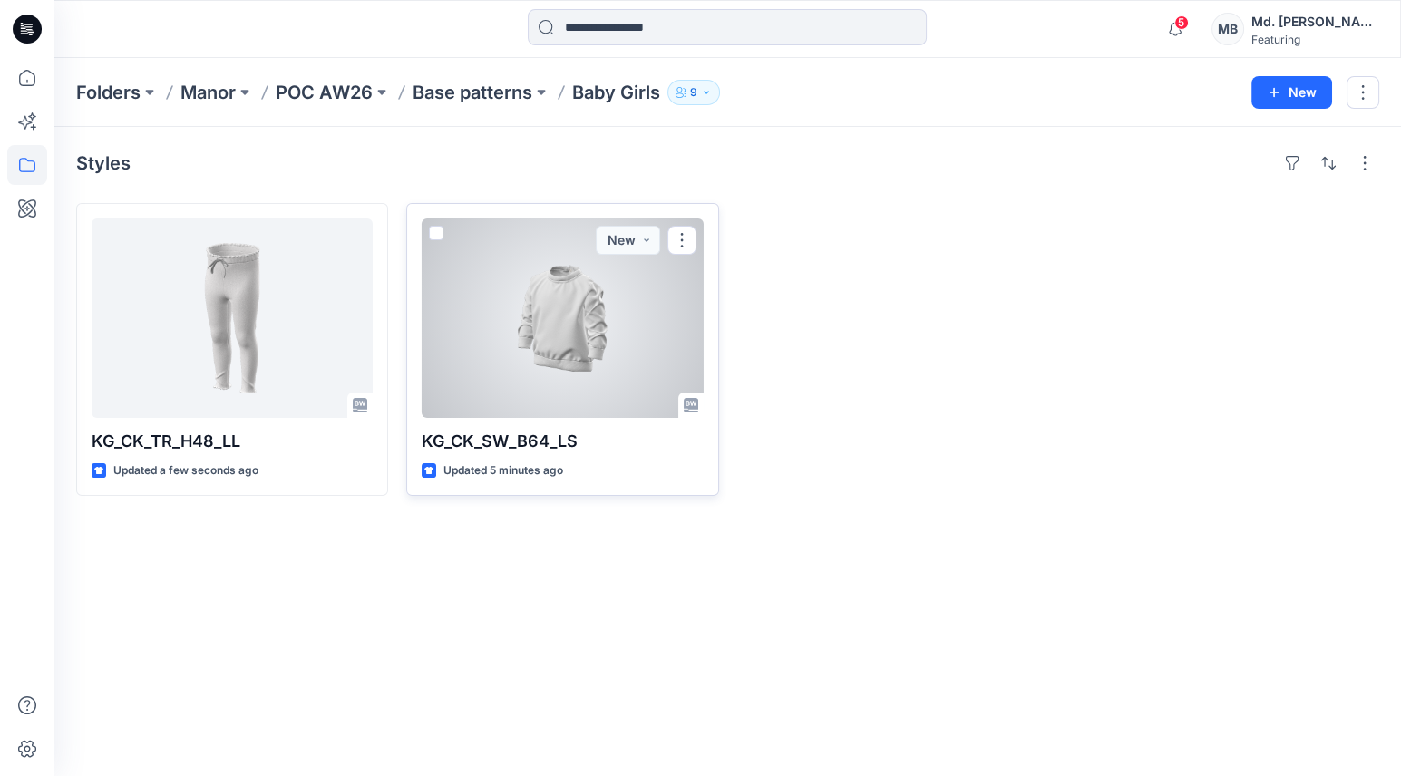
click at [537, 320] on div at bounding box center [562, 319] width 281 height 200
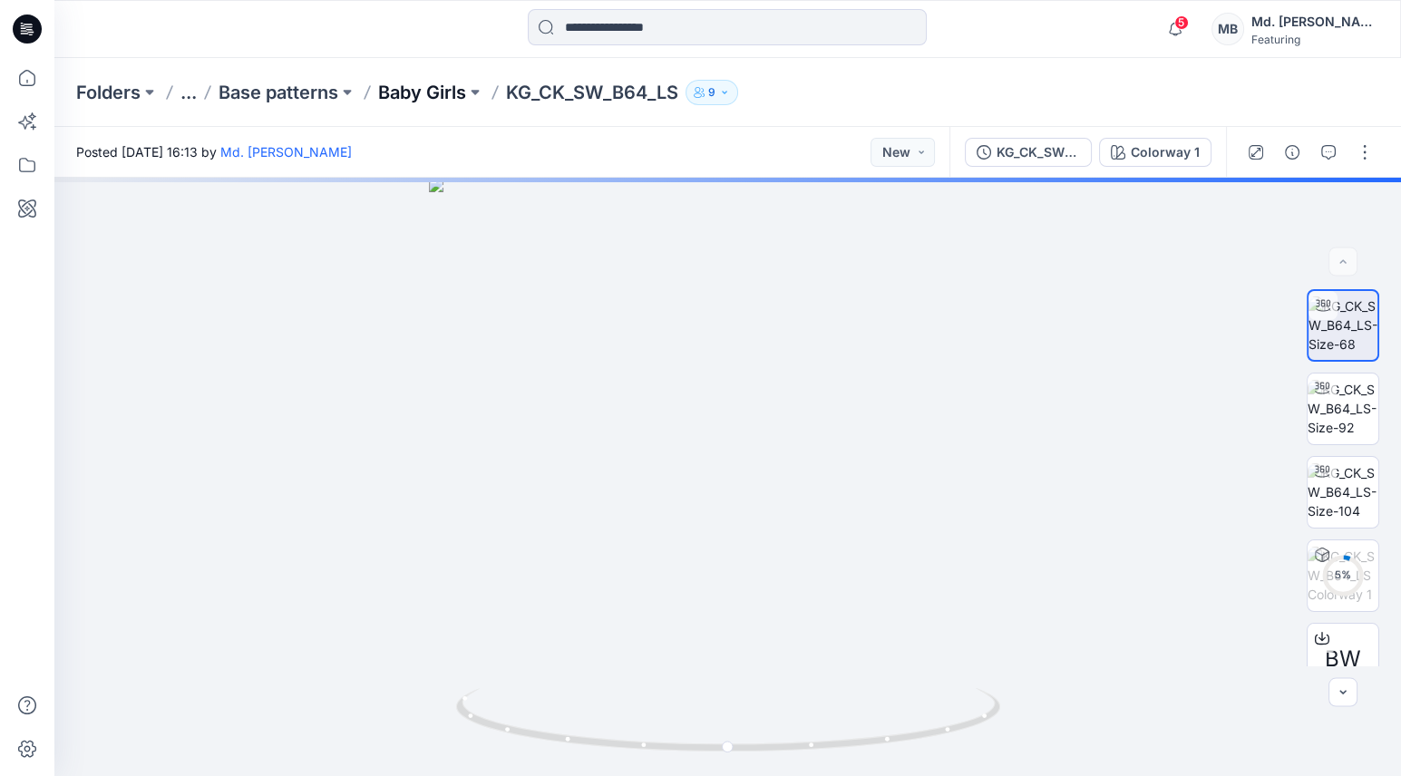
click at [438, 93] on p "Baby Girls" at bounding box center [422, 92] width 88 height 25
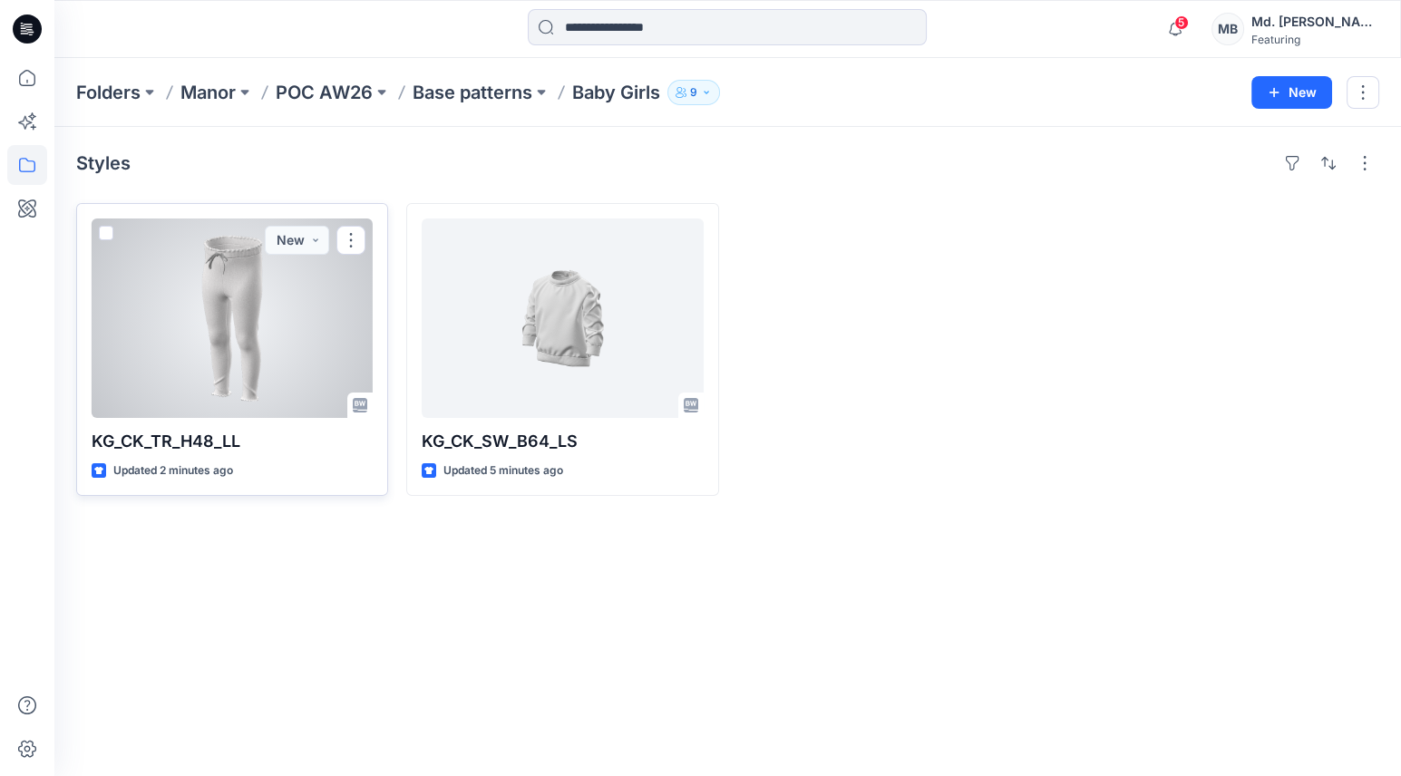
click at [274, 356] on div at bounding box center [232, 319] width 281 height 200
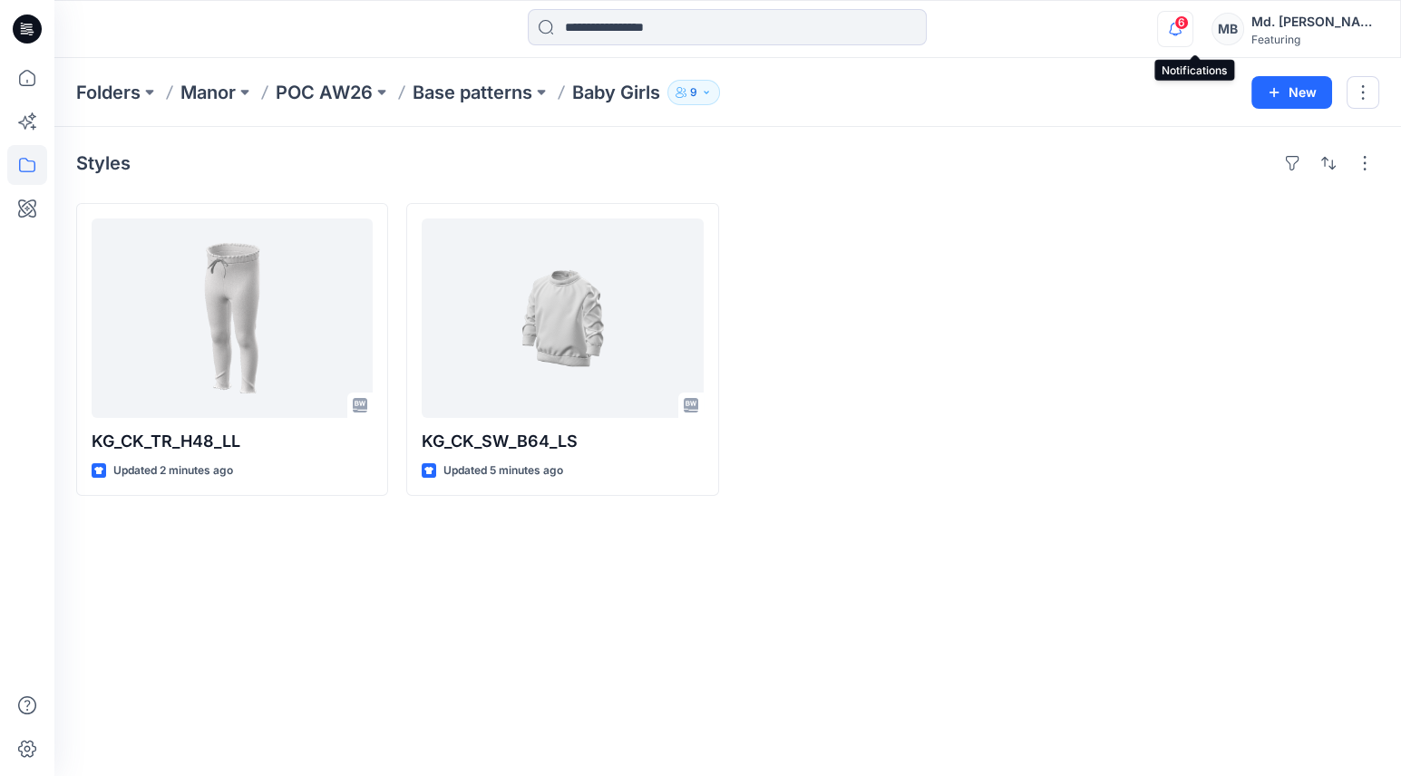
click at [1182, 24] on icon "button" at bounding box center [1175, 29] width 13 height 12
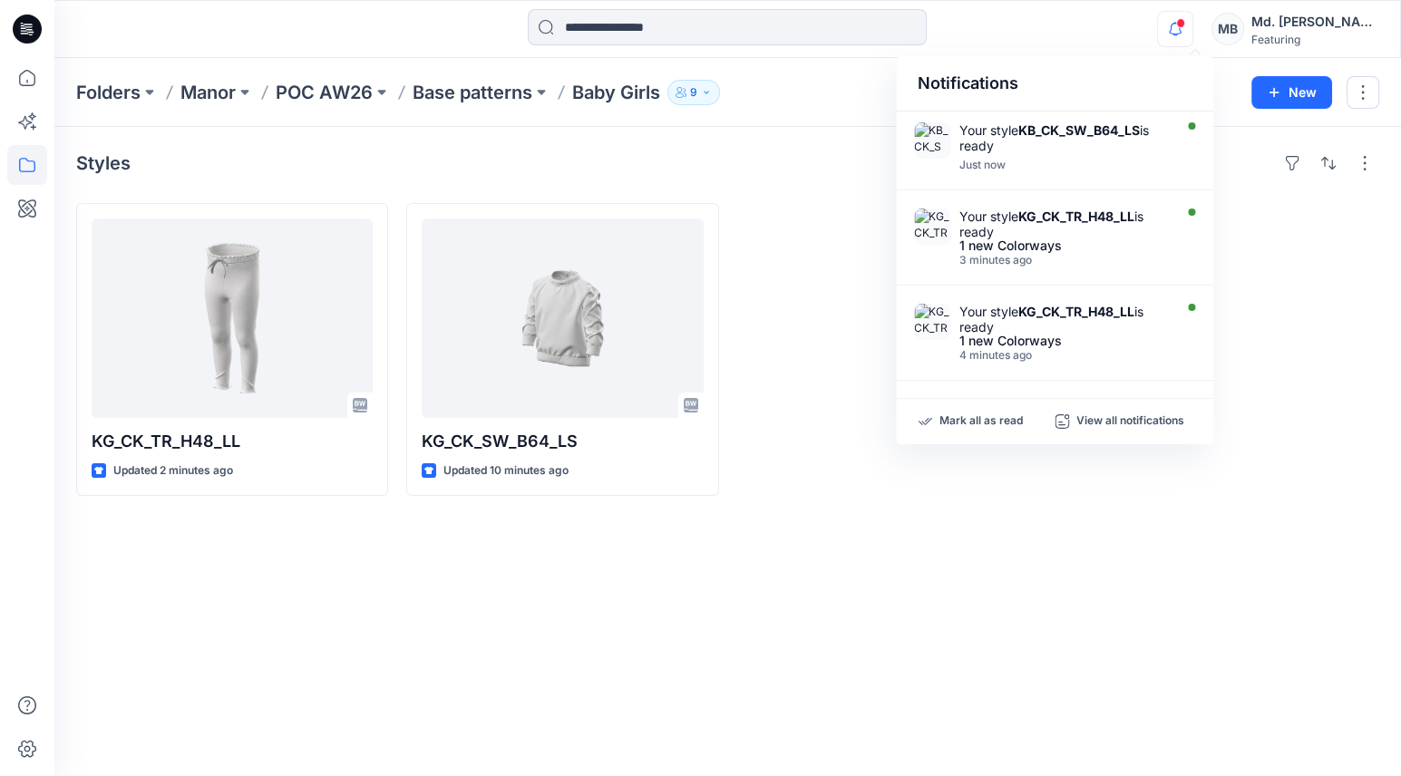
click at [605, 599] on div "Styles KG_CK_TR_H48_LL Updated 2 minutes ago KG_CK_SW_B64_LS Updated 10 minutes…" at bounding box center [727, 451] width 1347 height 649
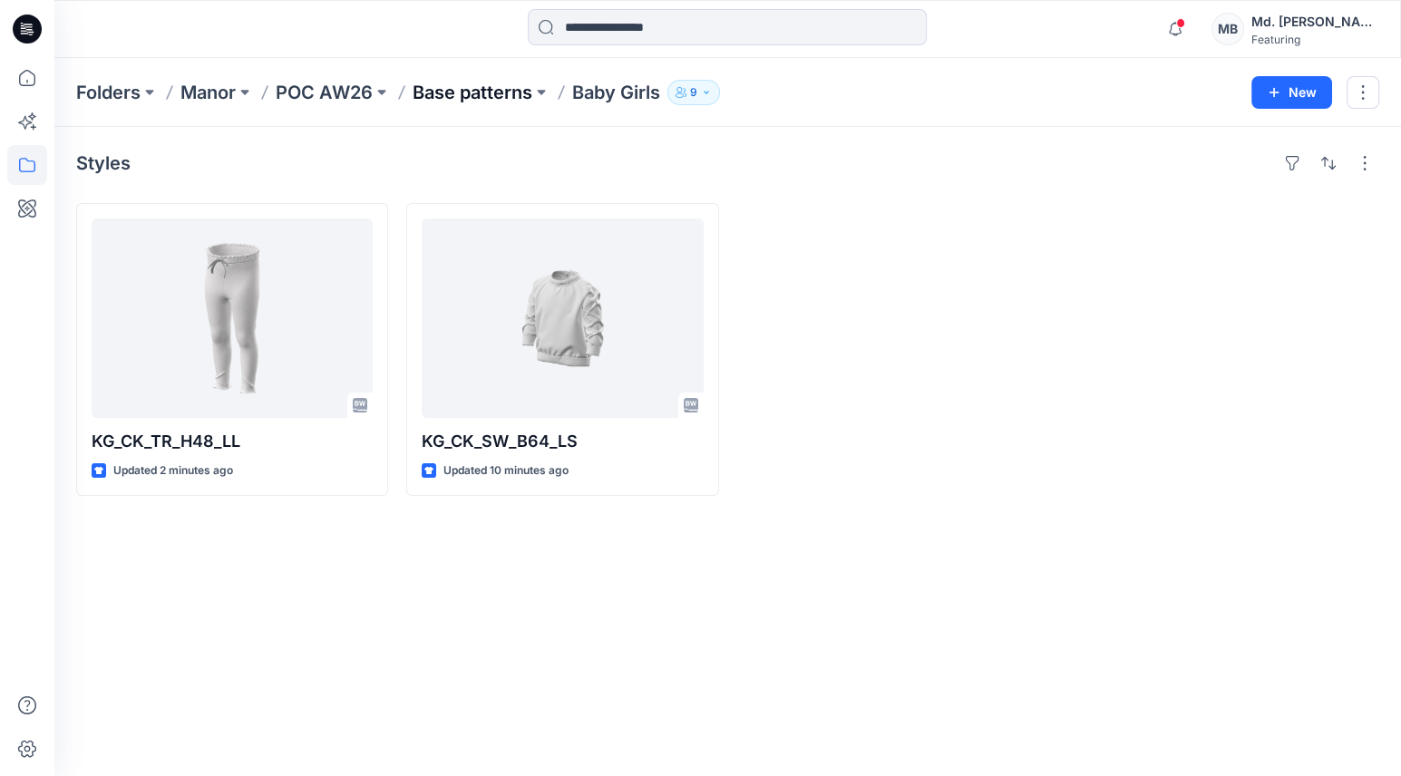
click at [491, 83] on p "Base patterns" at bounding box center [473, 92] width 120 height 25
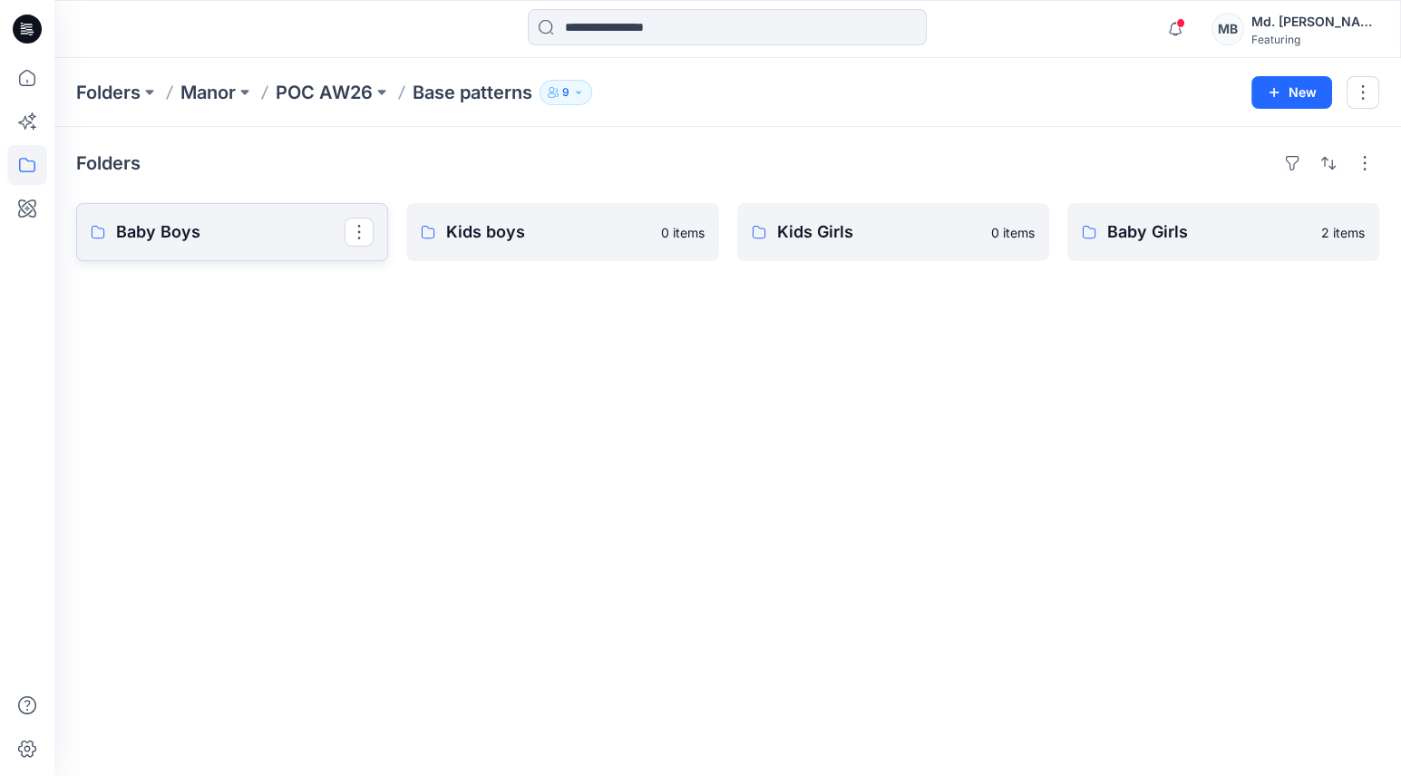
click at [180, 234] on p "Baby Boys" at bounding box center [230, 231] width 229 height 25
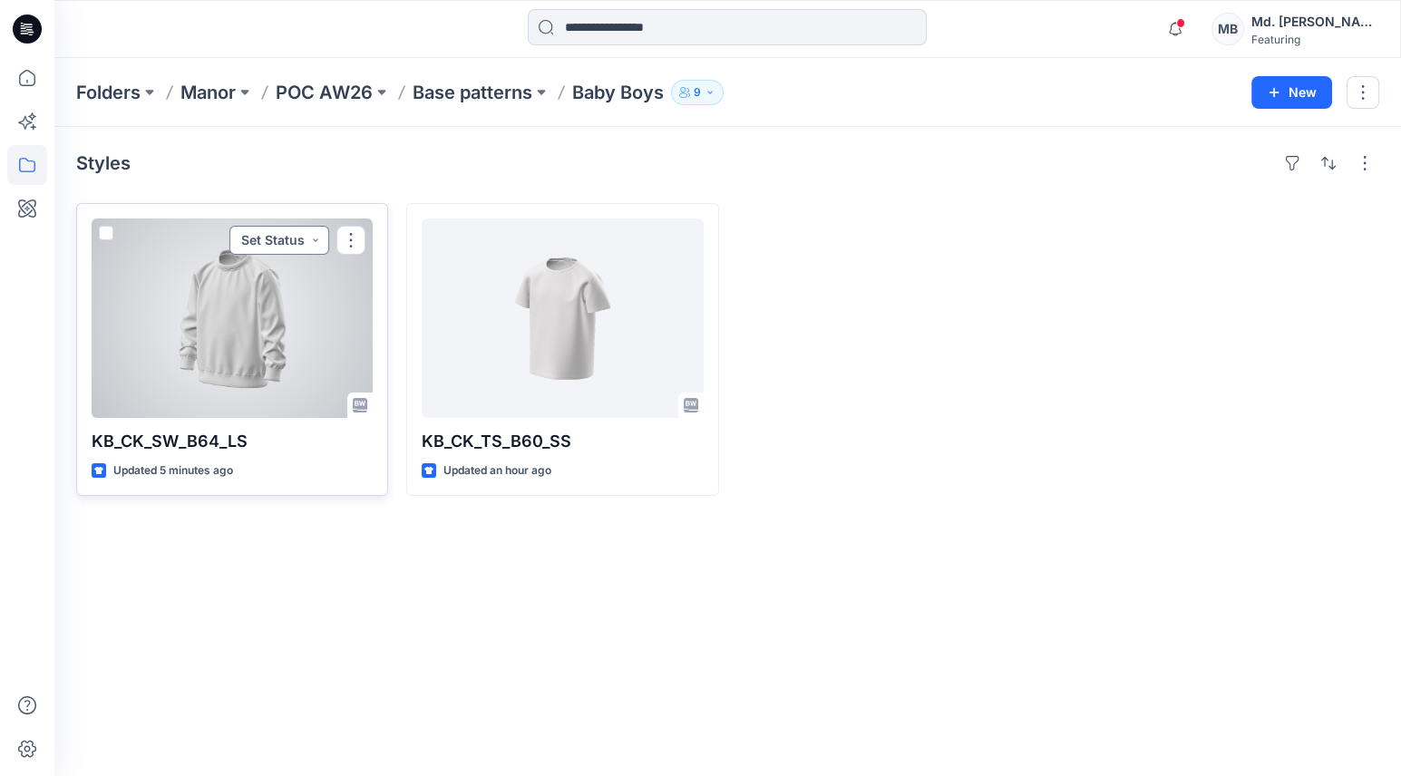
click at [283, 240] on button "Set Status" at bounding box center [279, 240] width 100 height 29
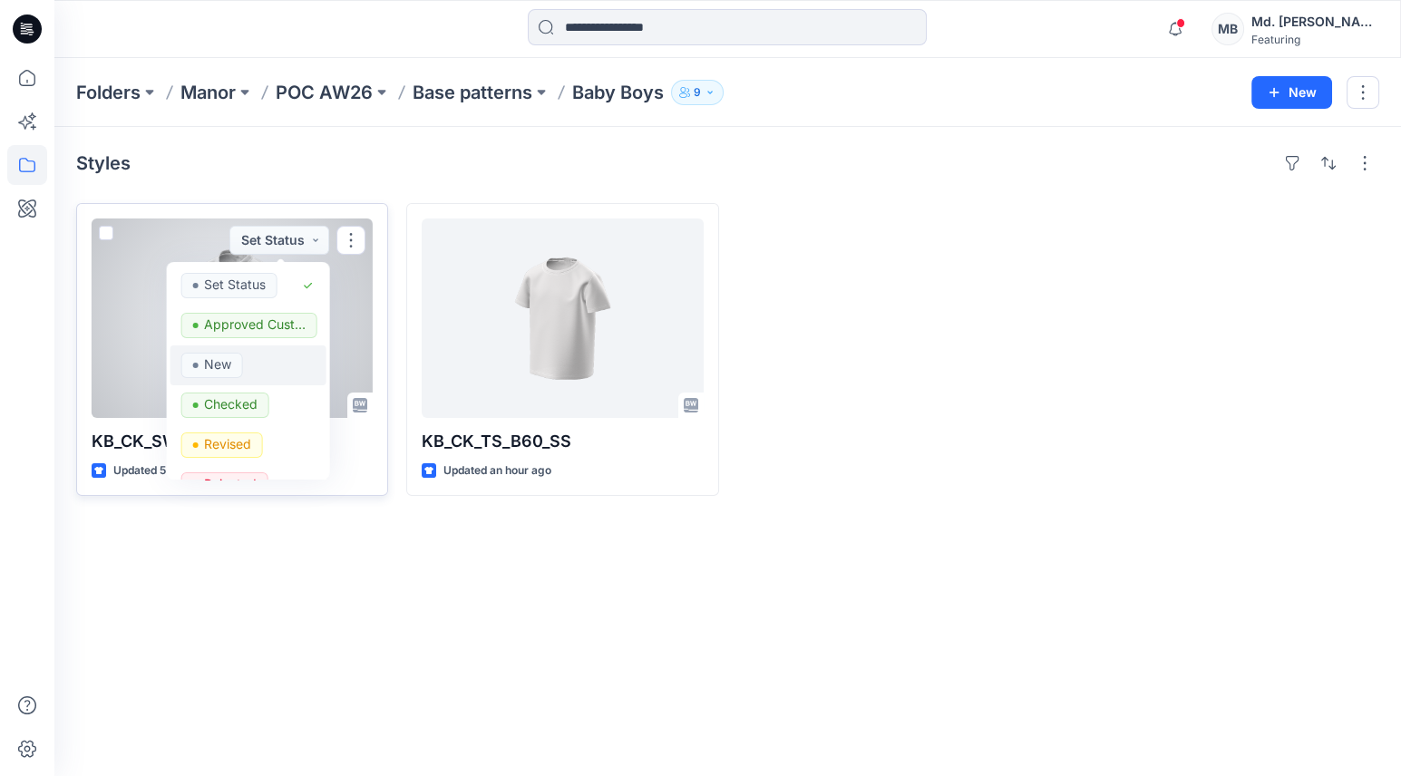
click at [232, 366] on span "New" at bounding box center [212, 365] width 62 height 25
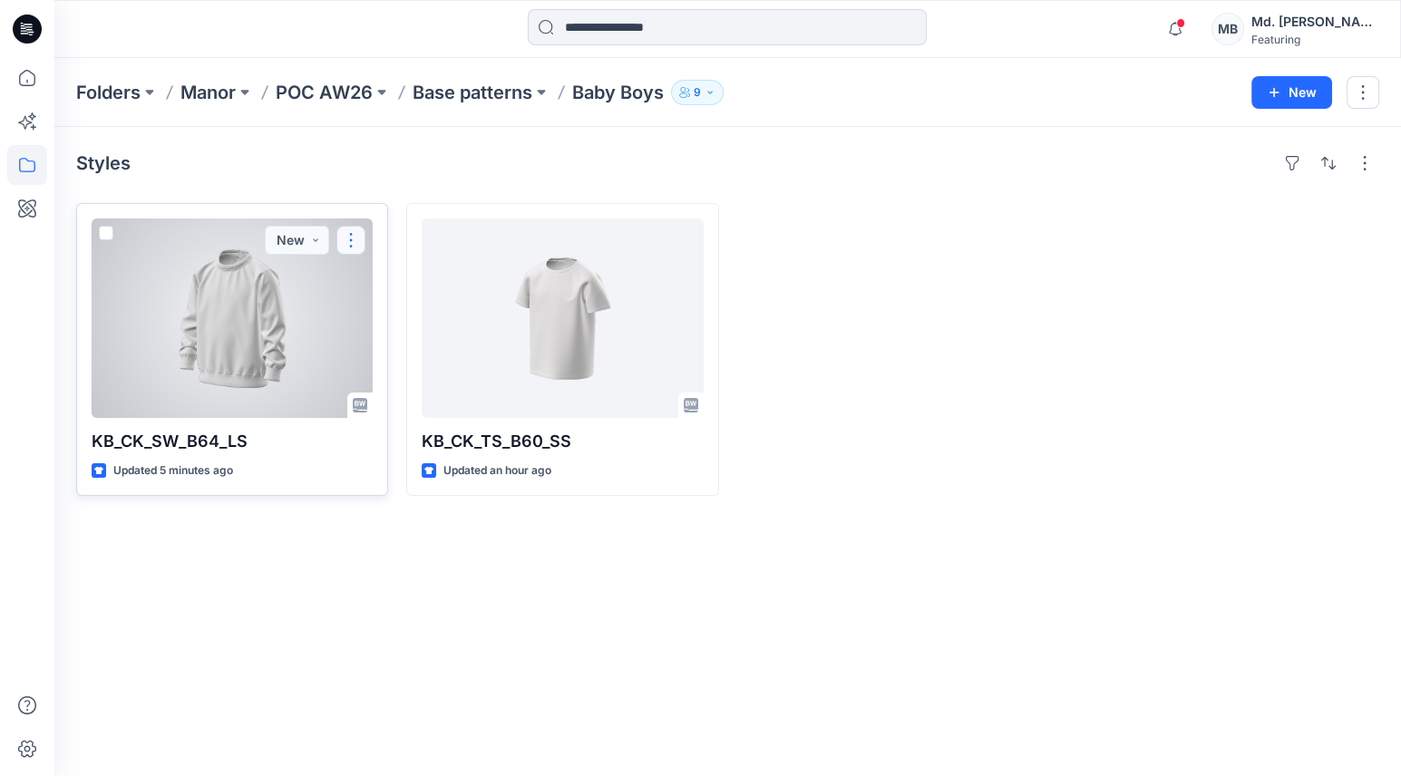
click at [351, 236] on button "button" at bounding box center [350, 240] width 29 height 29
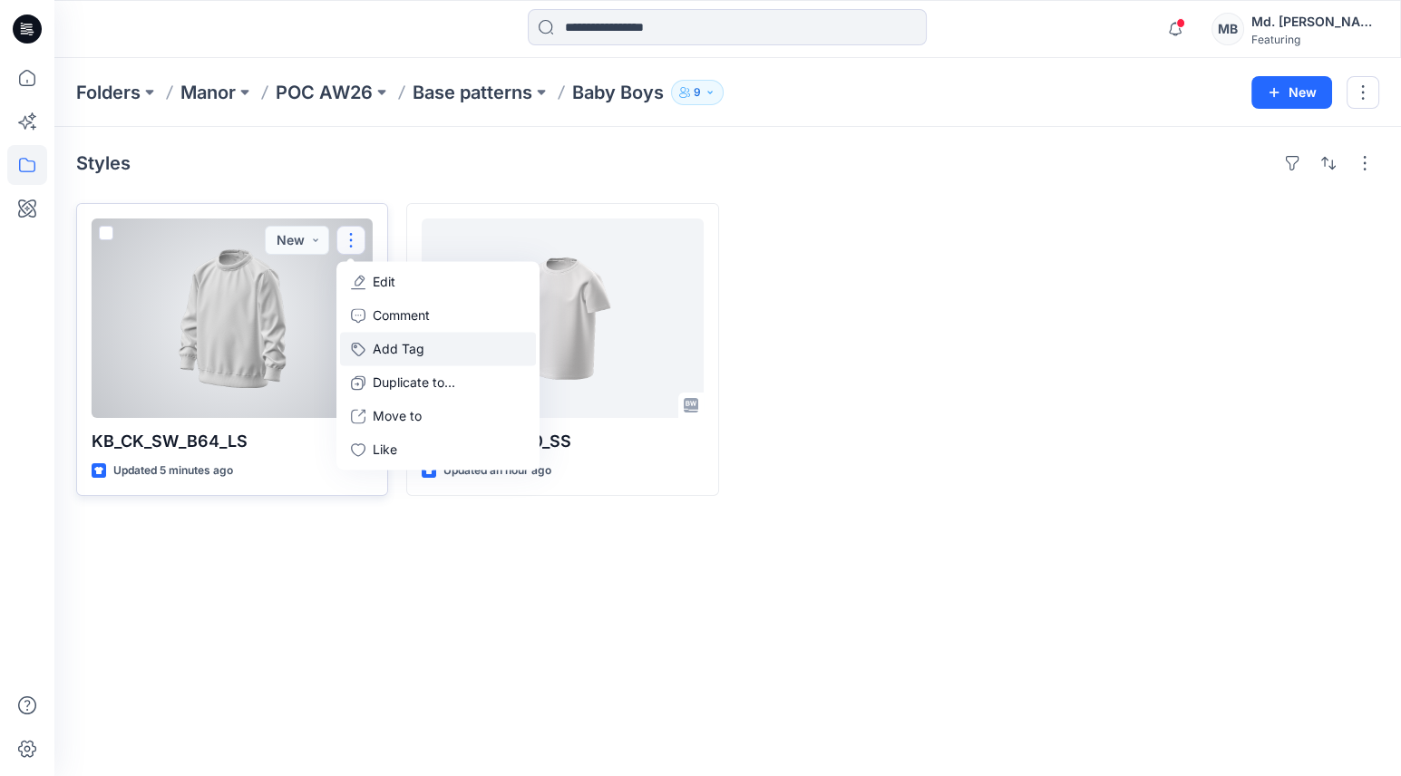
click at [386, 346] on button "Add Tag" at bounding box center [438, 349] width 196 height 34
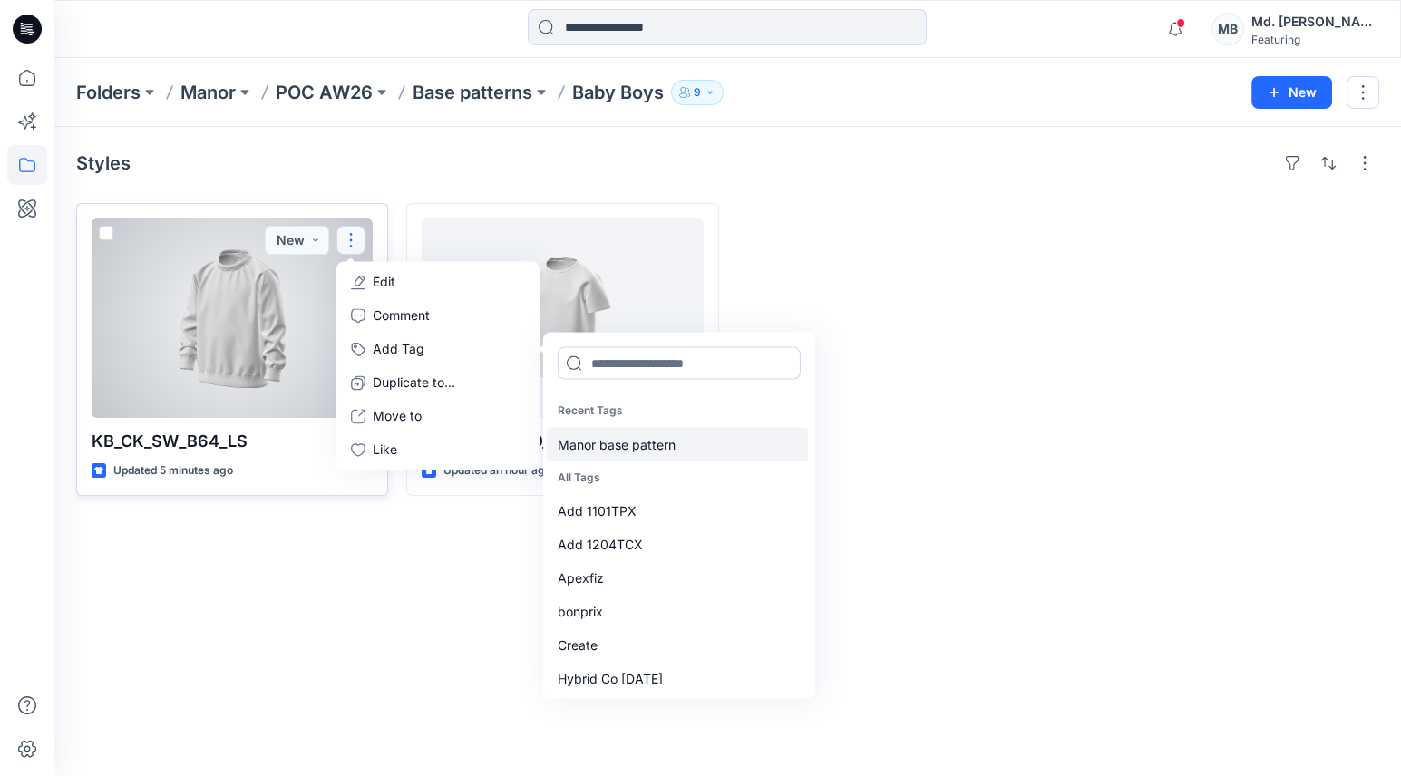
click at [649, 442] on div "Manor base pattern" at bounding box center [677, 444] width 261 height 34
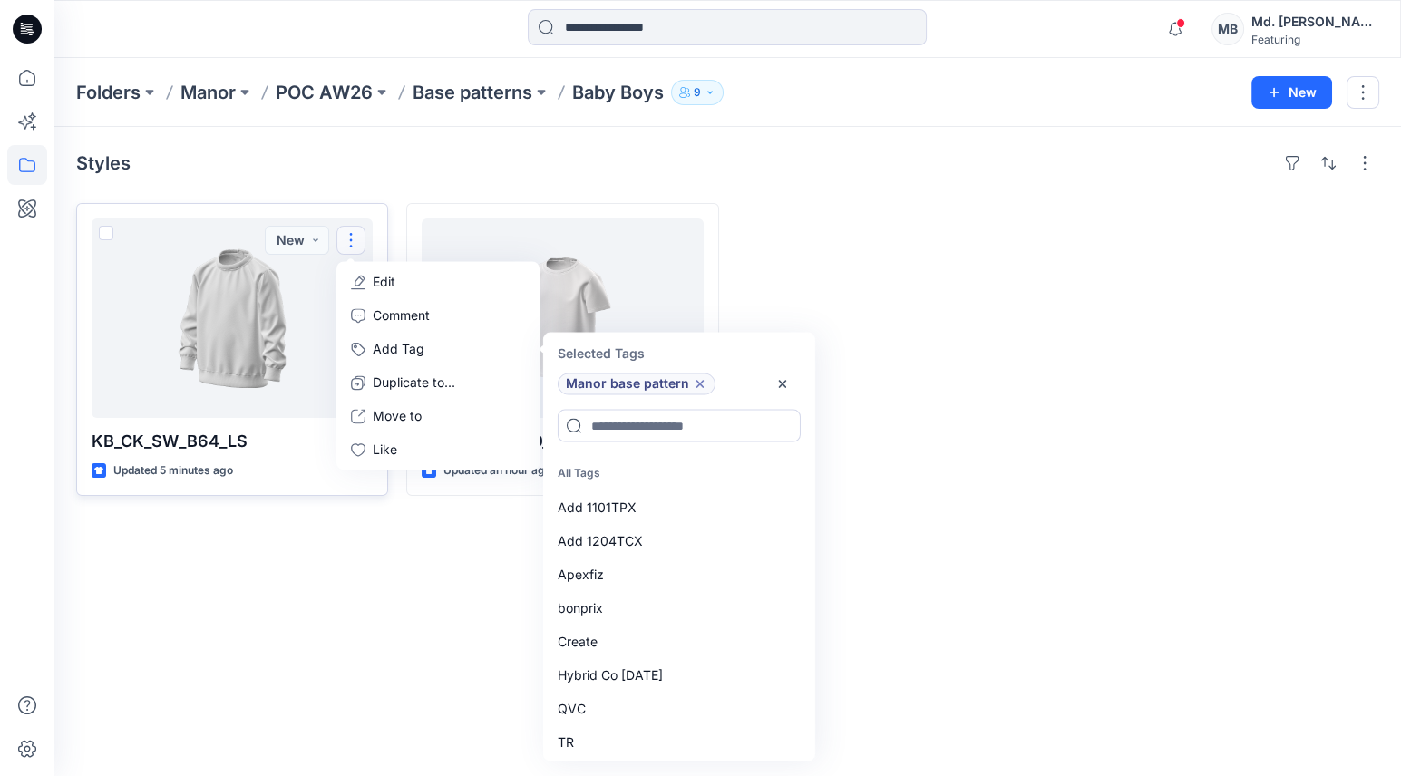
click at [1021, 420] on div at bounding box center [893, 349] width 312 height 293
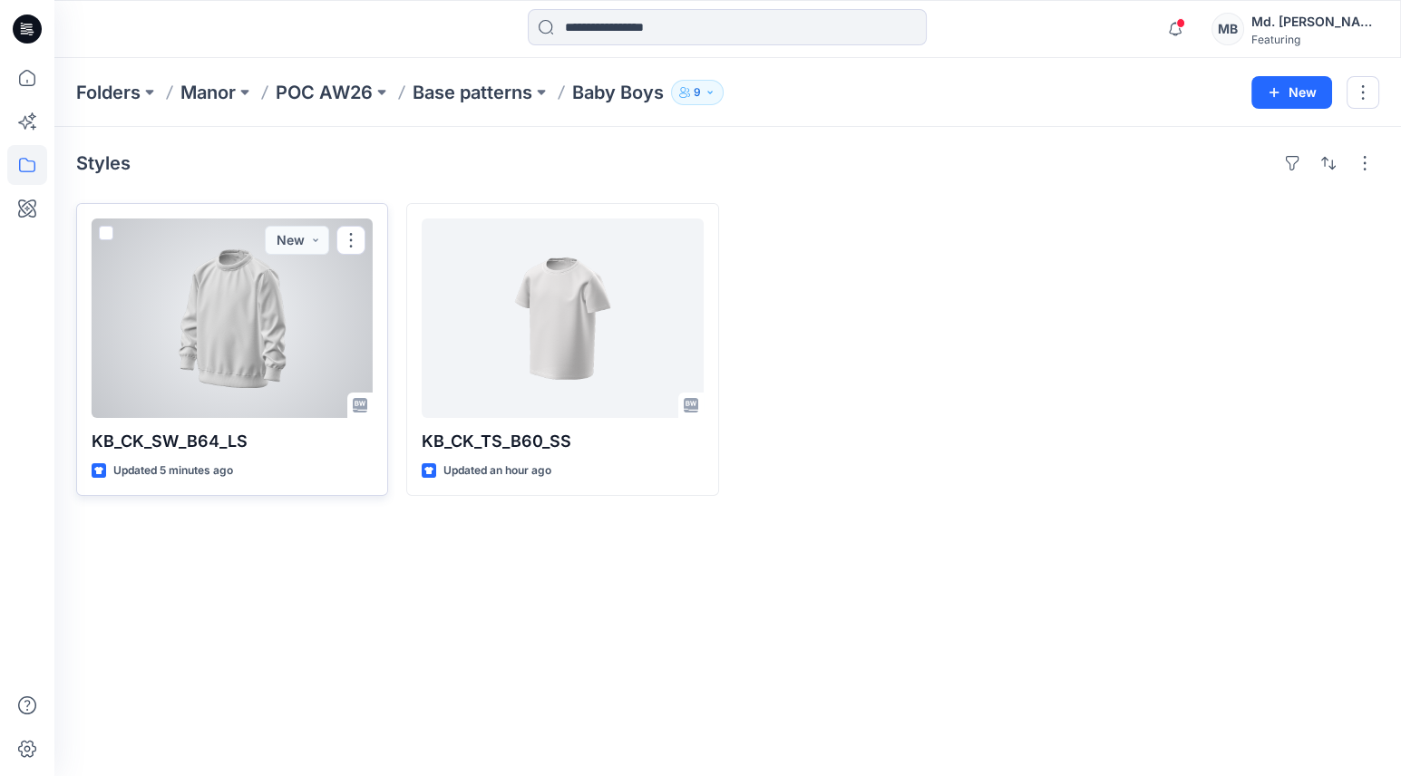
click at [247, 368] on div at bounding box center [232, 319] width 281 height 200
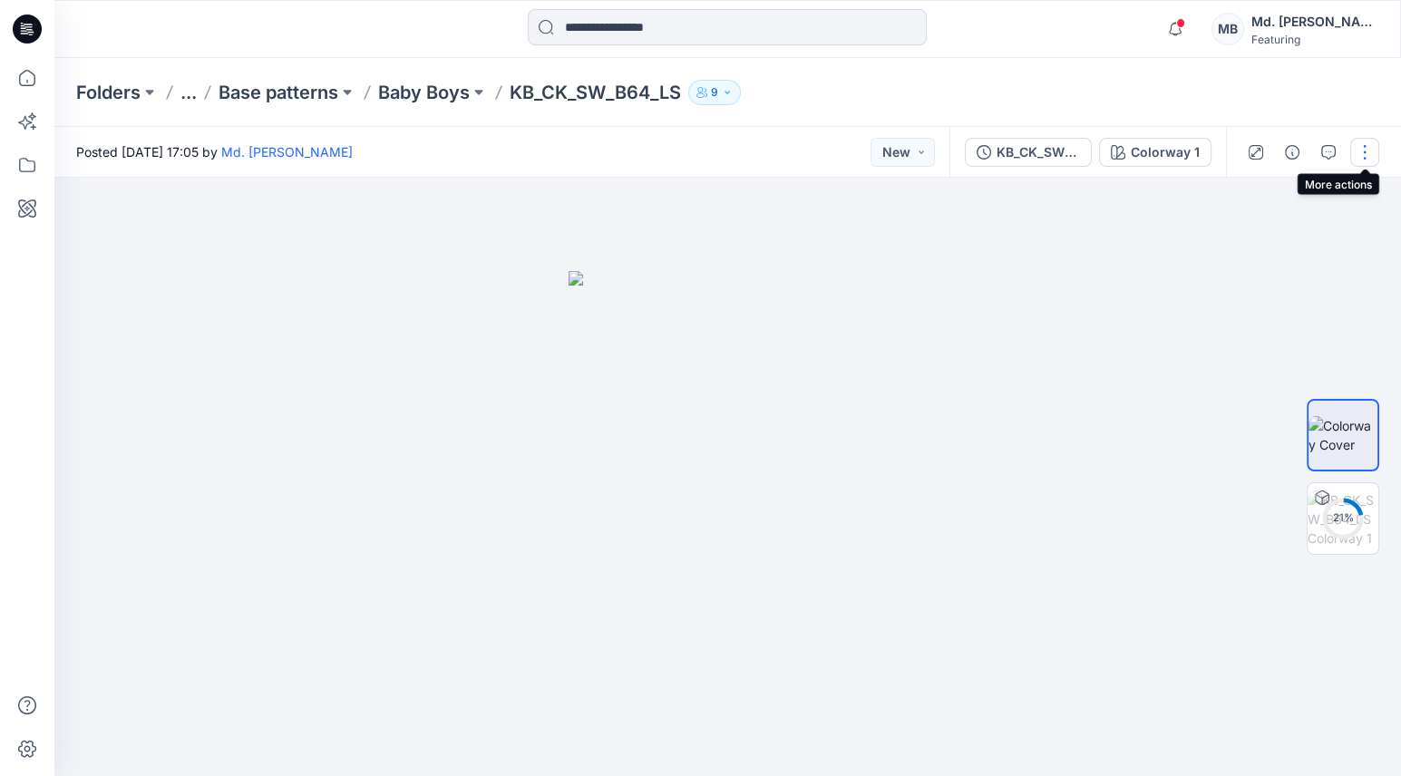
click at [1360, 145] on button "button" at bounding box center [1364, 152] width 29 height 29
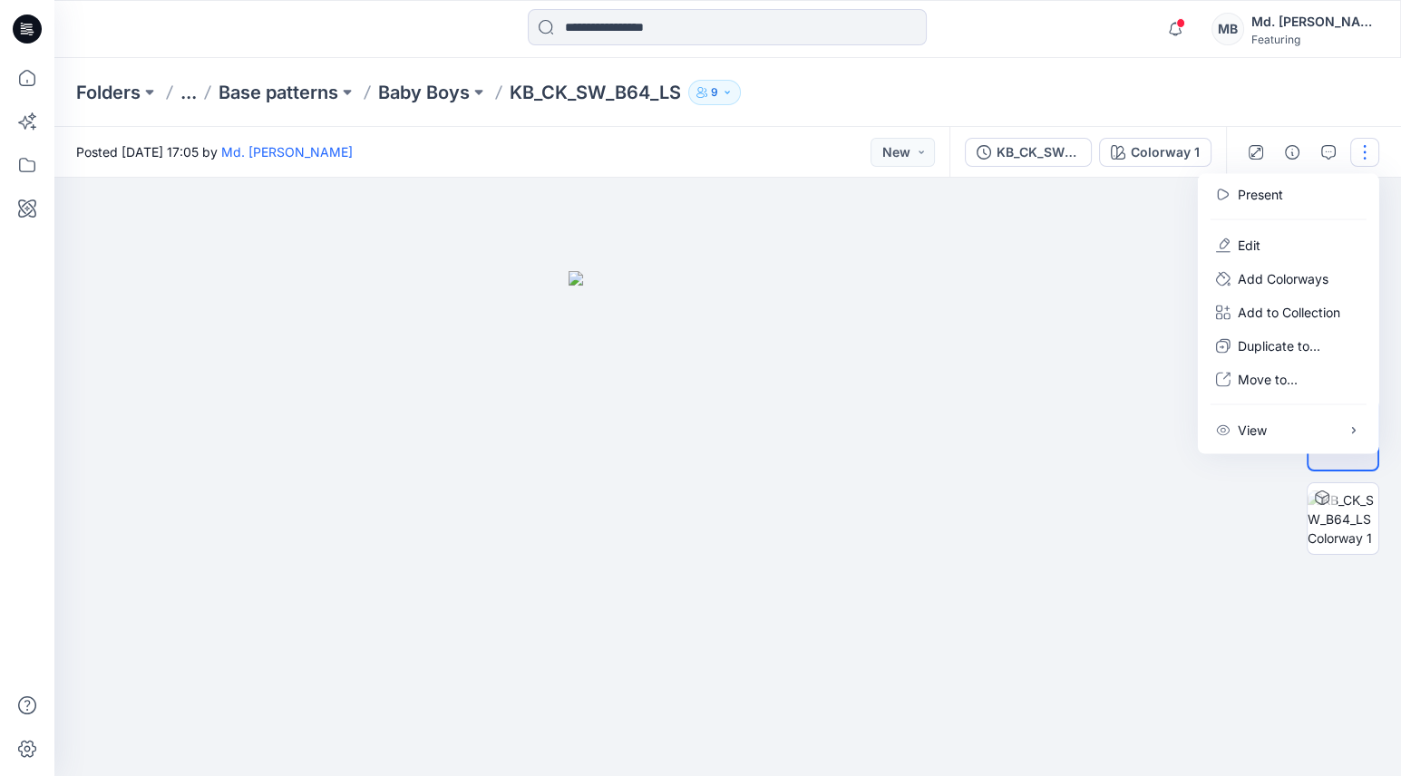
click at [1319, 104] on div "Folders ... Base patterns Baby Boys KB_CK_SW_B64_LS 9" at bounding box center [727, 92] width 1347 height 69
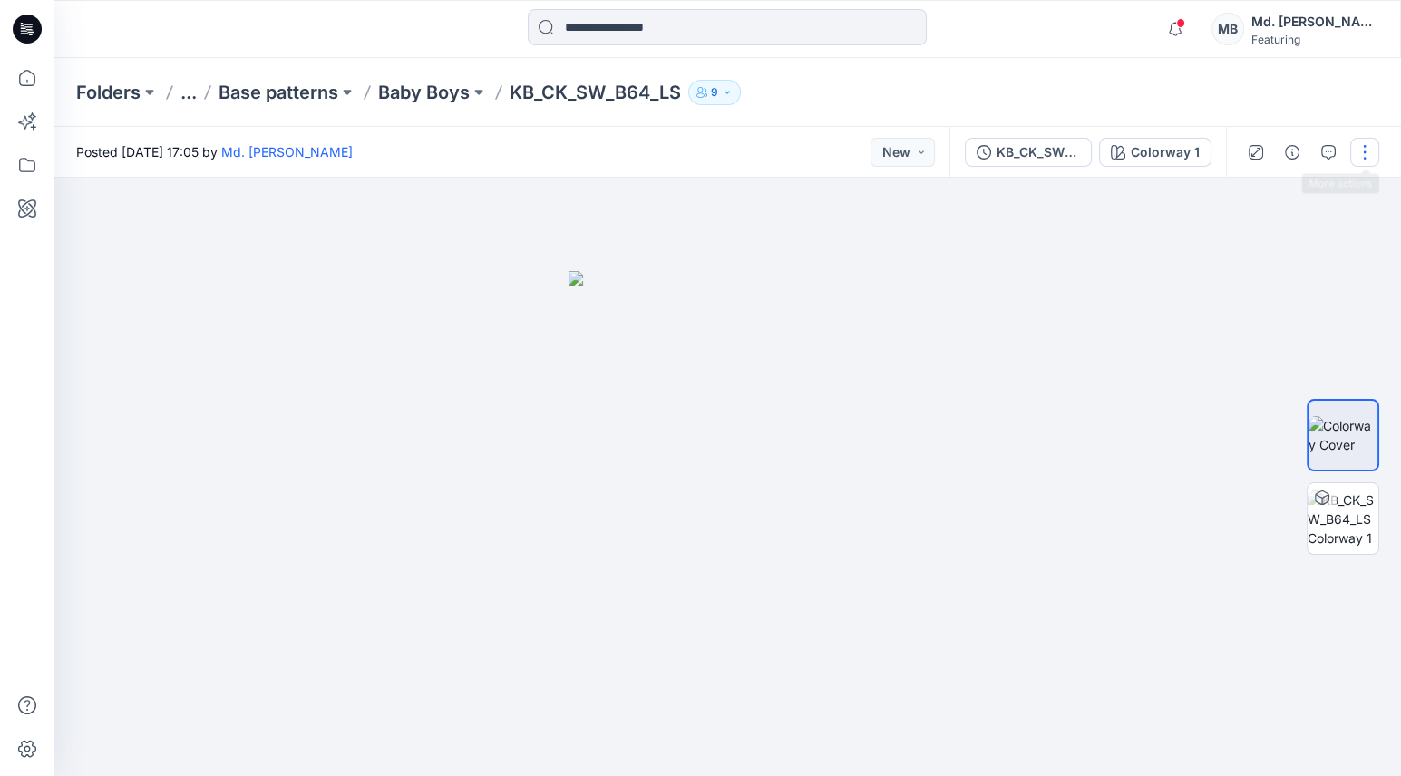
click at [1359, 156] on button "button" at bounding box center [1364, 152] width 29 height 29
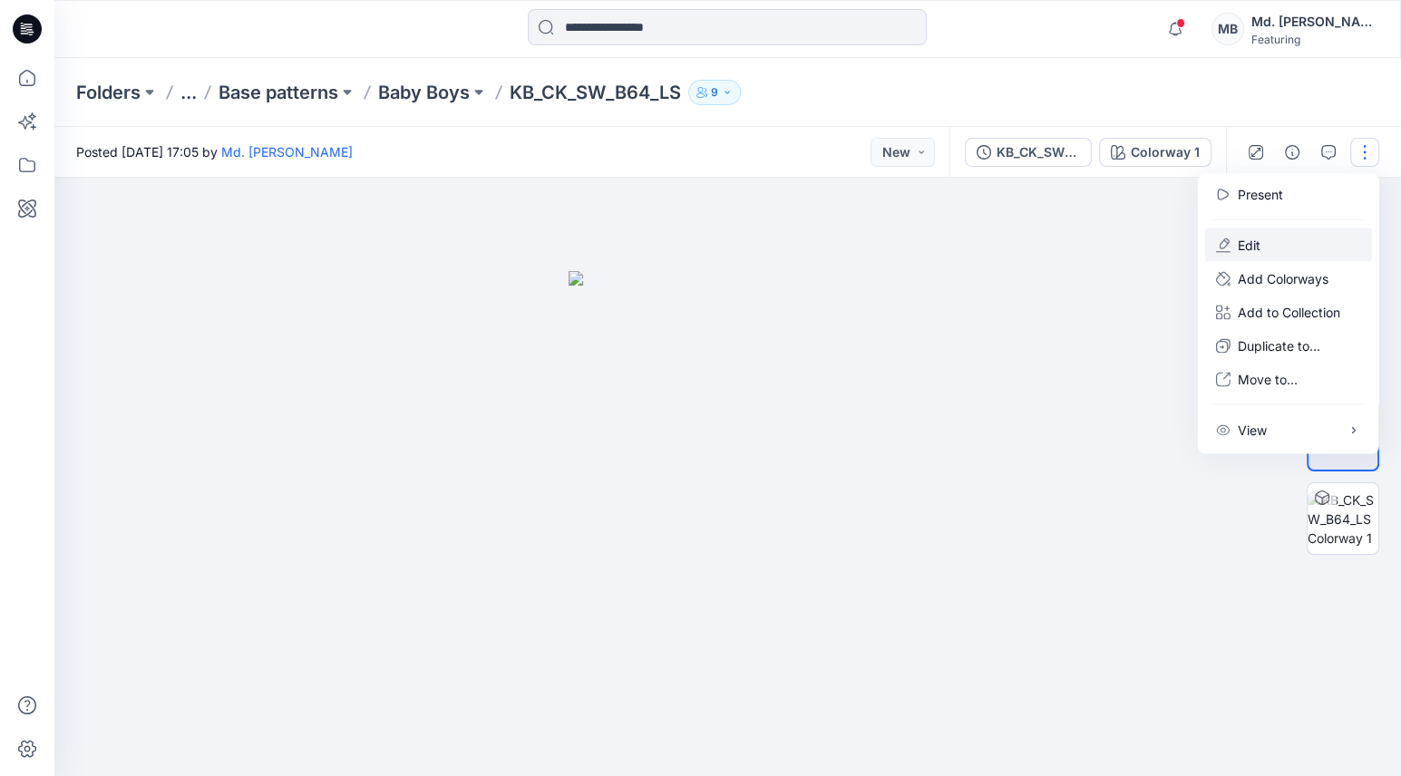
click at [1242, 241] on p "Edit" at bounding box center [1249, 245] width 23 height 19
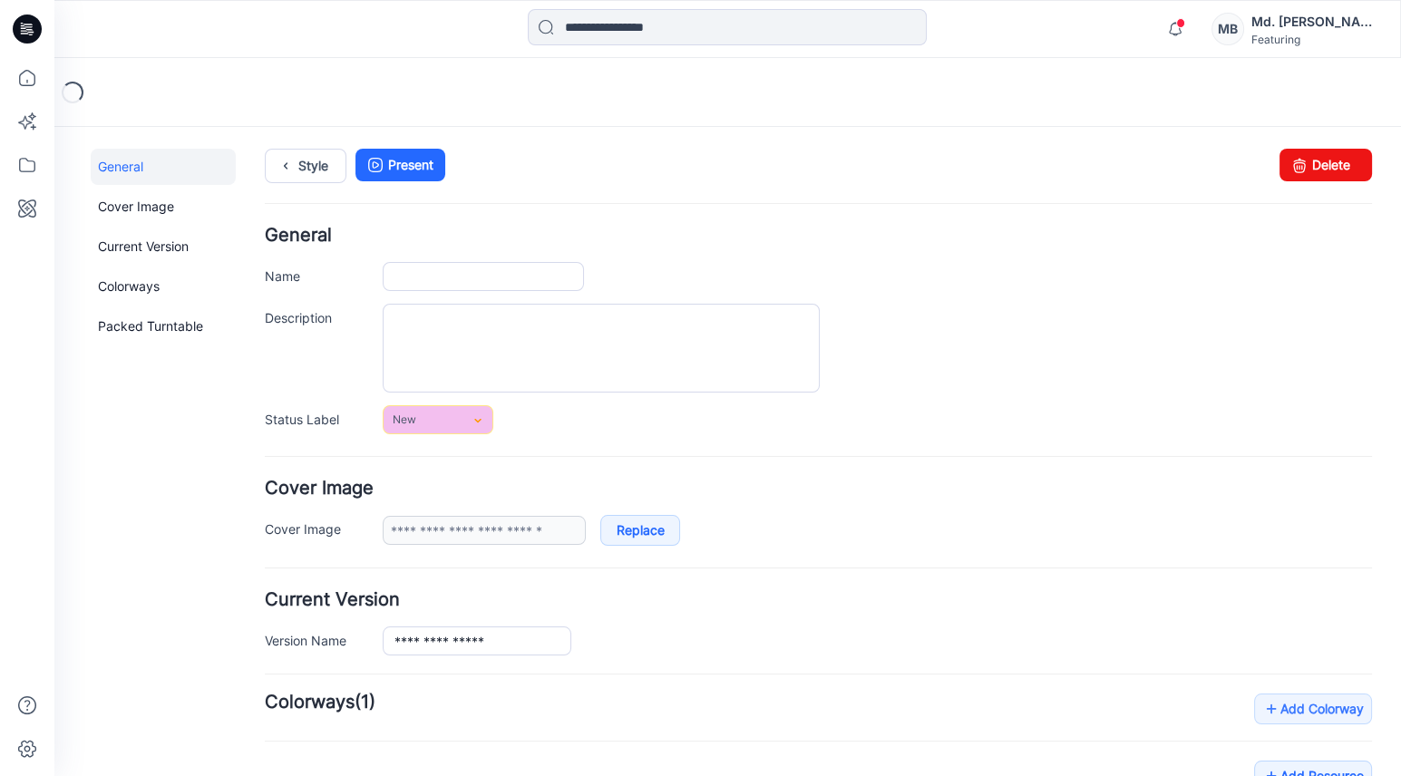
type input "**********"
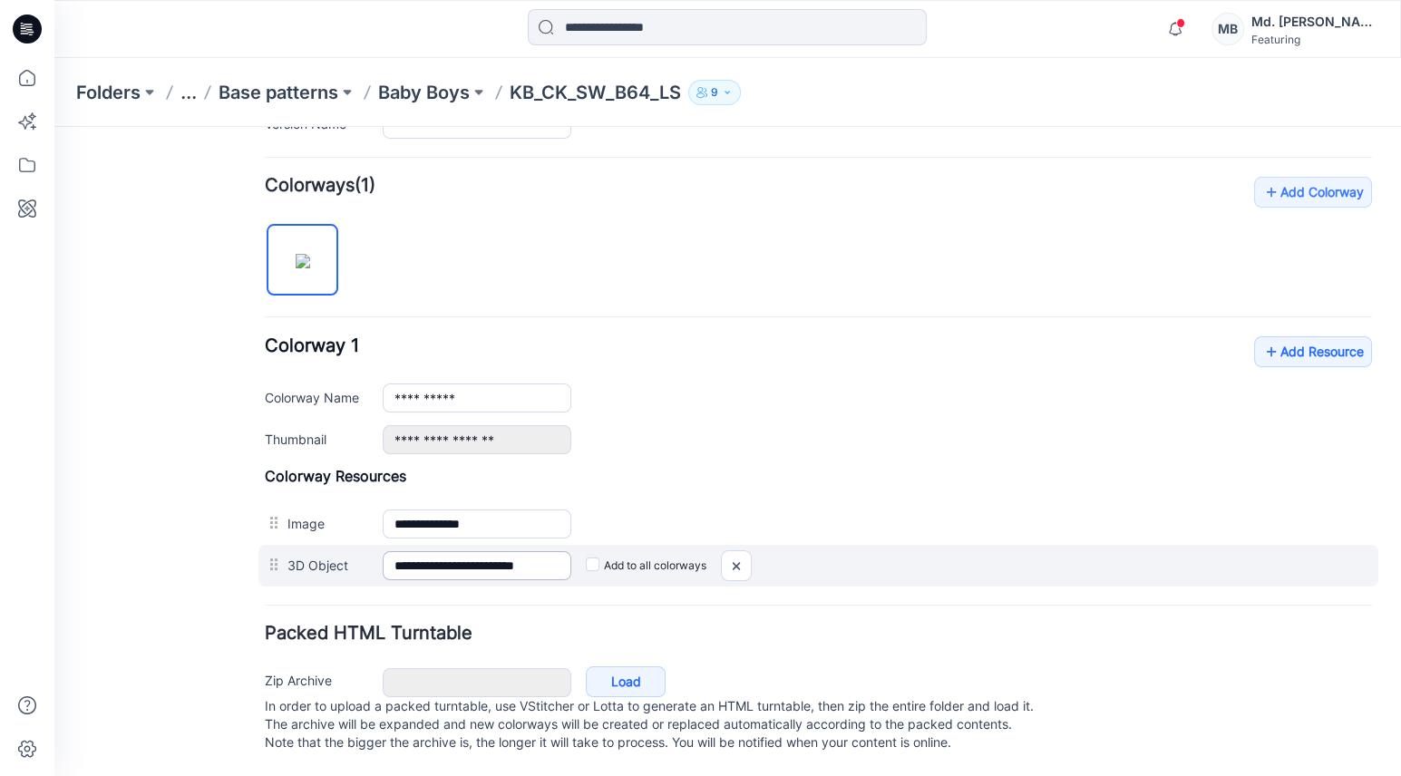
scroll to position [527, 0]
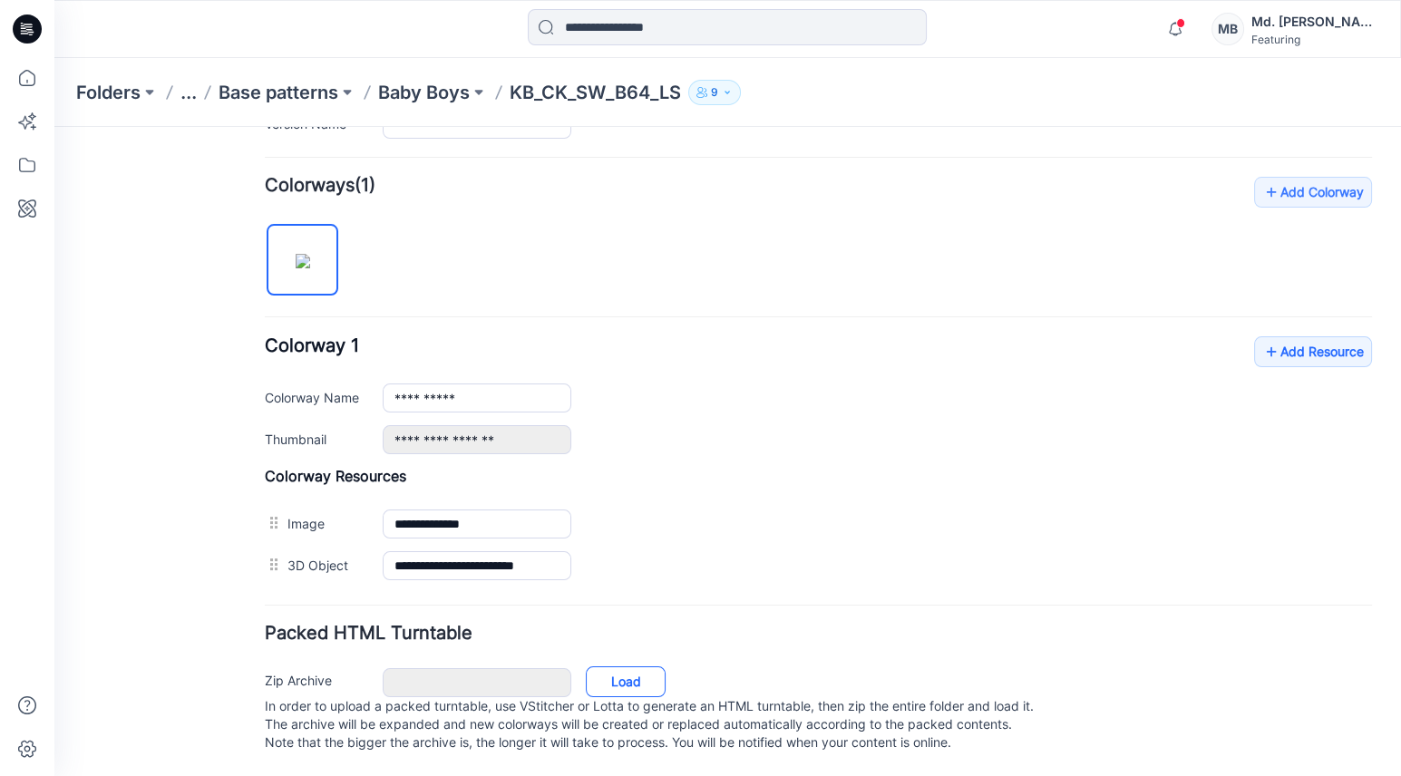
click at [620, 667] on link "Load" at bounding box center [626, 682] width 80 height 31
click at [638, 669] on link "Load" at bounding box center [626, 682] width 80 height 31
click at [636, 667] on link "Load" at bounding box center [626, 682] width 80 height 31
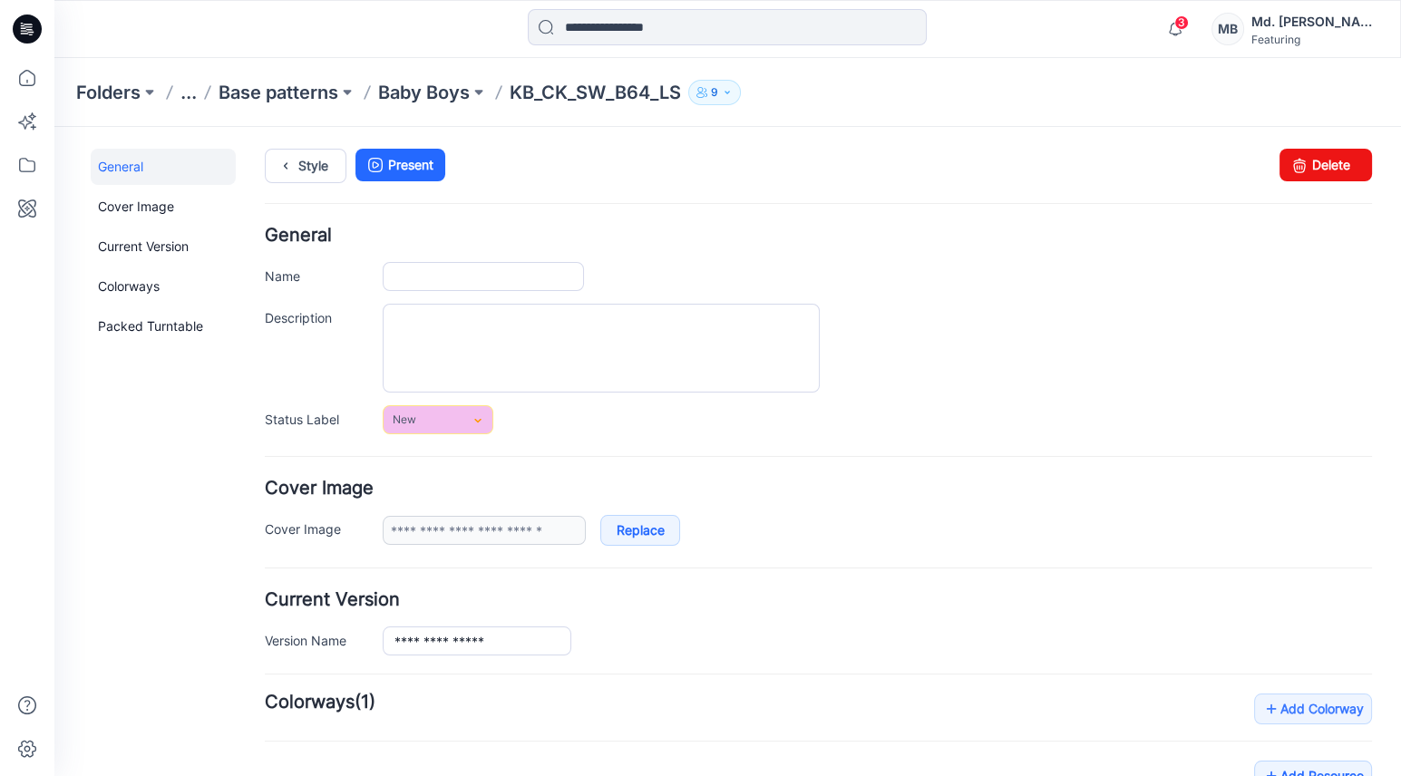
type input "**********"
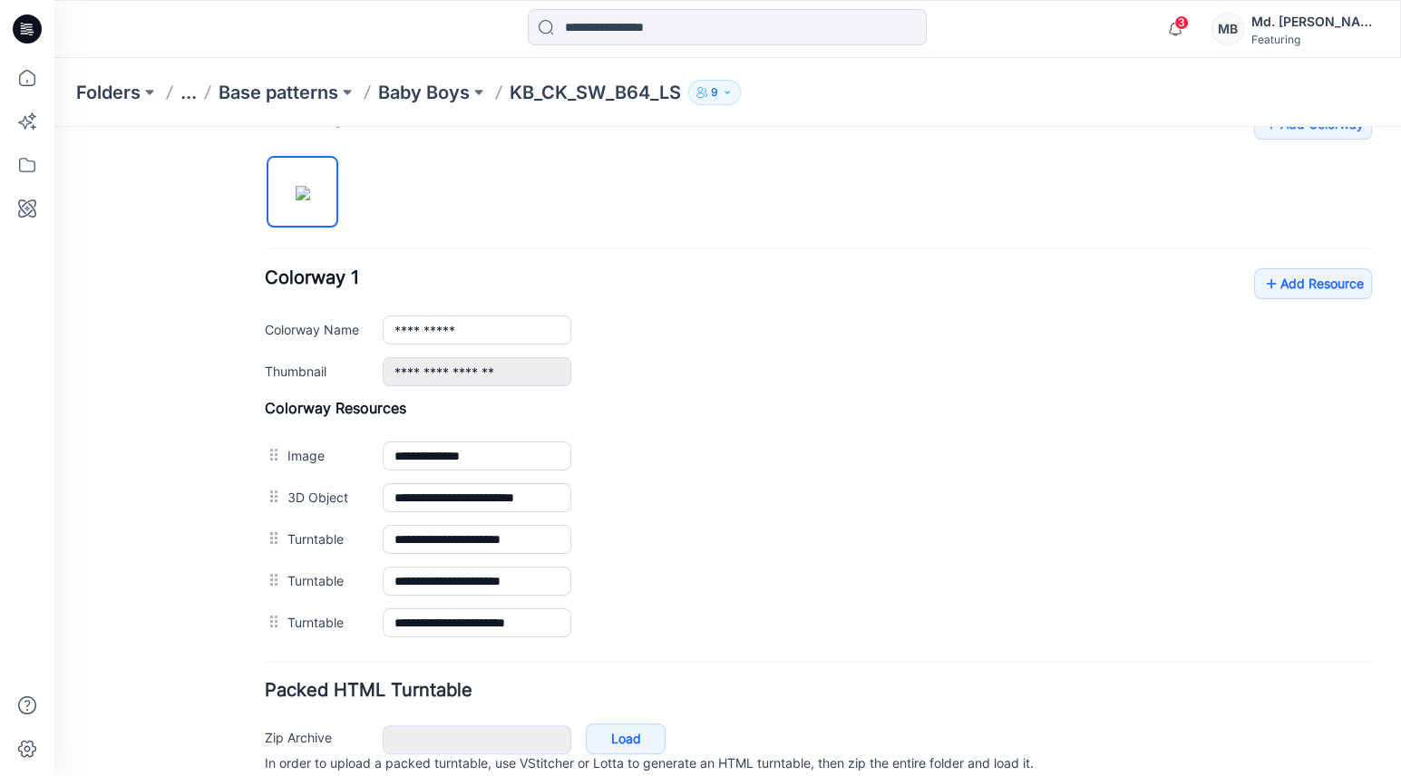
scroll to position [649, 0]
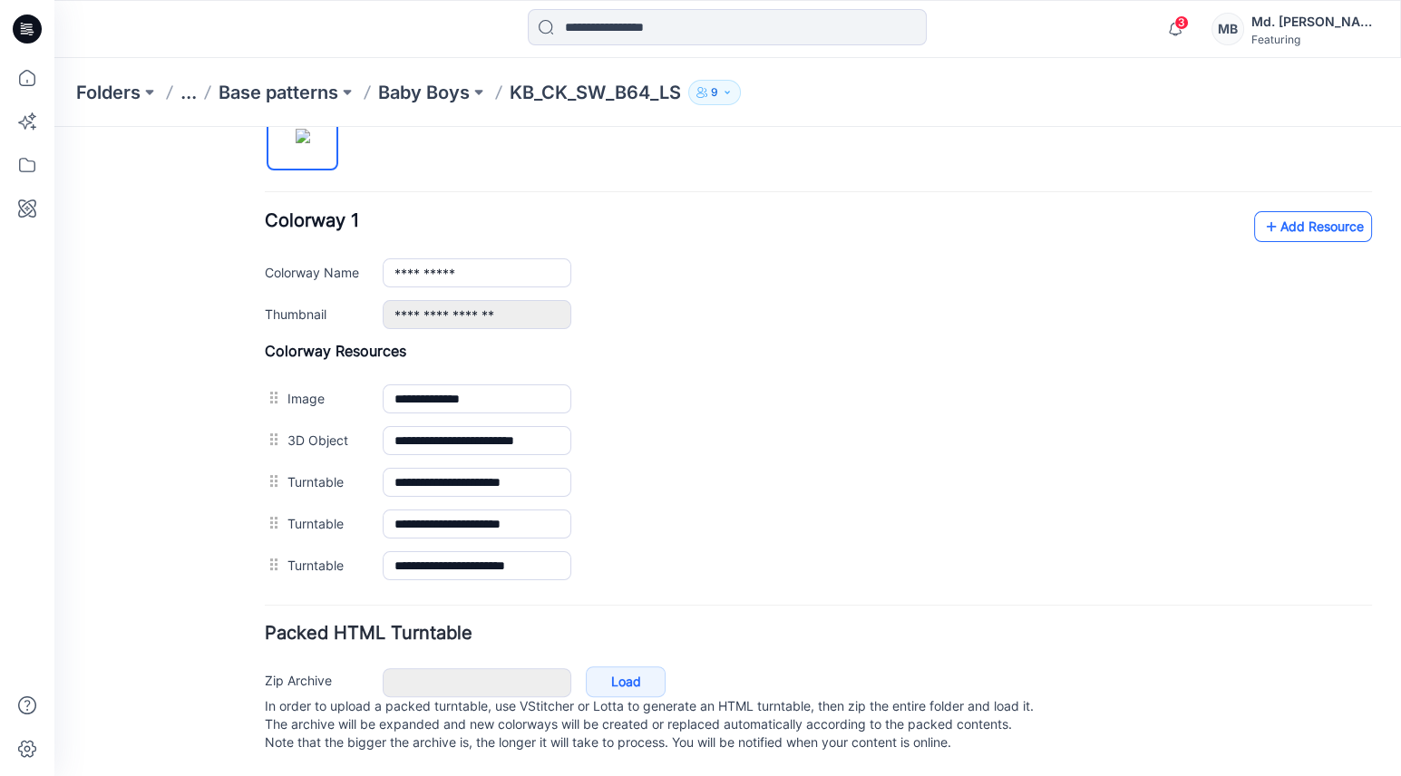
click at [1296, 216] on link "Add Resource" at bounding box center [1313, 226] width 118 height 31
click at [1296, 215] on link "Add Resource" at bounding box center [1313, 226] width 118 height 31
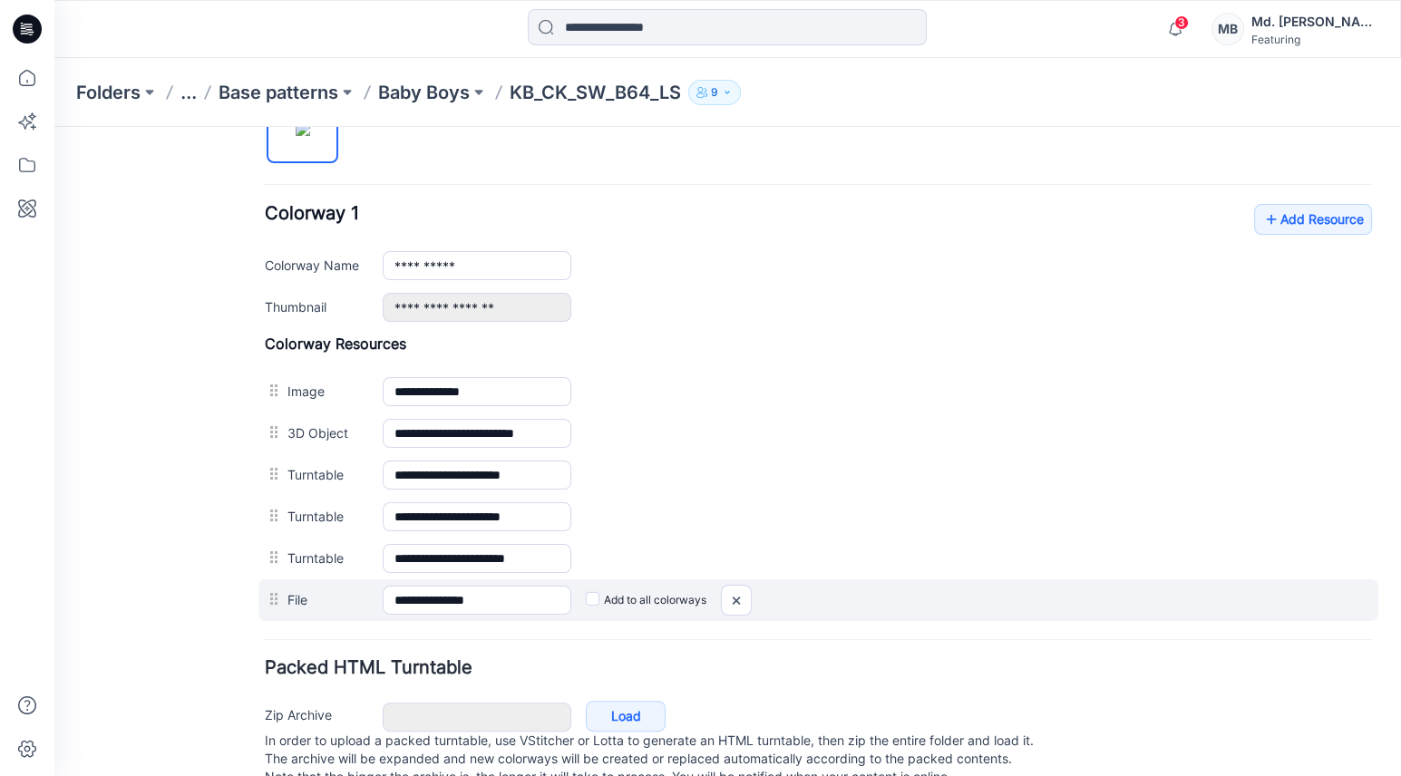
click at [273, 592] on div at bounding box center [276, 599] width 23 height 27
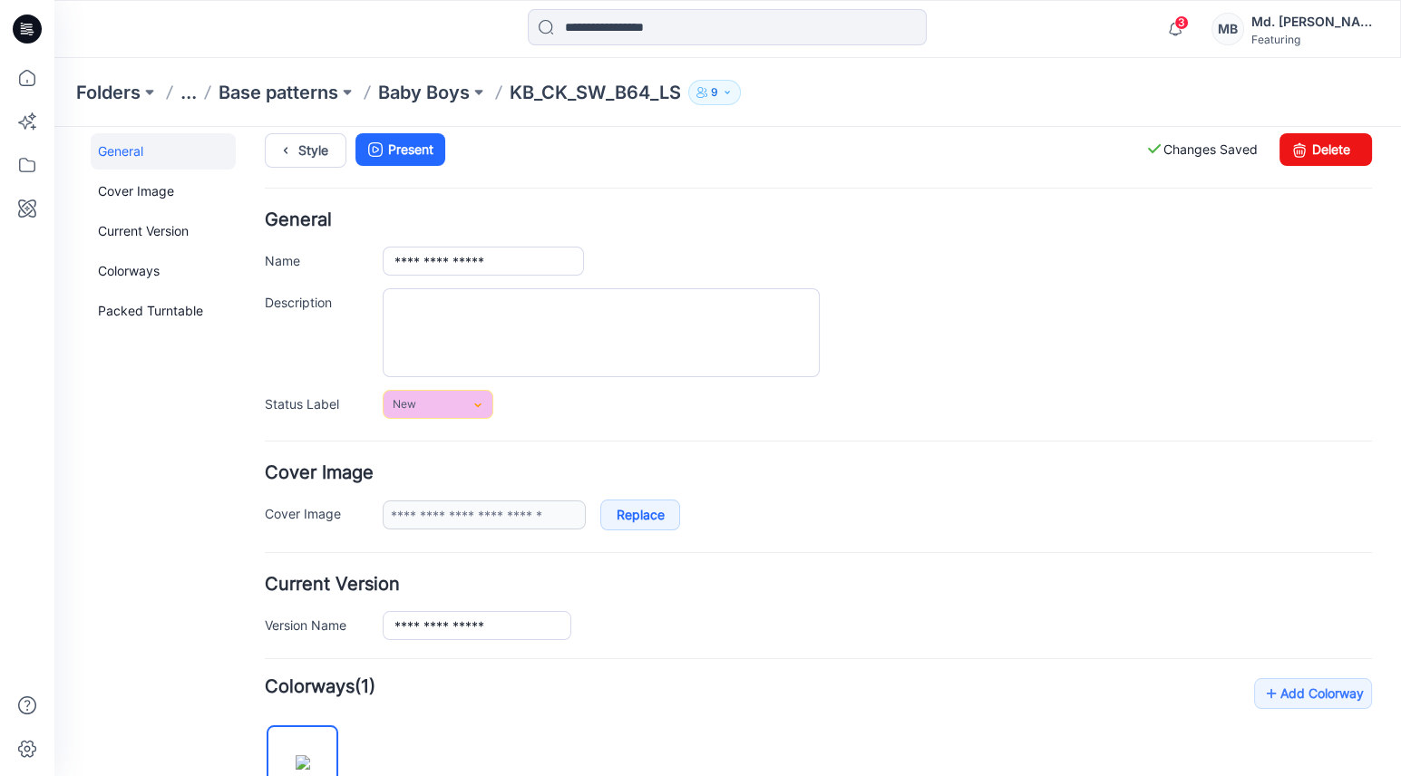
scroll to position [0, 0]
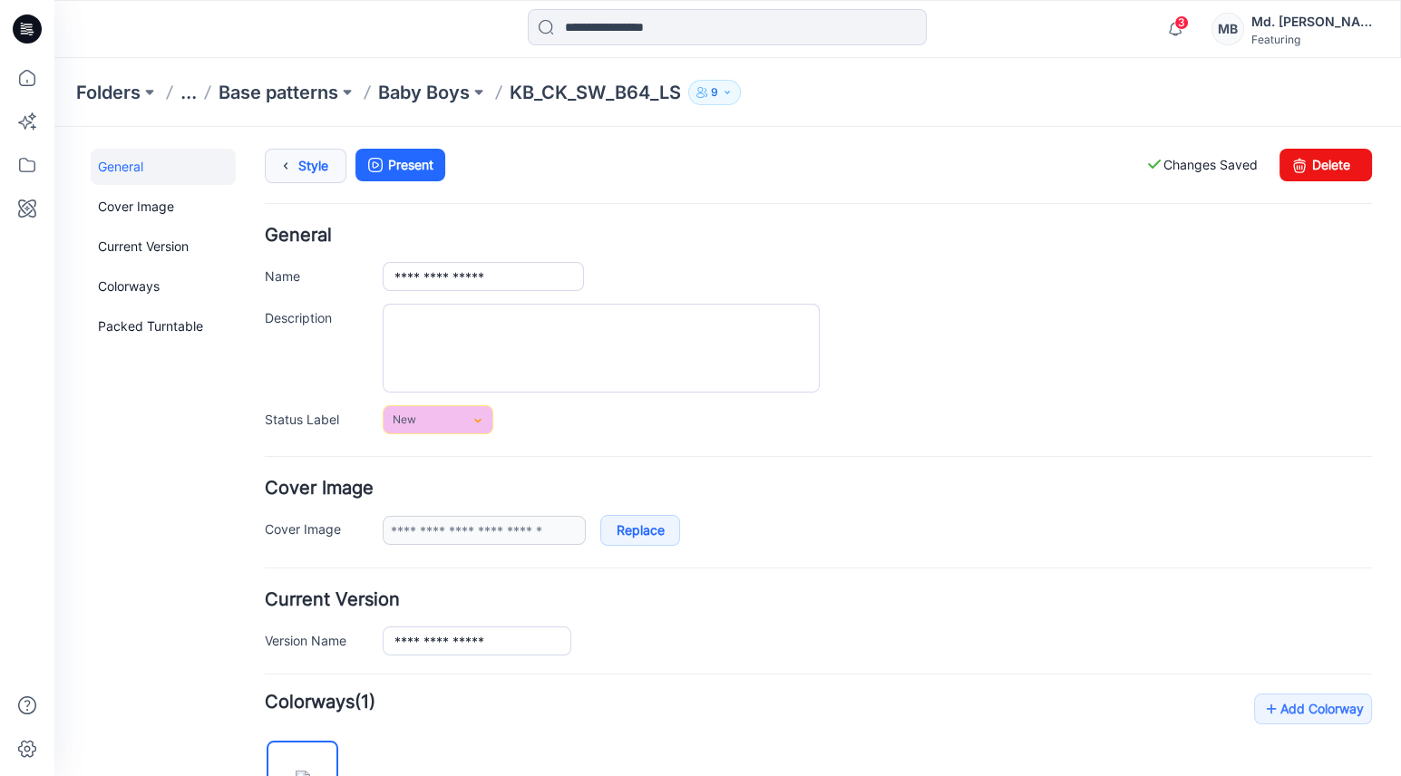
click at [299, 171] on link "Style" at bounding box center [306, 166] width 82 height 34
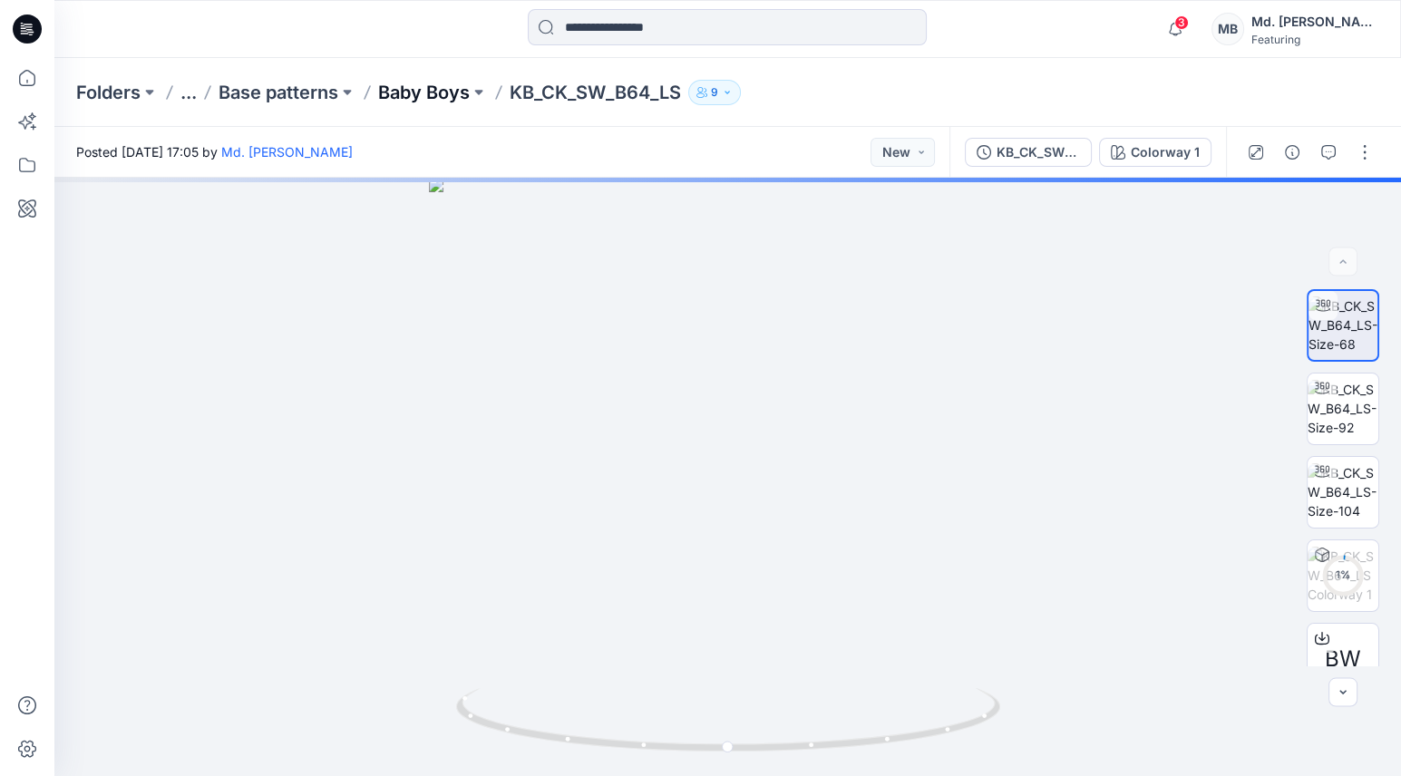
click at [436, 93] on p "Baby Boys" at bounding box center [424, 92] width 92 height 25
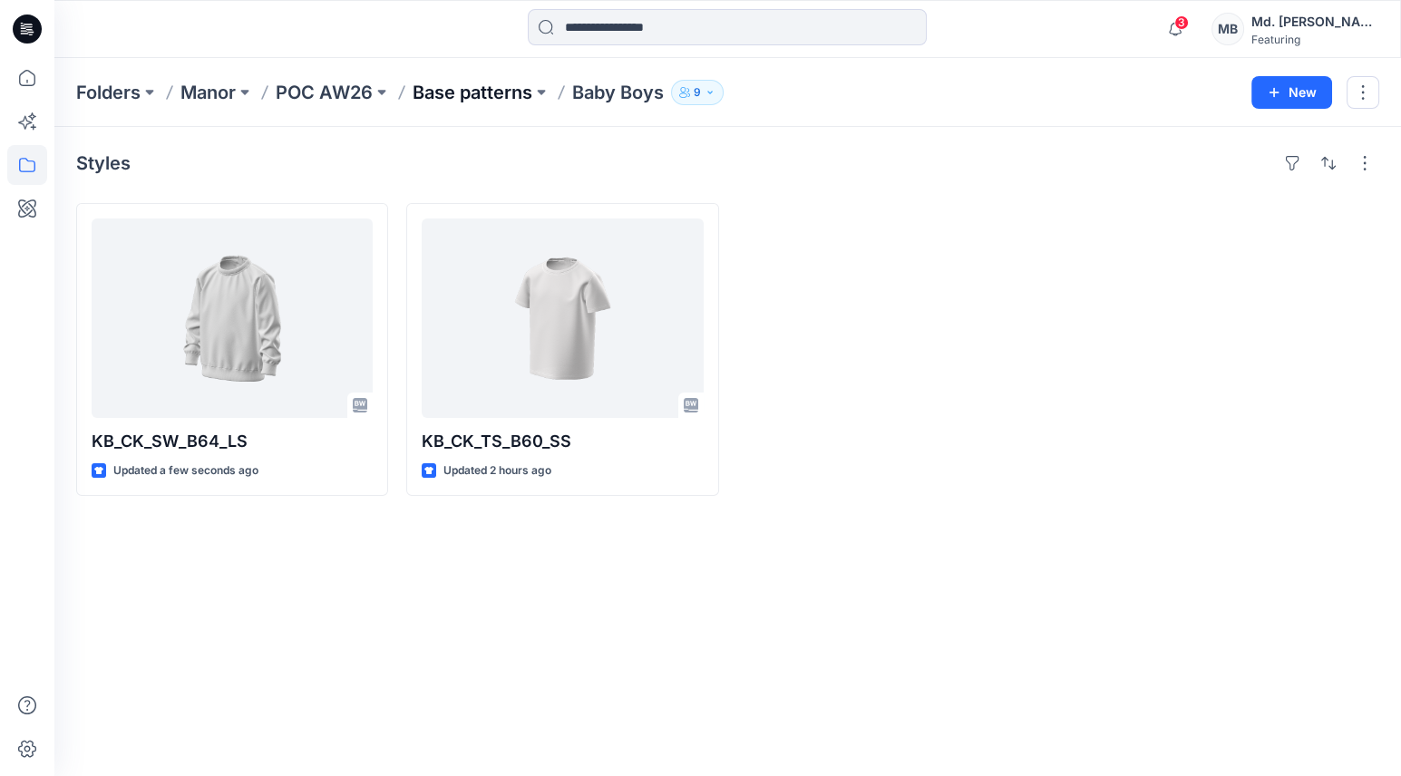
click at [518, 97] on p "Base patterns" at bounding box center [473, 92] width 120 height 25
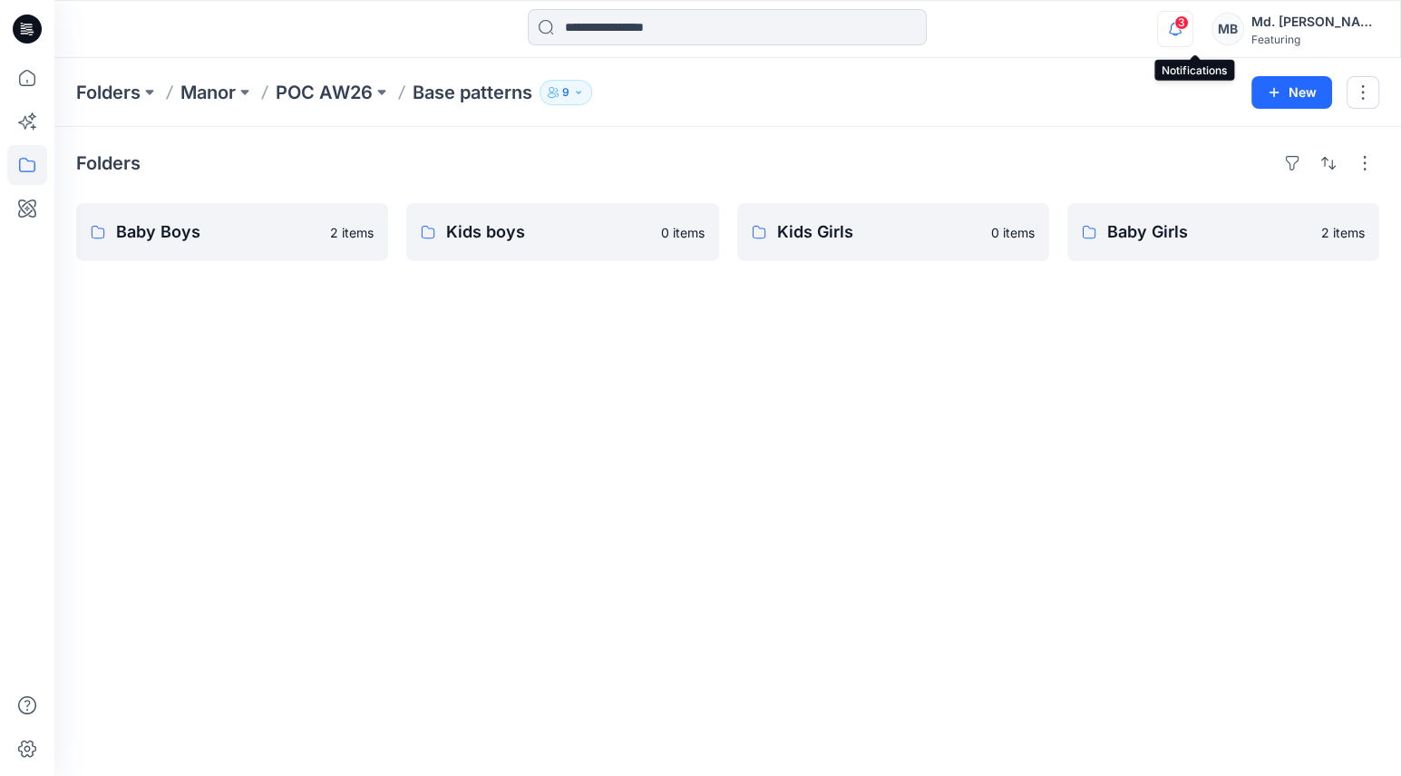
click at [1193, 29] on icon "button" at bounding box center [1175, 29] width 34 height 36
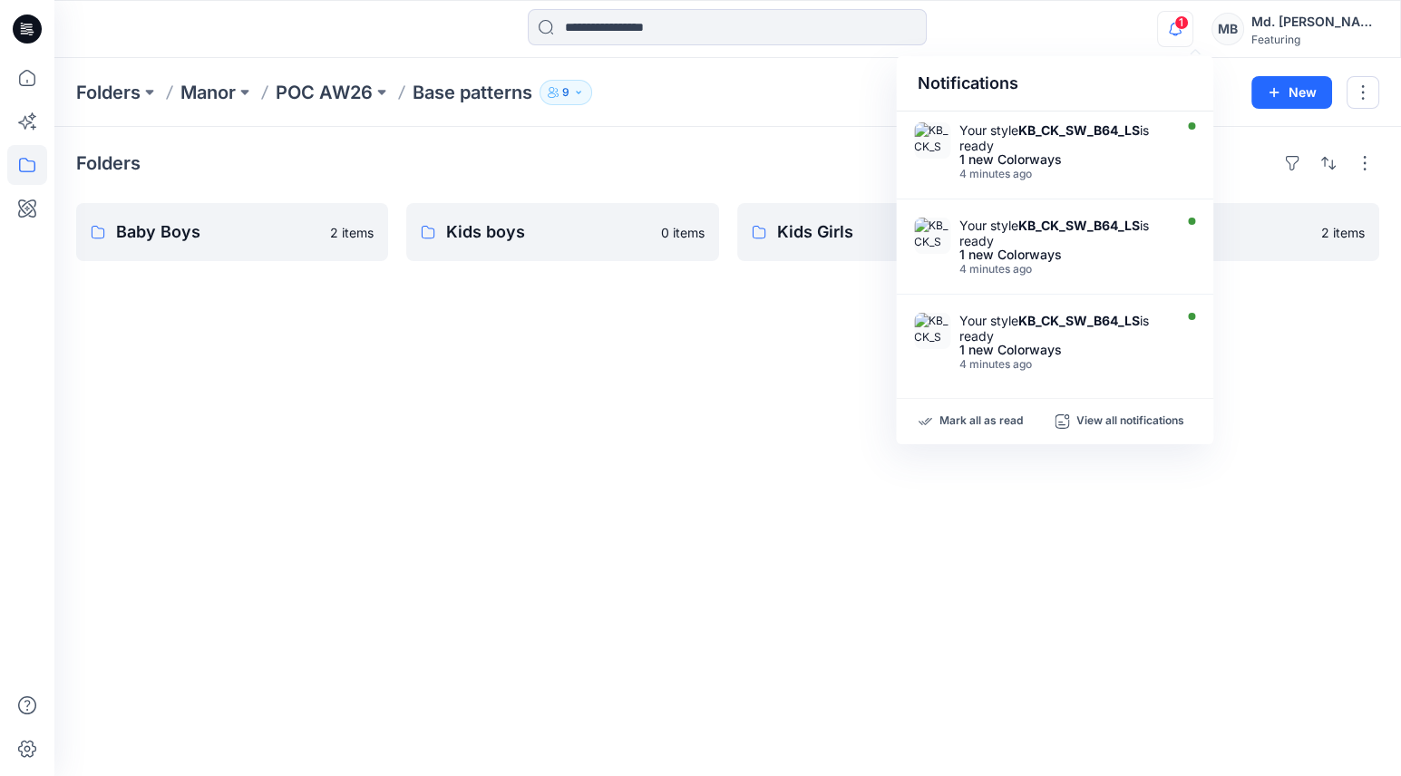
click at [492, 446] on div "Folders Baby Boys 2 items Kids boys 0 items Kids Girls 0 items Baby Girls 2 ite…" at bounding box center [727, 451] width 1347 height 649
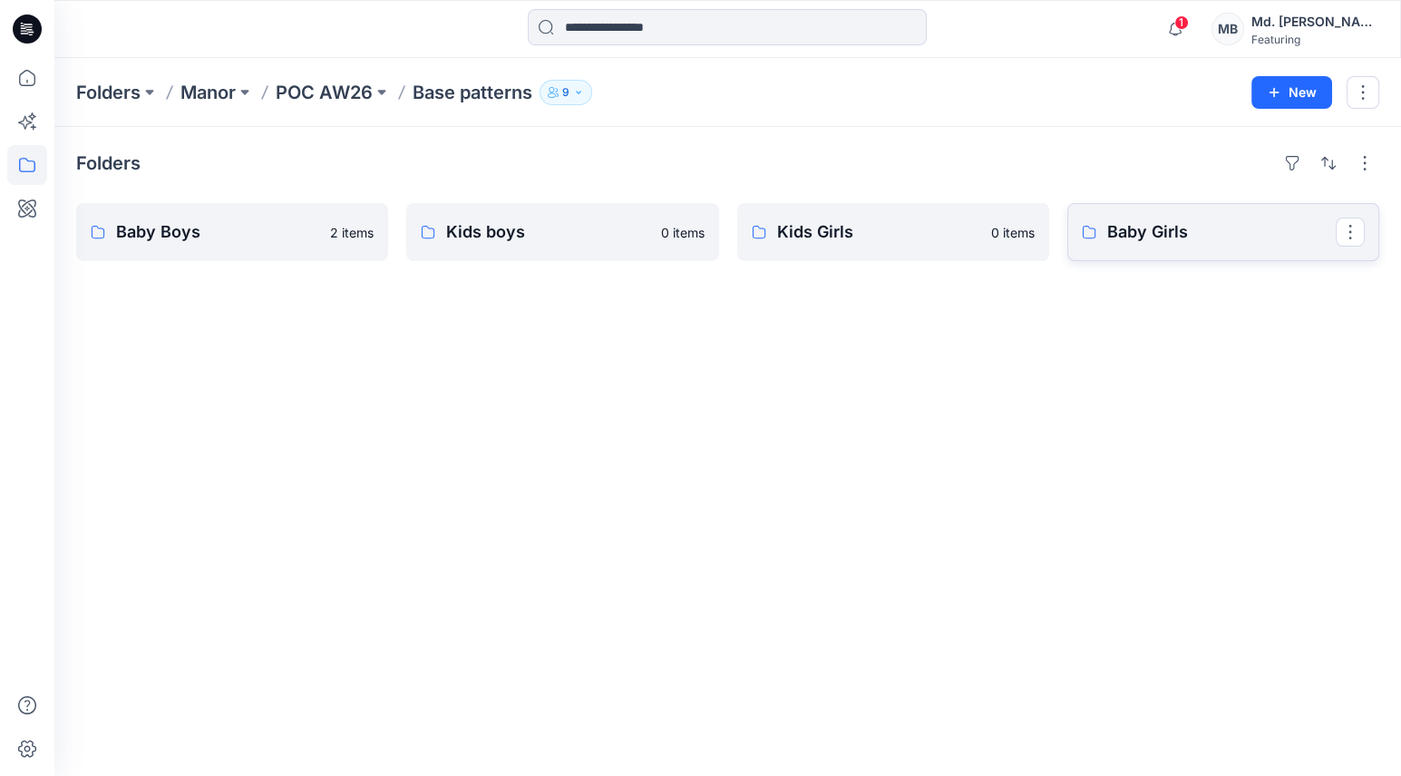
click at [1165, 213] on link "Baby Girls" at bounding box center [1223, 232] width 312 height 58
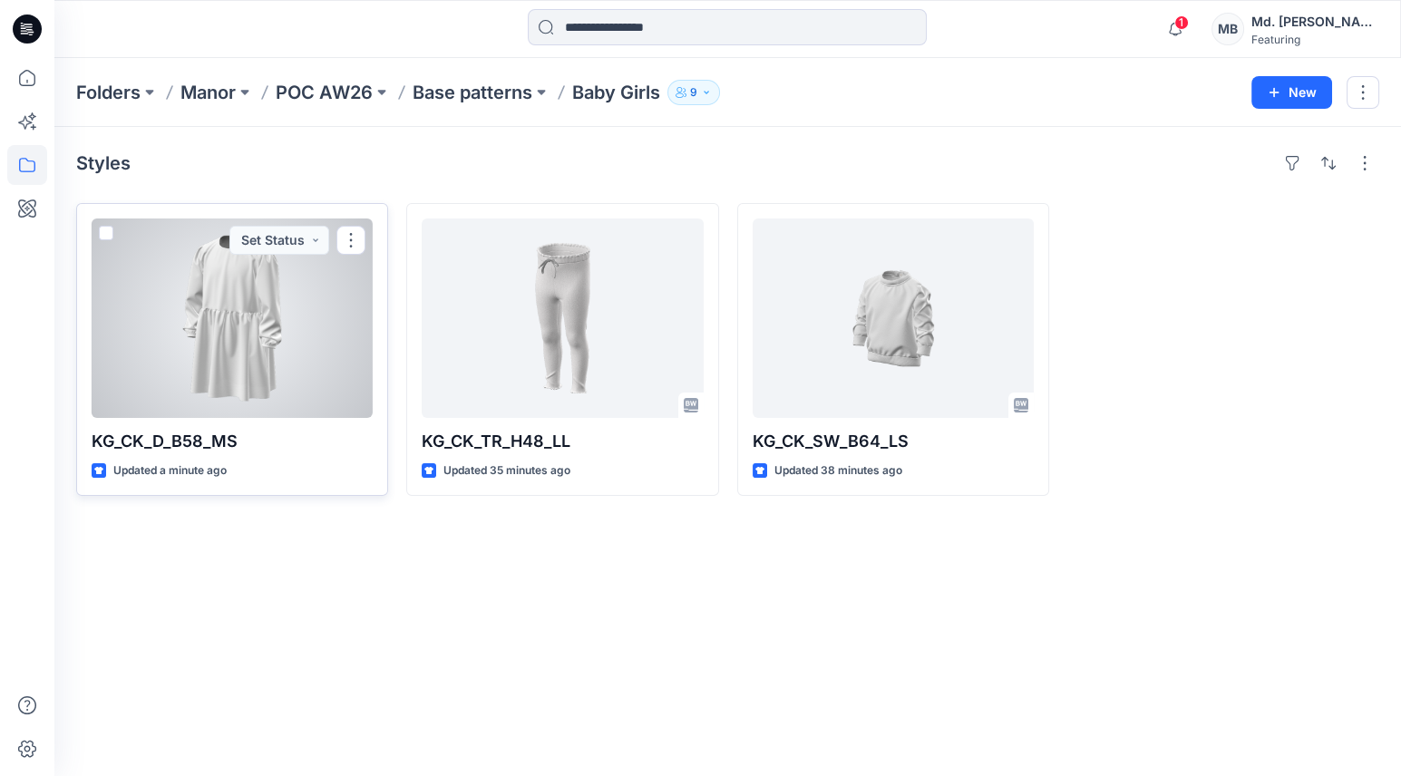
click at [220, 312] on div at bounding box center [232, 319] width 281 height 200
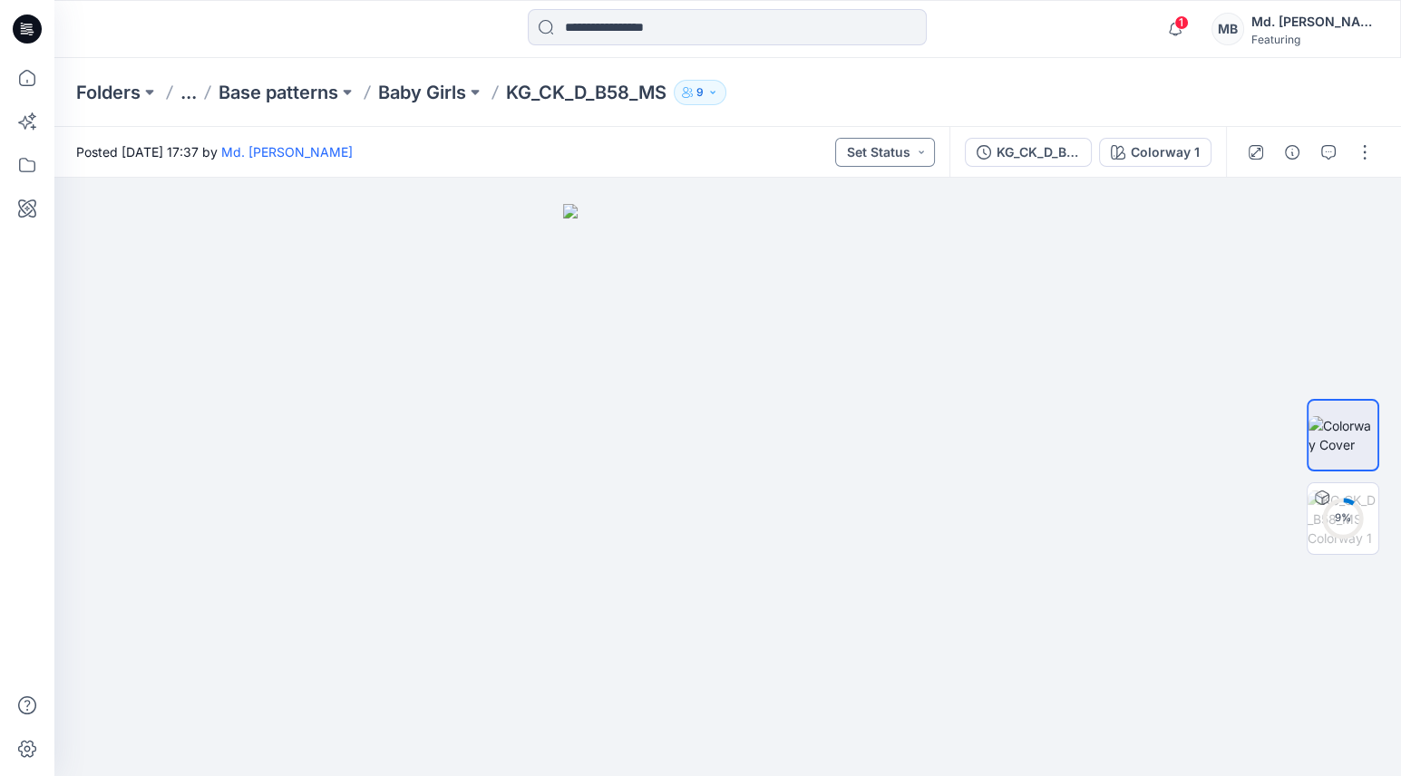
click at [872, 154] on button "Set Status" at bounding box center [885, 152] width 100 height 29
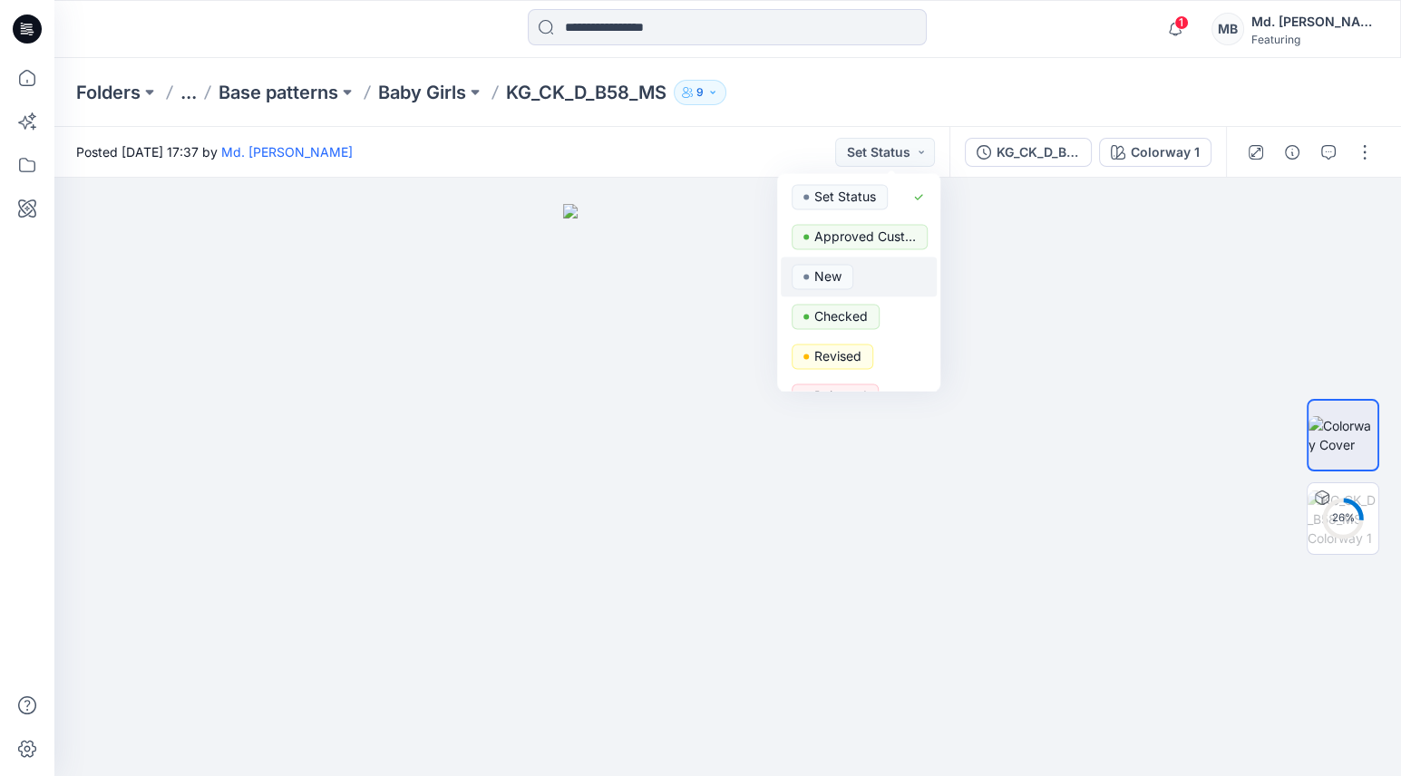
click at [820, 276] on p "New" at bounding box center [827, 277] width 27 height 24
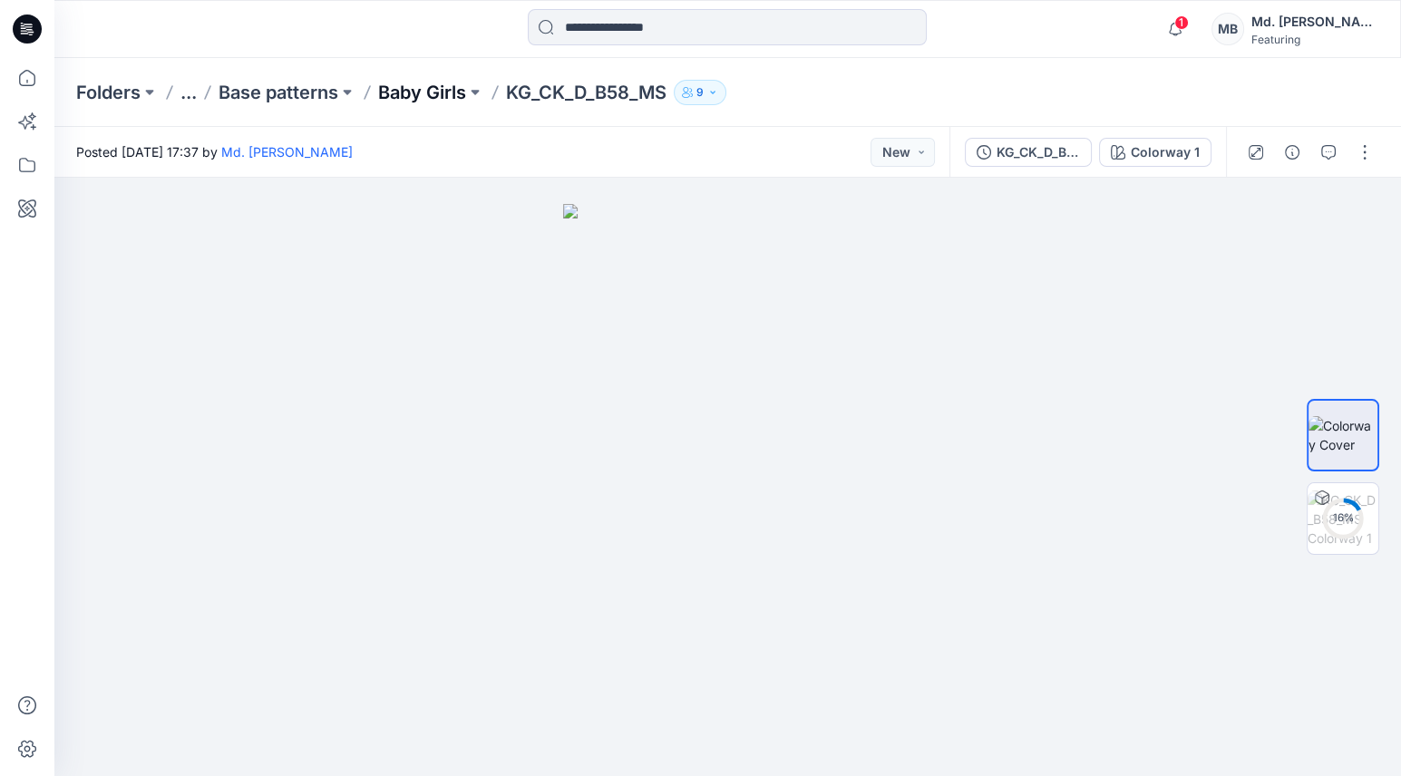
click at [429, 93] on p "Baby Girls" at bounding box center [422, 92] width 88 height 25
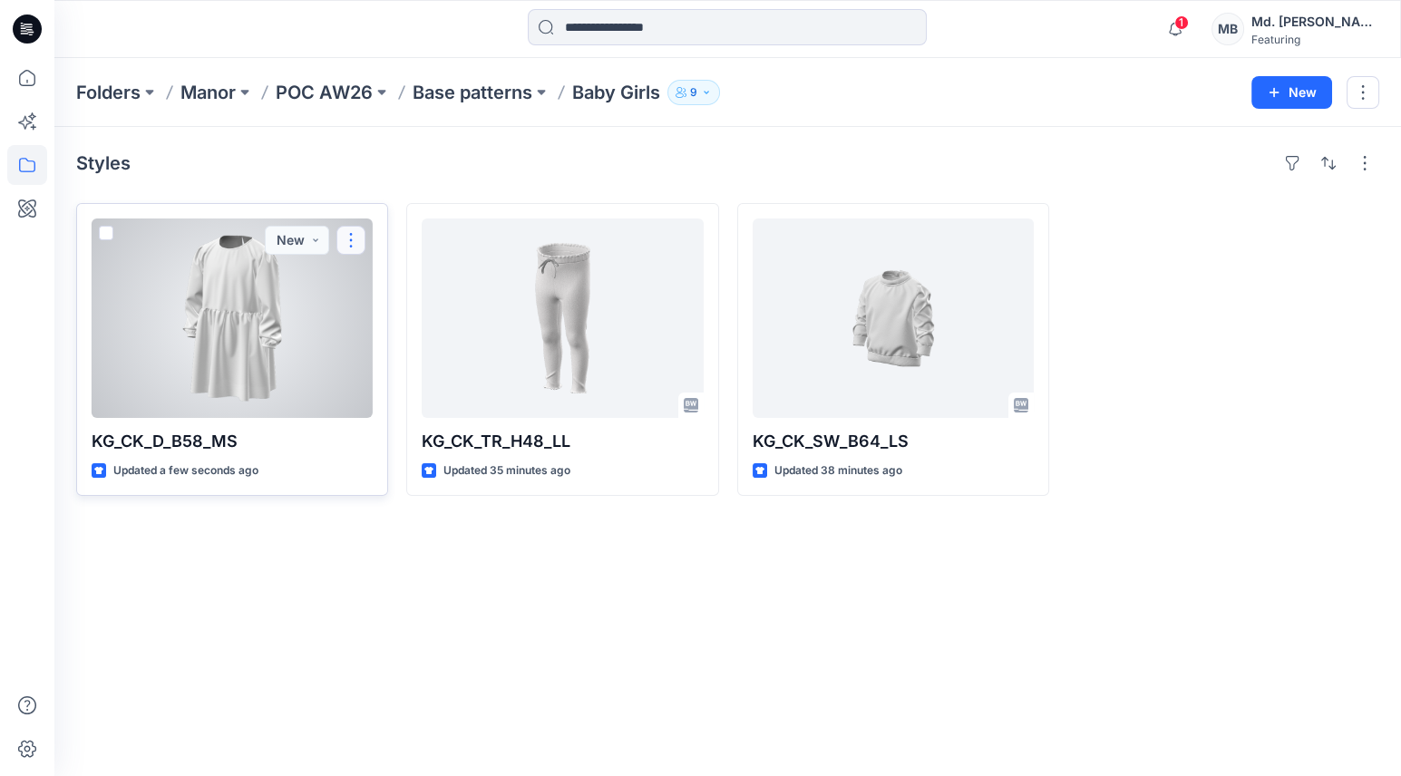
click at [346, 237] on button "button" at bounding box center [350, 240] width 29 height 29
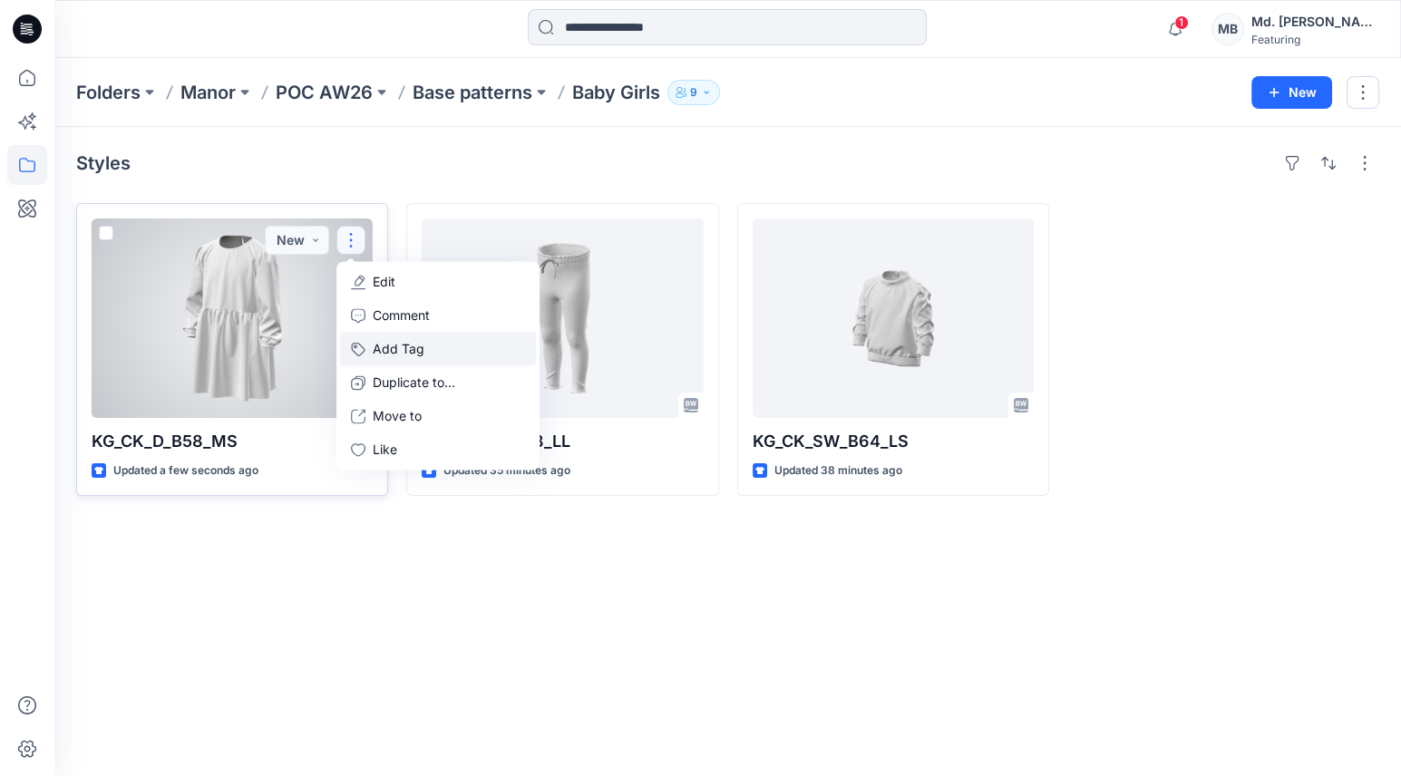
click at [390, 346] on button "Add Tag" at bounding box center [438, 349] width 196 height 34
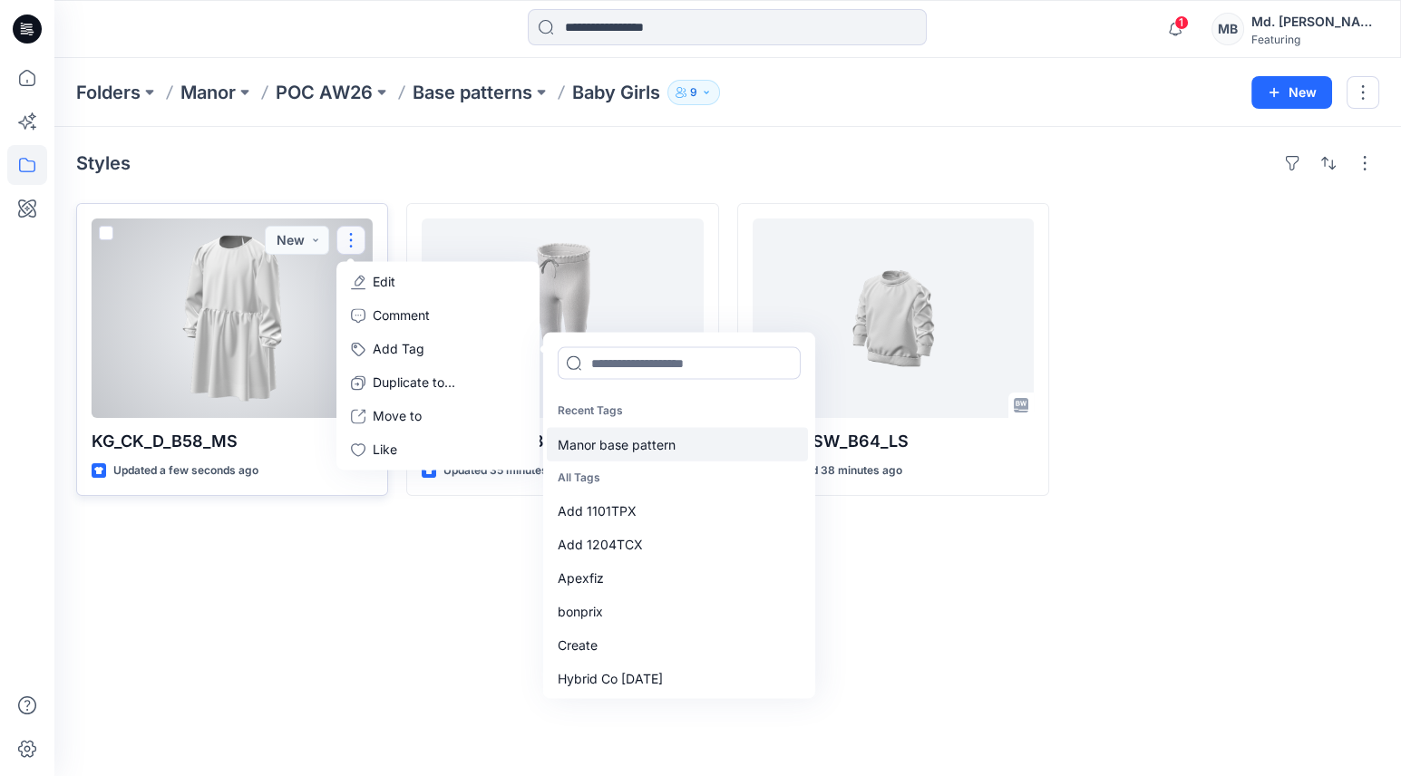
click at [627, 443] on div "Manor base pattern" at bounding box center [677, 444] width 261 height 34
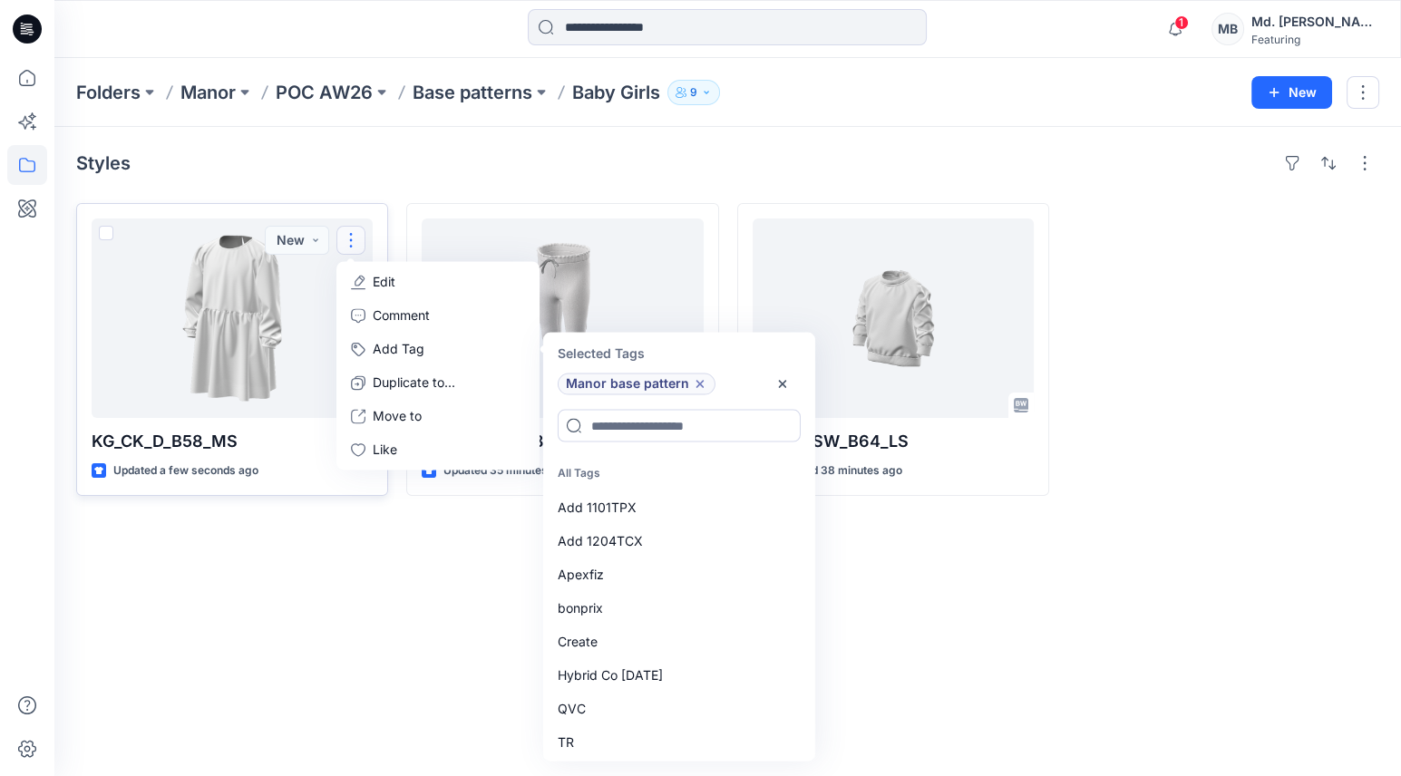
click at [455, 555] on div "Styles KG_CK_D_B58_MS Updated a few seconds ago New Edit Comment Add Tag Select…" at bounding box center [727, 451] width 1347 height 649
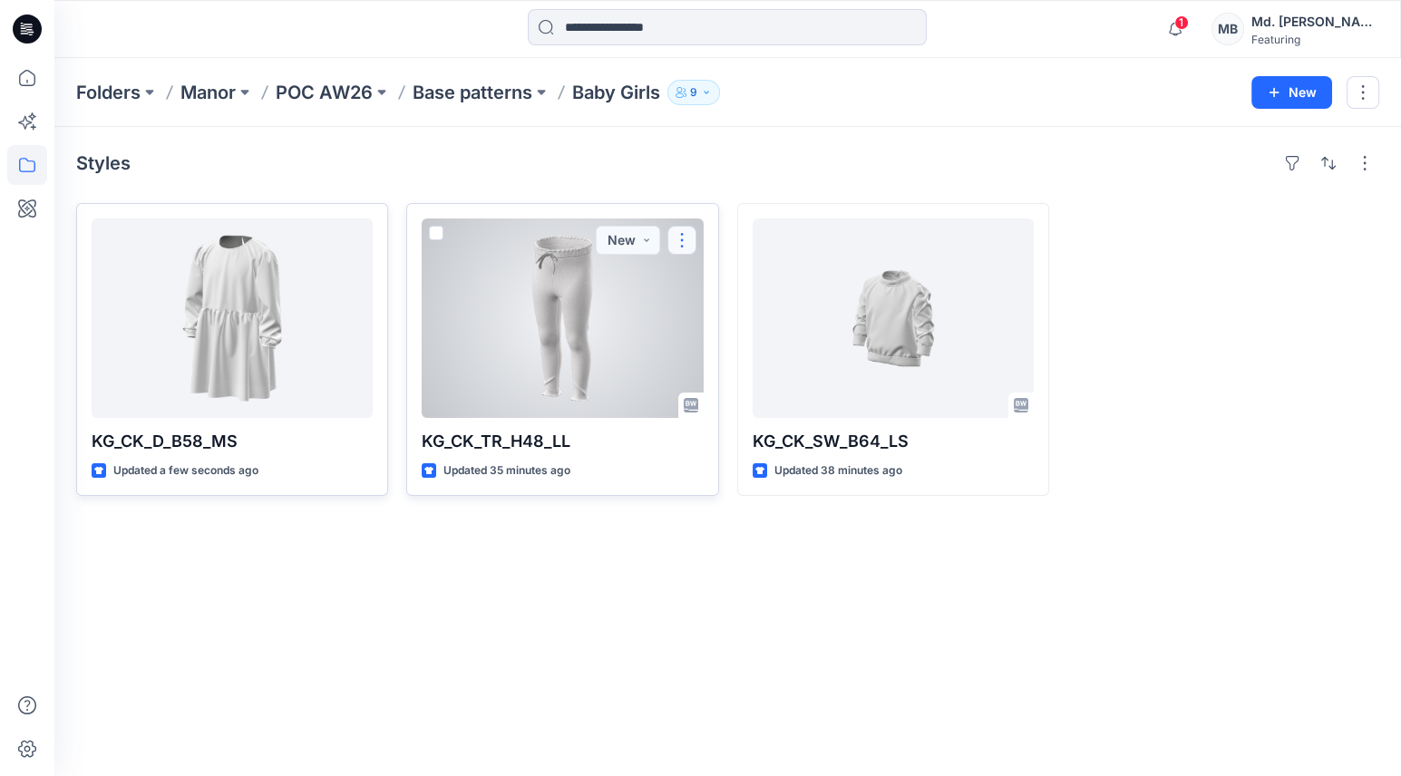
drag, startPoint x: 552, startPoint y: 286, endPoint x: 672, endPoint y: 235, distance: 130.0
click at [672, 235] on button "button" at bounding box center [681, 240] width 29 height 29
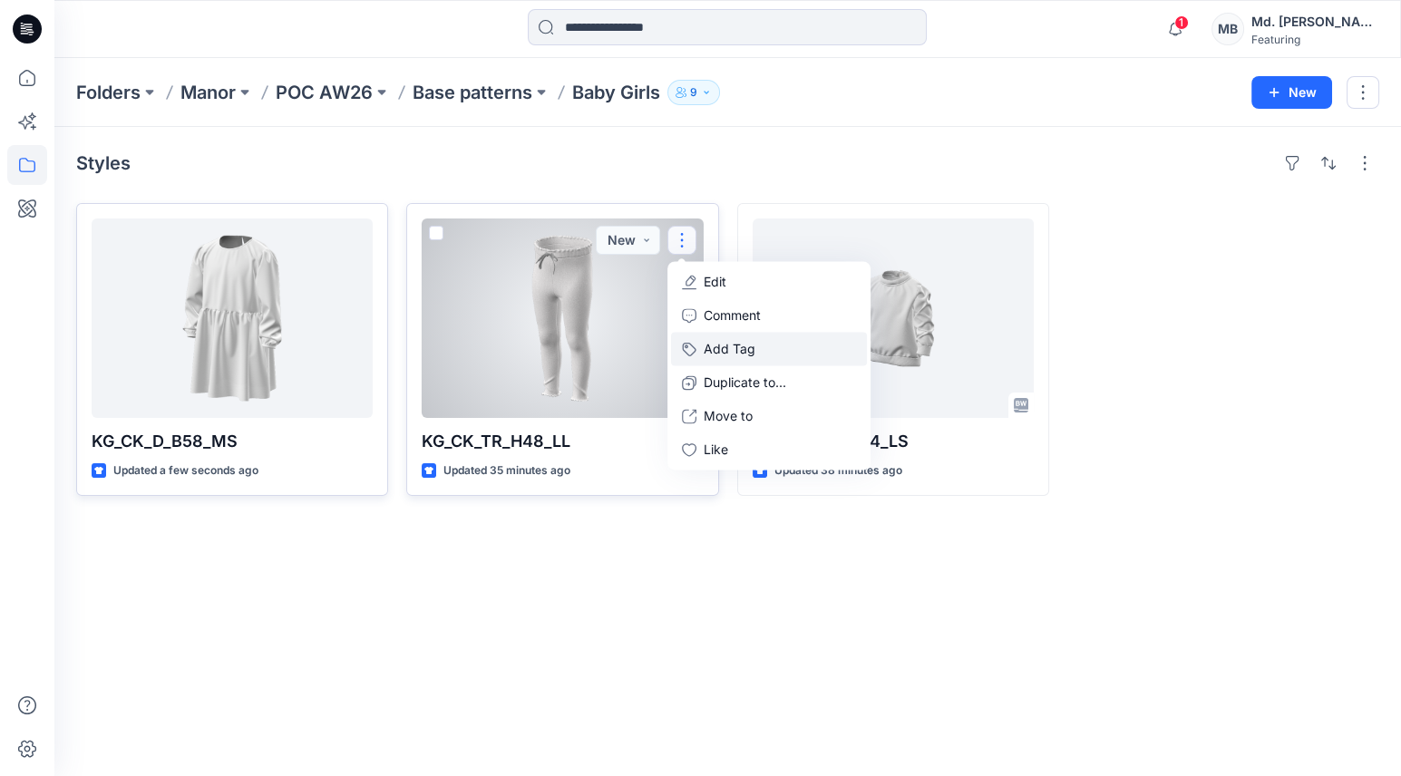
click at [706, 340] on button "Add Tag" at bounding box center [769, 349] width 196 height 34
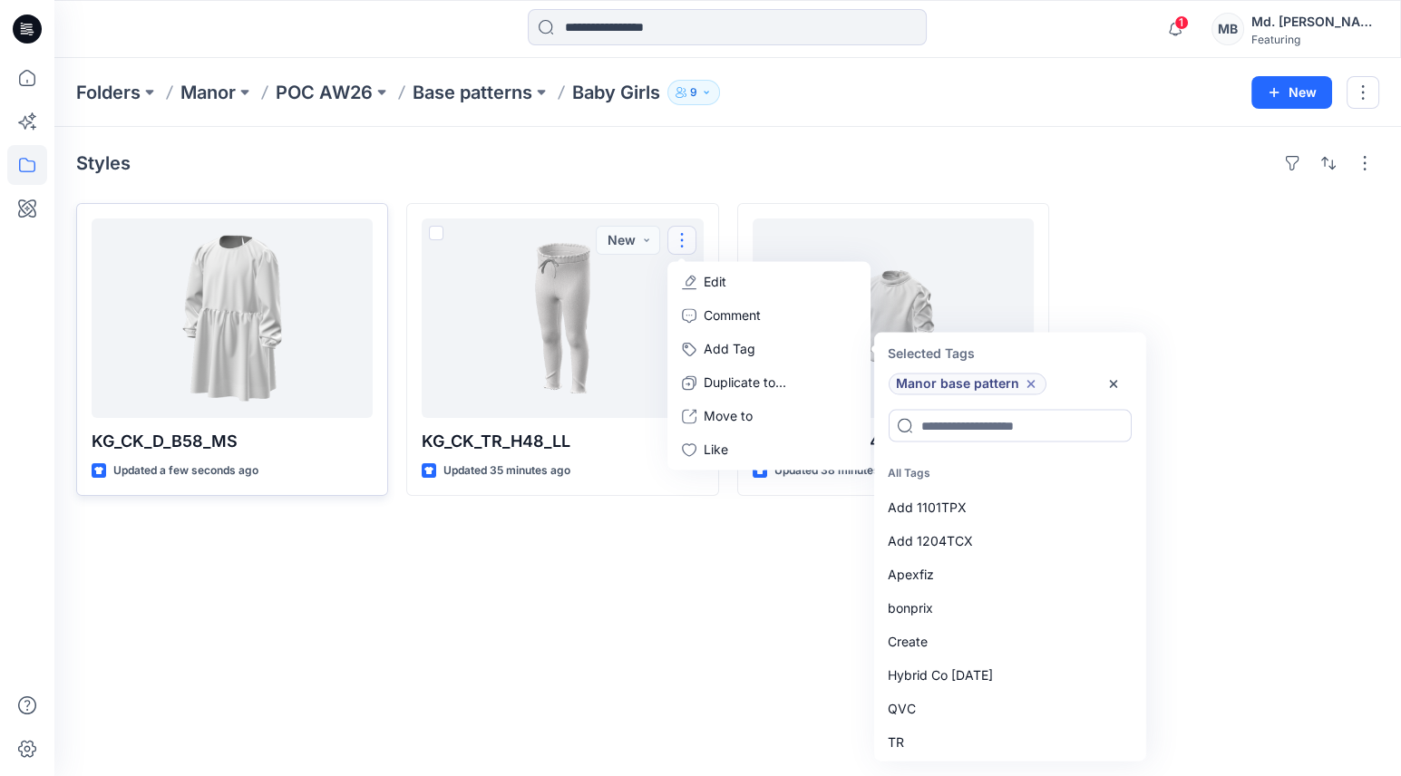
click at [693, 589] on div "Styles KG_CK_D_B58_MS Updated a few seconds ago KG_CK_TR_H48_LL Updated 35 minu…" at bounding box center [727, 451] width 1347 height 649
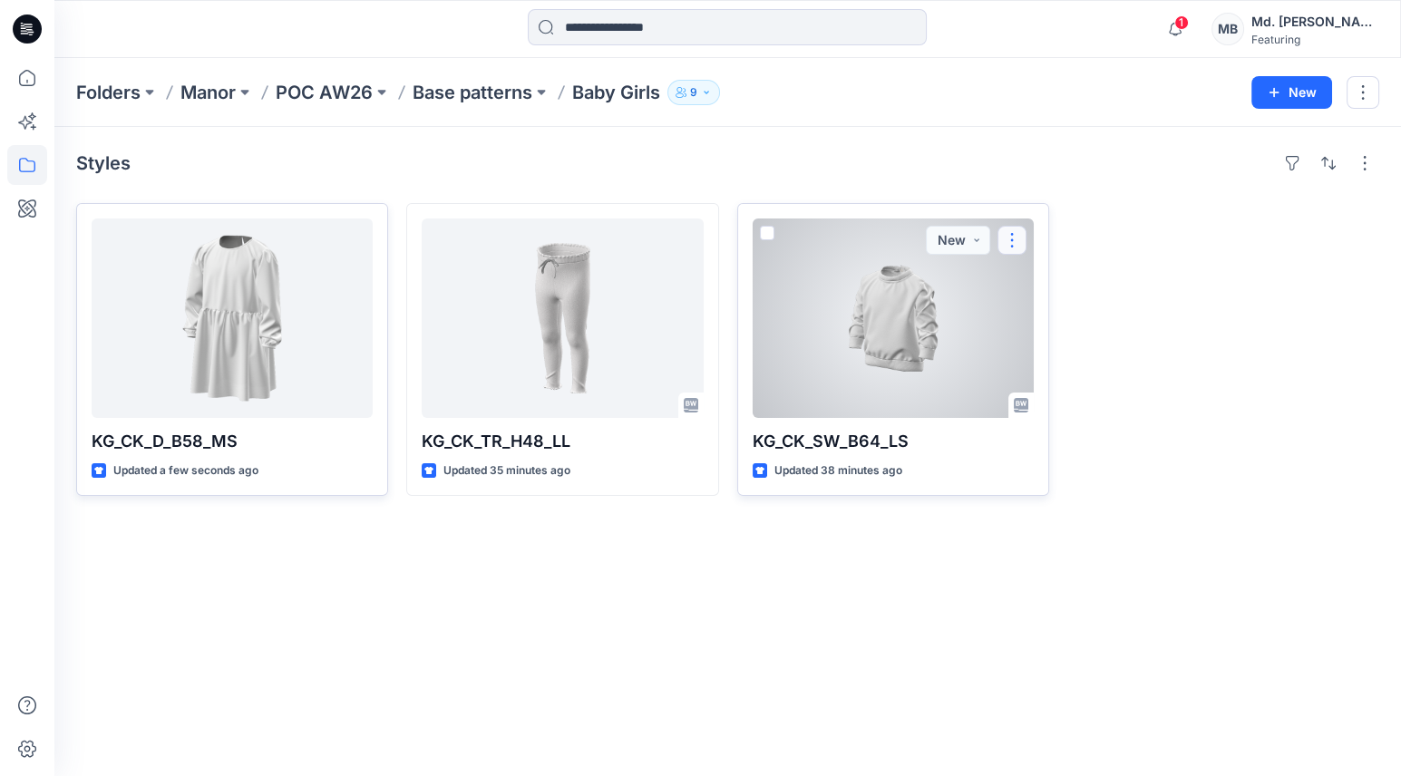
click at [1010, 234] on button "button" at bounding box center [1012, 240] width 29 height 29
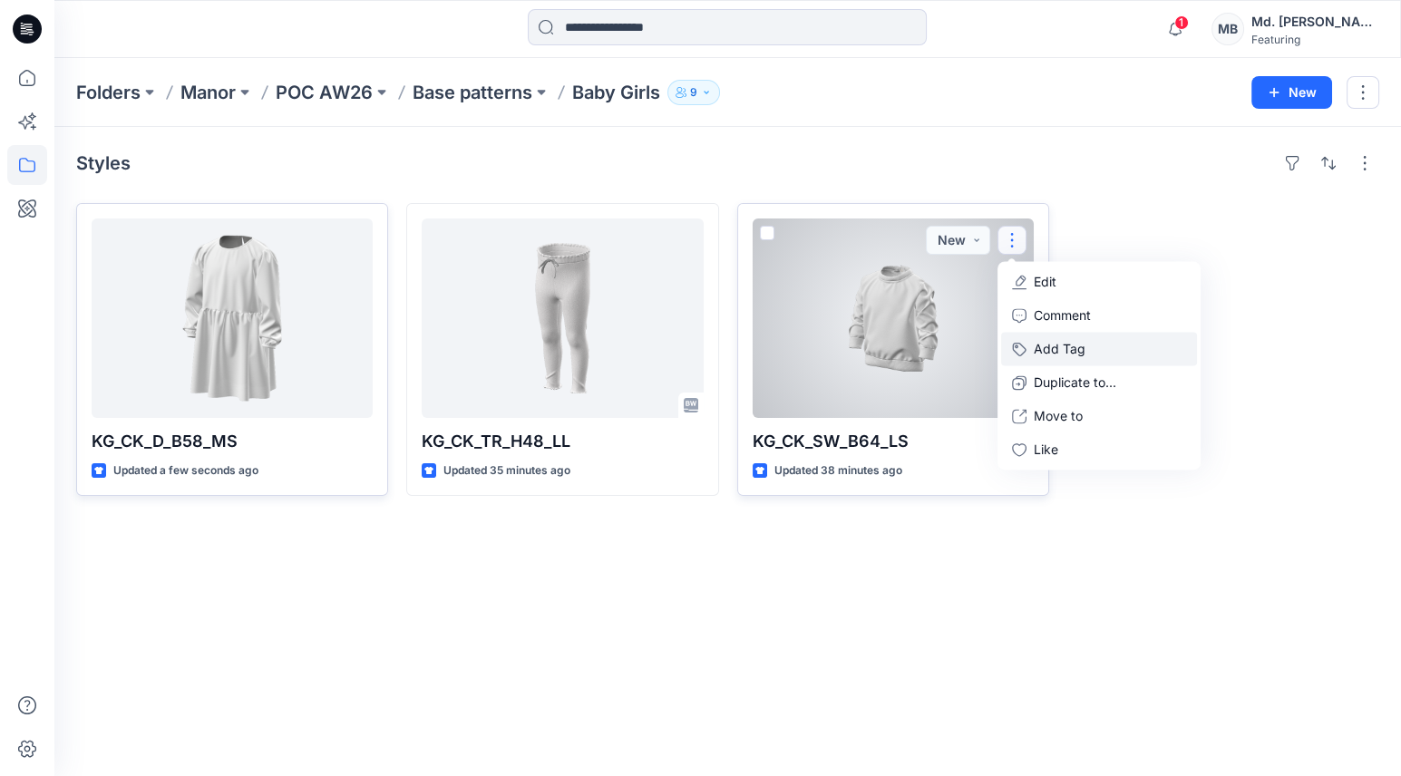
click at [1045, 336] on button "Add Tag" at bounding box center [1099, 349] width 196 height 34
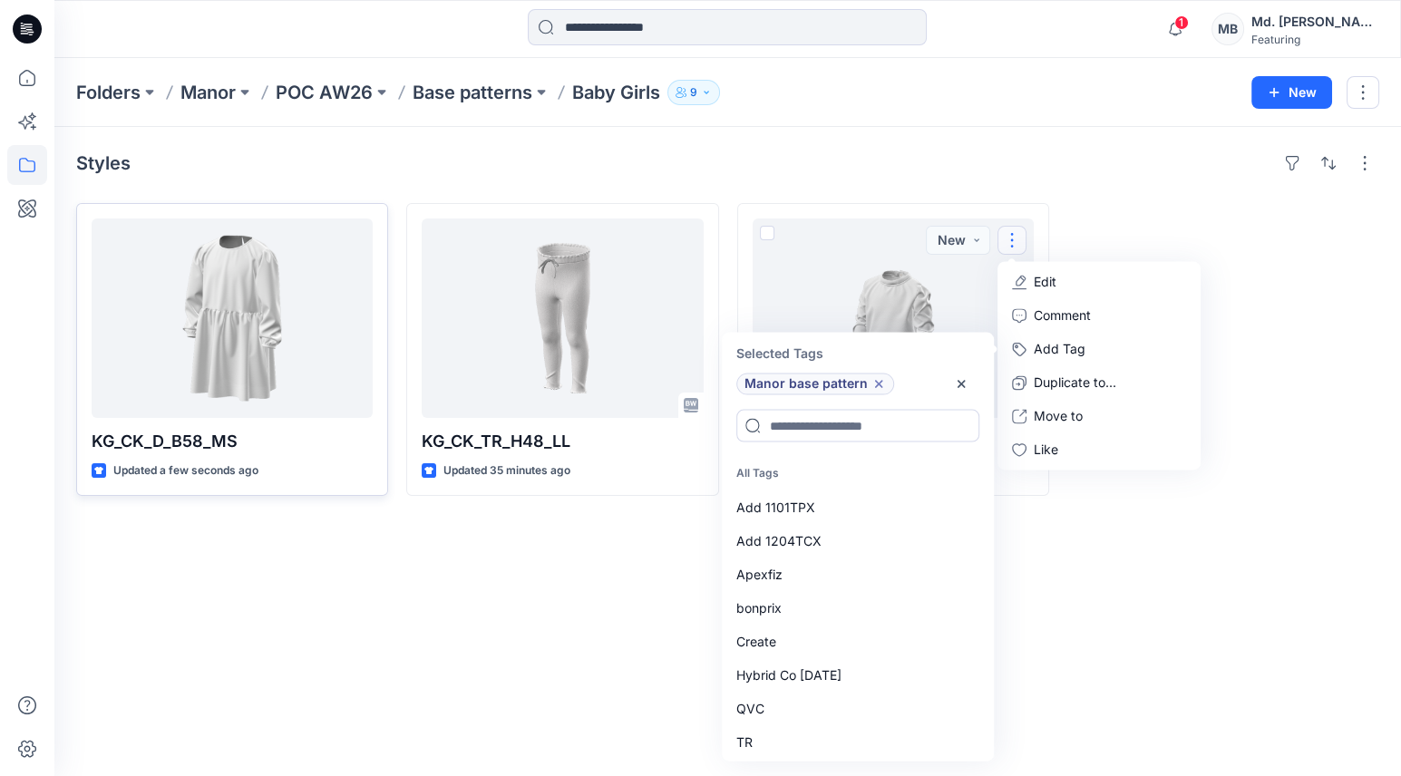
click at [1119, 655] on div "Styles KG_CK_D_B58_MS Updated a few seconds ago KG_CK_TR_H48_LL Updated 35 minu…" at bounding box center [727, 451] width 1347 height 649
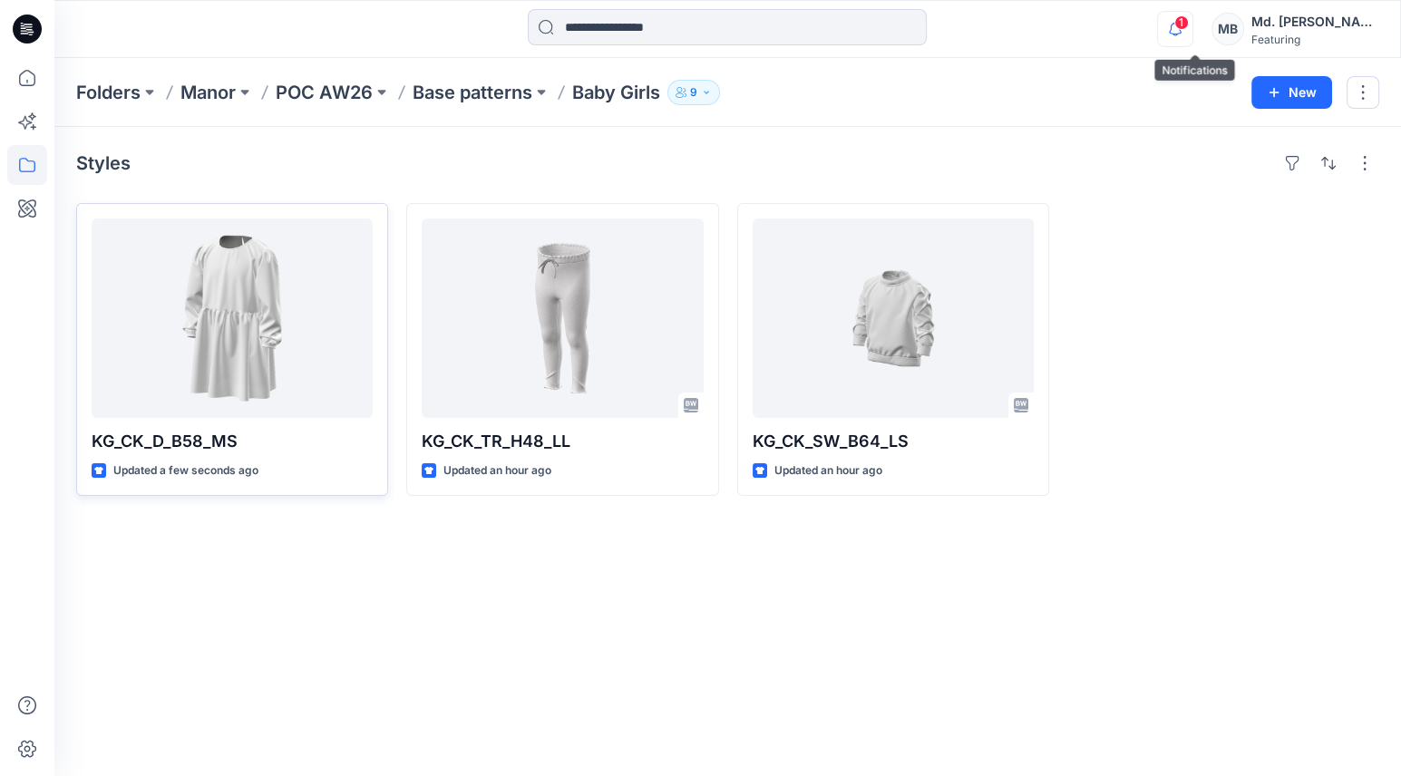
click at [1184, 32] on icon "button" at bounding box center [1175, 29] width 34 height 36
click at [679, 636] on div "Styles KG_CK_D_B58_MS Updated 27 minutes ago KG_CK_TR_H48_LL Updated an hour ag…" at bounding box center [727, 451] width 1347 height 649
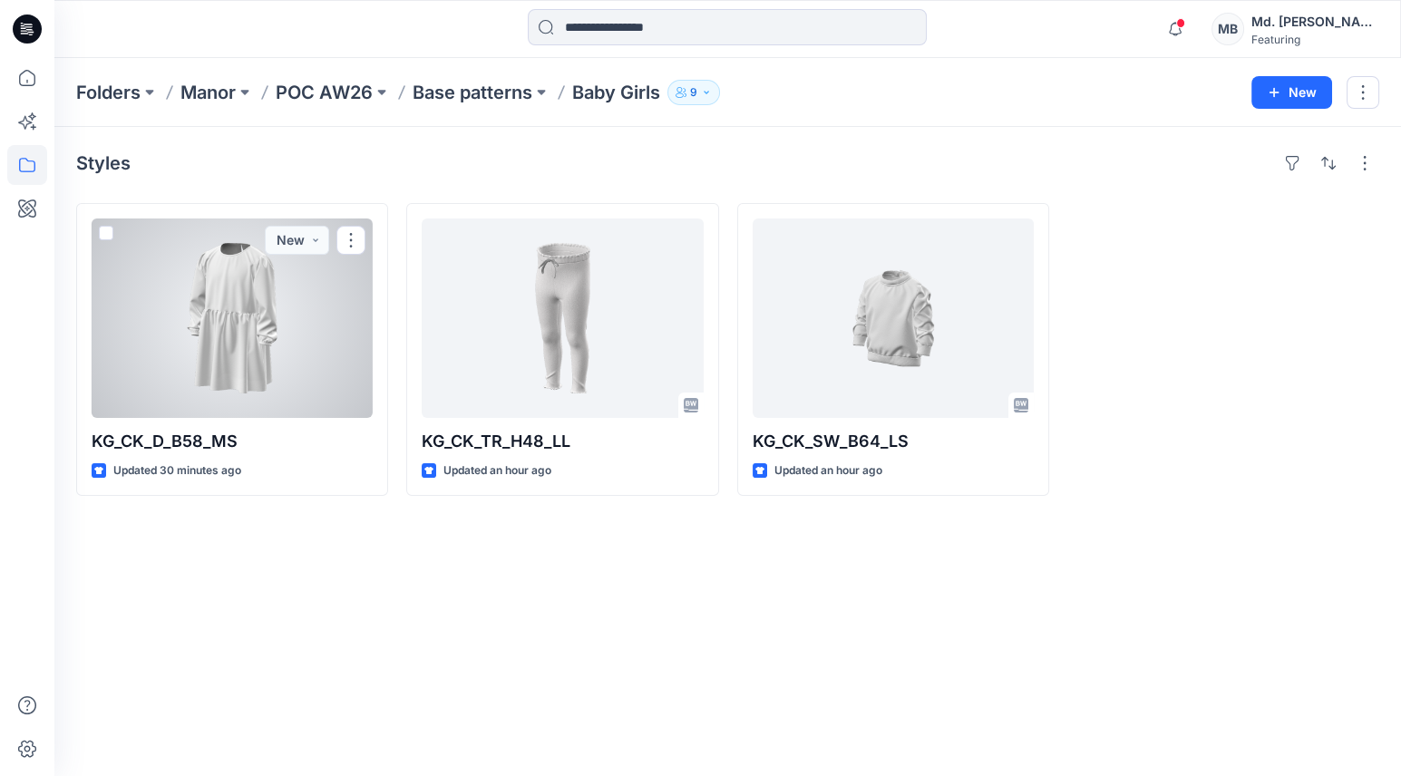
click at [200, 357] on div at bounding box center [232, 319] width 281 height 200
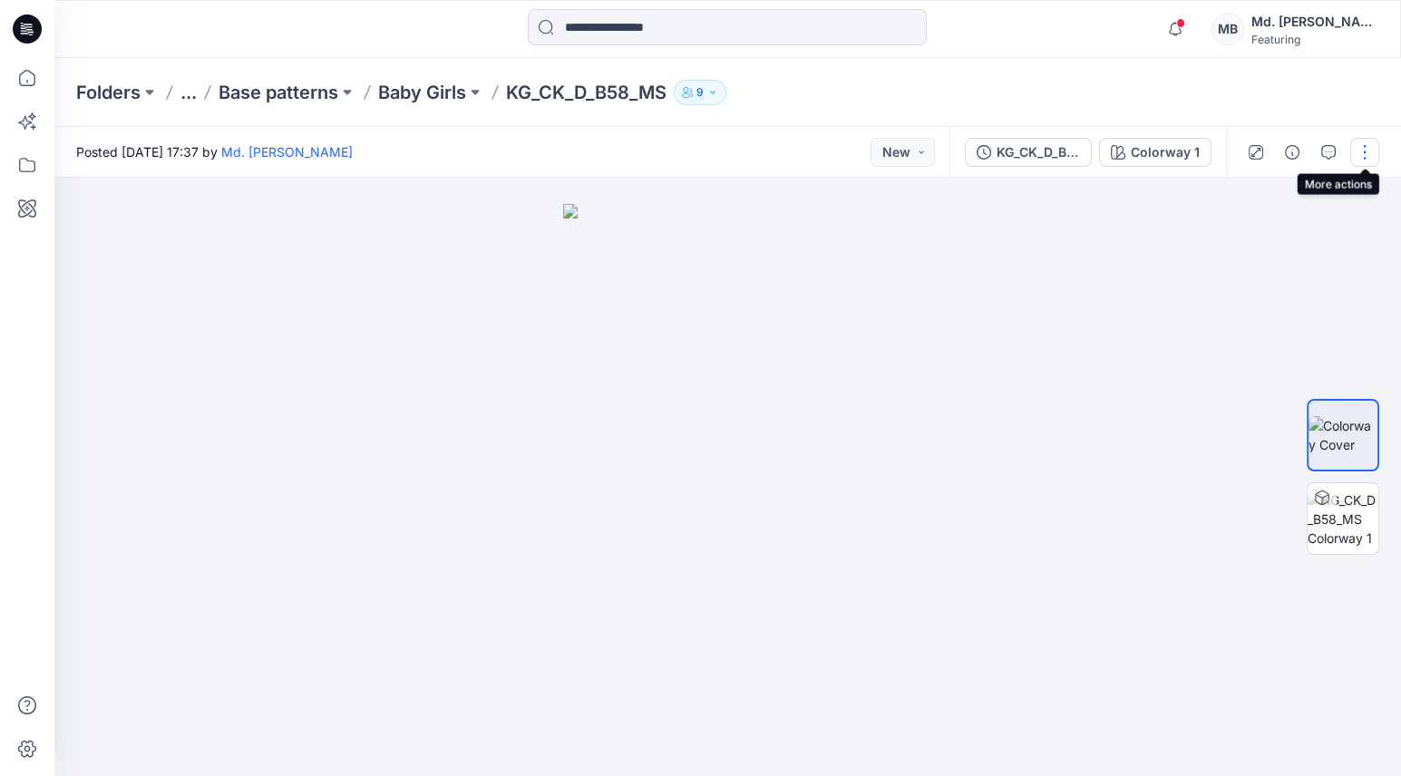
click at [1366, 142] on button "button" at bounding box center [1364, 152] width 29 height 29
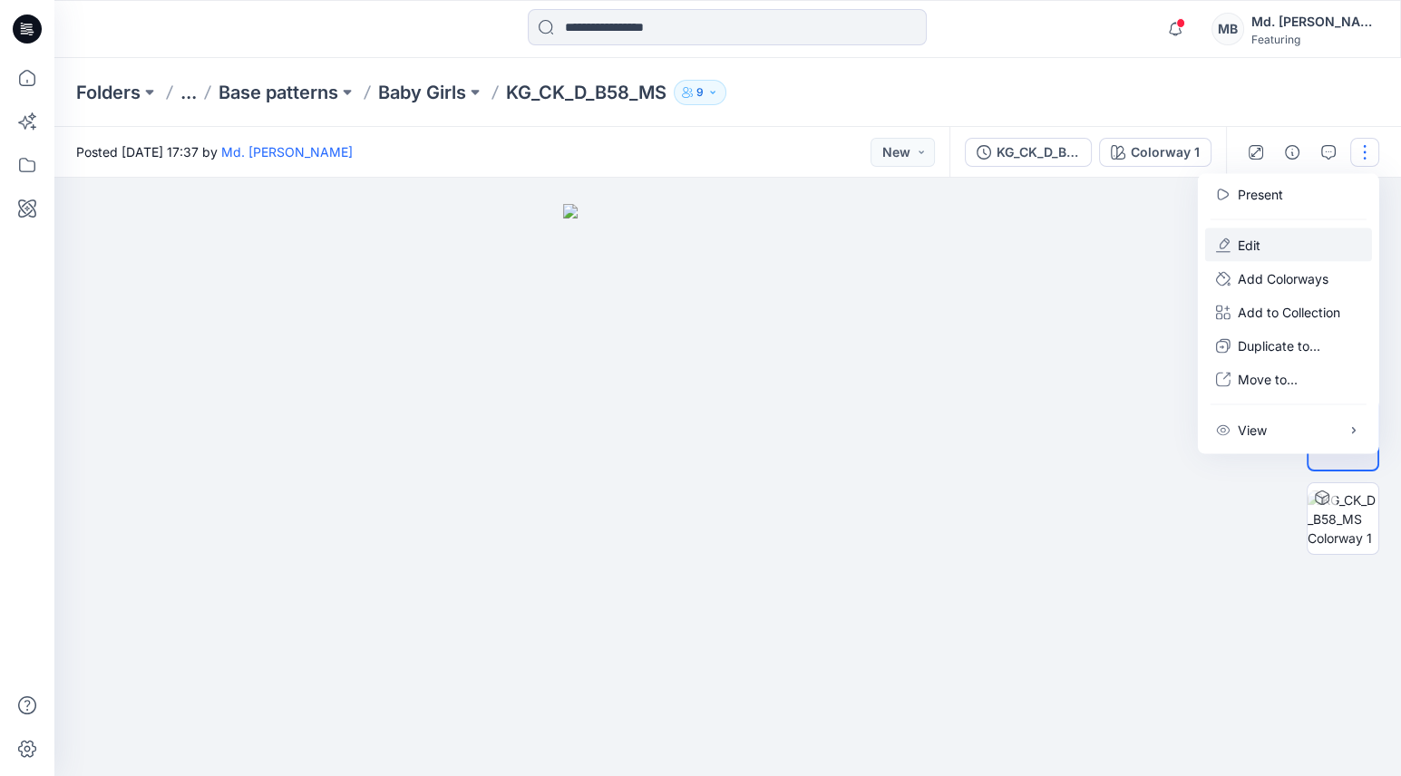
click at [1271, 243] on button "Edit" at bounding box center [1288, 246] width 167 height 34
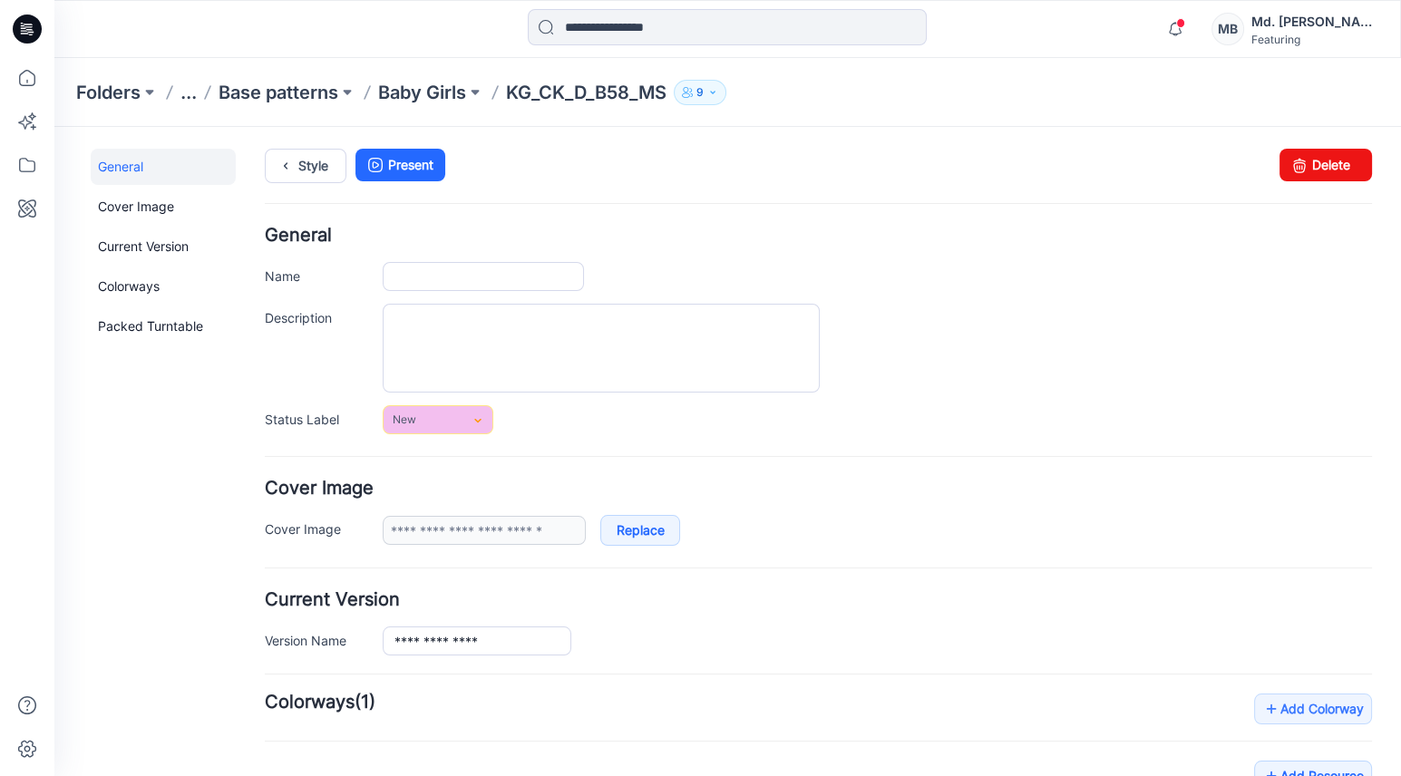
type input "**********"
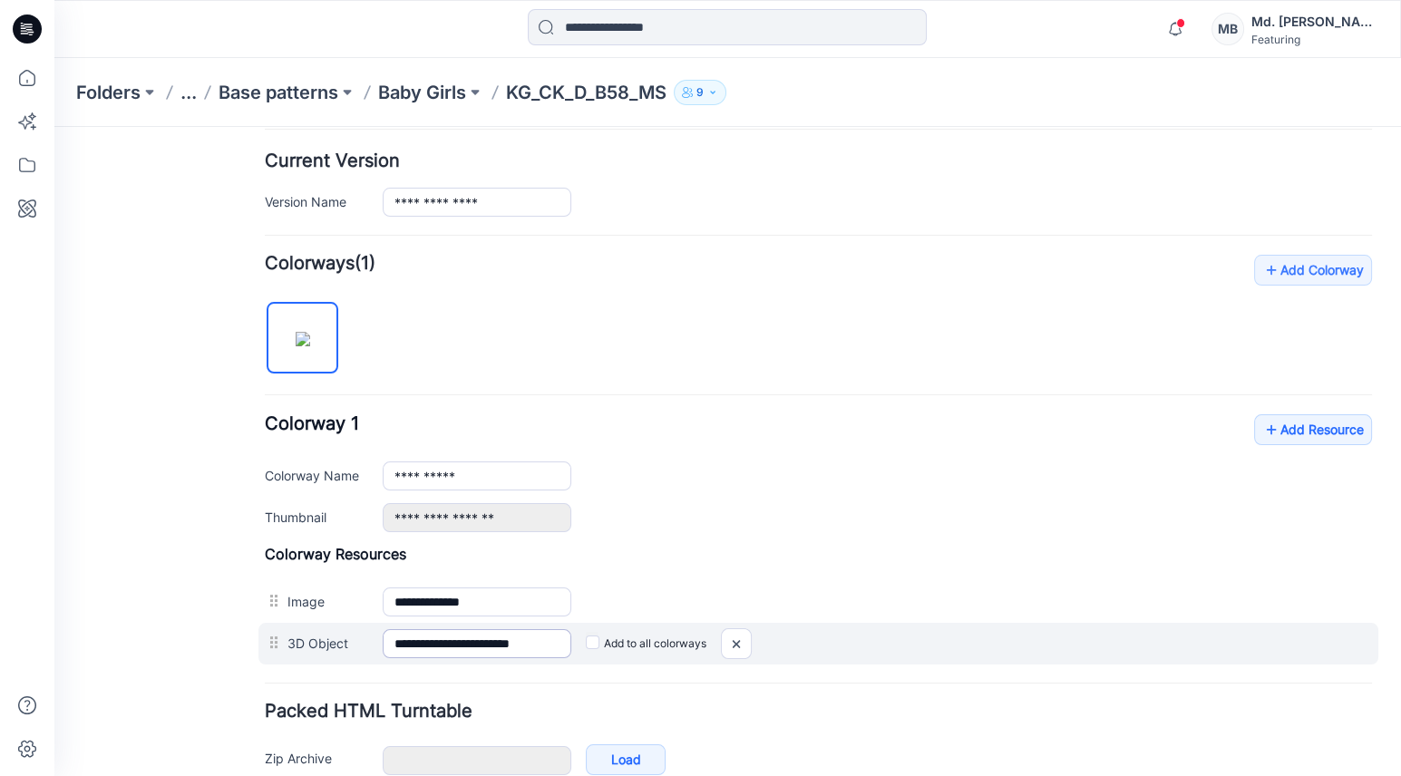
scroll to position [494, 0]
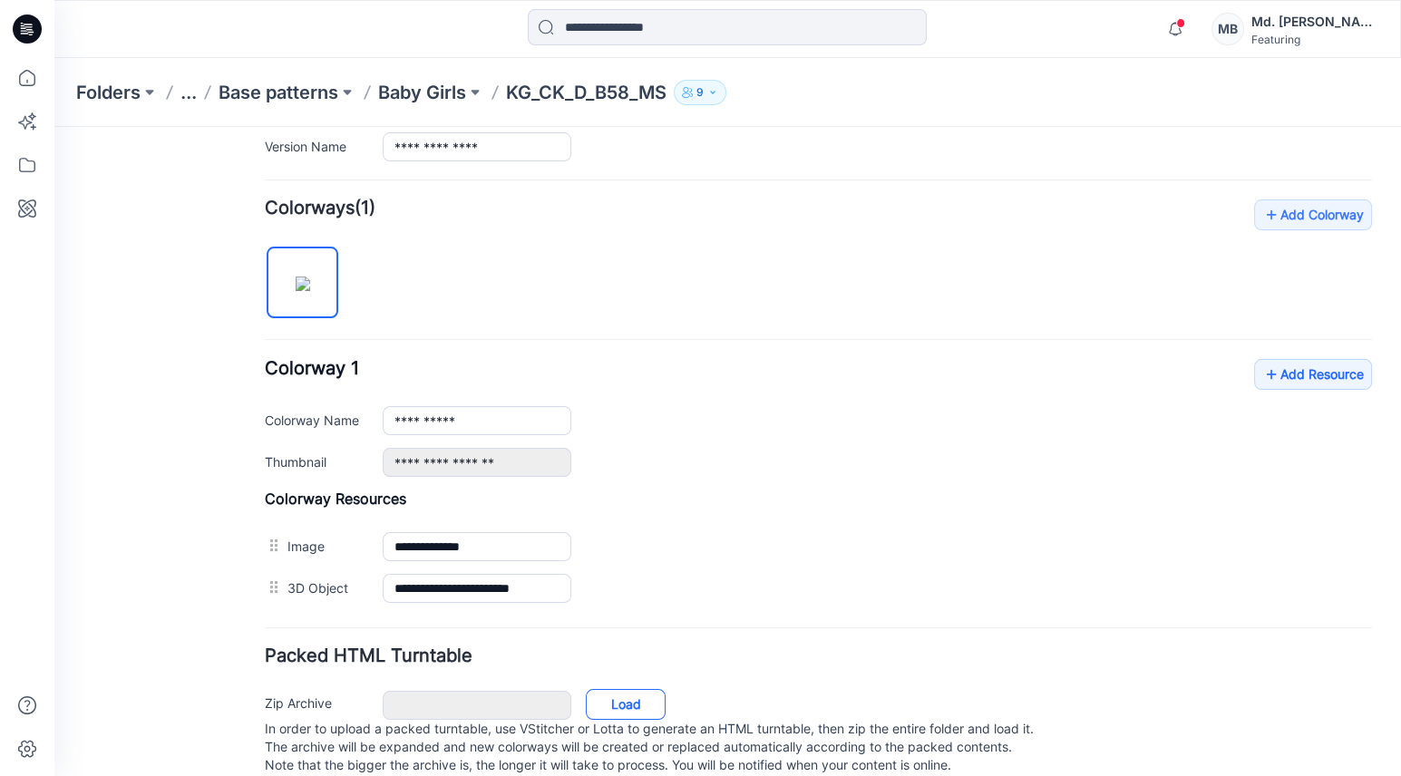
click at [629, 695] on link "Load" at bounding box center [626, 704] width 80 height 31
click at [633, 707] on link "Load" at bounding box center [626, 704] width 80 height 31
click at [626, 696] on link "Load" at bounding box center [626, 704] width 80 height 31
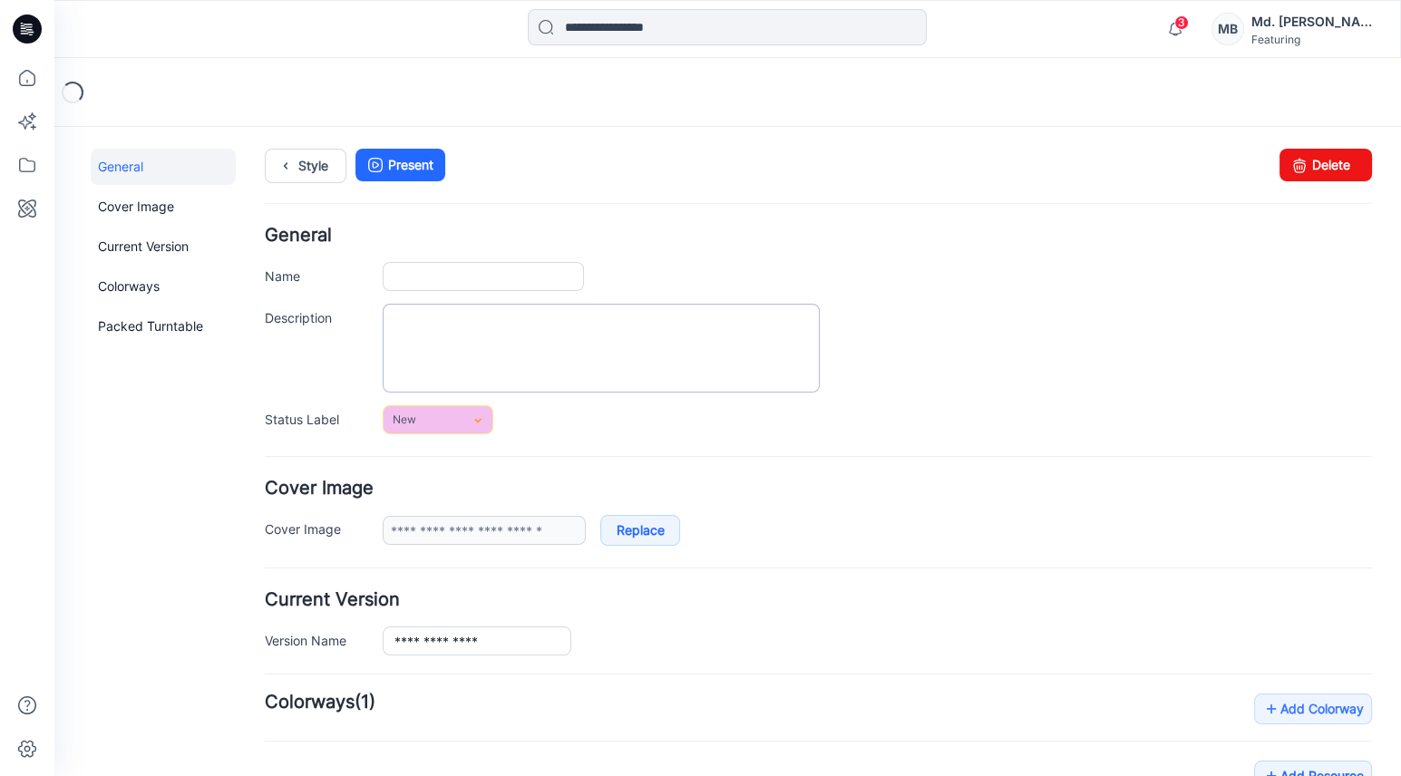
type input "**********"
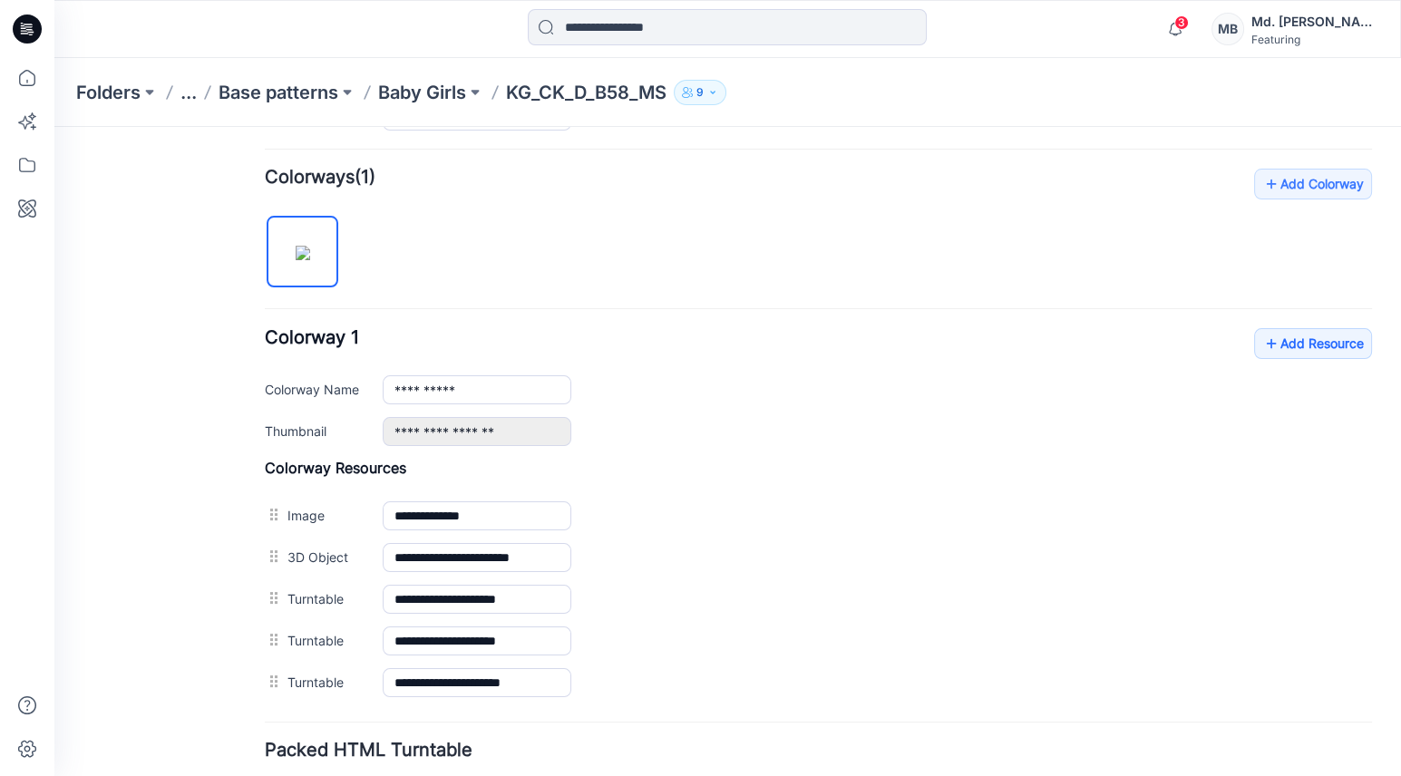
scroll to position [649, 0]
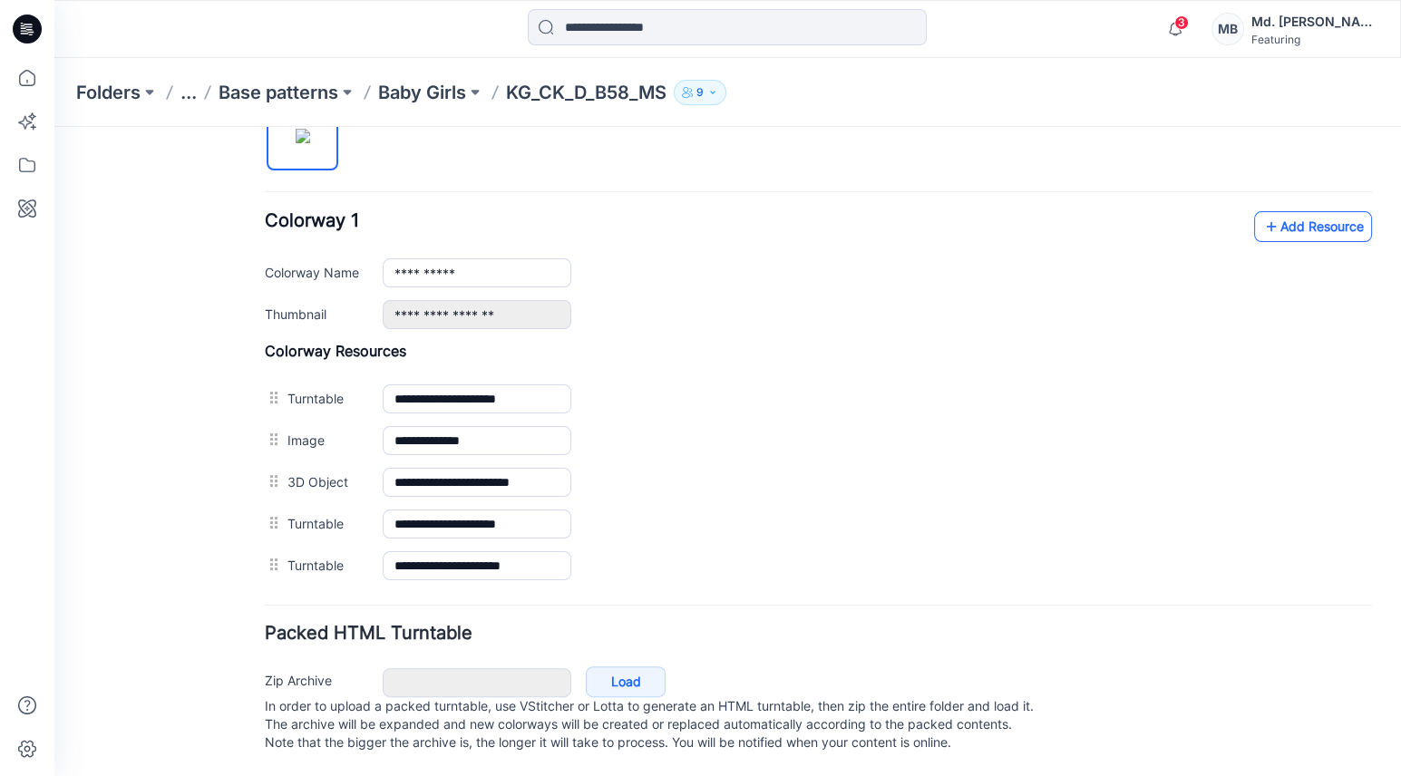
click at [1288, 211] on link "Add Resource" at bounding box center [1313, 226] width 118 height 31
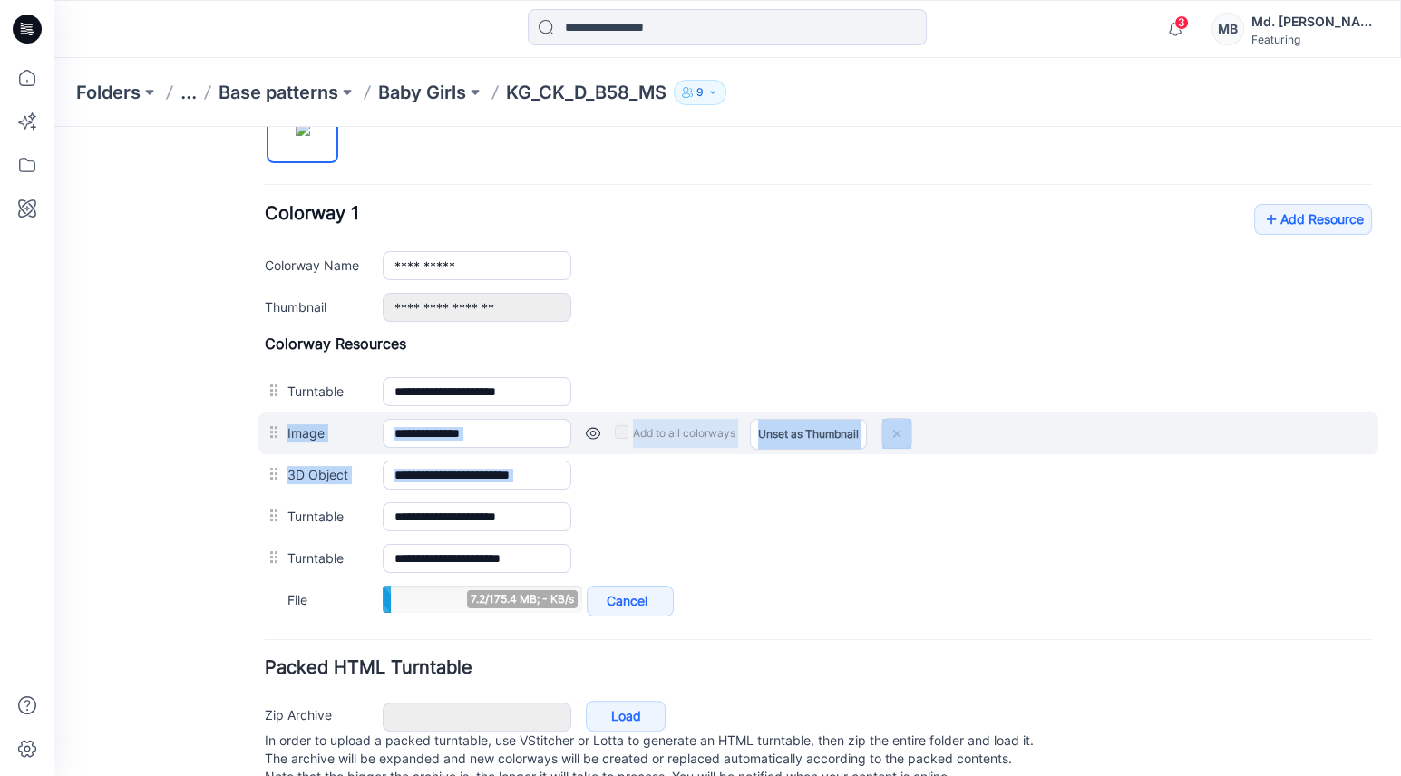
drag, startPoint x: 271, startPoint y: 502, endPoint x: 280, endPoint y: 413, distance: 90.2
click at [280, 413] on div "**********" at bounding box center [818, 478] width 1107 height 287
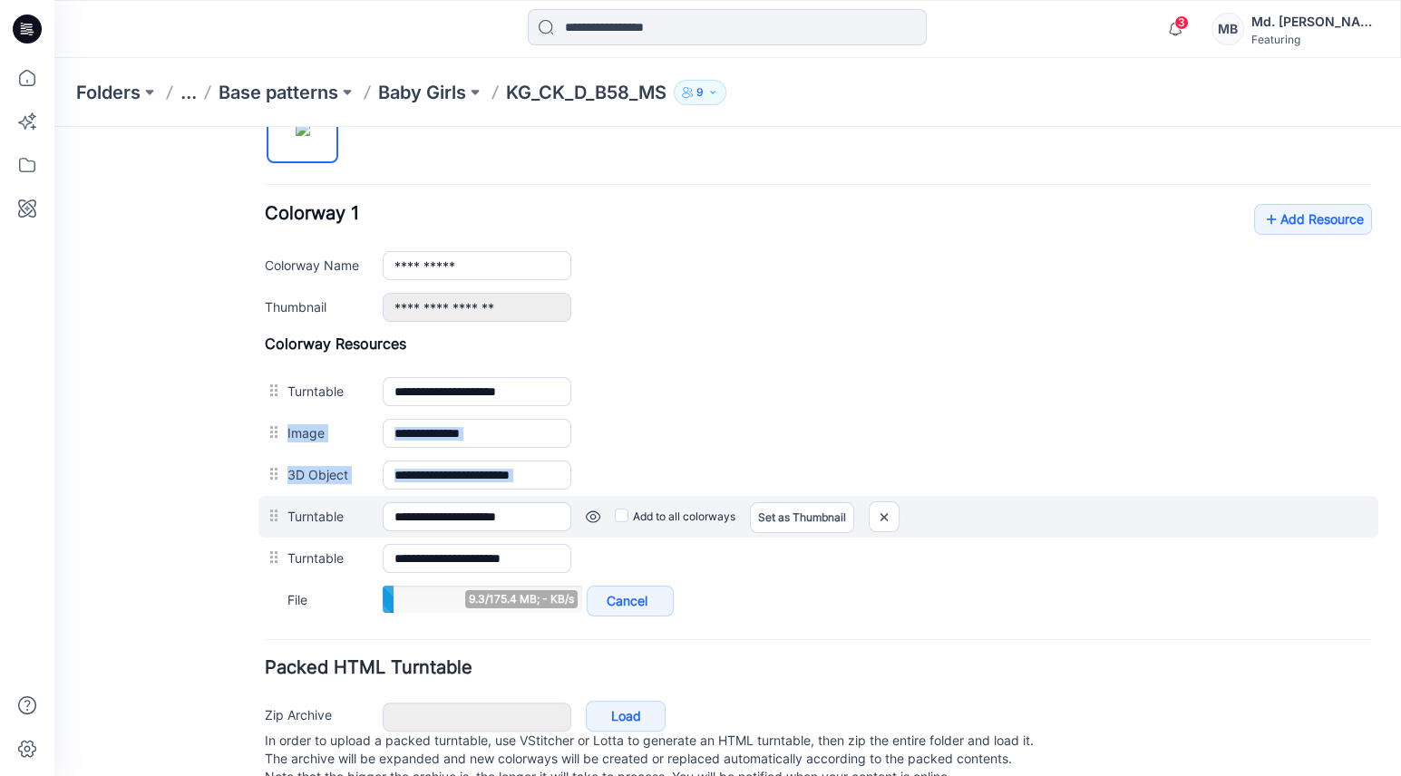
drag, startPoint x: 280, startPoint y: 413, endPoint x: 278, endPoint y: 506, distance: 93.4
click at [278, 506] on div at bounding box center [276, 515] width 23 height 27
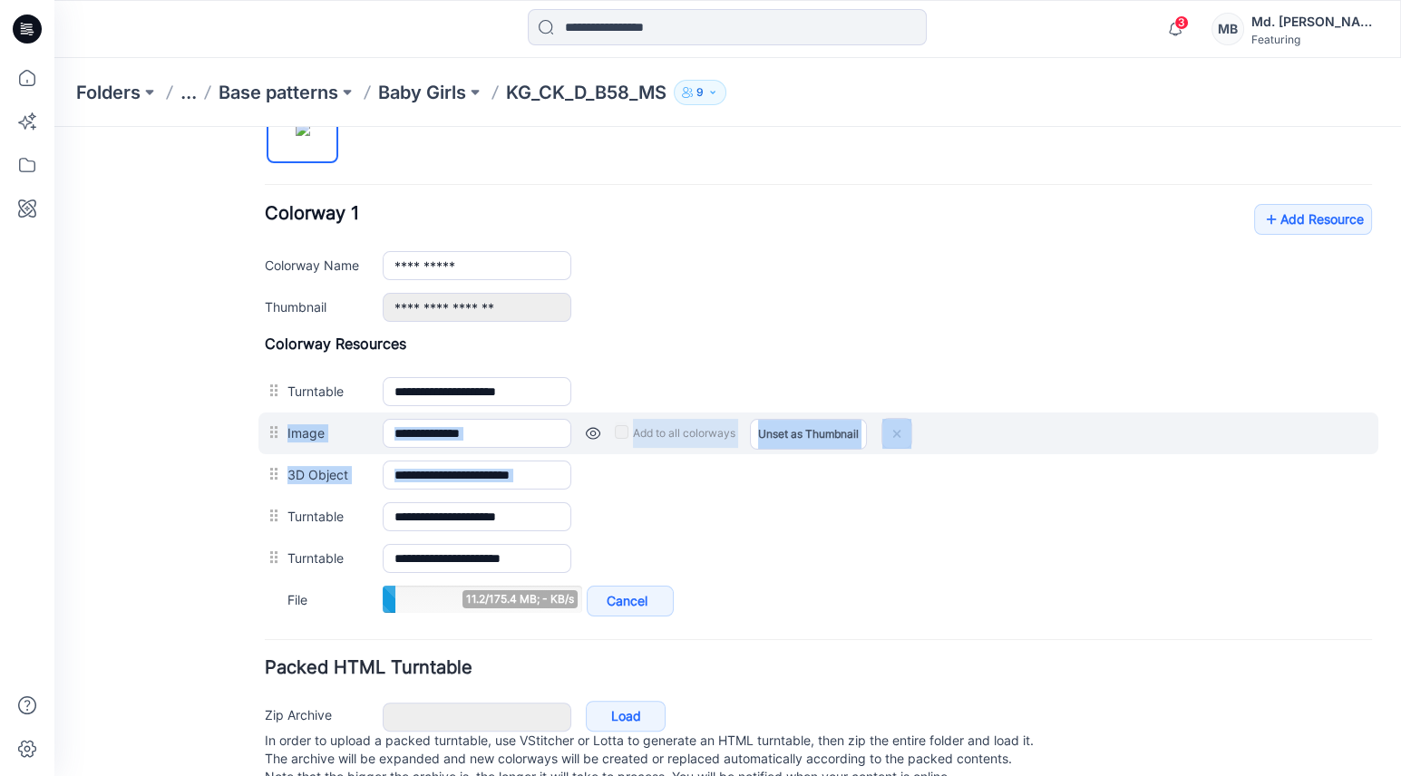
drag, startPoint x: 276, startPoint y: 511, endPoint x: 282, endPoint y: 424, distance: 88.2
click at [282, 424] on div "**********" at bounding box center [818, 478] width 1107 height 287
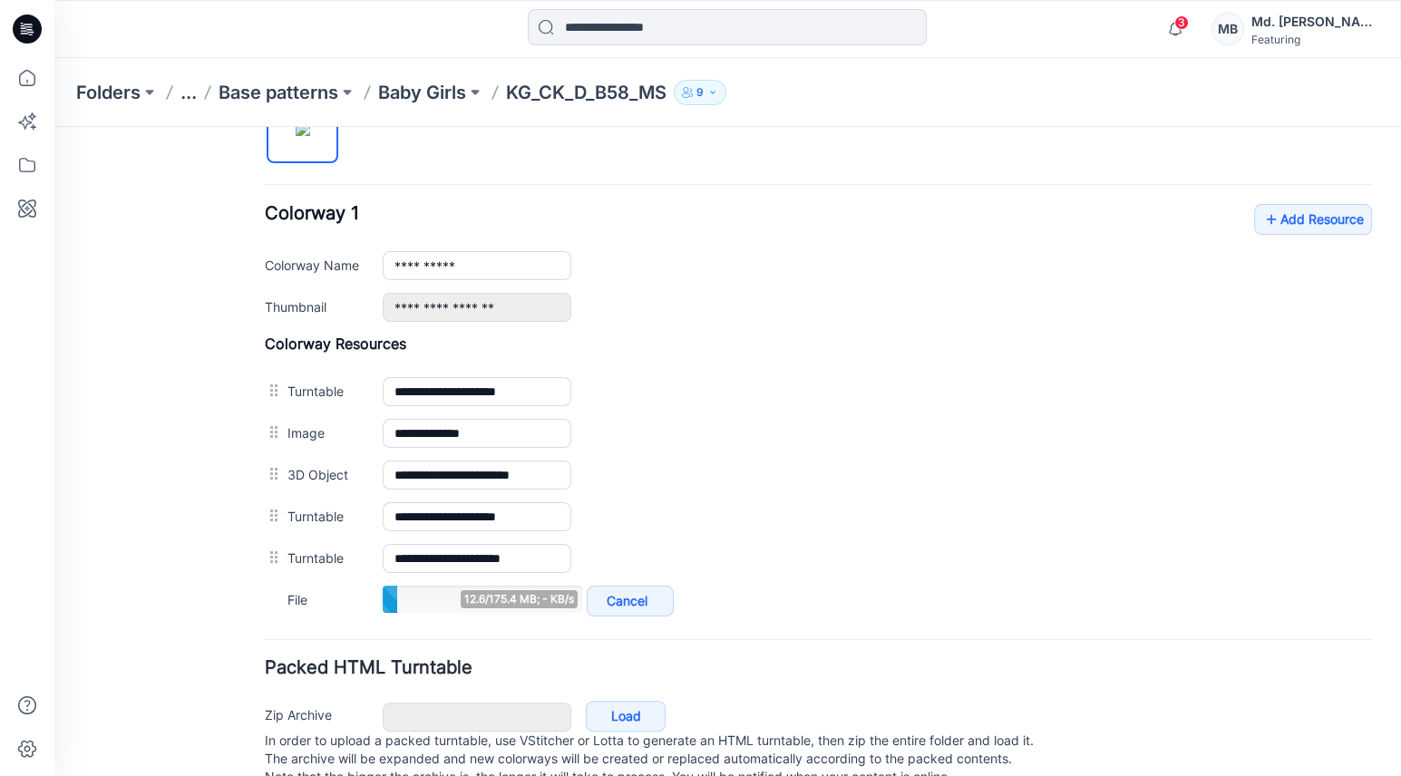
drag, startPoint x: 282, startPoint y: 424, endPoint x: 197, endPoint y: 455, distance: 91.0
click at [197, 455] on div "General Cover Image Current Version Colorways Packed Turntable" at bounding box center [163, 154] width 145 height 1311
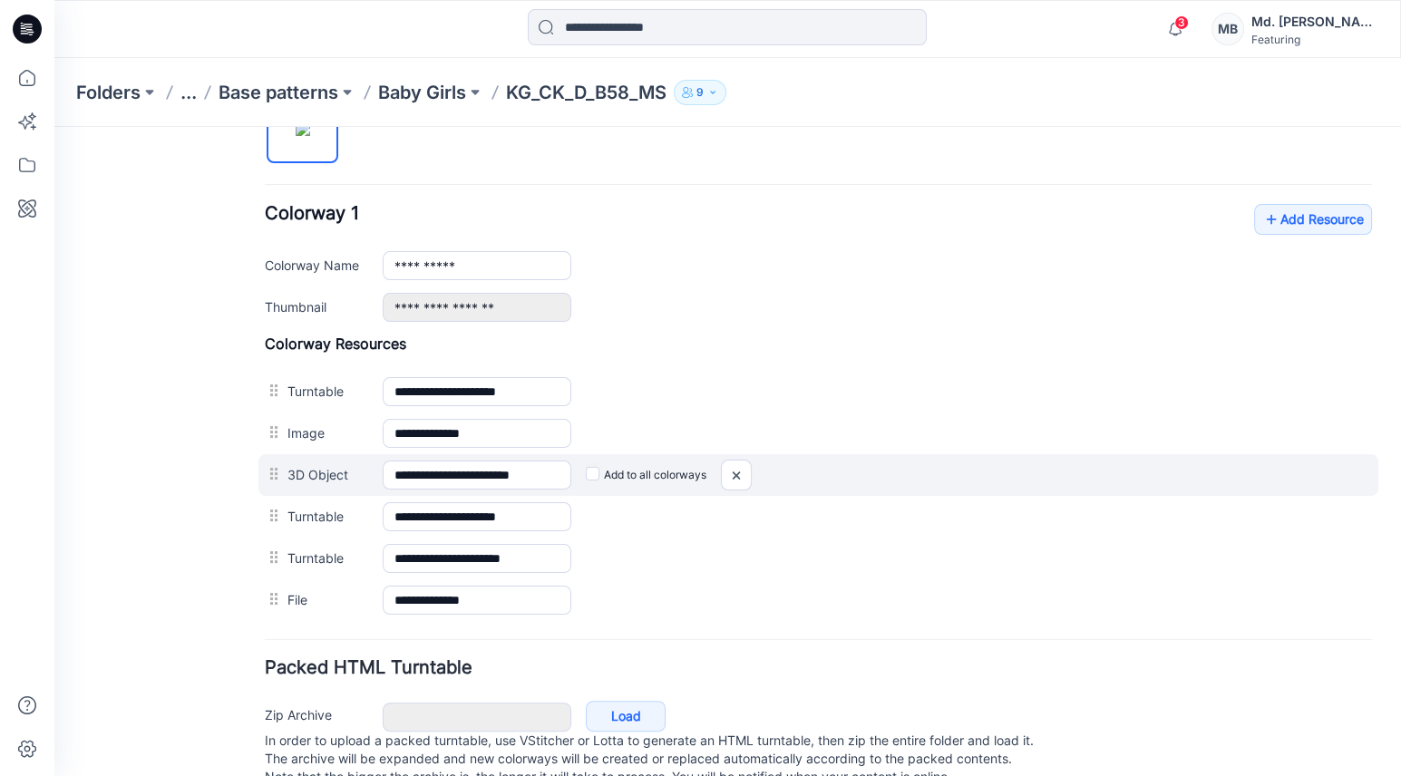
click at [271, 472] on div at bounding box center [276, 474] width 23 height 27
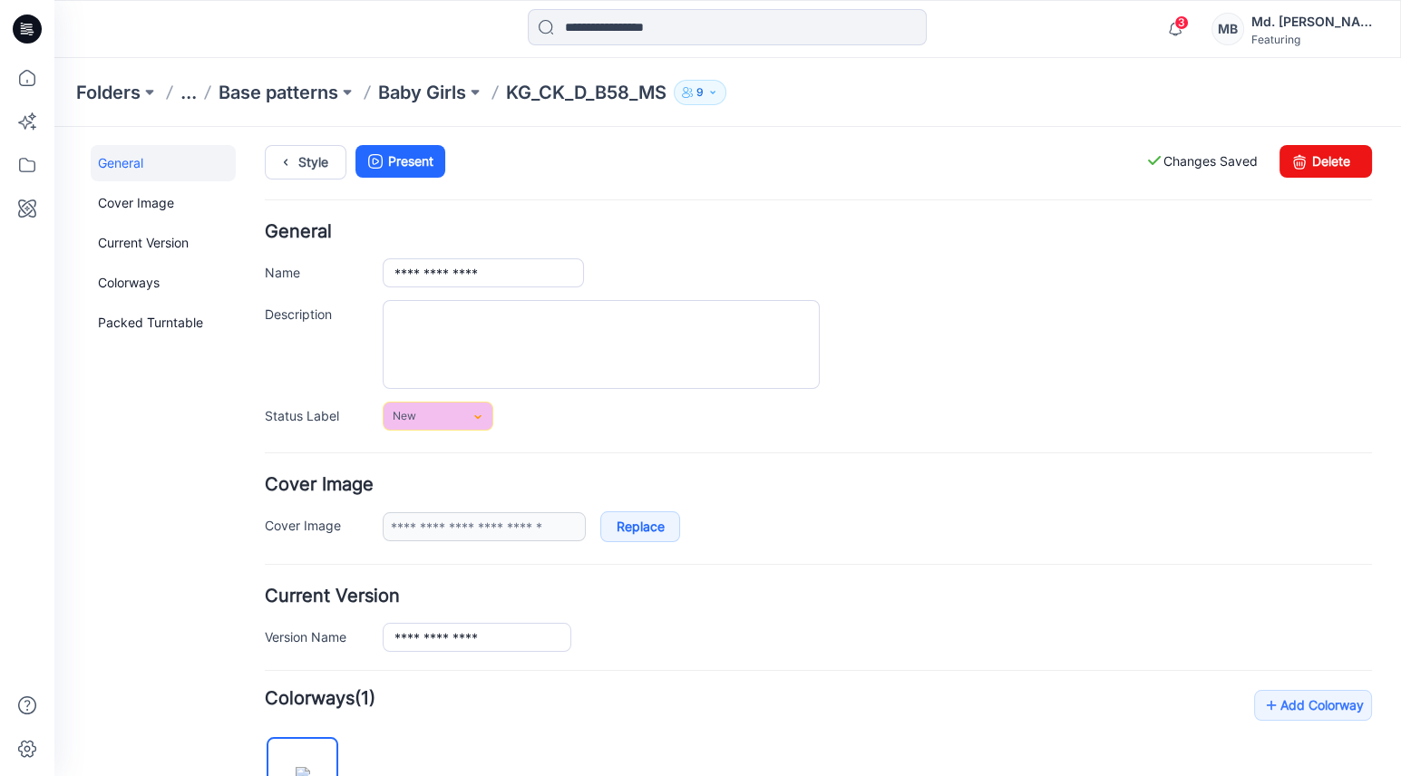
scroll to position [0, 0]
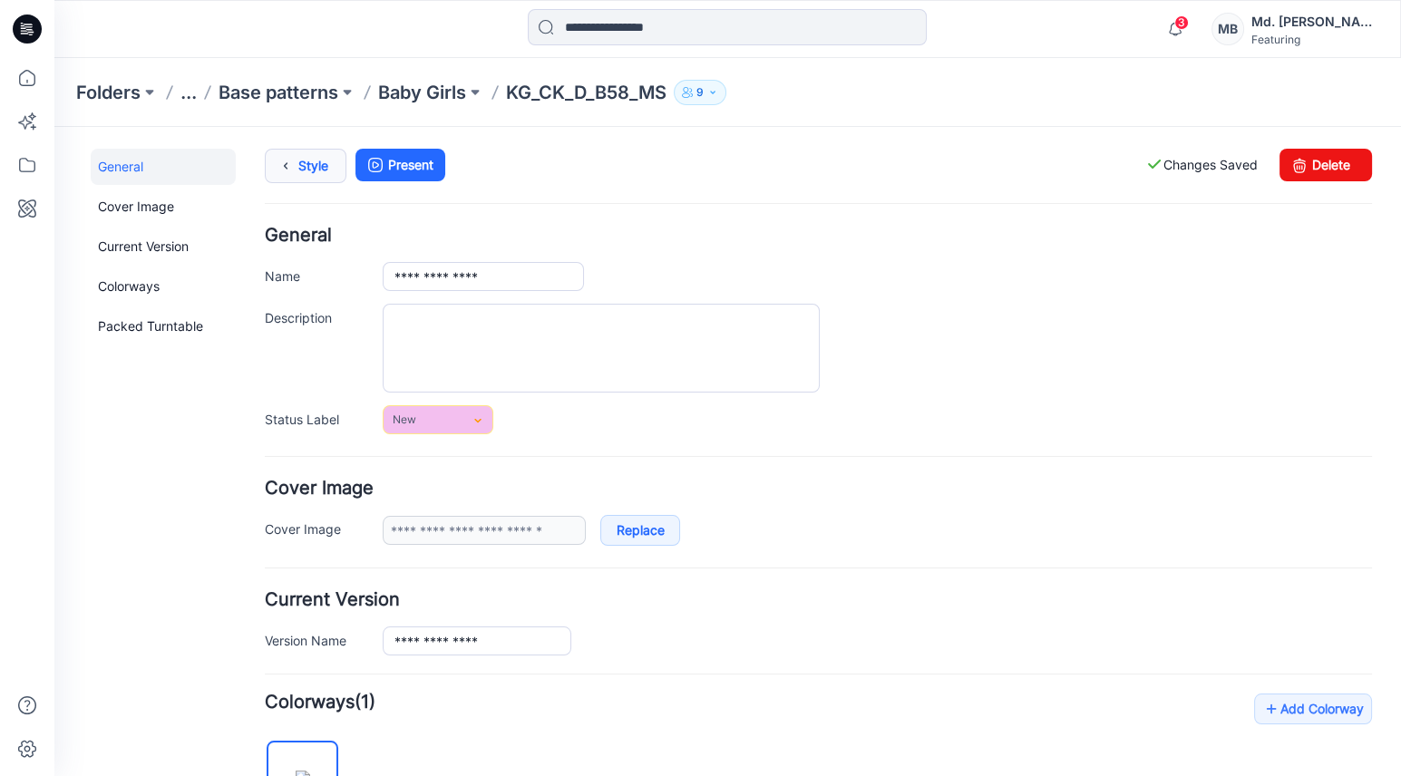
click at [335, 175] on link "Style" at bounding box center [306, 166] width 82 height 34
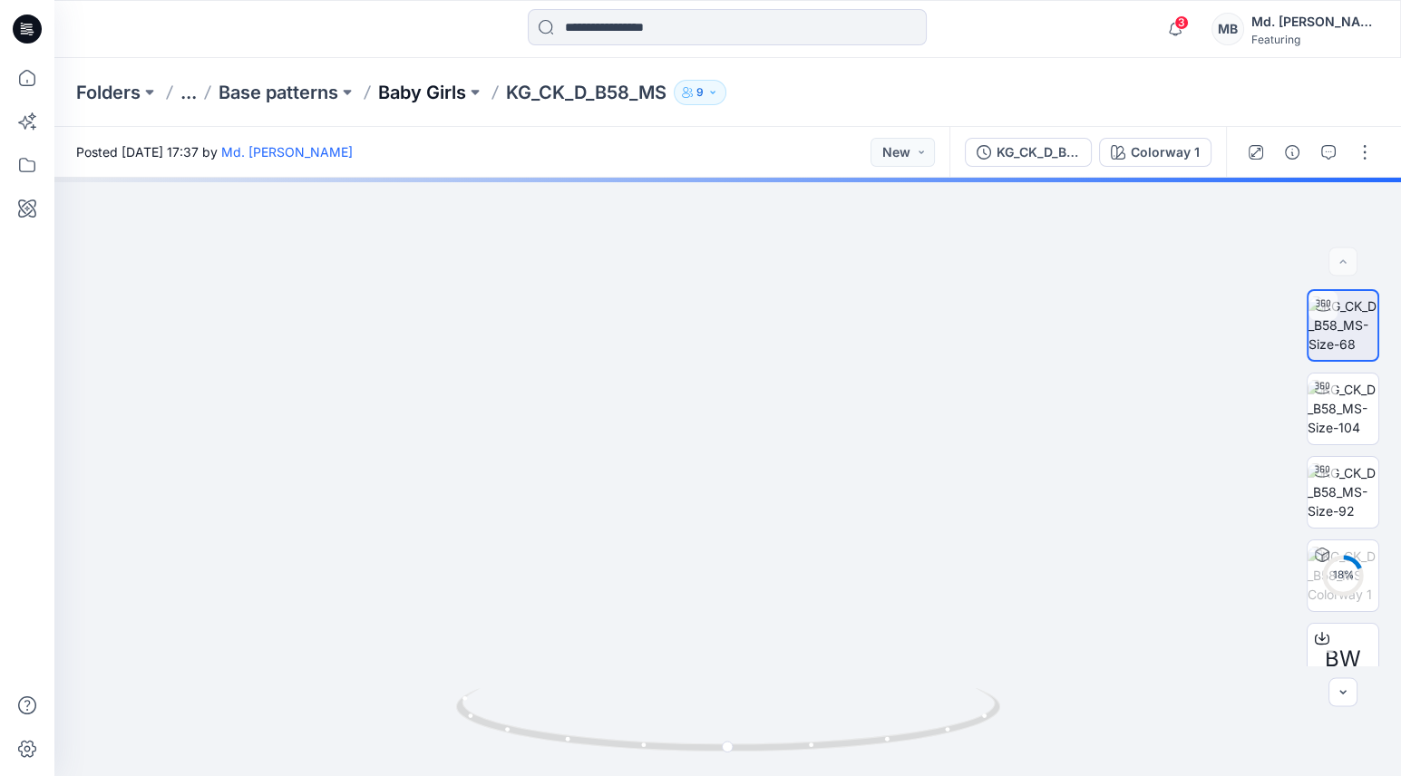
click at [415, 88] on p "Baby Girls" at bounding box center [422, 92] width 88 height 25
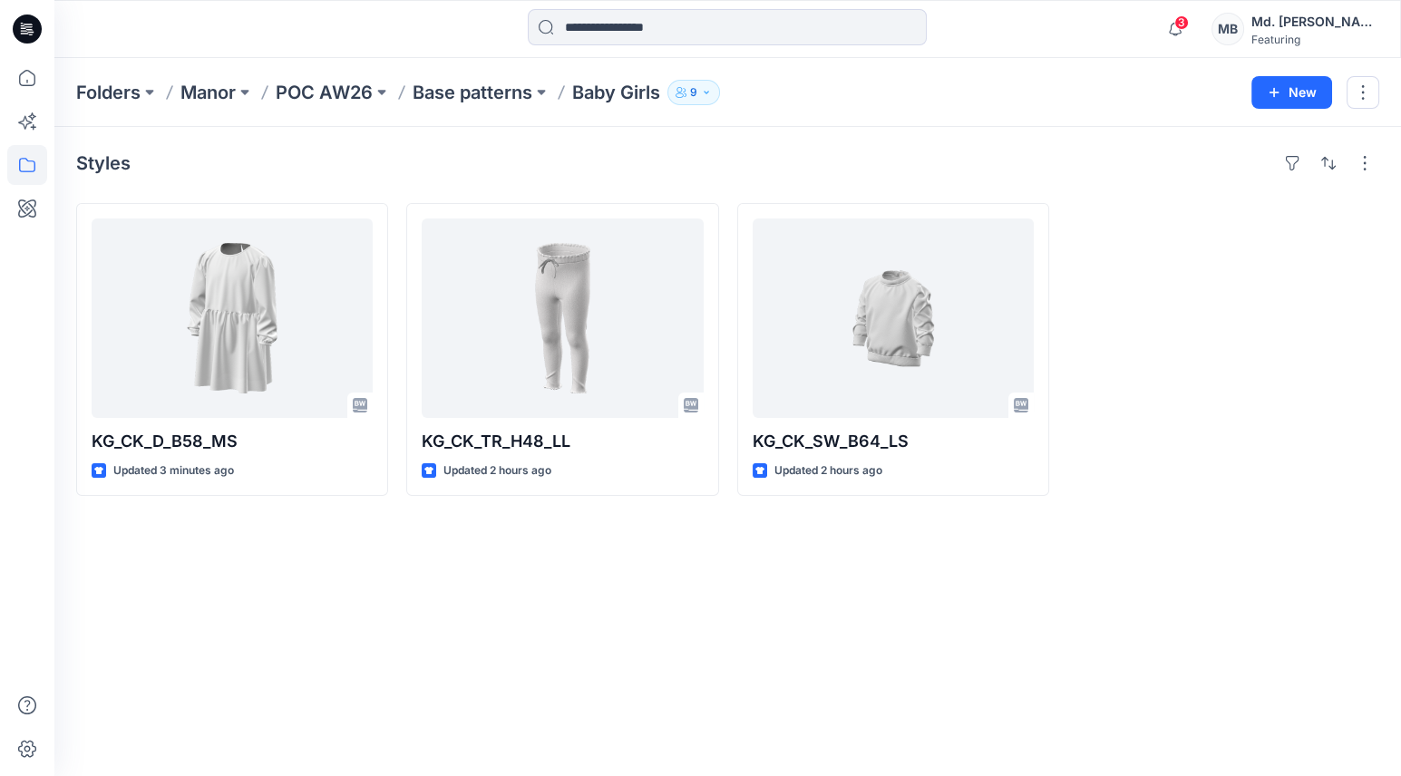
click at [393, 645] on div "Styles KG_CK_D_B58_MS Updated 3 minutes ago KG_CK_TR_H48_LL Updated 2 hours ago…" at bounding box center [727, 451] width 1347 height 649
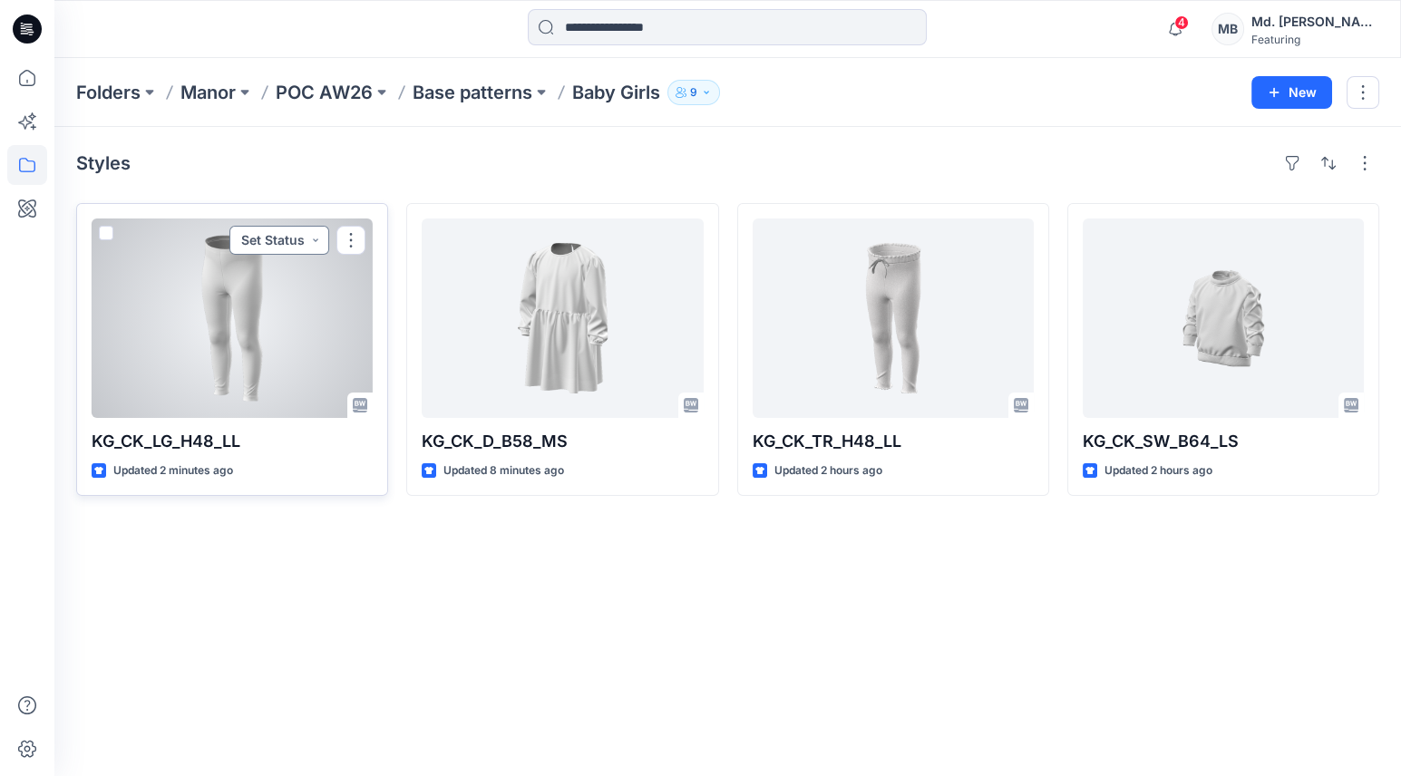
click at [297, 232] on button "Set Status" at bounding box center [279, 240] width 100 height 29
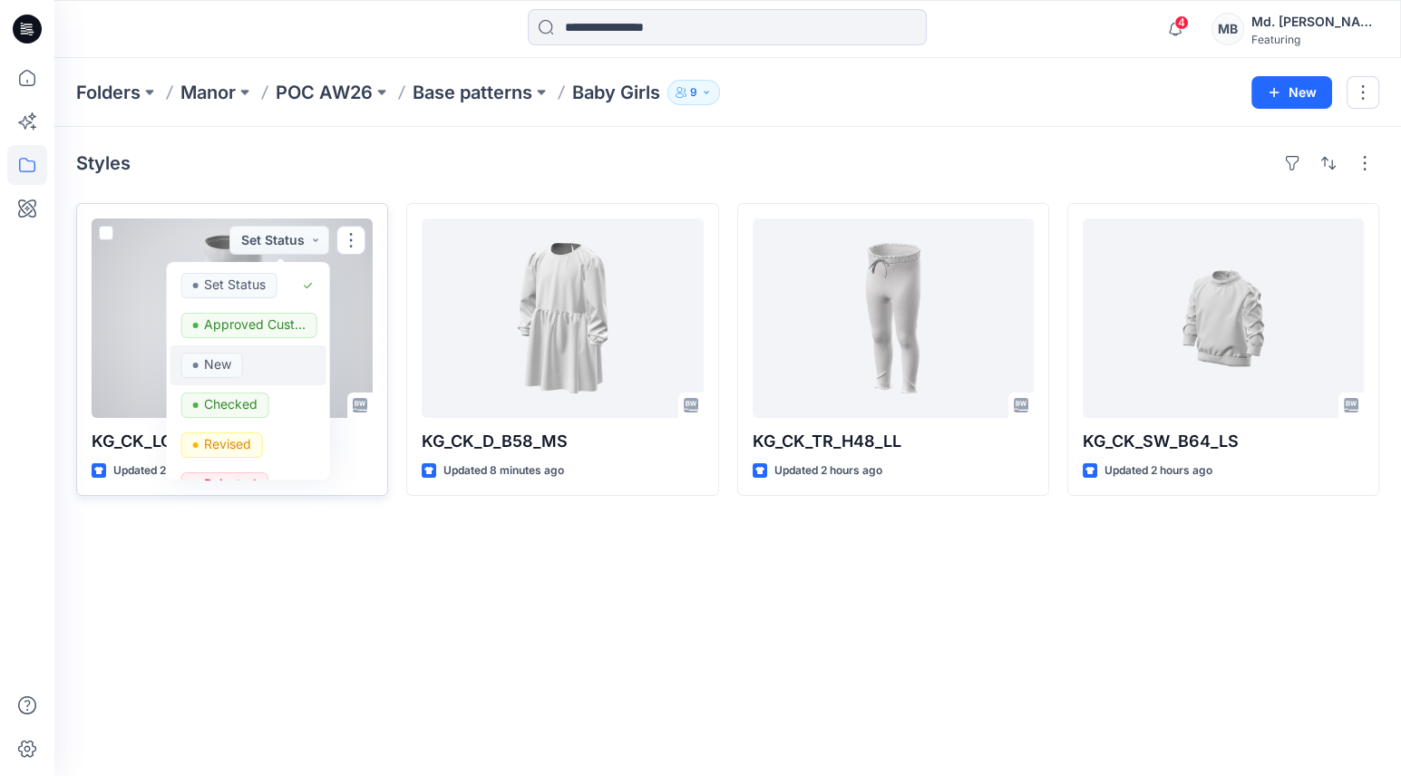
click at [216, 349] on button "New" at bounding box center [248, 366] width 156 height 40
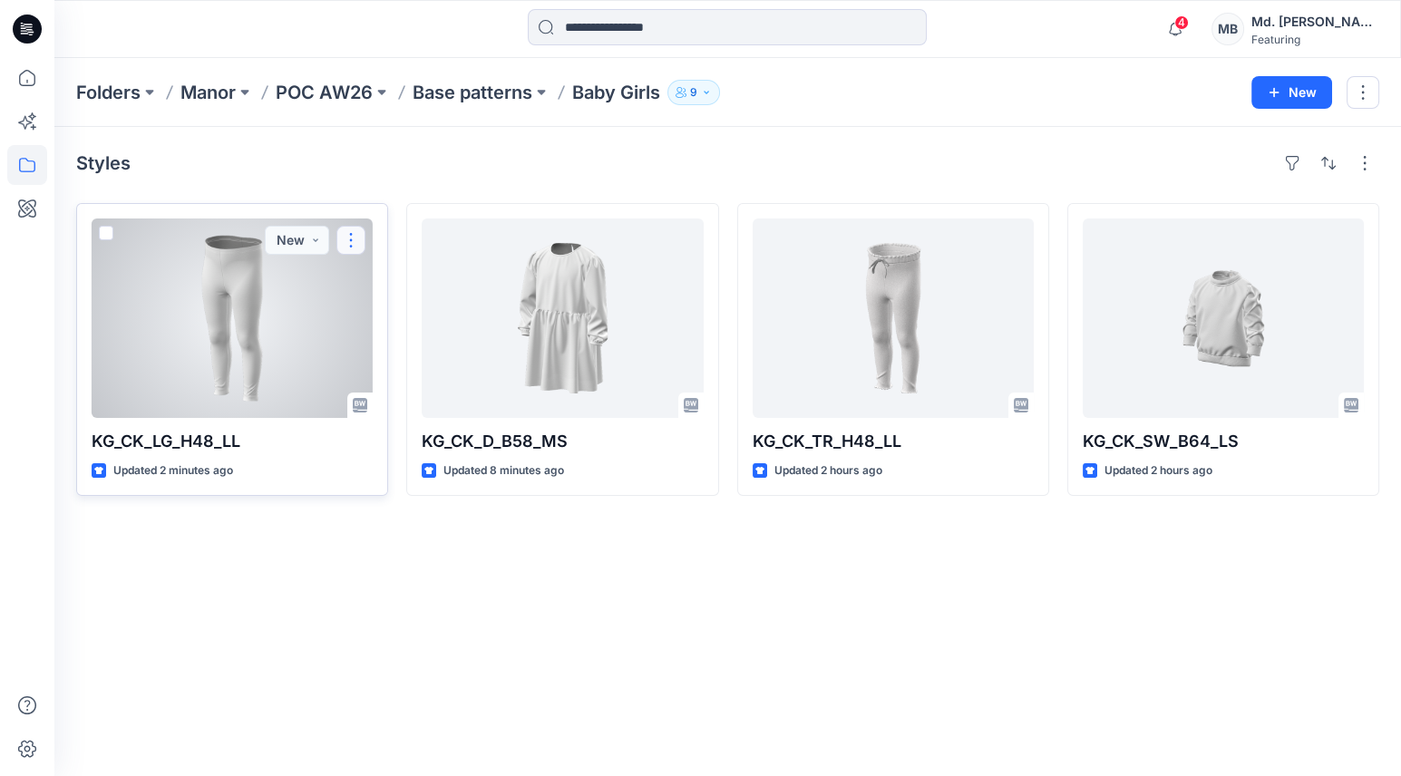
click at [351, 236] on button "button" at bounding box center [350, 240] width 29 height 29
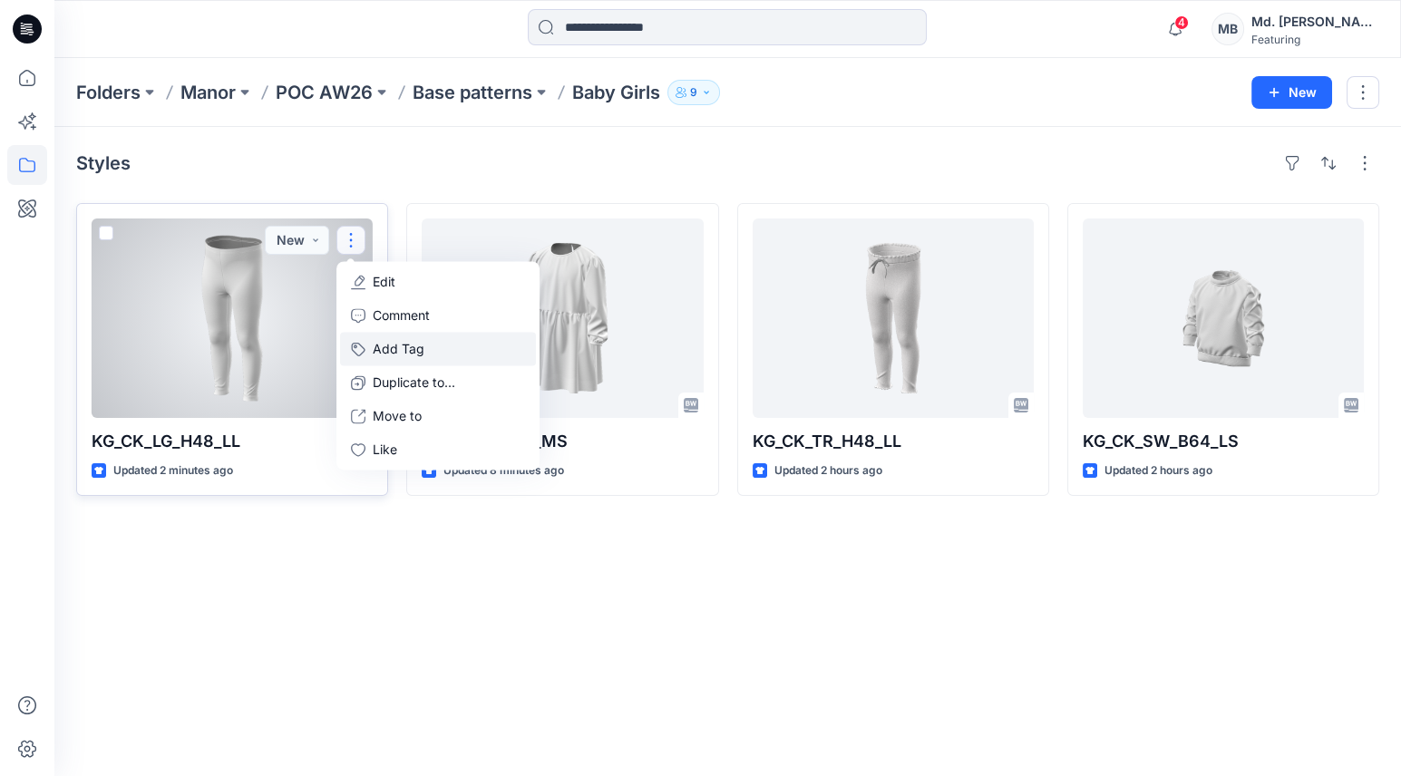
click at [390, 345] on button "Add Tag" at bounding box center [438, 349] width 196 height 34
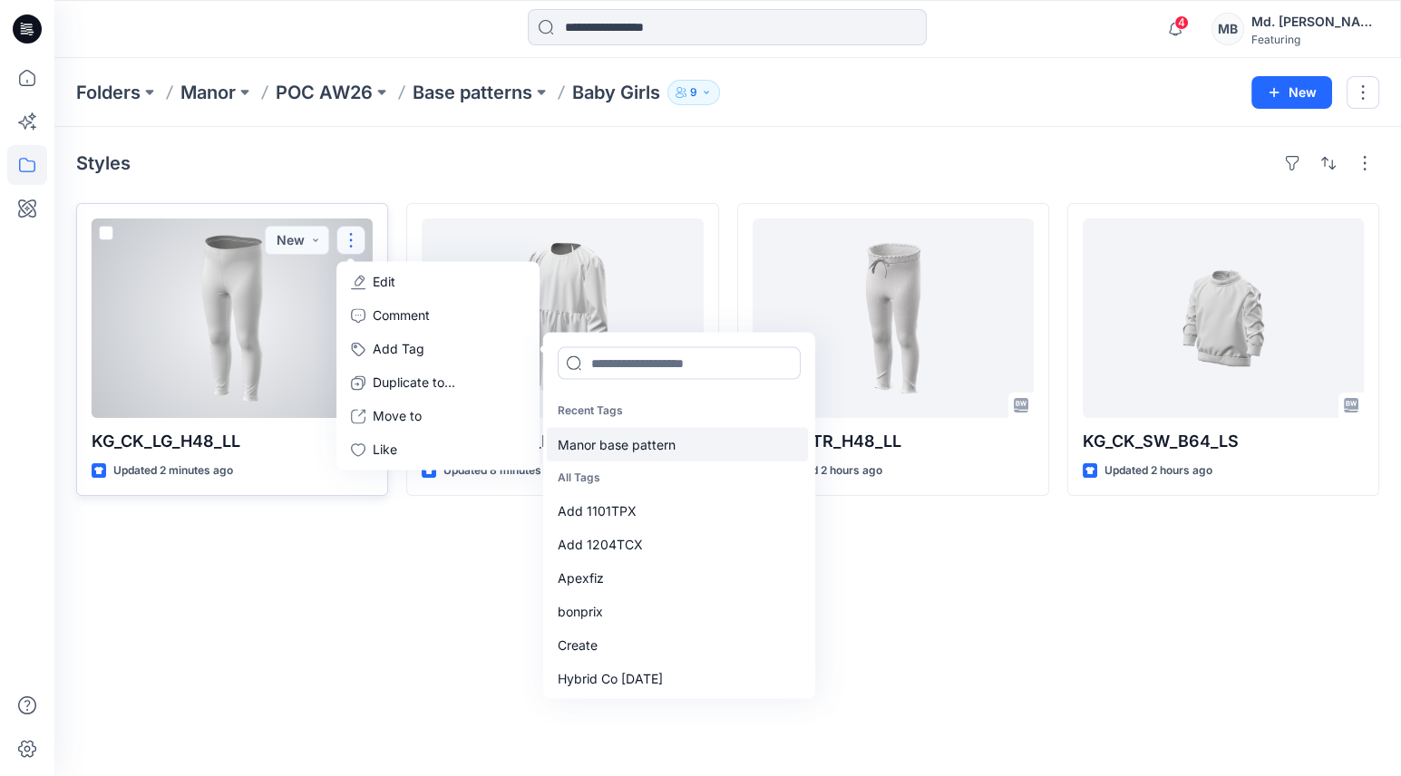
click at [608, 443] on div "Manor base pattern" at bounding box center [677, 444] width 261 height 34
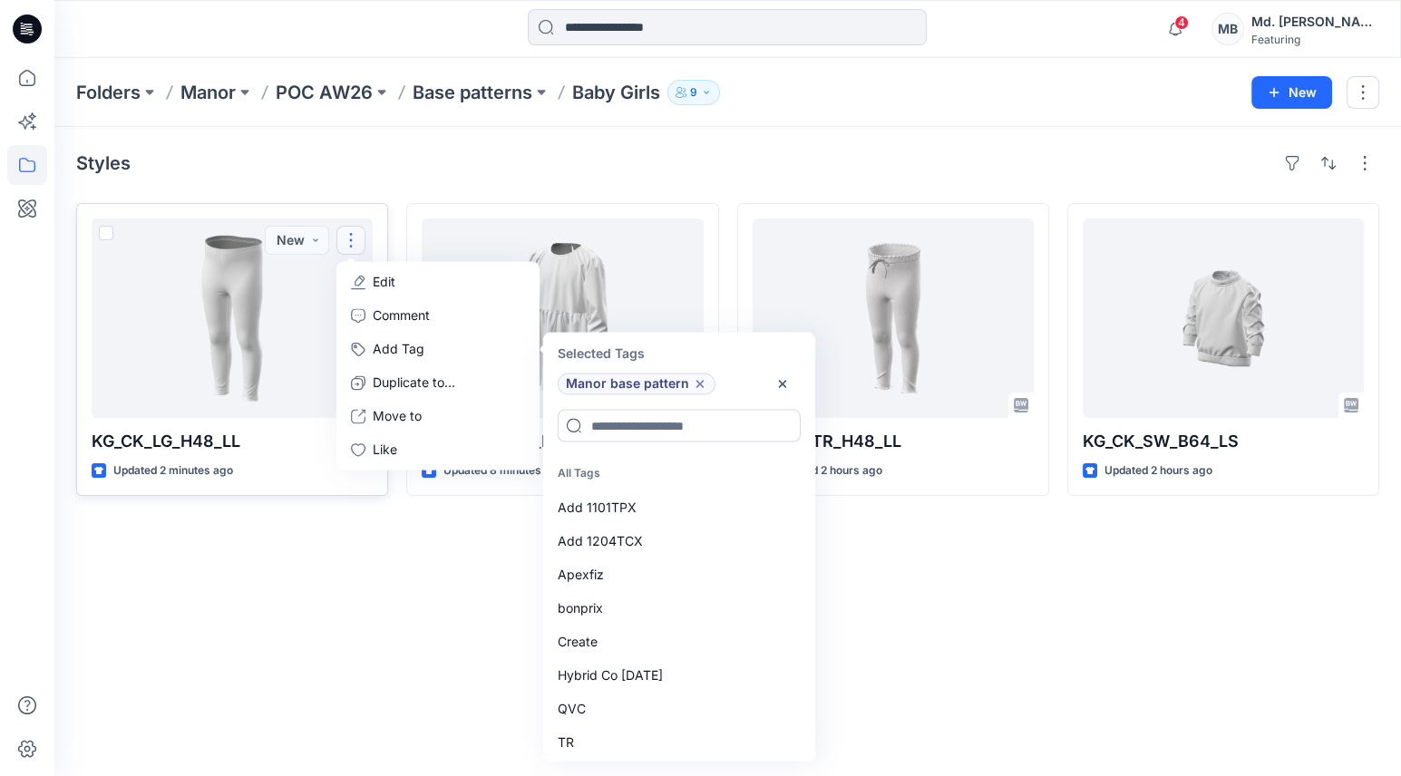
click at [968, 637] on div "Styles KG_CK_LG_H48_LL Updated 2 minutes ago New Edit Comment Add Tag Selected …" at bounding box center [727, 451] width 1347 height 649
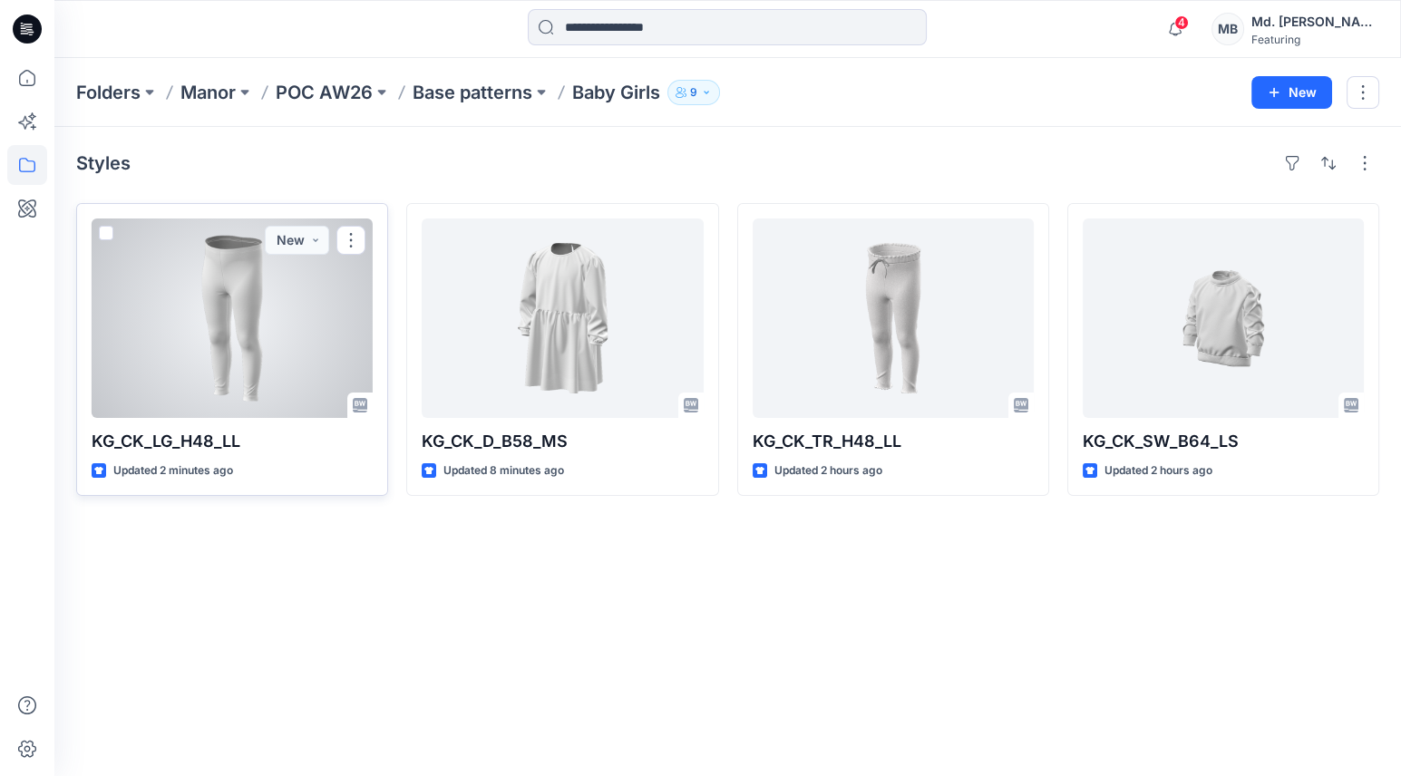
click at [284, 330] on div at bounding box center [232, 319] width 281 height 200
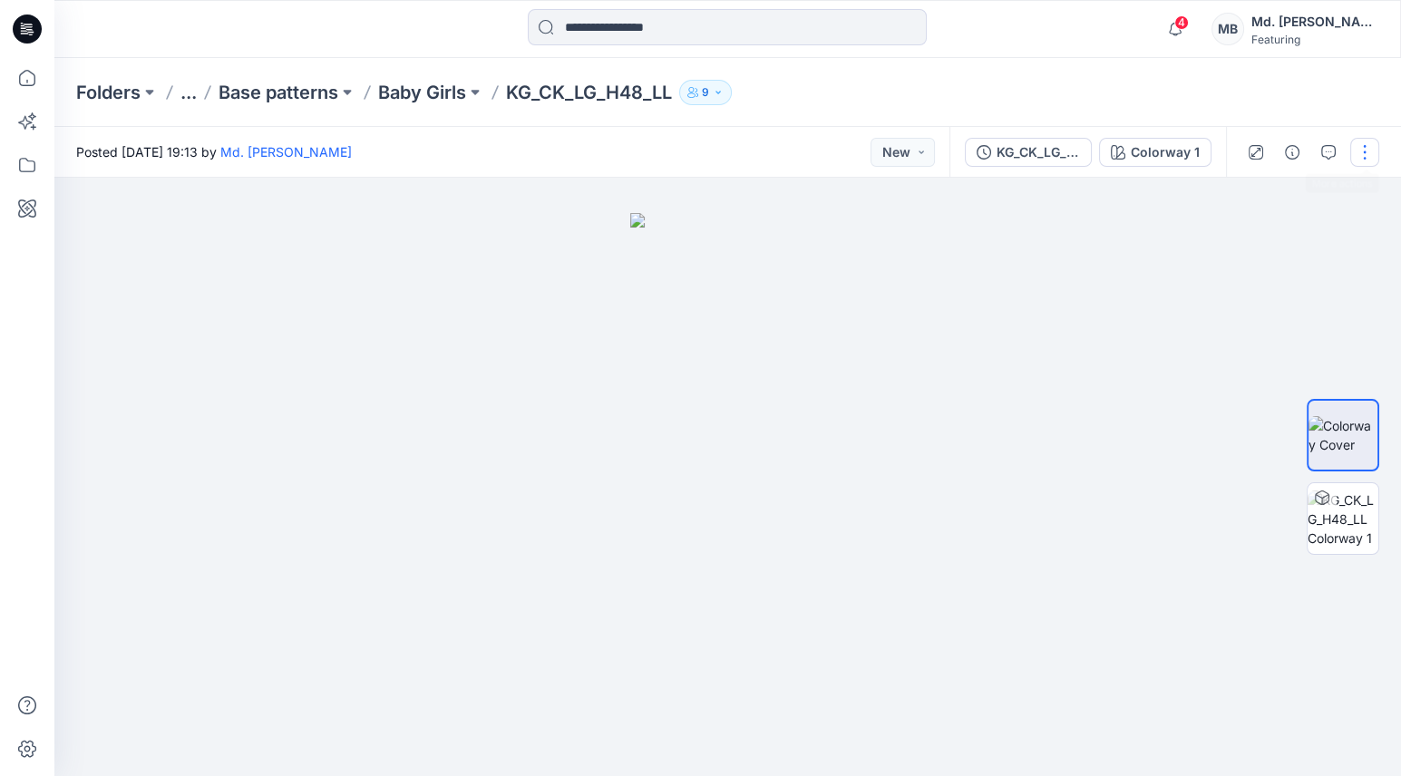
click at [1364, 148] on button "button" at bounding box center [1364, 152] width 29 height 29
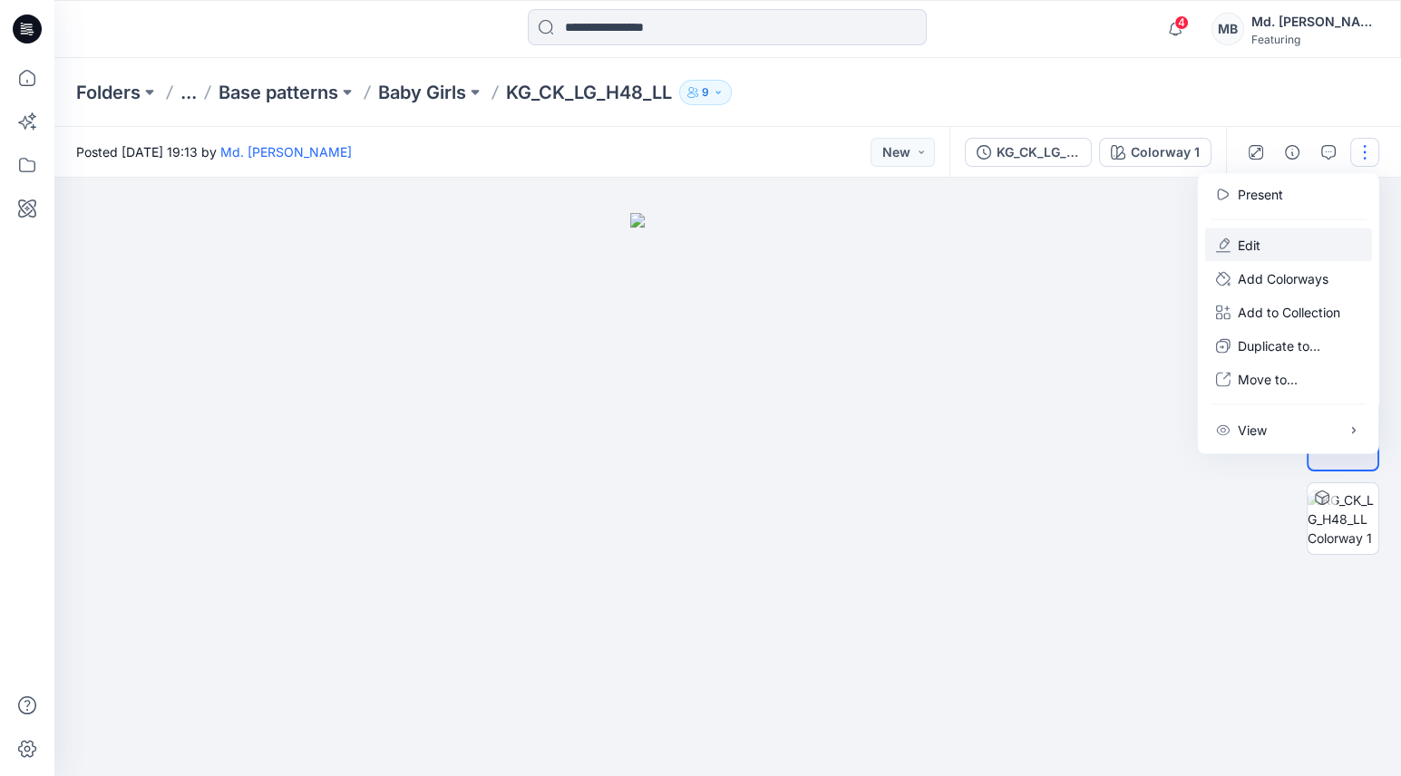
click at [1271, 229] on button "Edit" at bounding box center [1288, 246] width 167 height 34
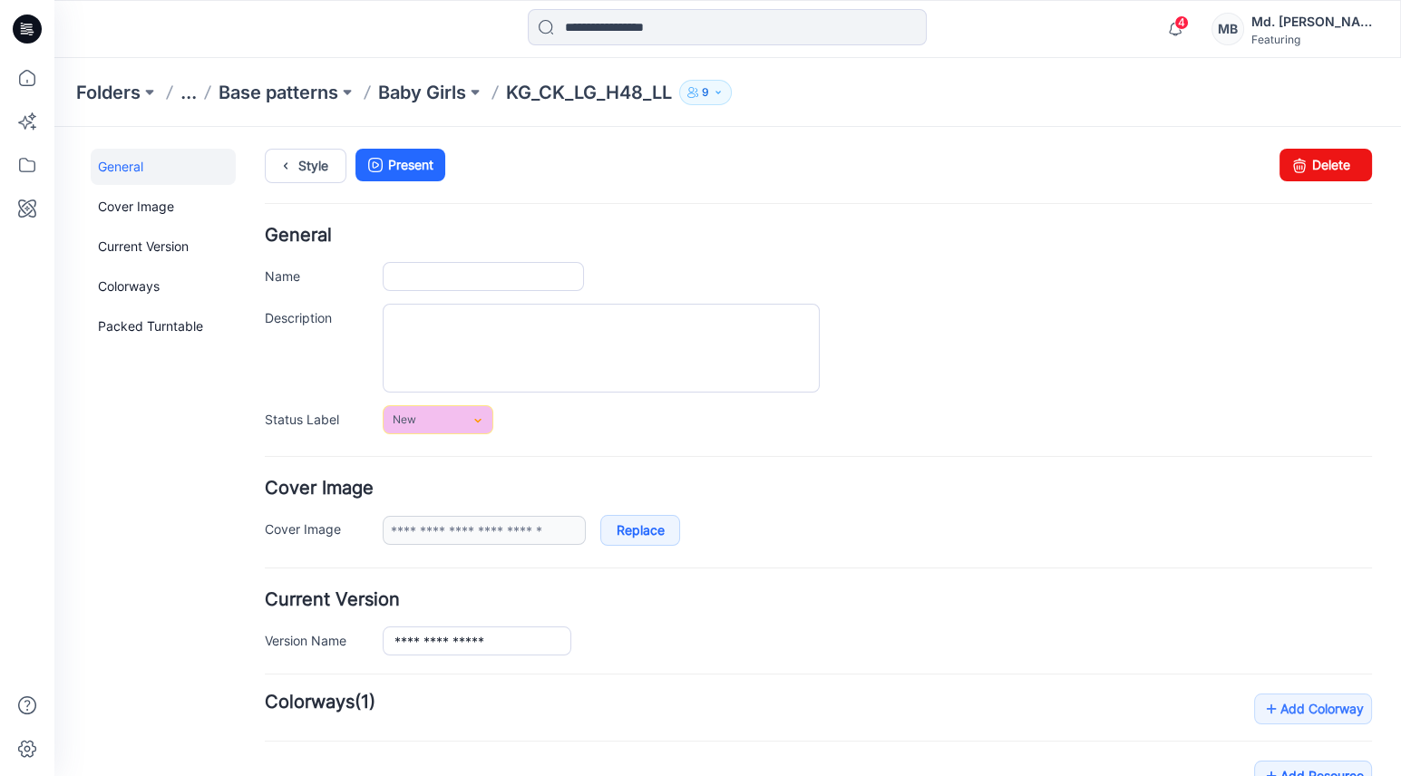
type input "**********"
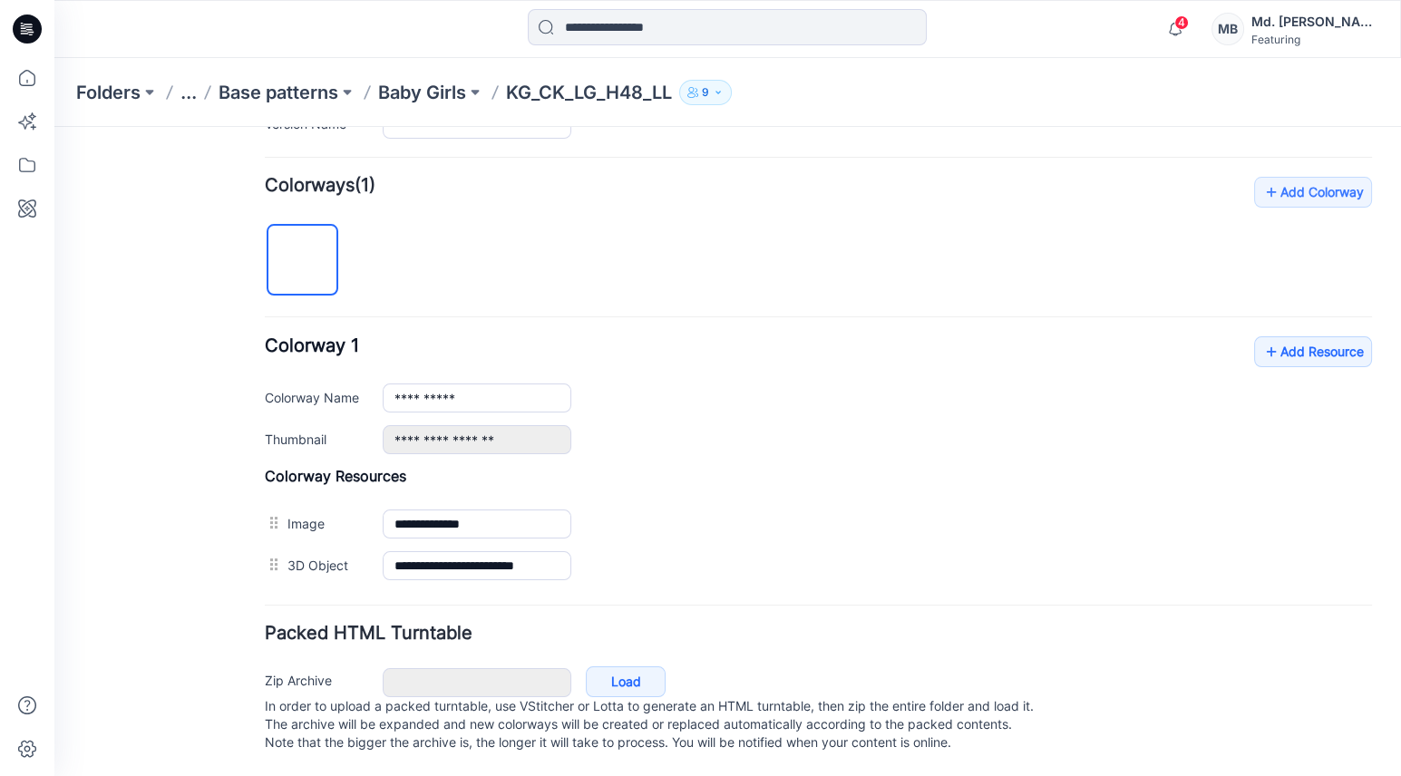
scroll to position [527, 0]
click at [627, 667] on link "Load" at bounding box center [626, 682] width 80 height 31
click at [640, 667] on link "Load" at bounding box center [626, 682] width 80 height 31
click at [638, 669] on link "Load" at bounding box center [626, 682] width 80 height 31
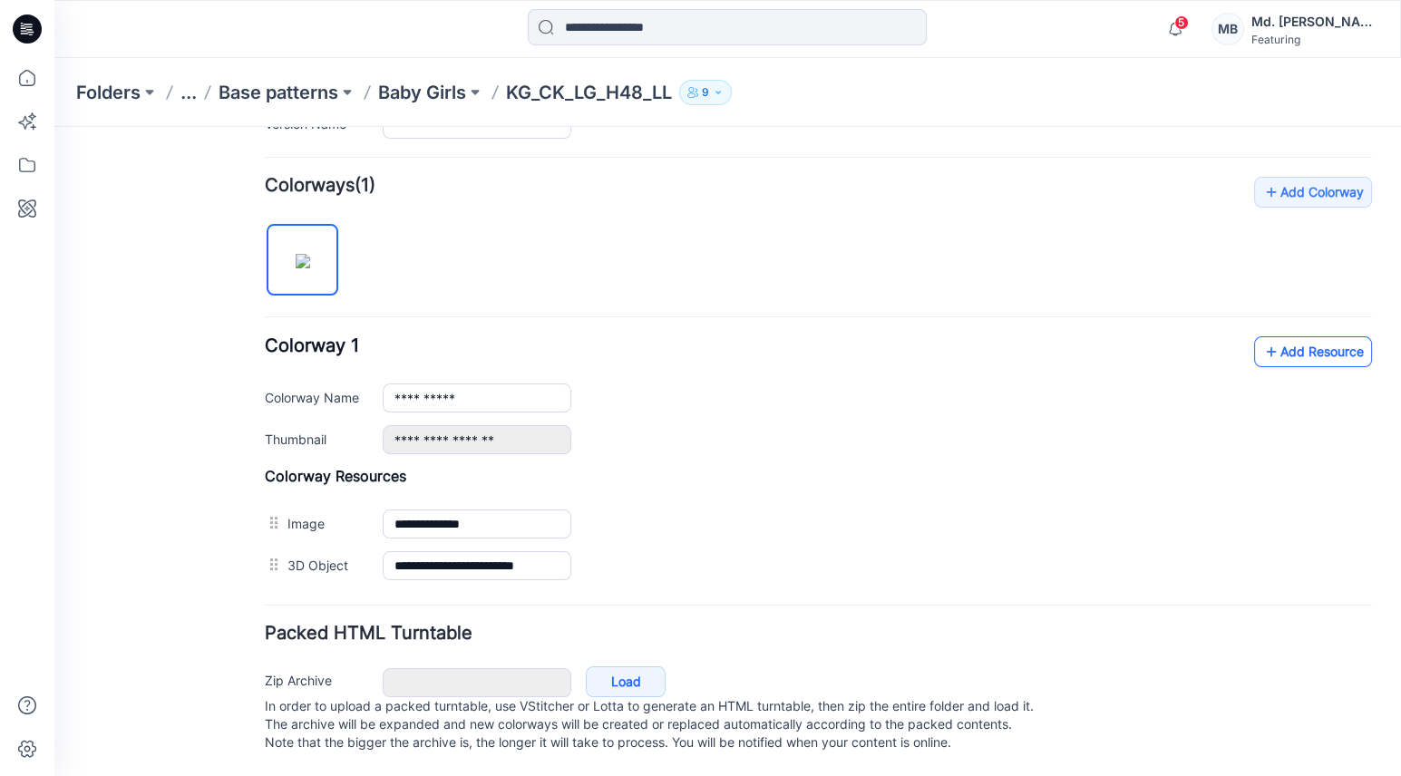
click at [1262, 337] on icon at bounding box center [1271, 351] width 18 height 29
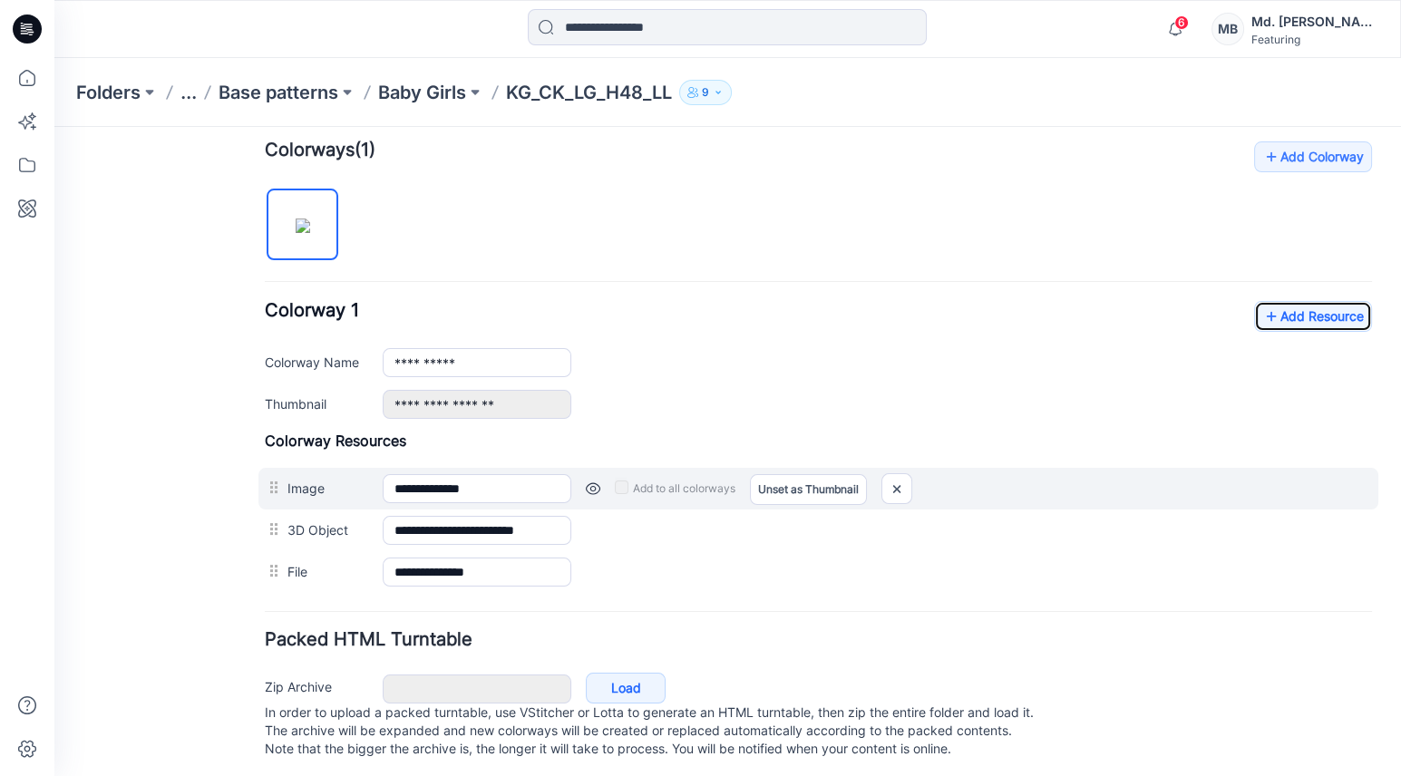
scroll to position [568, 0]
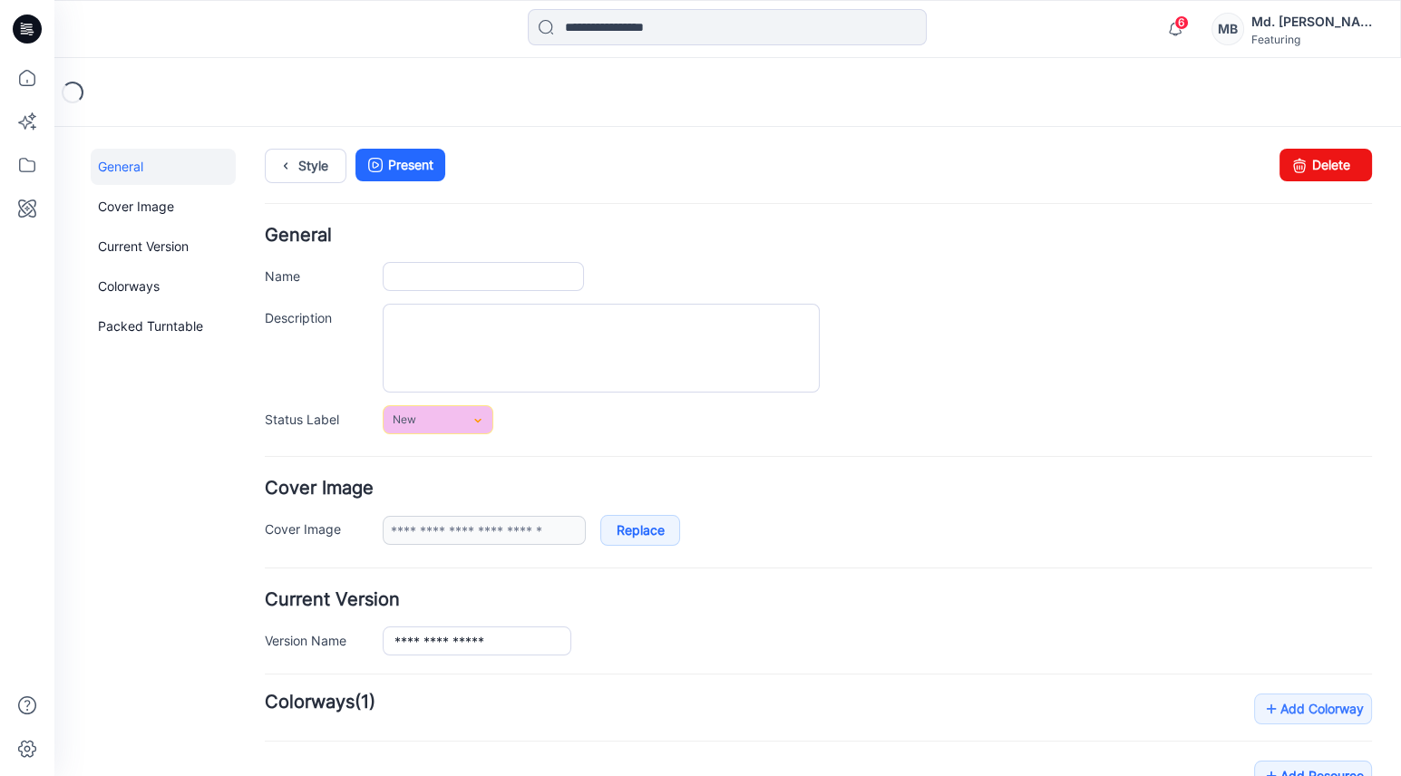
type input "**********"
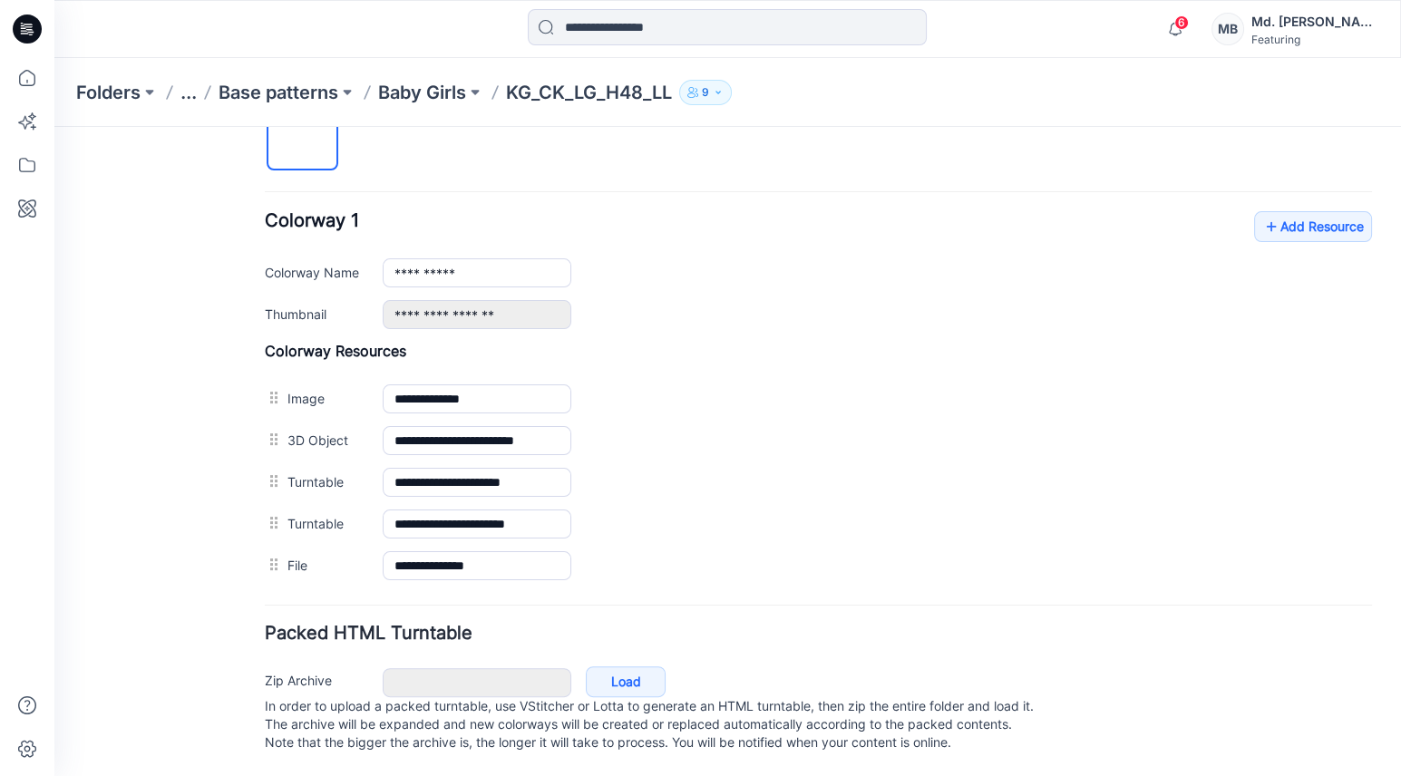
scroll to position [649, 0]
click at [605, 667] on link "Load" at bounding box center [626, 682] width 80 height 31
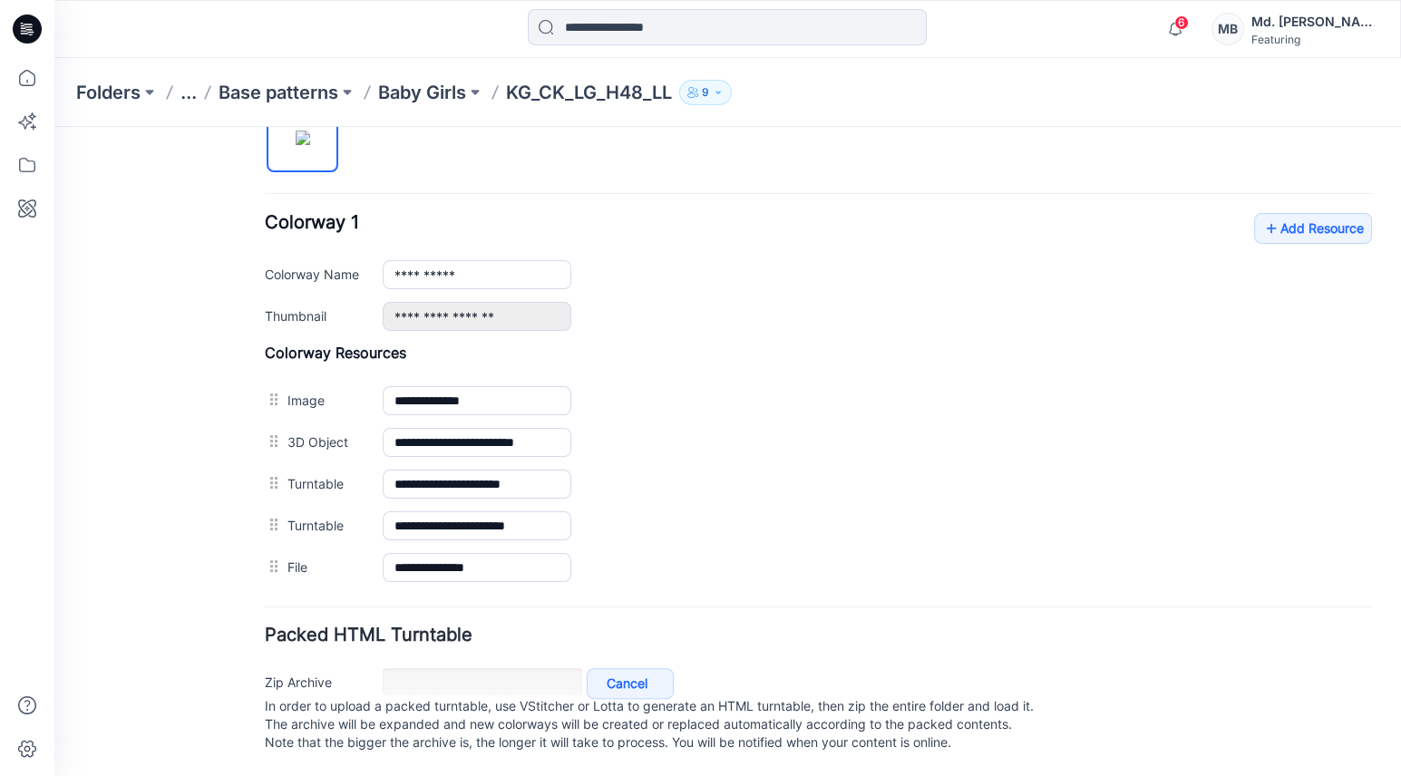
scroll to position [648, 0]
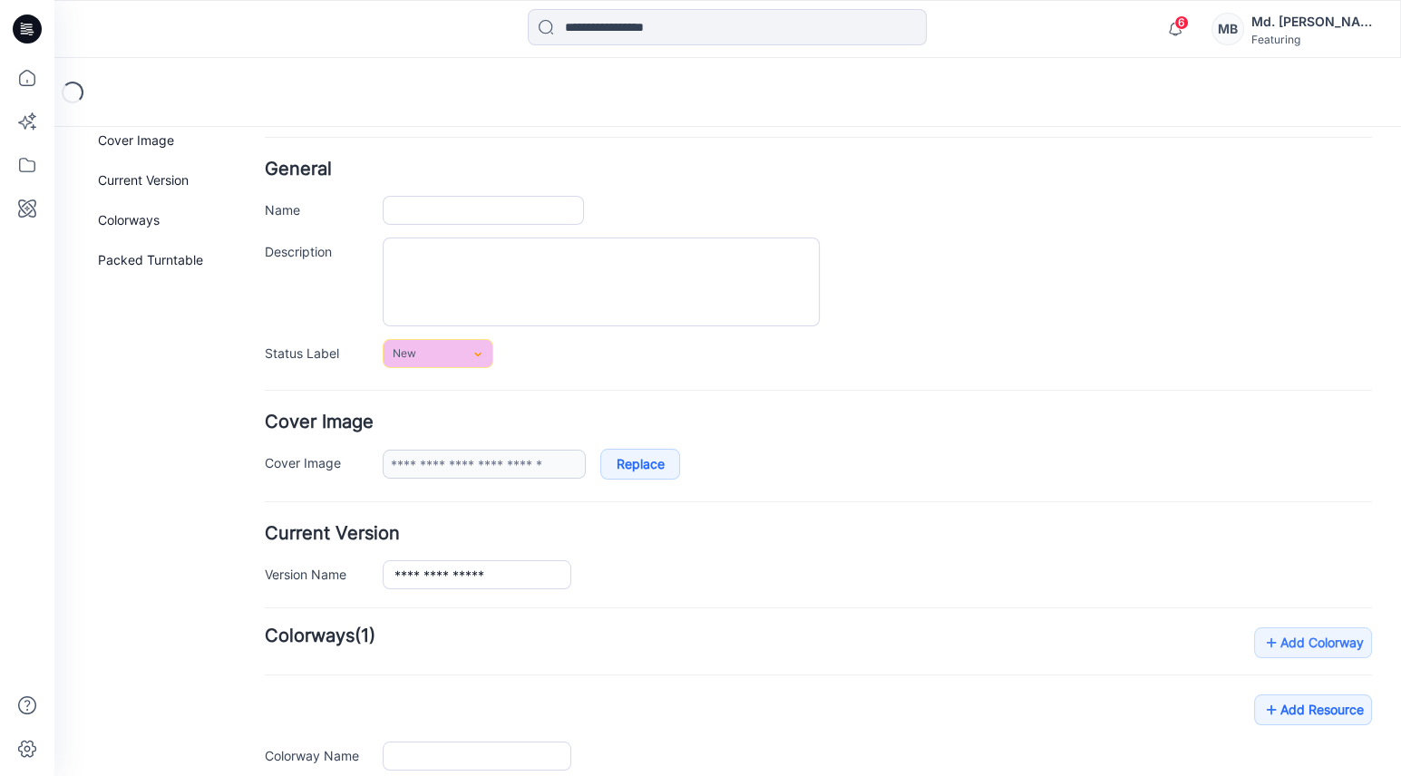
type input "**********"
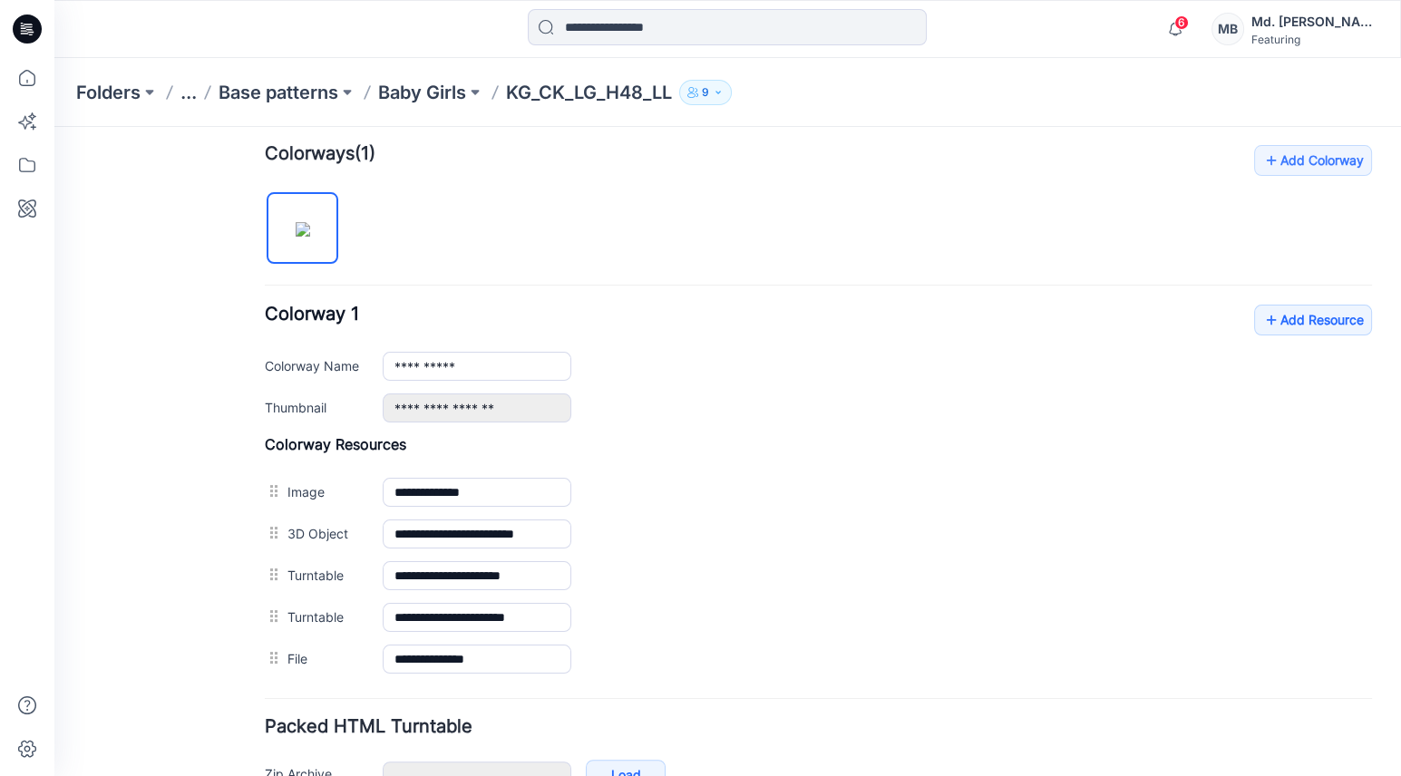
scroll to position [649, 0]
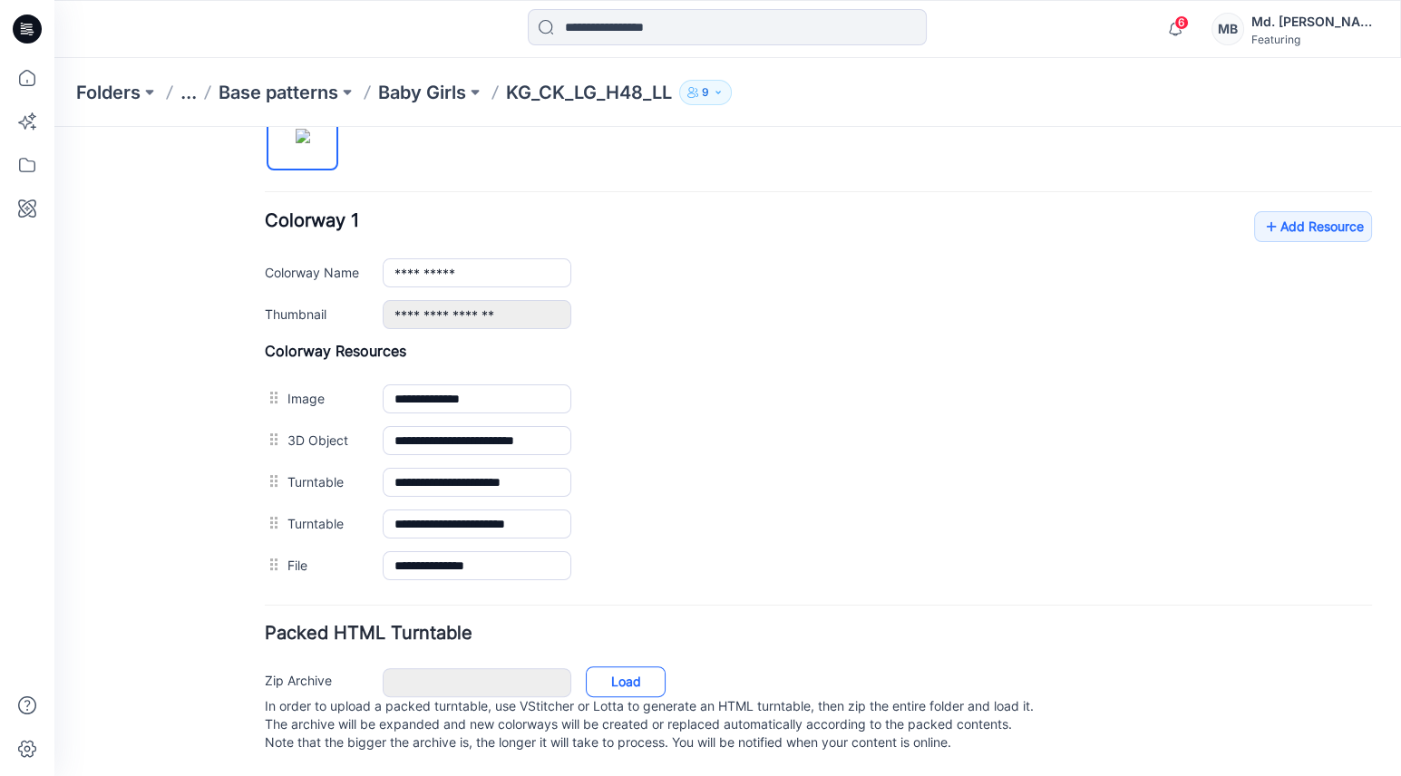
click at [636, 667] on link "Load" at bounding box center [626, 682] width 80 height 31
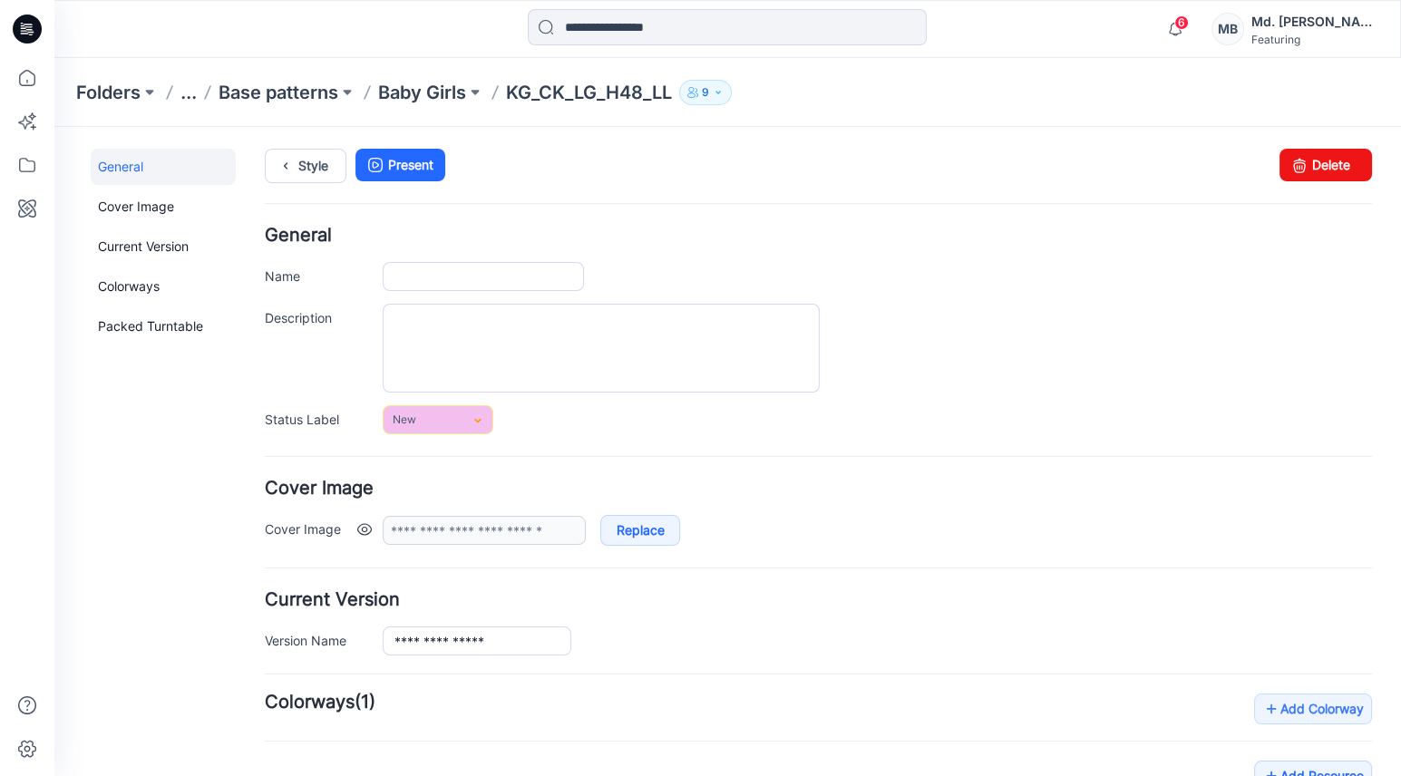
type input "**********"
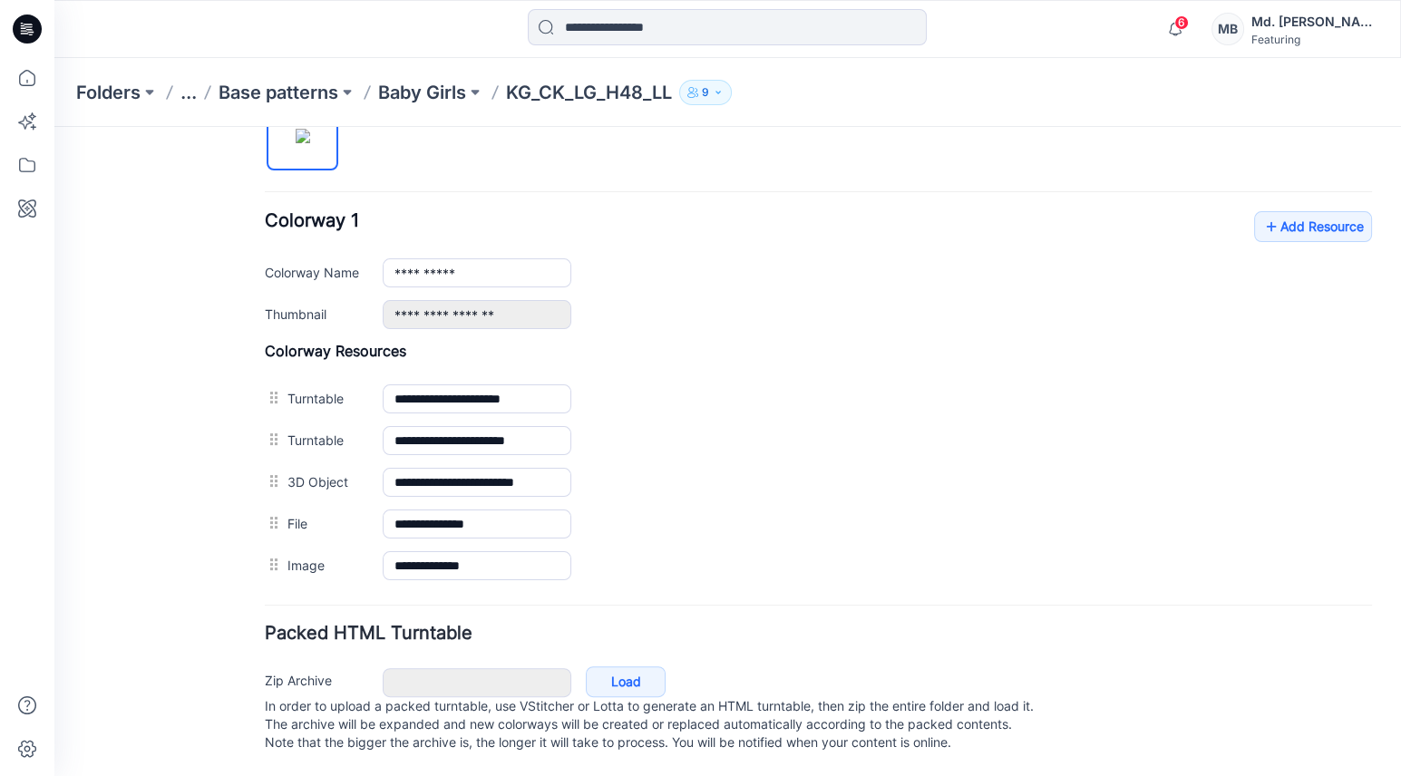
scroll to position [649, 0]
click at [616, 667] on link "Load" at bounding box center [626, 682] width 80 height 31
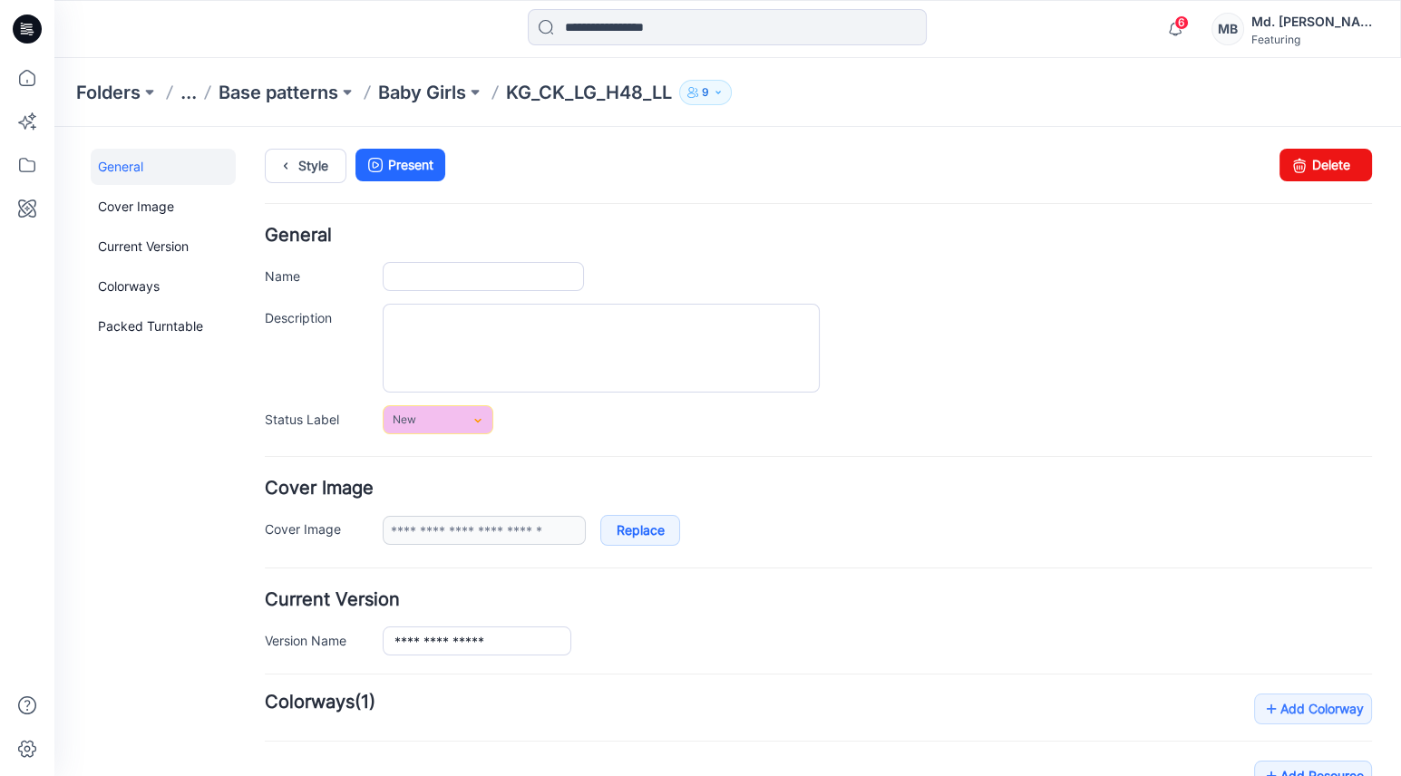
type input "**********"
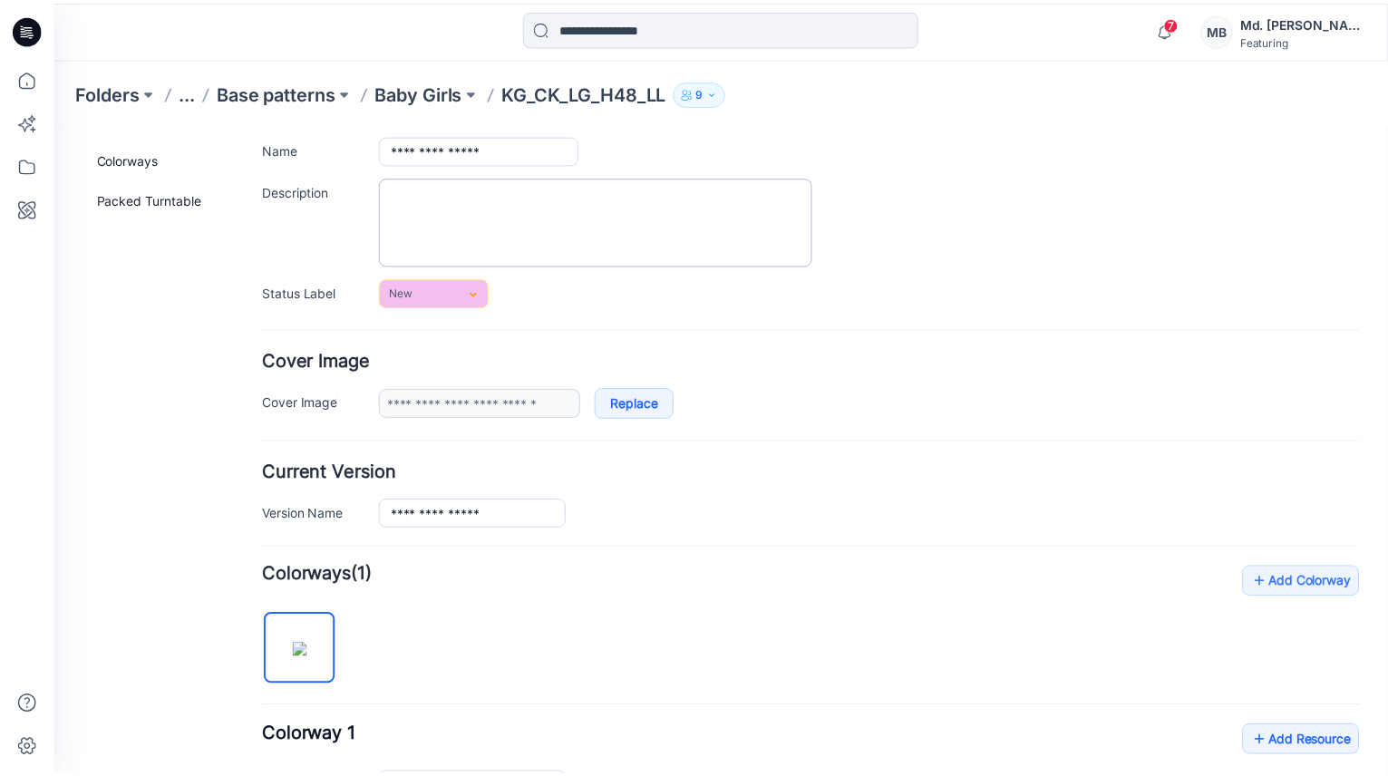
scroll to position [114, 0]
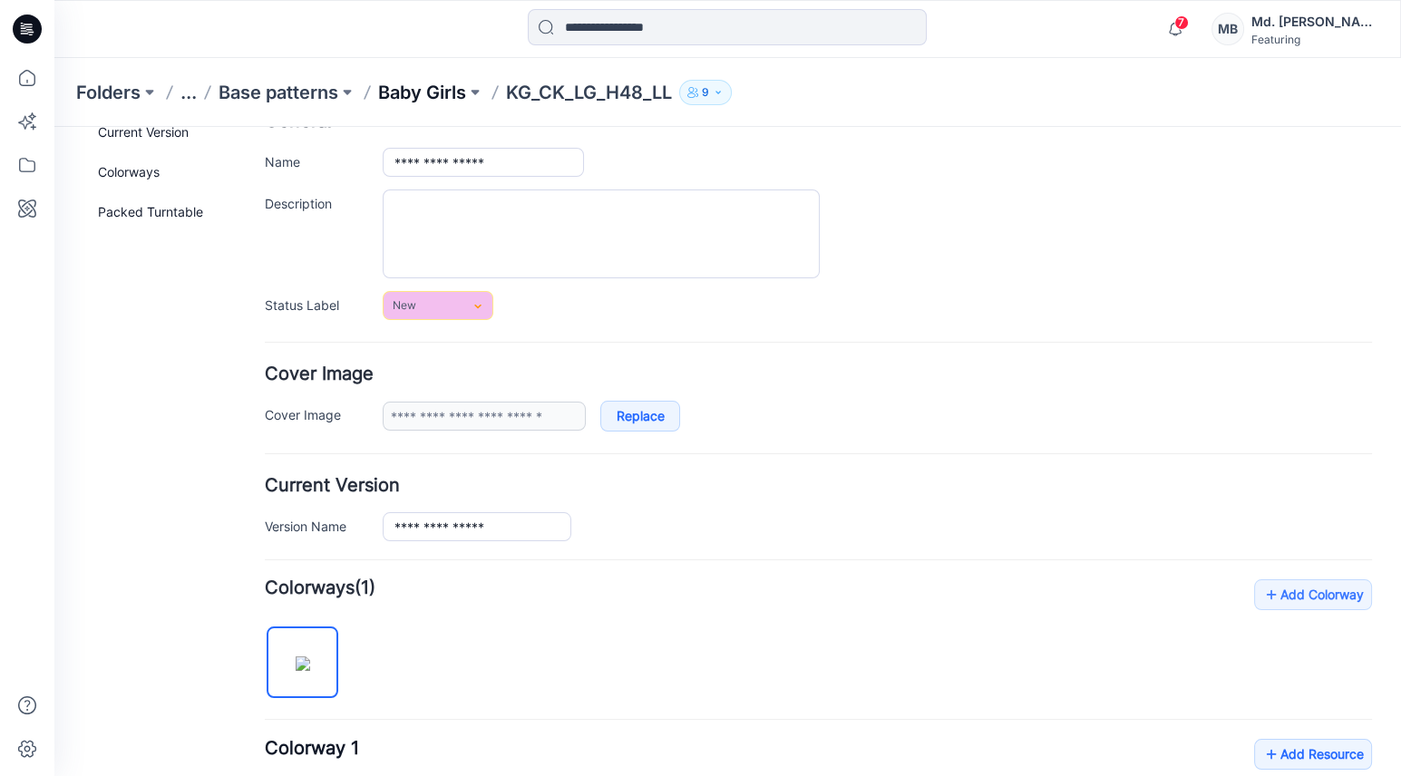
click at [441, 97] on p "Baby Girls" at bounding box center [422, 92] width 88 height 25
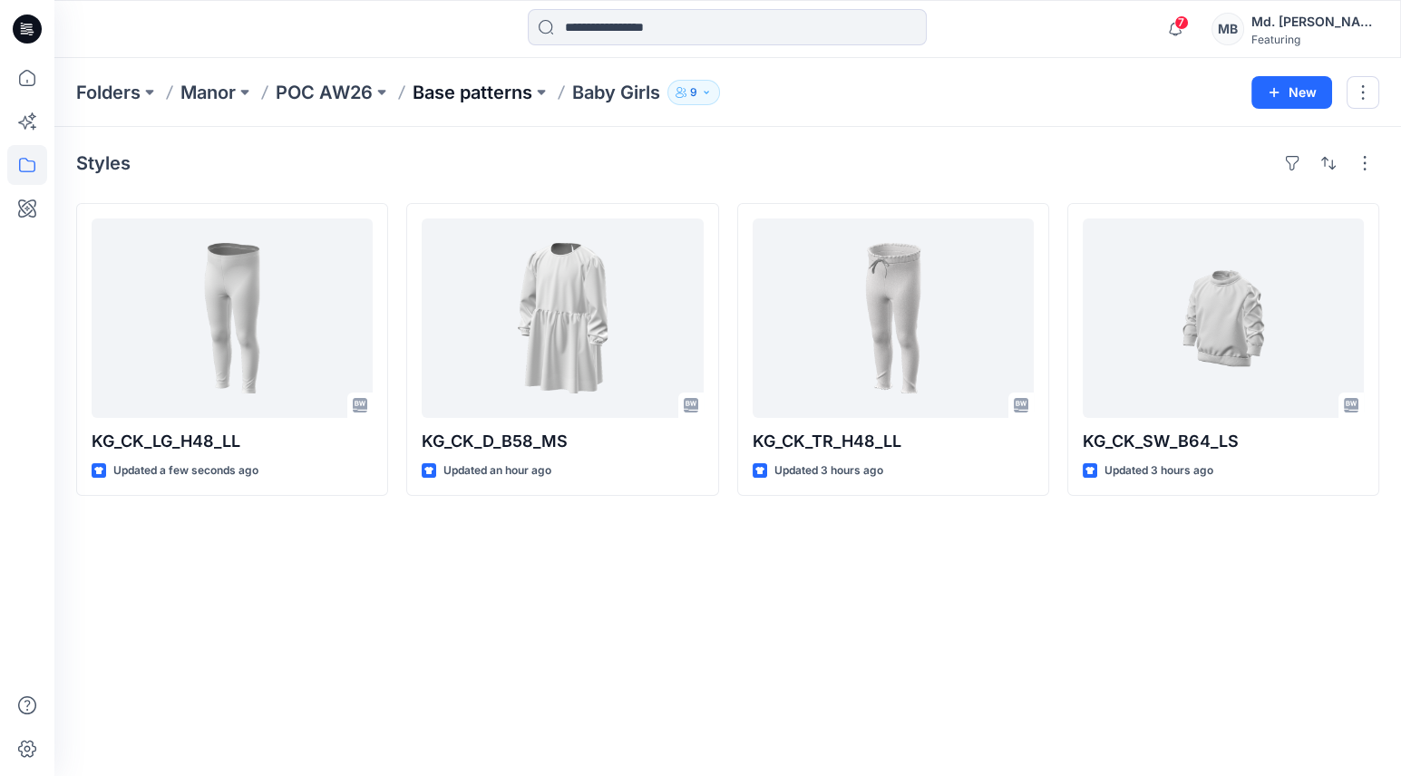
click at [491, 100] on p "Base patterns" at bounding box center [473, 92] width 120 height 25
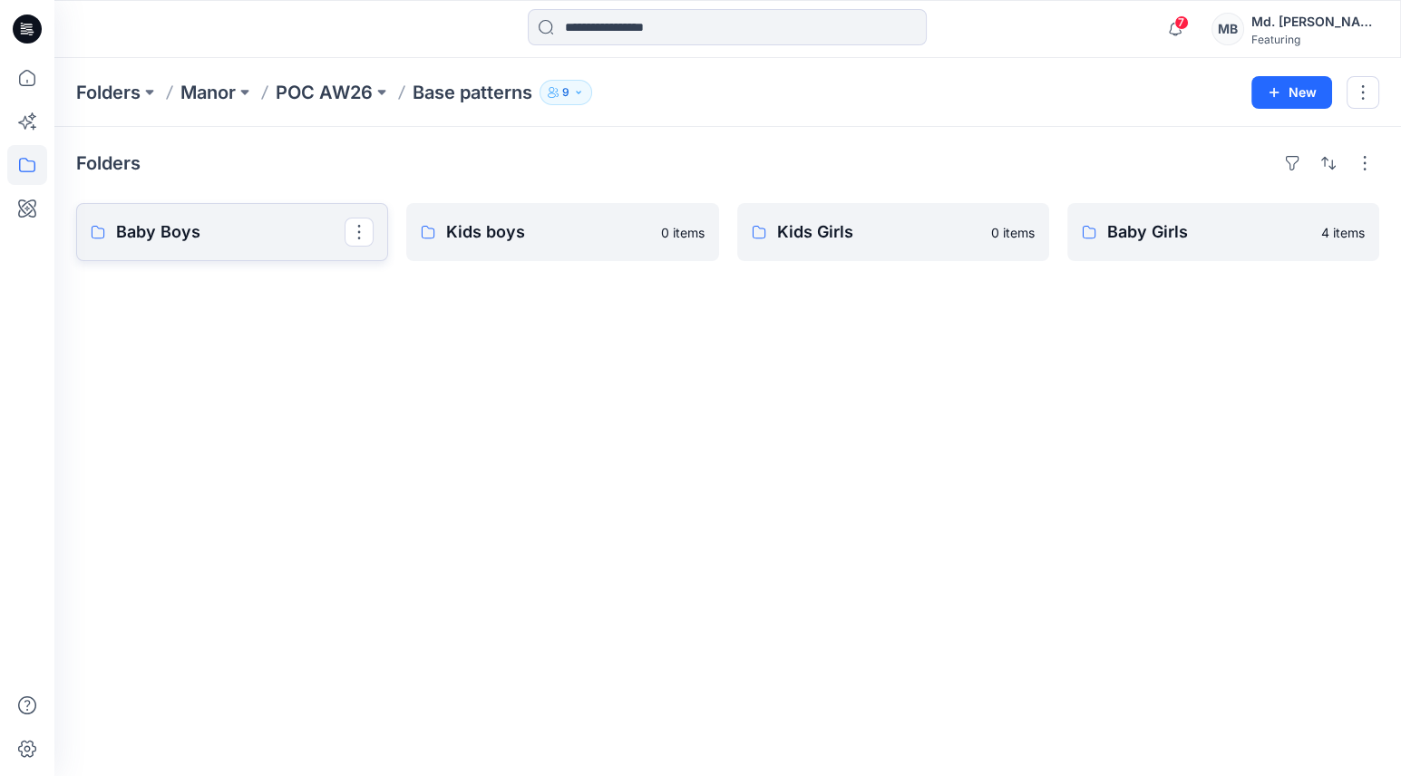
click at [198, 236] on p "Baby Boys" at bounding box center [230, 231] width 229 height 25
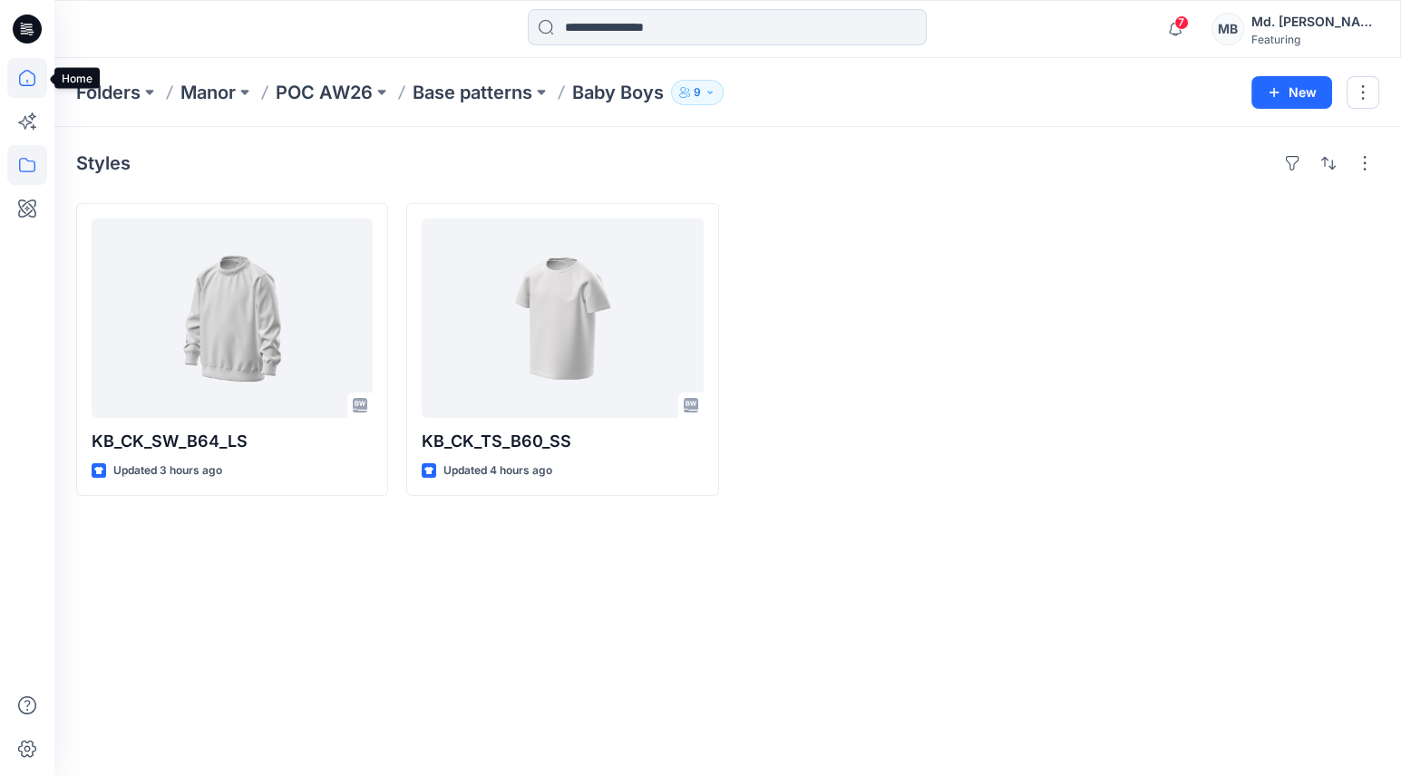
click at [34, 78] on icon at bounding box center [27, 78] width 16 height 16
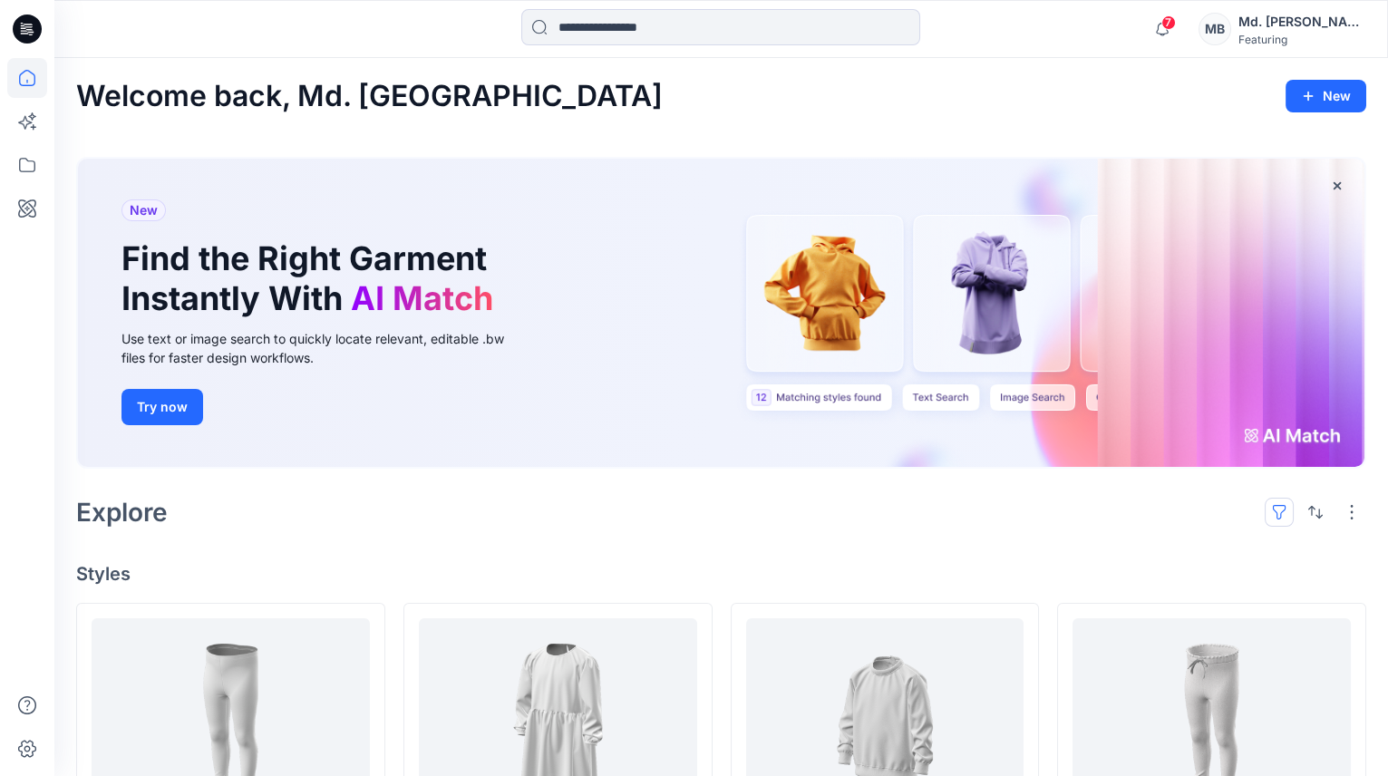
click at [1288, 498] on button "button" at bounding box center [1279, 512] width 29 height 29
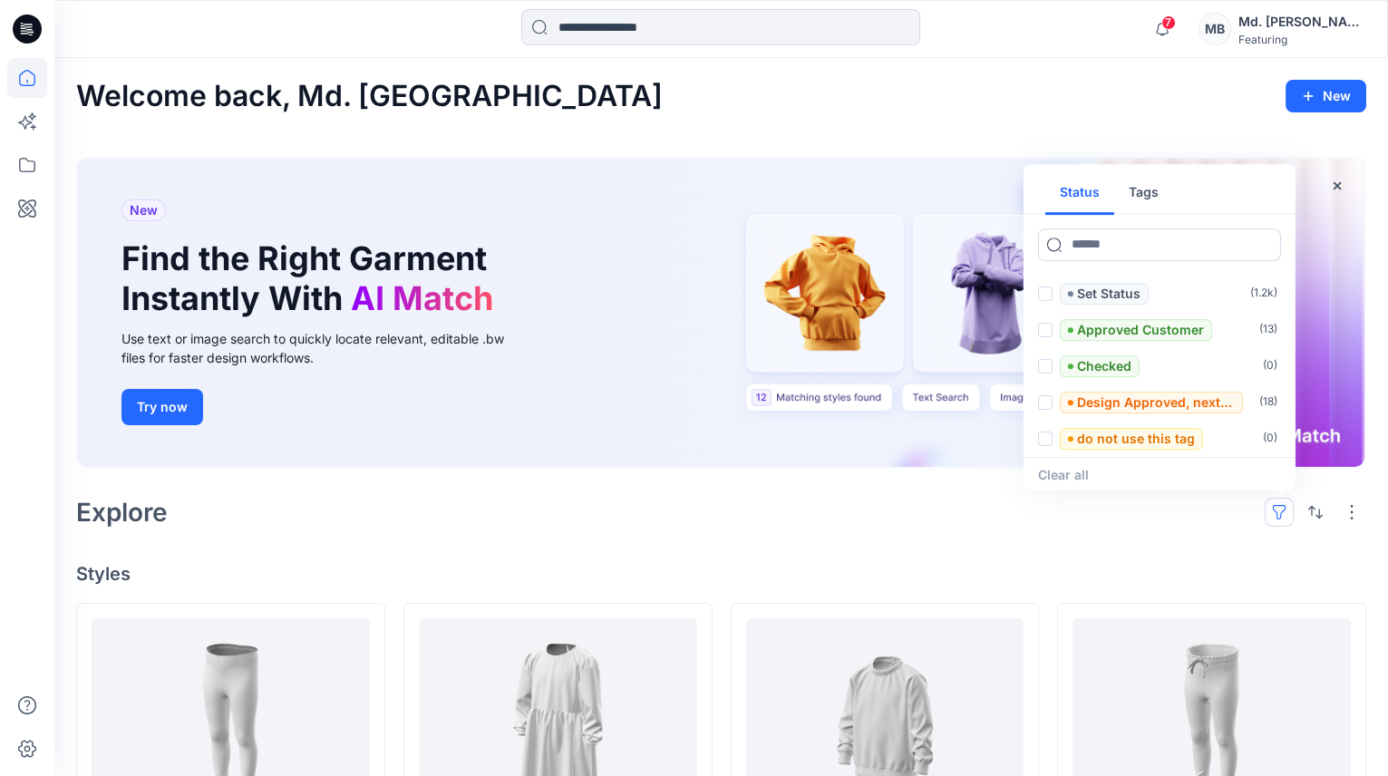
click at [1138, 171] on button "Tags" at bounding box center [1144, 193] width 59 height 44
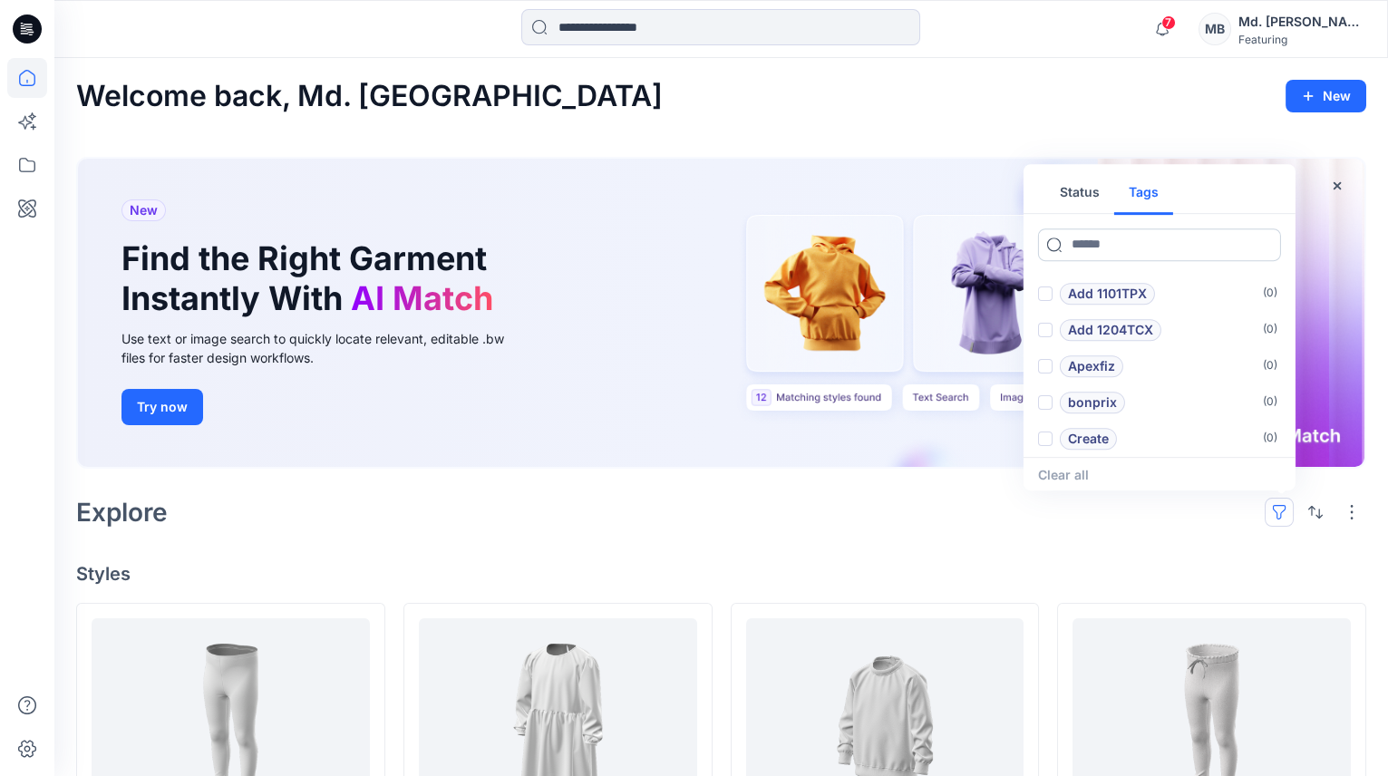
click at [1124, 229] on input at bounding box center [1159, 245] width 243 height 33
type input "*****"
click at [1159, 283] on p "Manor base pattern" at bounding box center [1129, 294] width 123 height 22
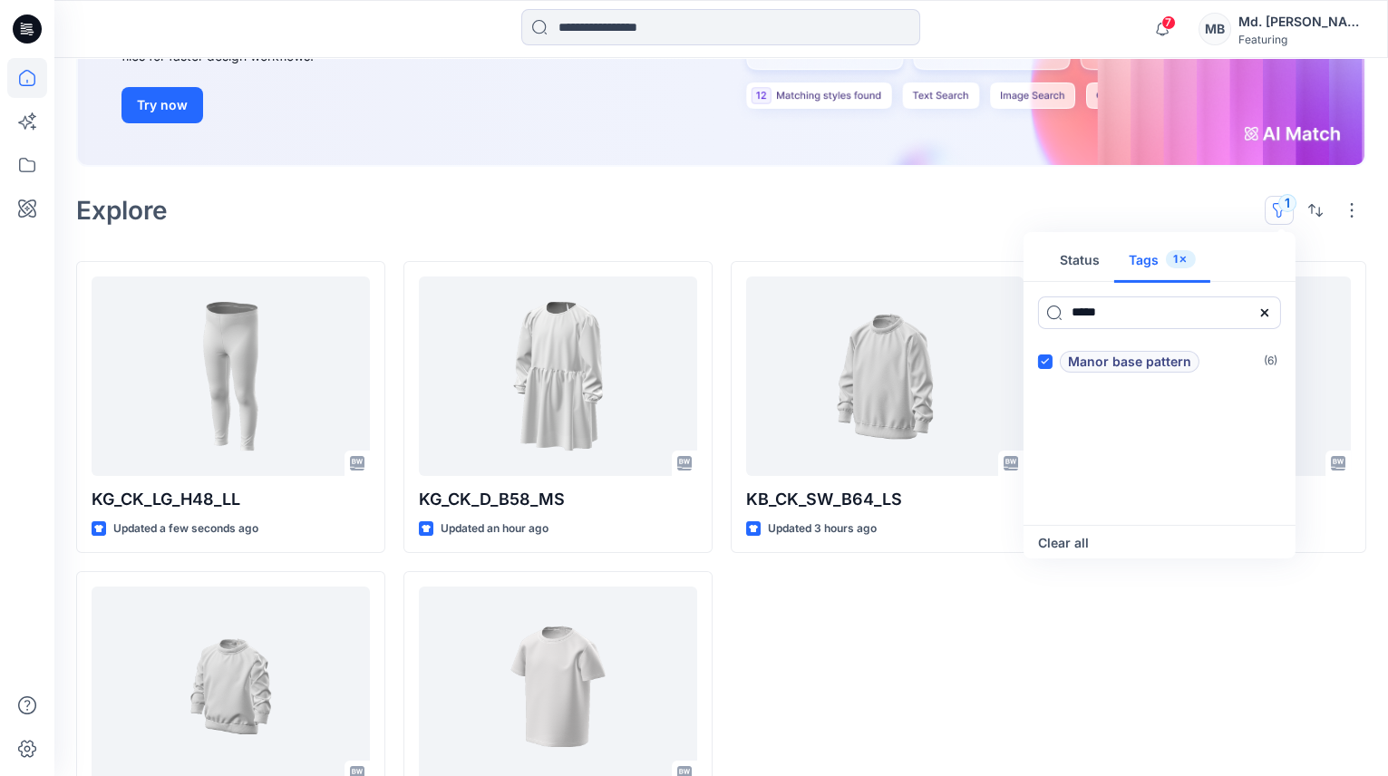
scroll to position [329, 0]
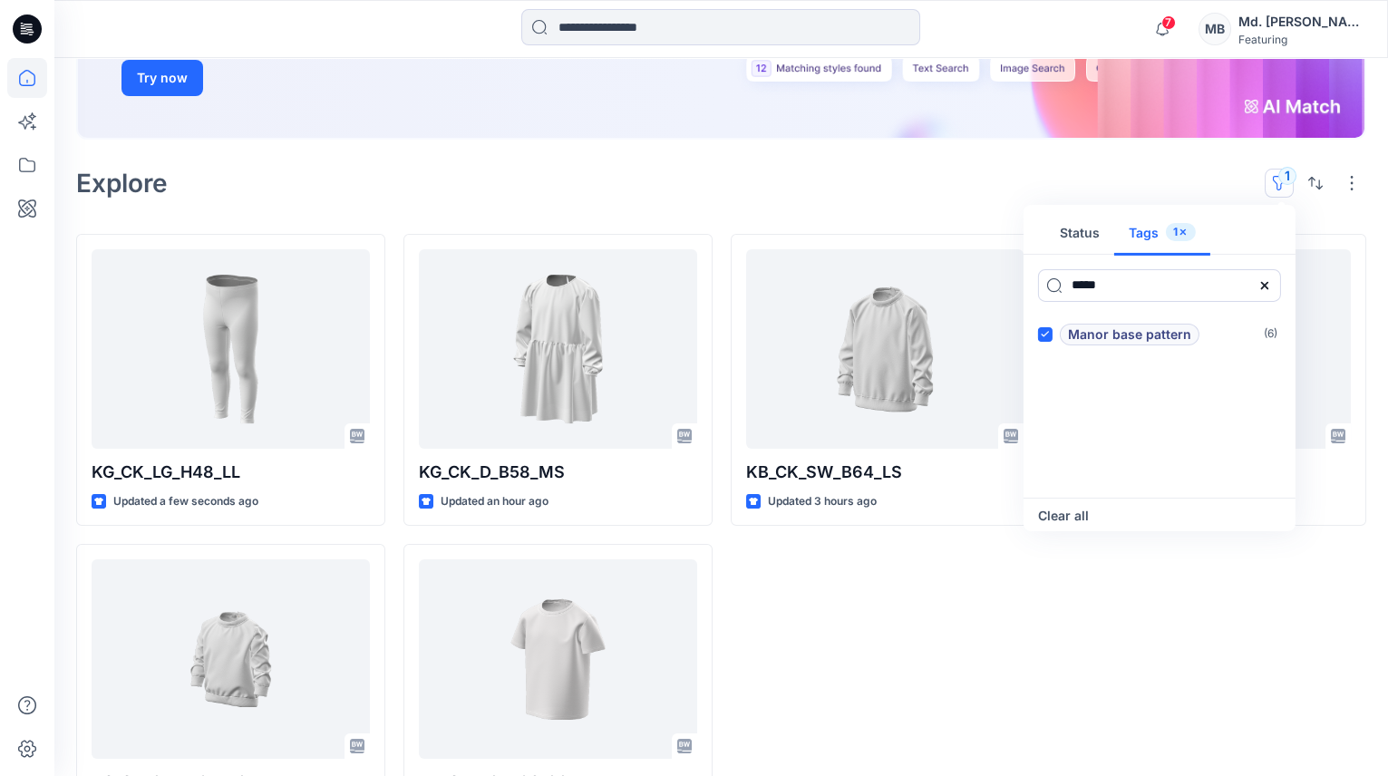
click at [925, 646] on div "KB_CK_SW_B64_LS Updated 3 hours ago" at bounding box center [885, 535] width 309 height 603
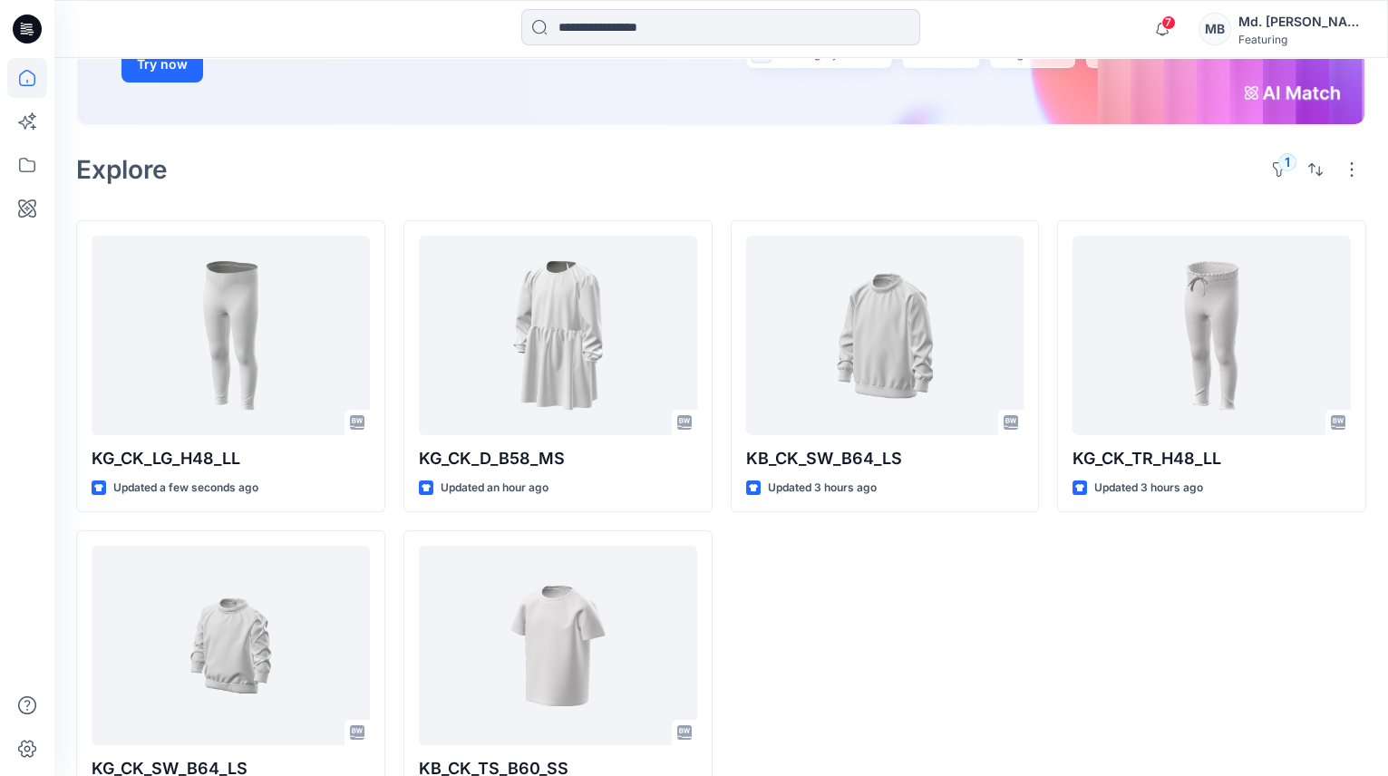
scroll to position [374, 0]
